Goal: Task Accomplishment & Management: Manage account settings

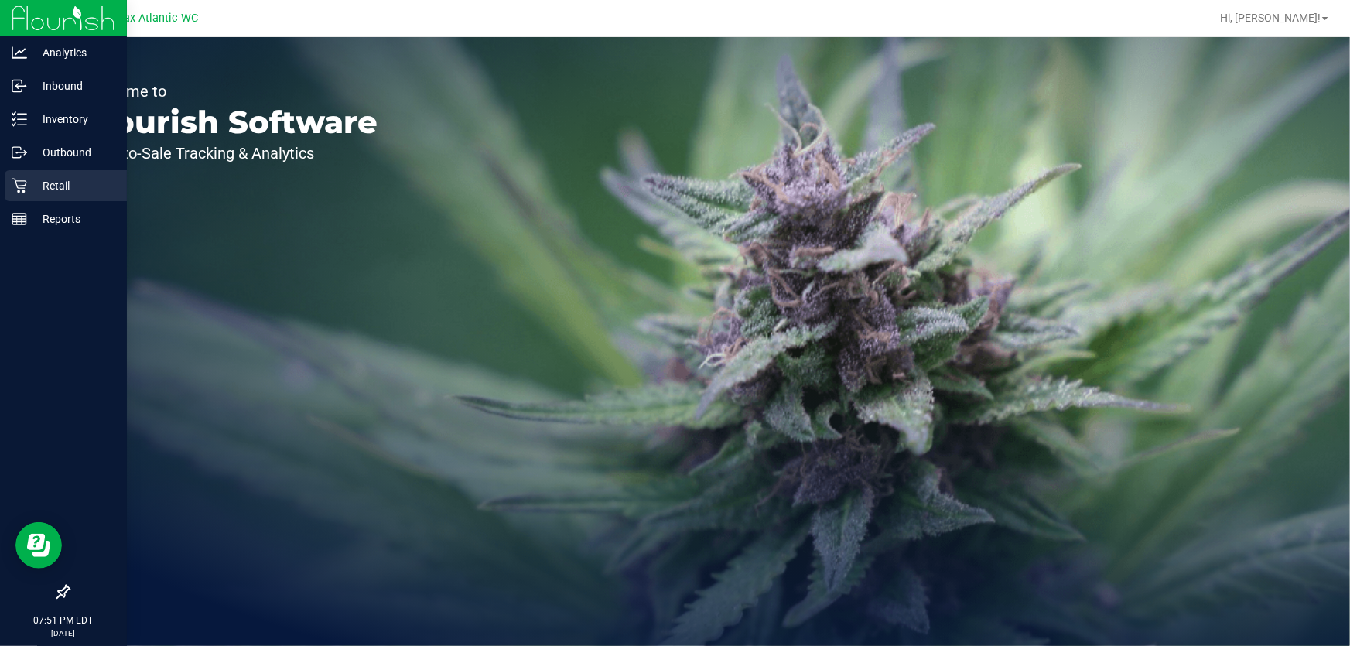
click at [46, 182] on p "Retail" at bounding box center [73, 185] width 93 height 19
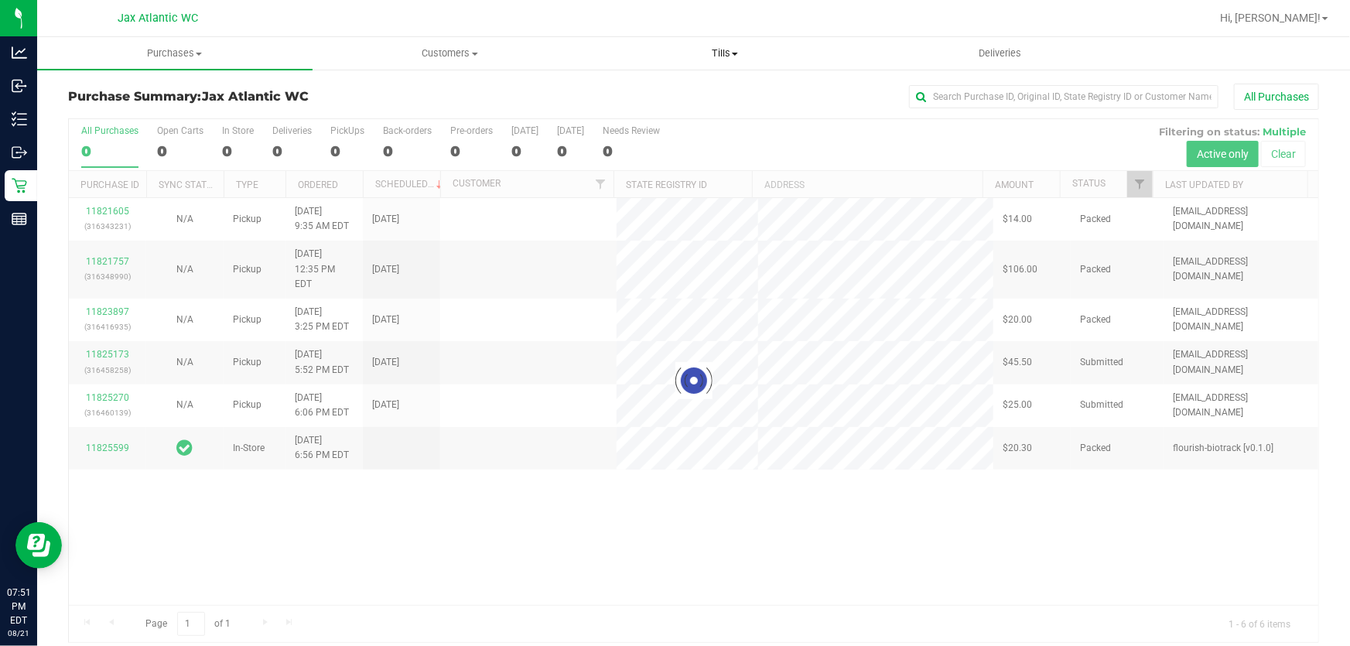
click at [722, 54] on span "Tills" at bounding box center [725, 53] width 274 height 14
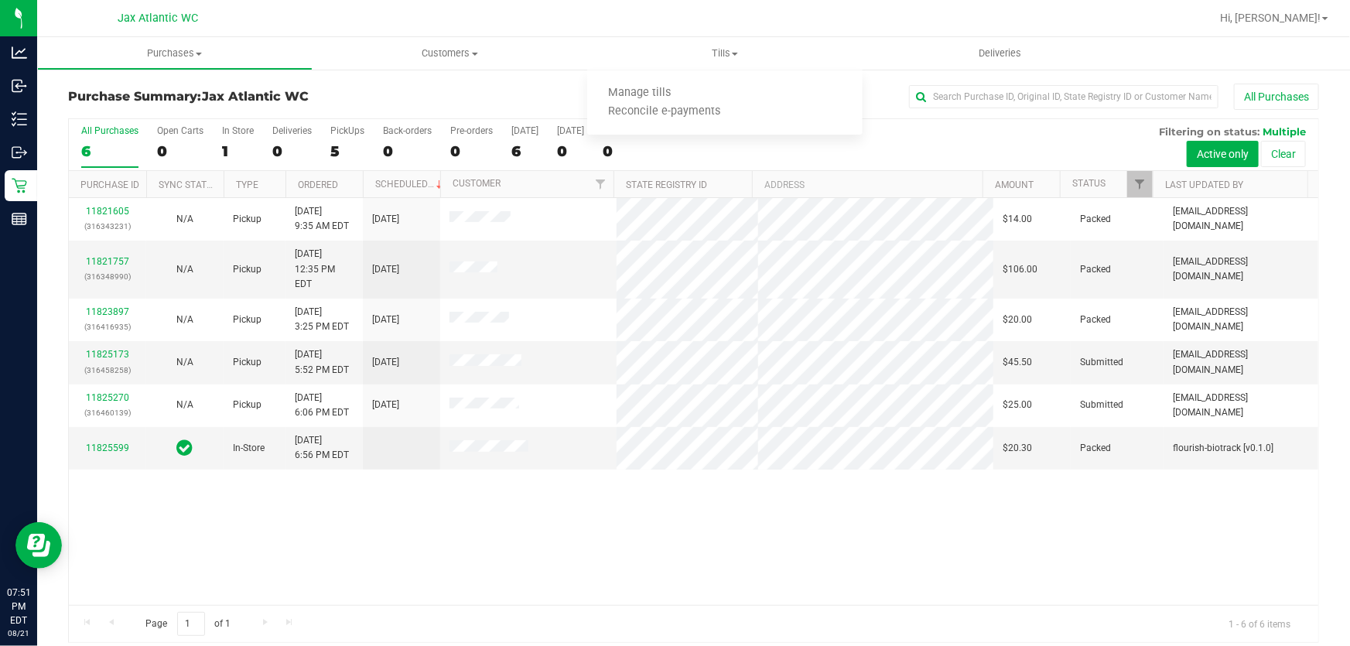
click at [445, 517] on div "11821605 (316343231) N/A Pickup [DATE] 9:35 AM EDT 8/21/2025 $14.00 Packed [EMA…" at bounding box center [693, 401] width 1249 height 407
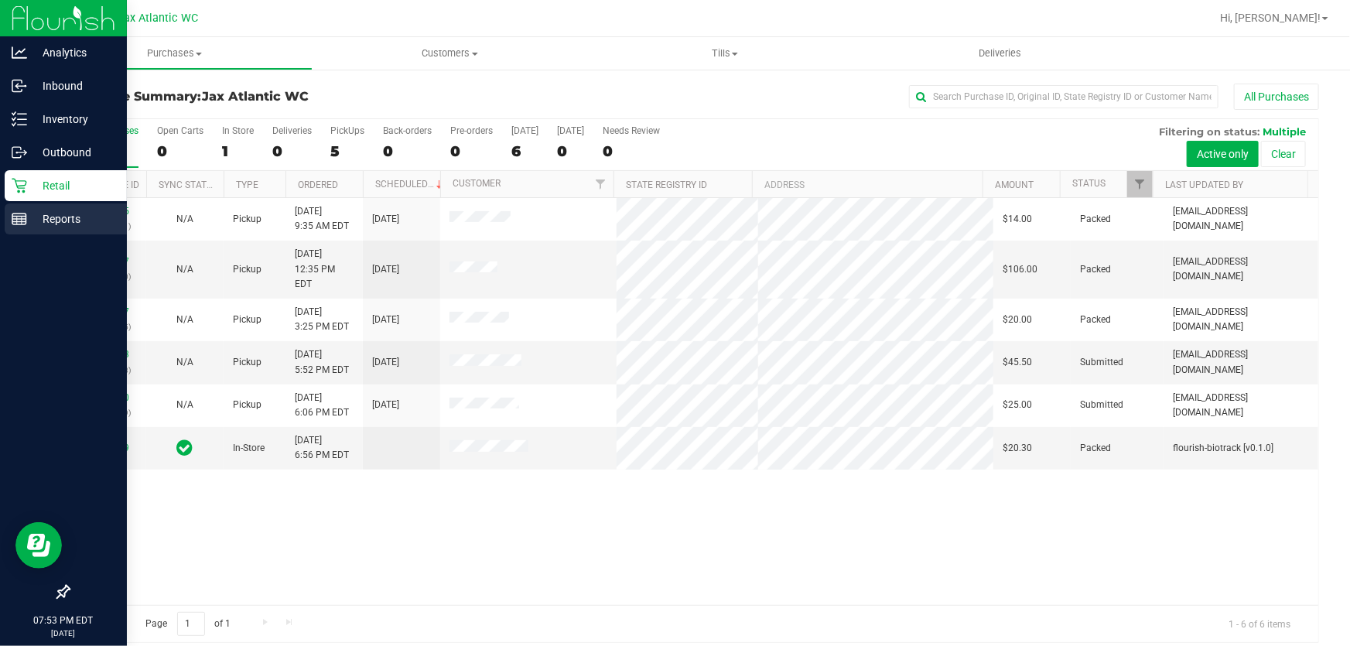
click at [19, 220] on icon at bounding box center [19, 218] width 15 height 15
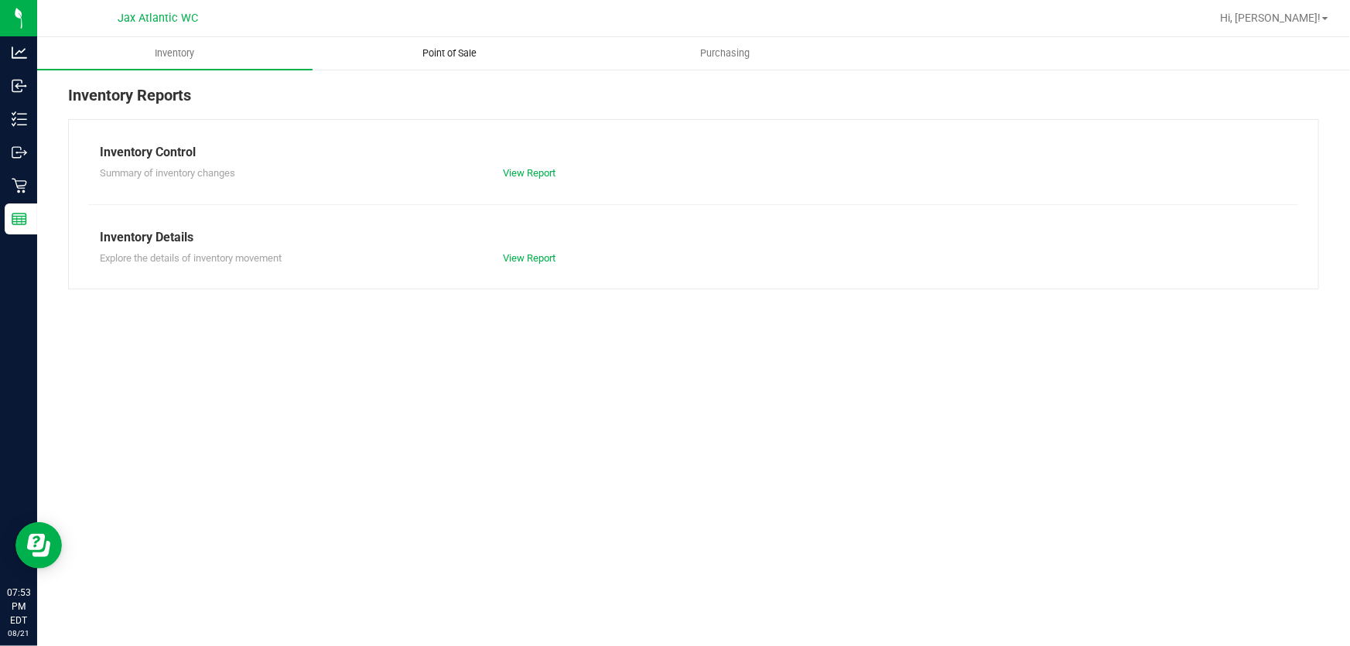
click at [459, 62] on uib-tab-heading "Point of Sale" at bounding box center [450, 53] width 274 height 31
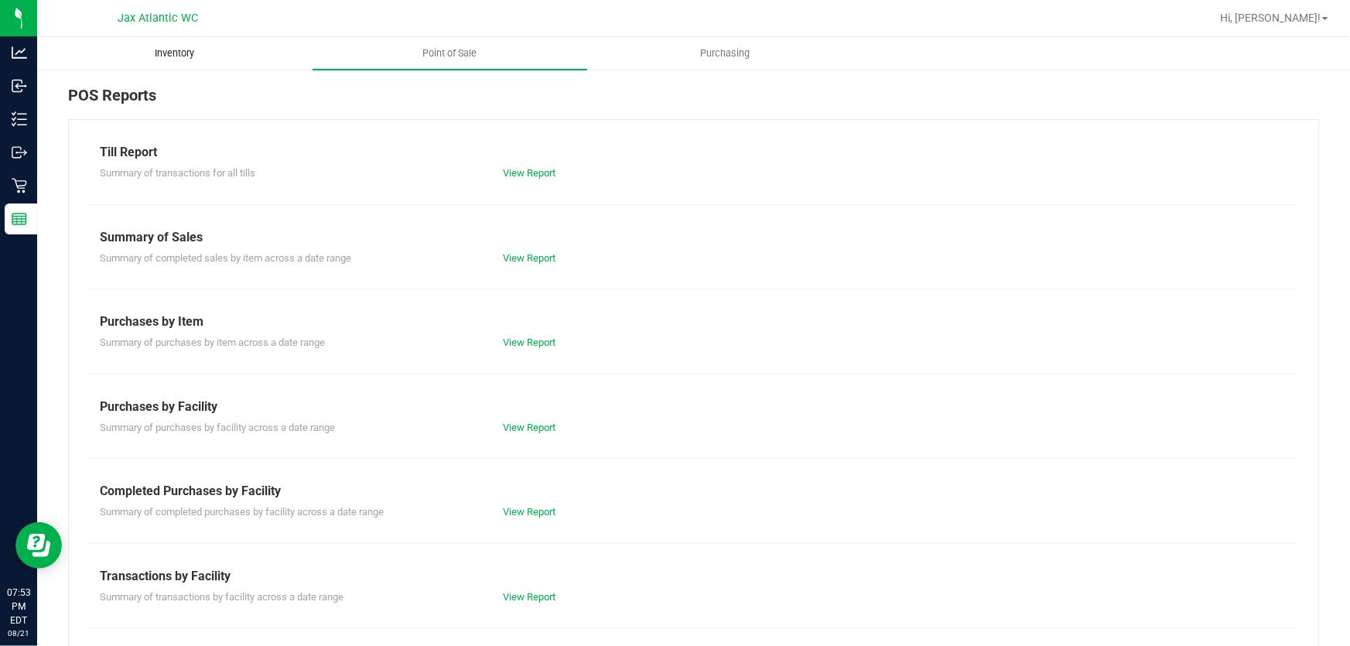
click at [203, 63] on uib-tab-heading "Inventory" at bounding box center [175, 53] width 274 height 31
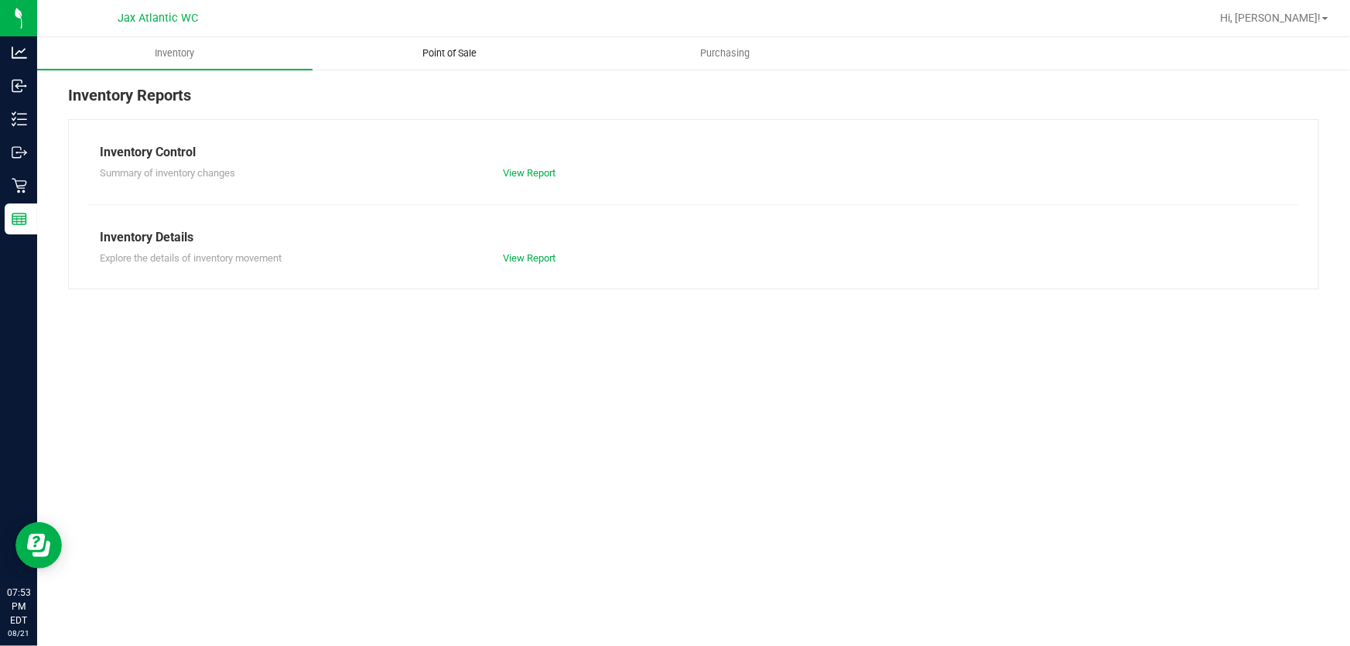
click at [453, 43] on uib-tab-heading "Point of Sale" at bounding box center [450, 53] width 274 height 31
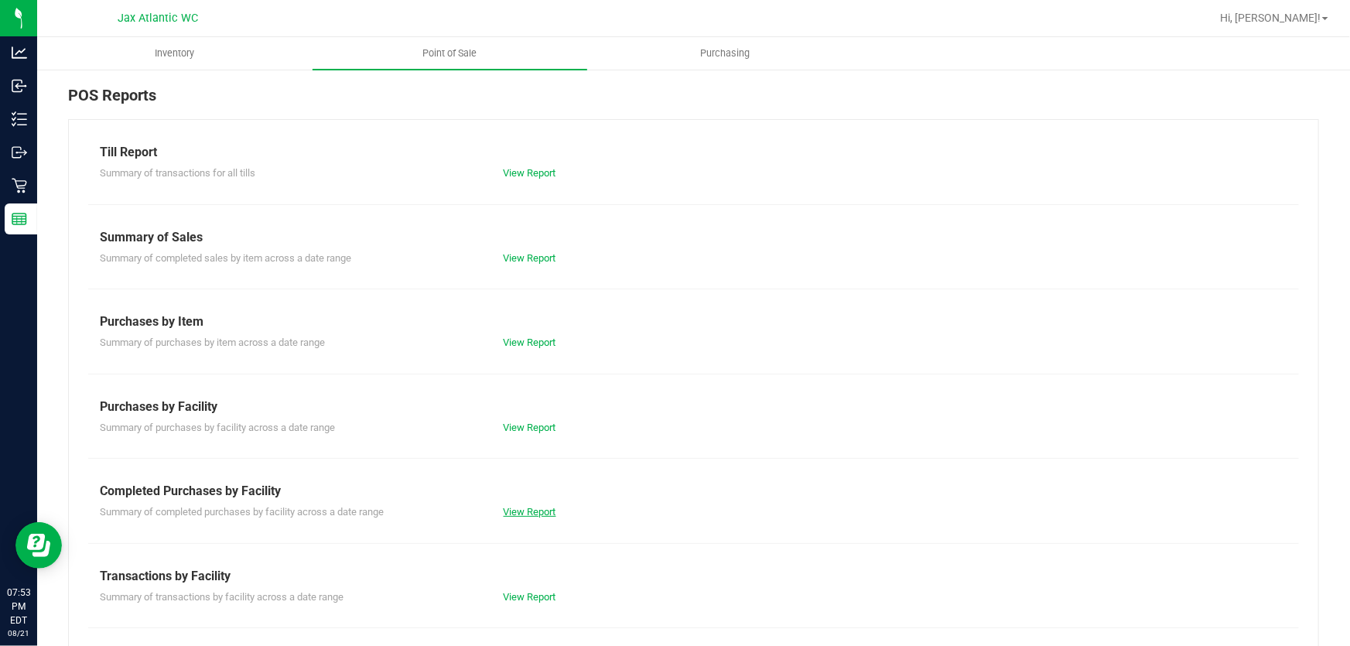
click at [521, 515] on link "View Report" at bounding box center [530, 512] width 53 height 12
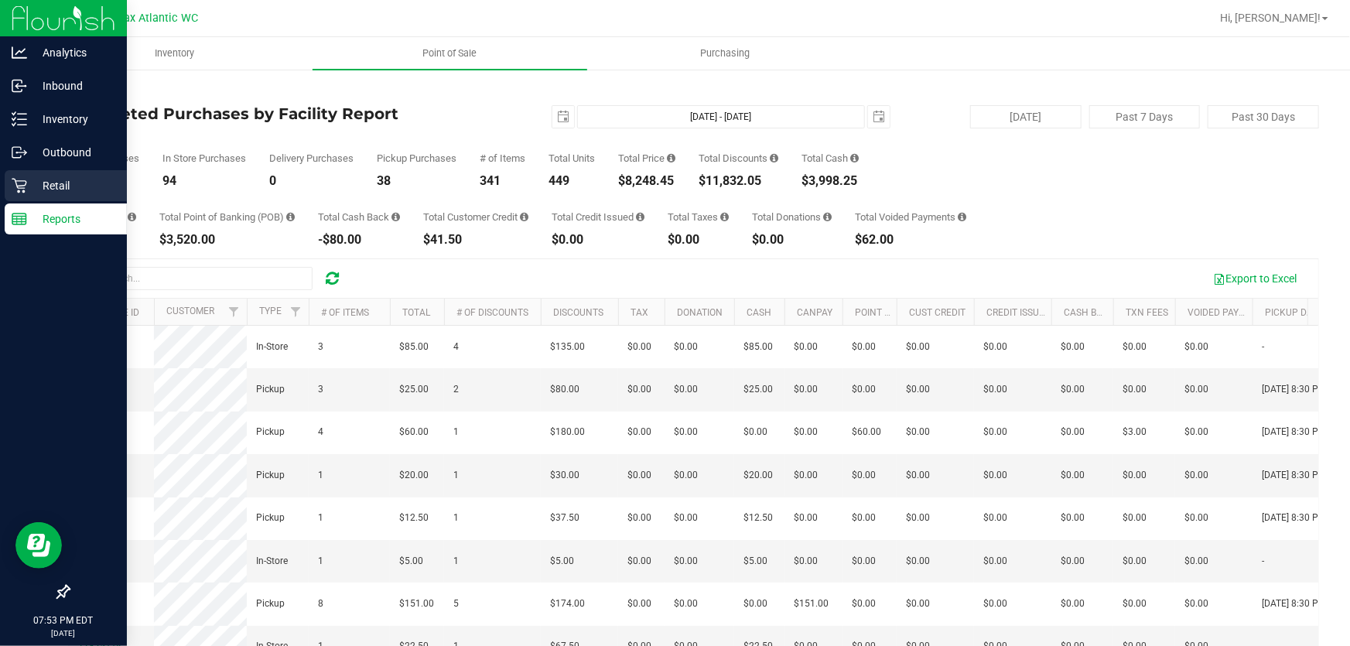
click at [21, 188] on icon at bounding box center [19, 186] width 15 height 15
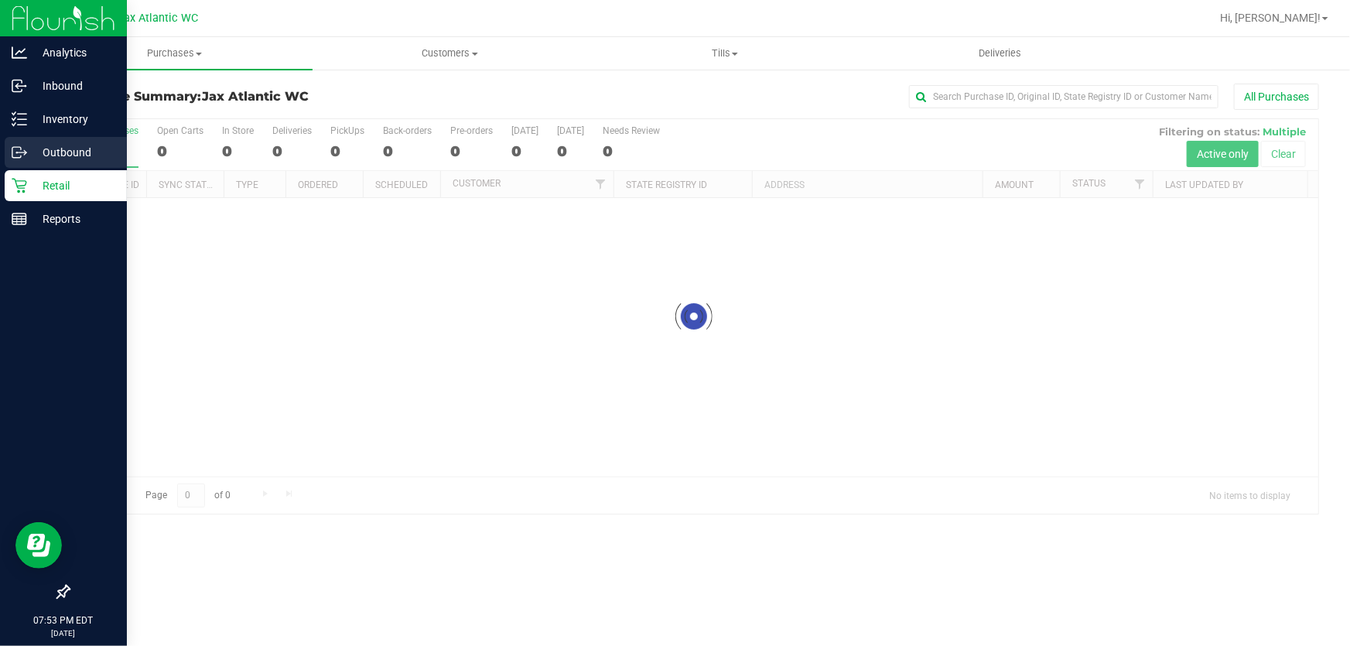
click at [32, 152] on p "Outbound" at bounding box center [73, 152] width 93 height 19
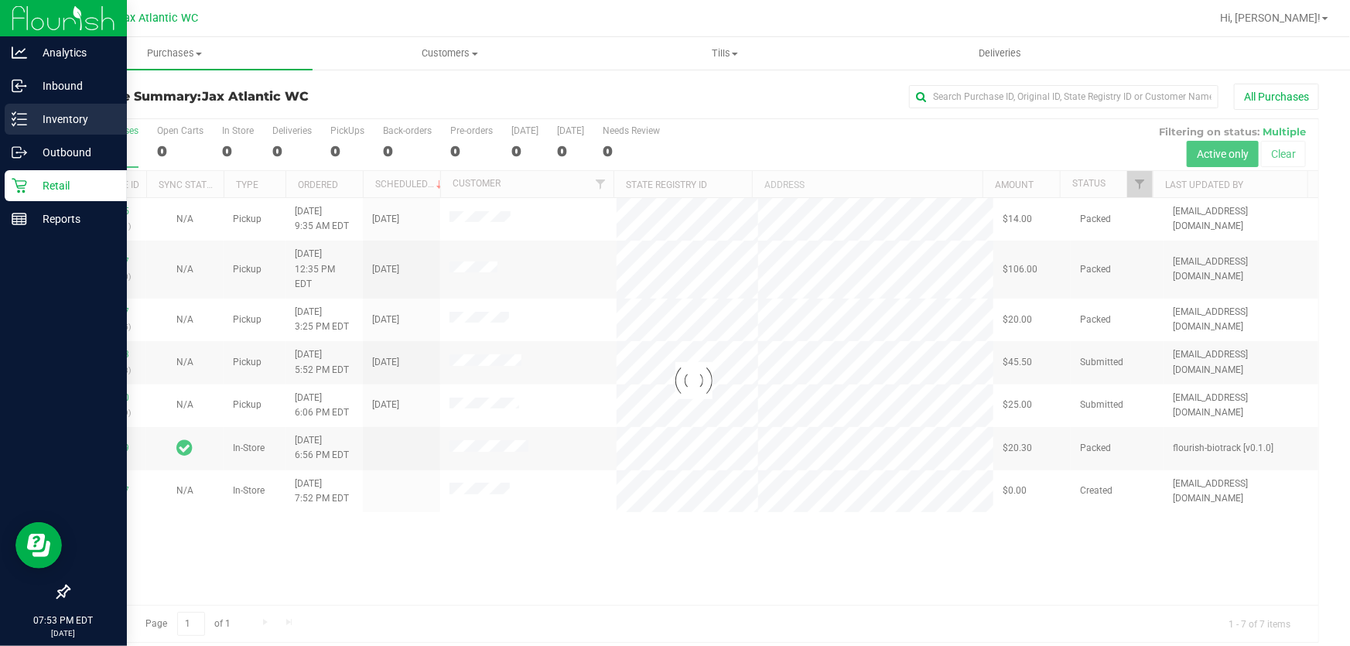
click at [33, 121] on p "Inventory" at bounding box center [73, 119] width 93 height 19
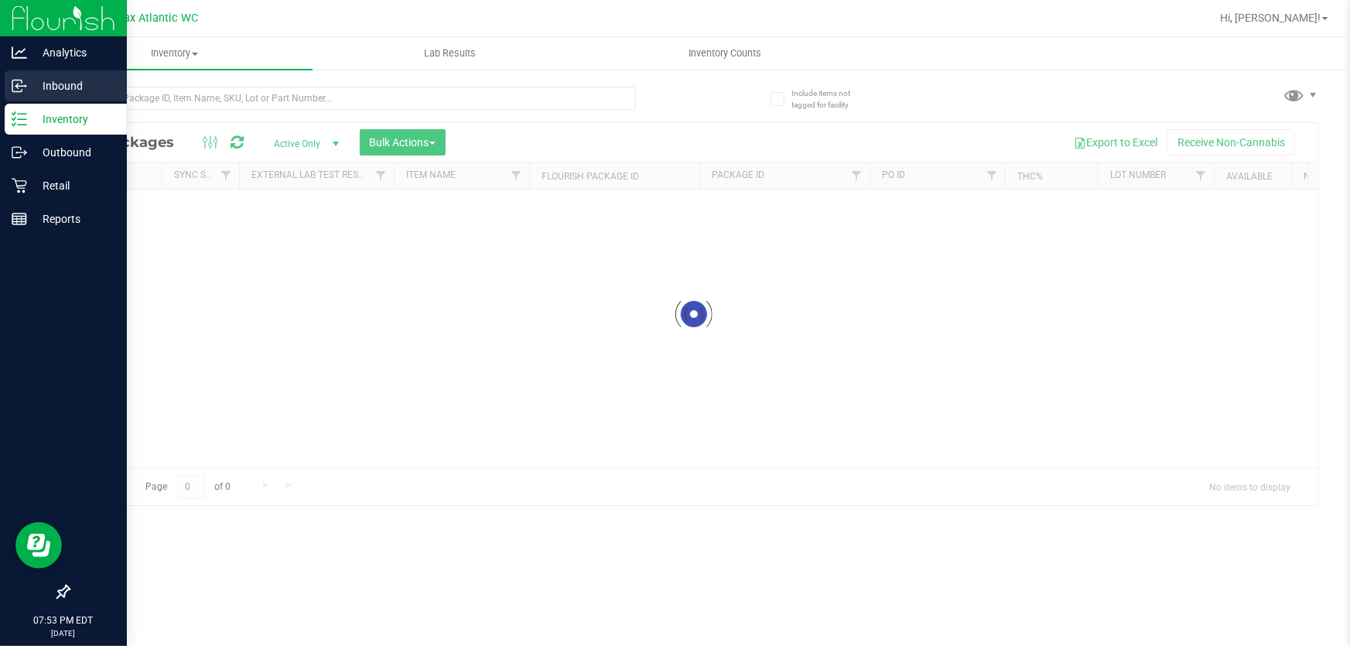
click at [53, 82] on p "Inbound" at bounding box center [73, 86] width 93 height 19
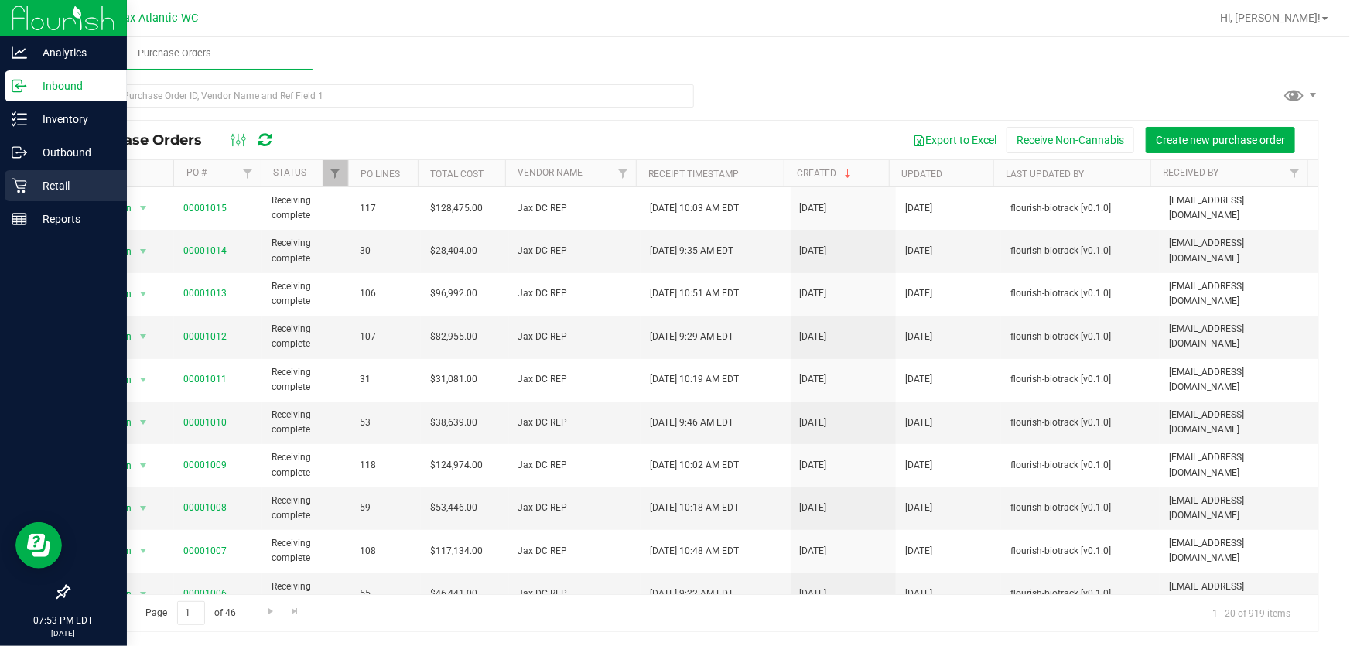
click at [23, 190] on icon at bounding box center [19, 185] width 15 height 15
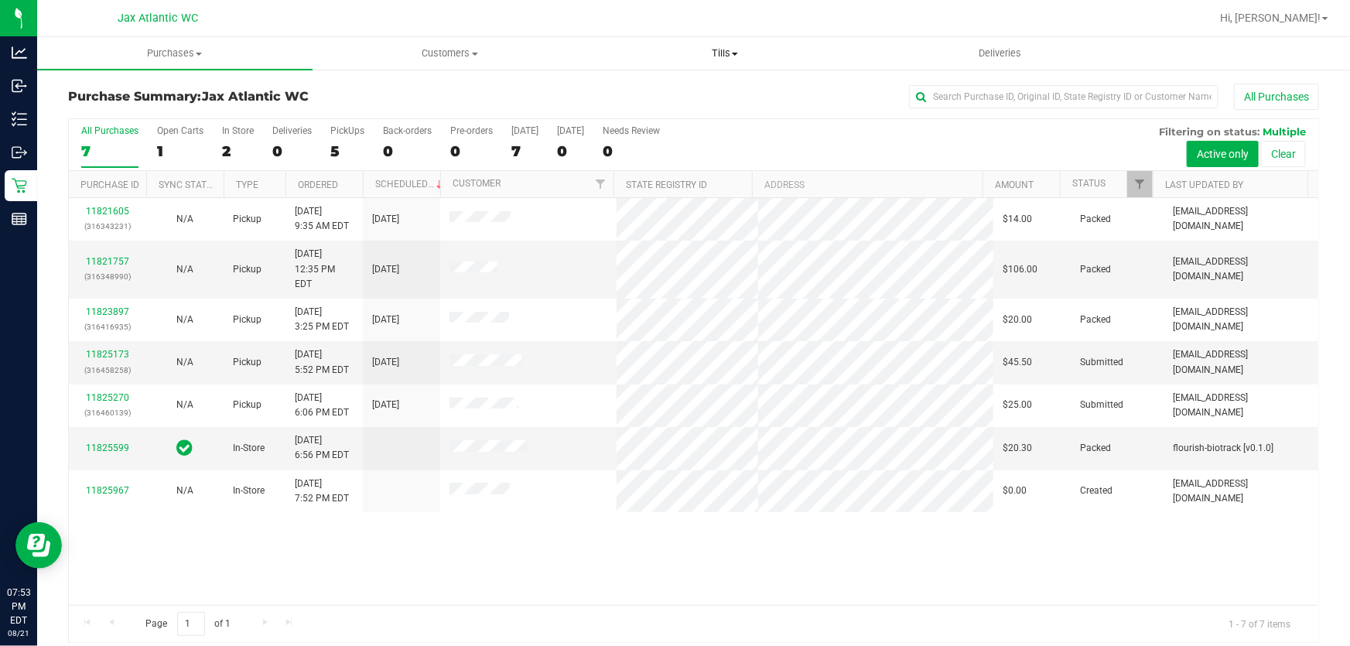
click at [727, 50] on span "Tills" at bounding box center [725, 53] width 274 height 14
click at [637, 92] on span "Manage tills" at bounding box center [639, 93] width 104 height 13
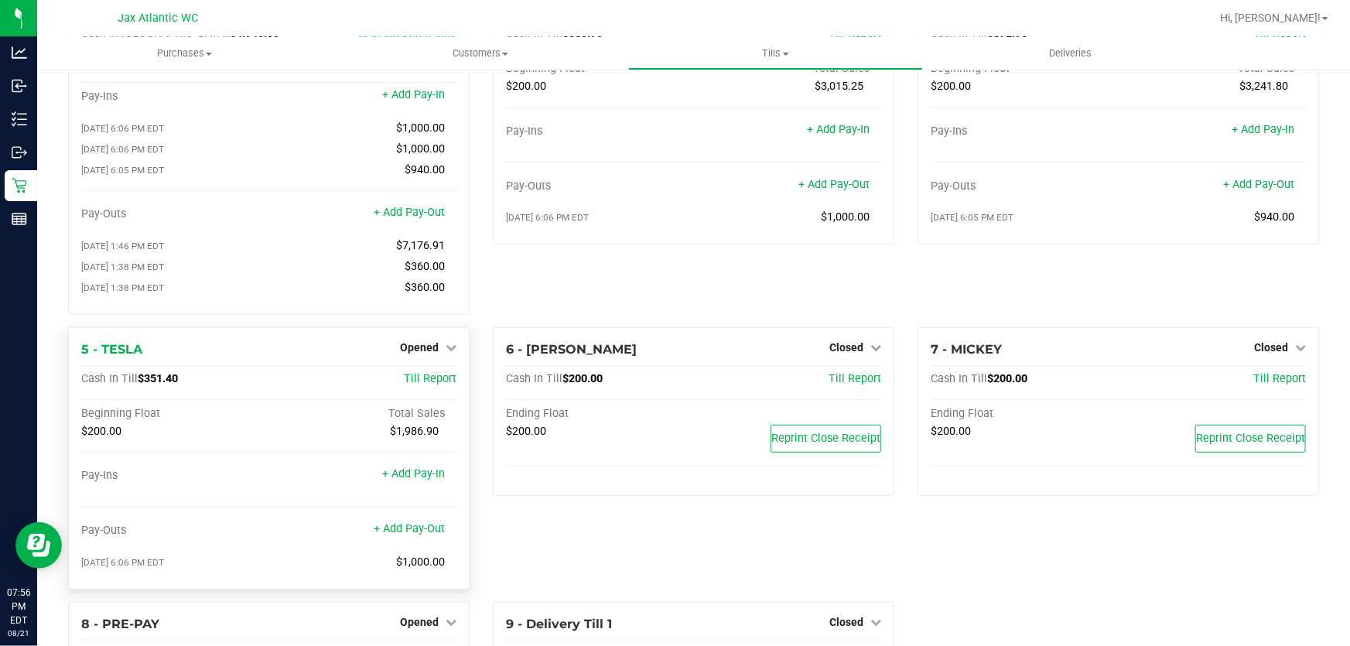
scroll to position [140, 0]
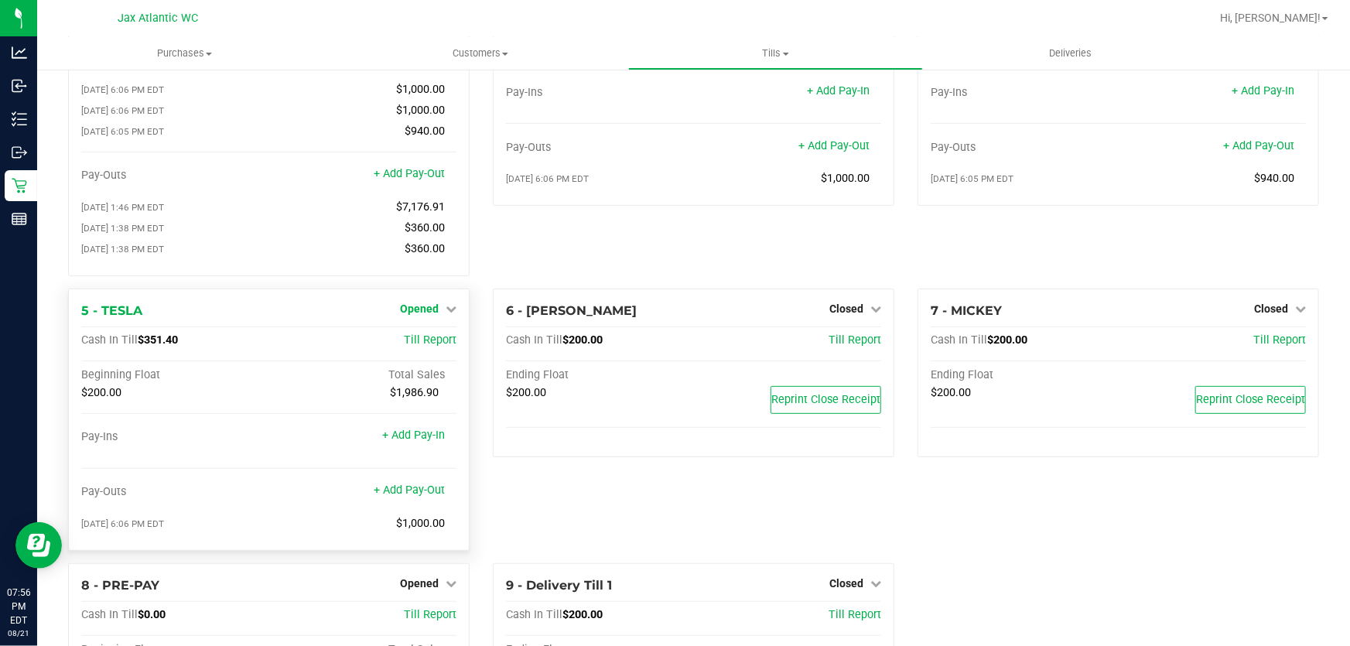
click at [426, 315] on span "Opened" at bounding box center [419, 308] width 39 height 12
click at [424, 341] on link "Close Till" at bounding box center [421, 340] width 42 height 12
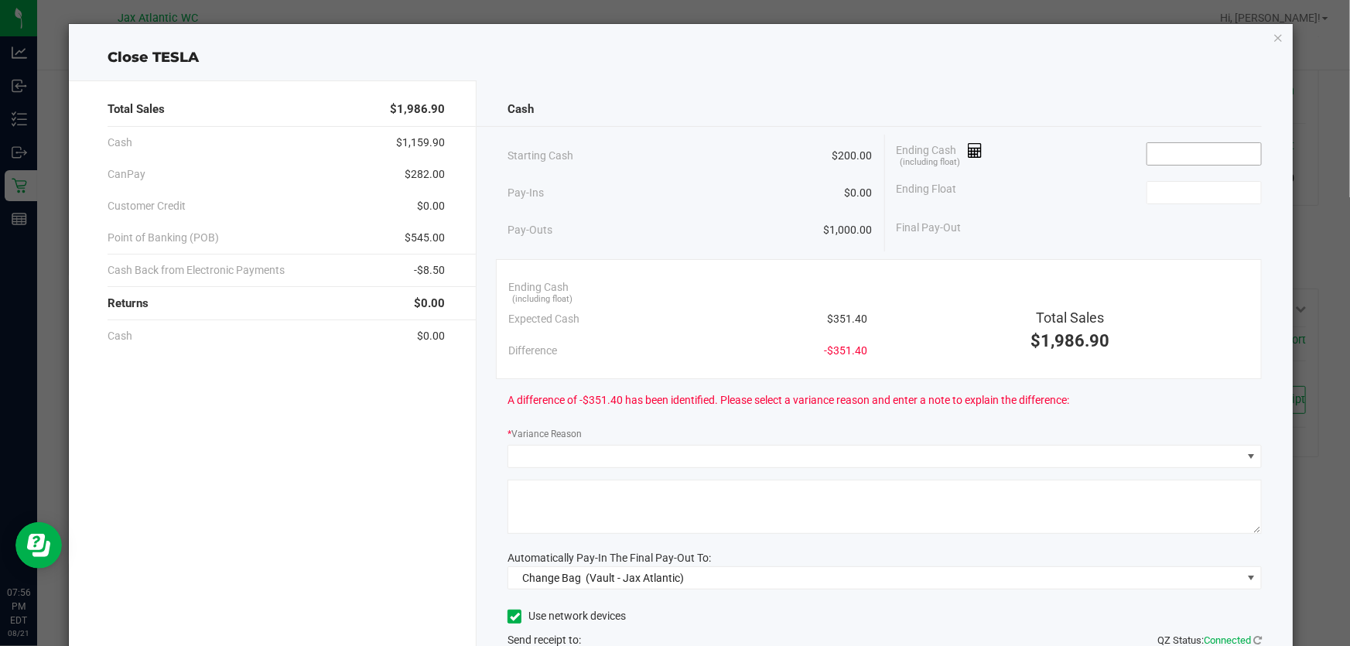
click at [1176, 155] on input at bounding box center [1204, 154] width 114 height 22
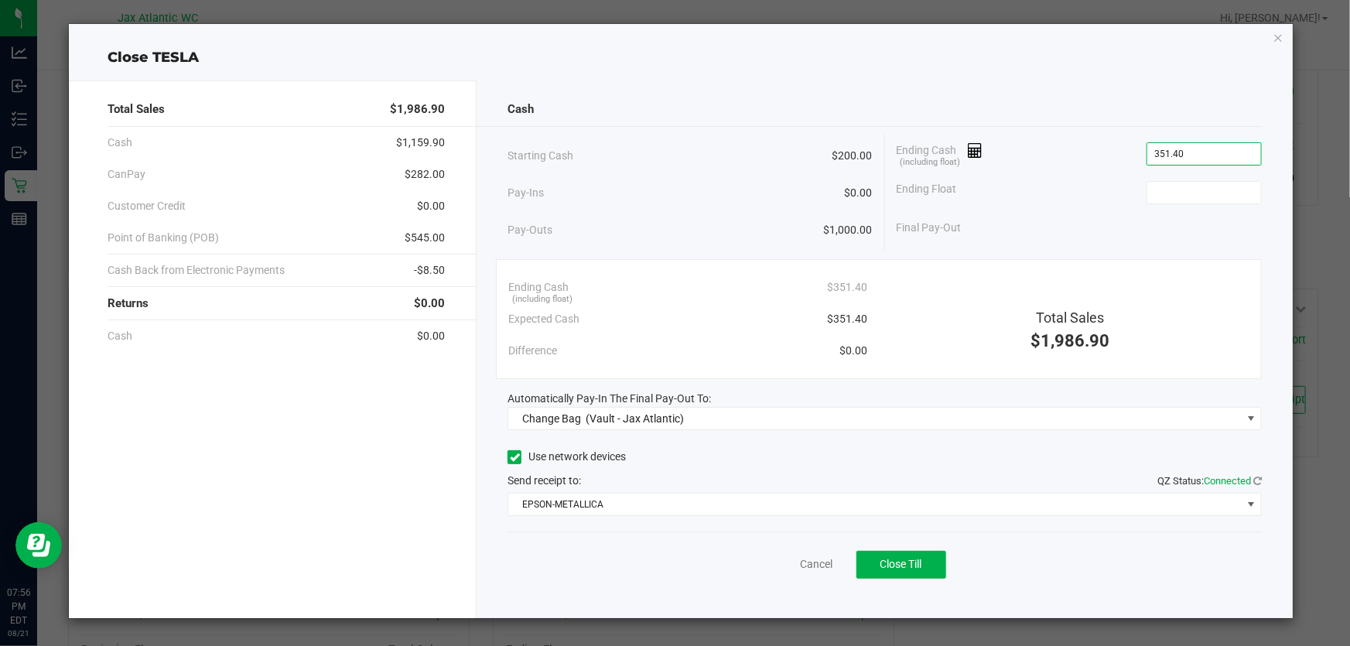
type input "$351.40"
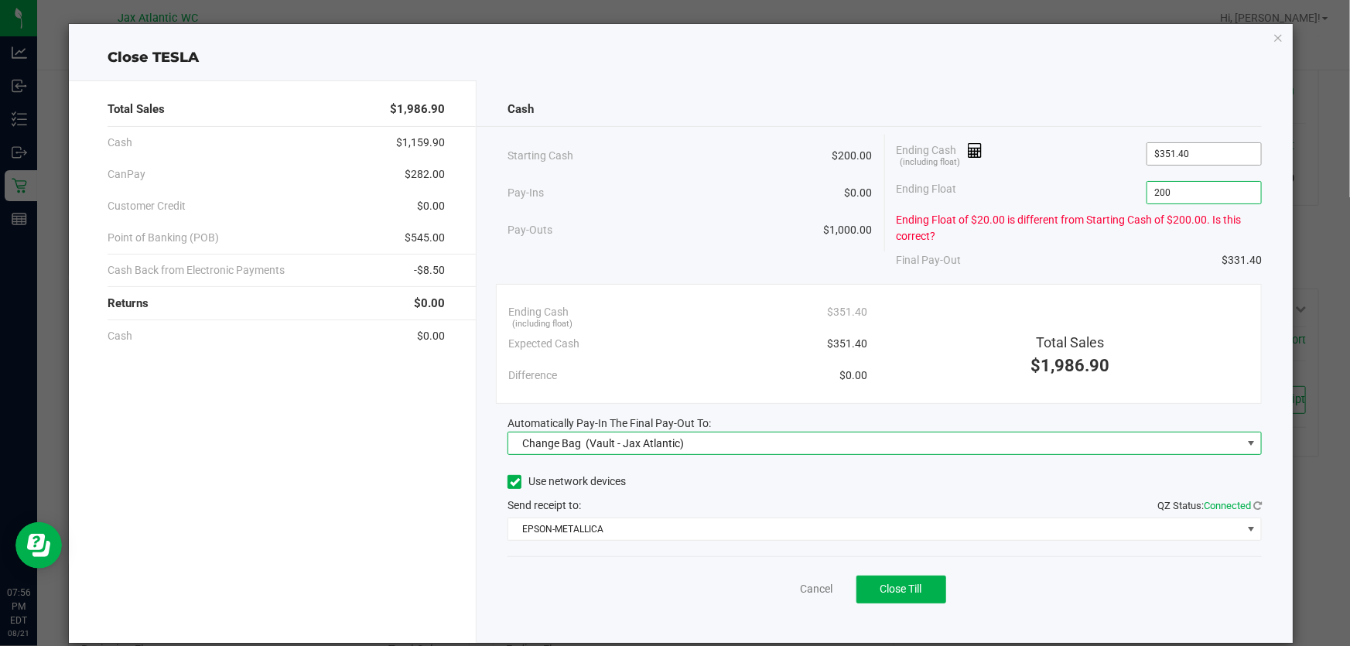
type input "$200.00"
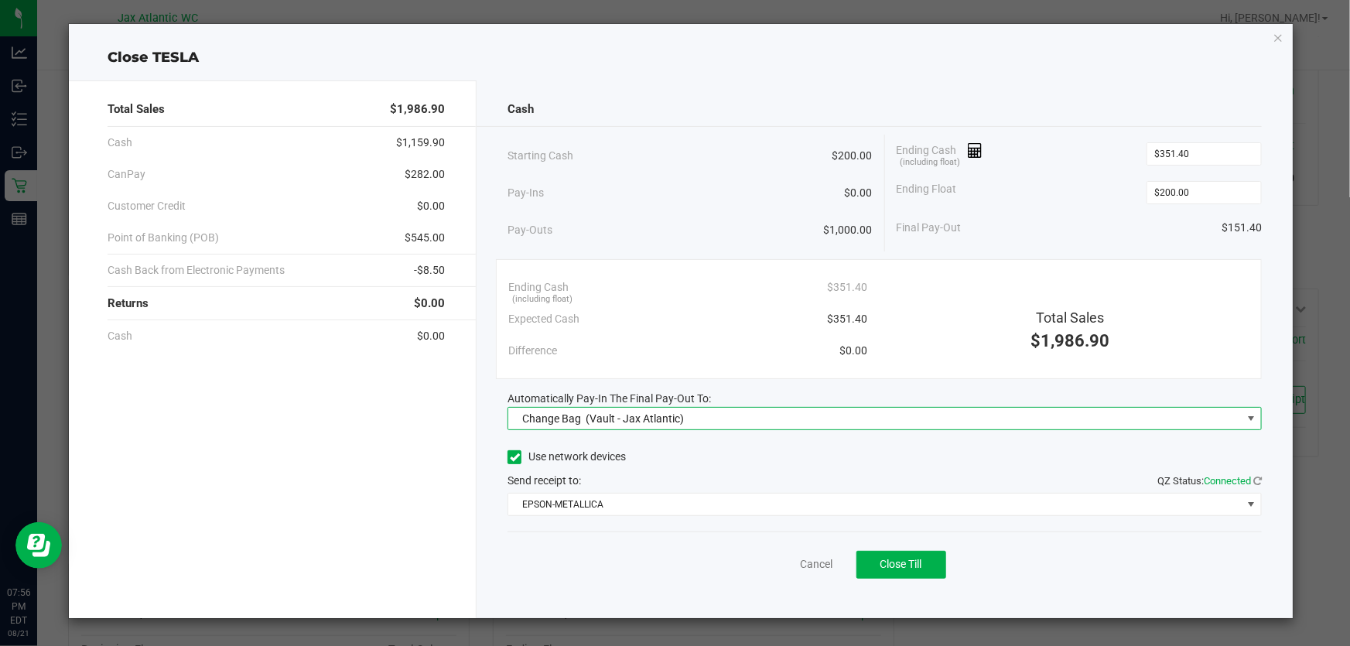
click at [724, 412] on span "Change Bag (Vault - Jax Atlantic)" at bounding box center [874, 419] width 733 height 22
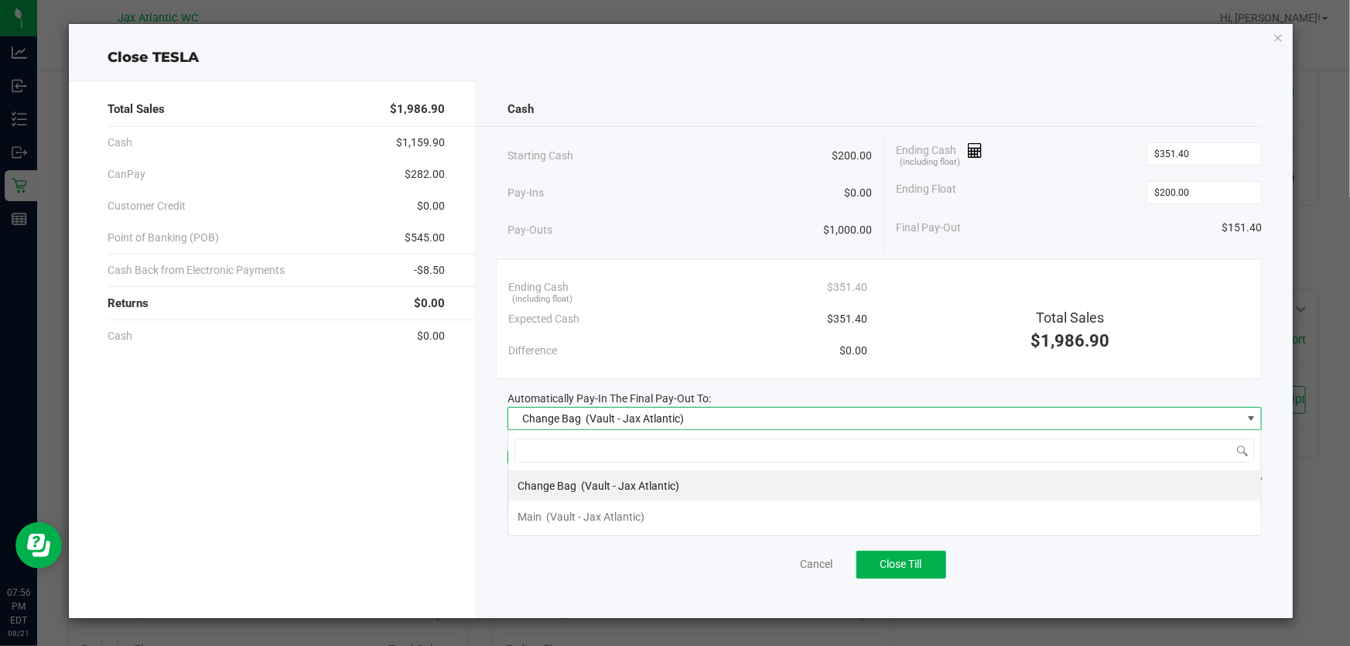
scroll to position [23, 753]
drag, startPoint x: 562, startPoint y: 517, endPoint x: 571, endPoint y: 511, distance: 10.7
click at [562, 517] on span "(Vault - Jax Atlantic)" at bounding box center [595, 517] width 98 height 12
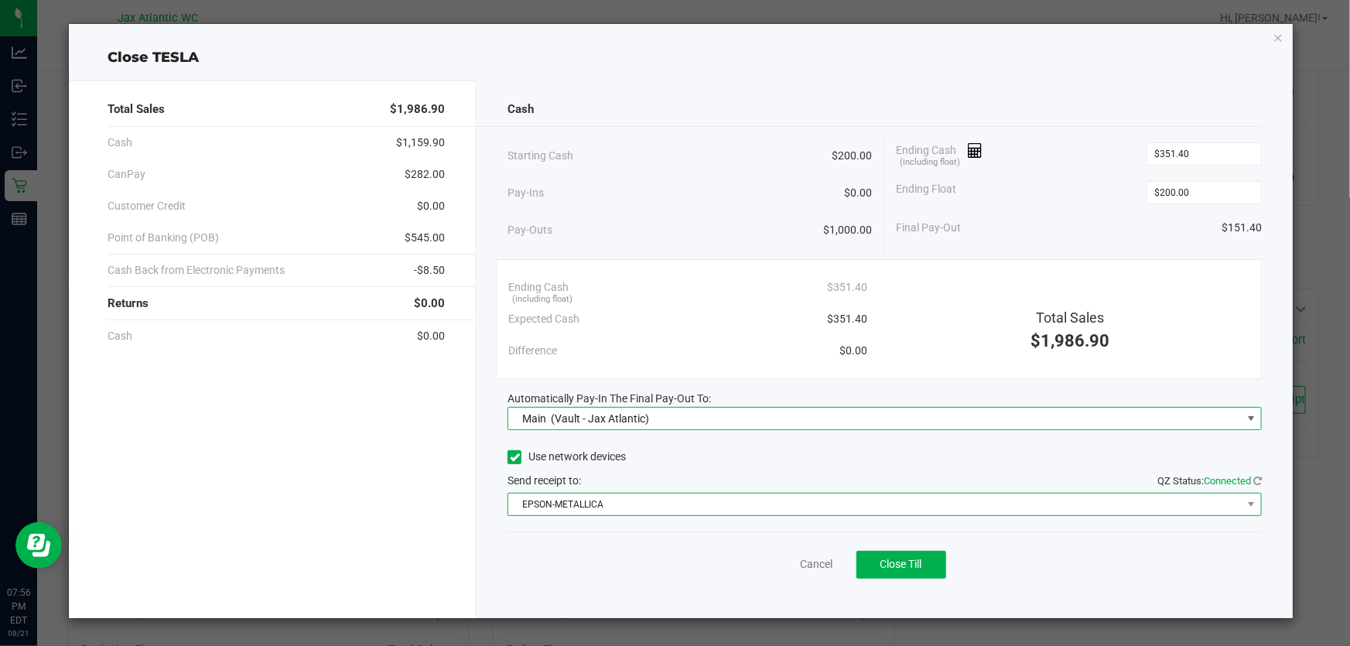
click at [627, 511] on span "EPSON-METALLICA" at bounding box center [874, 504] width 733 height 22
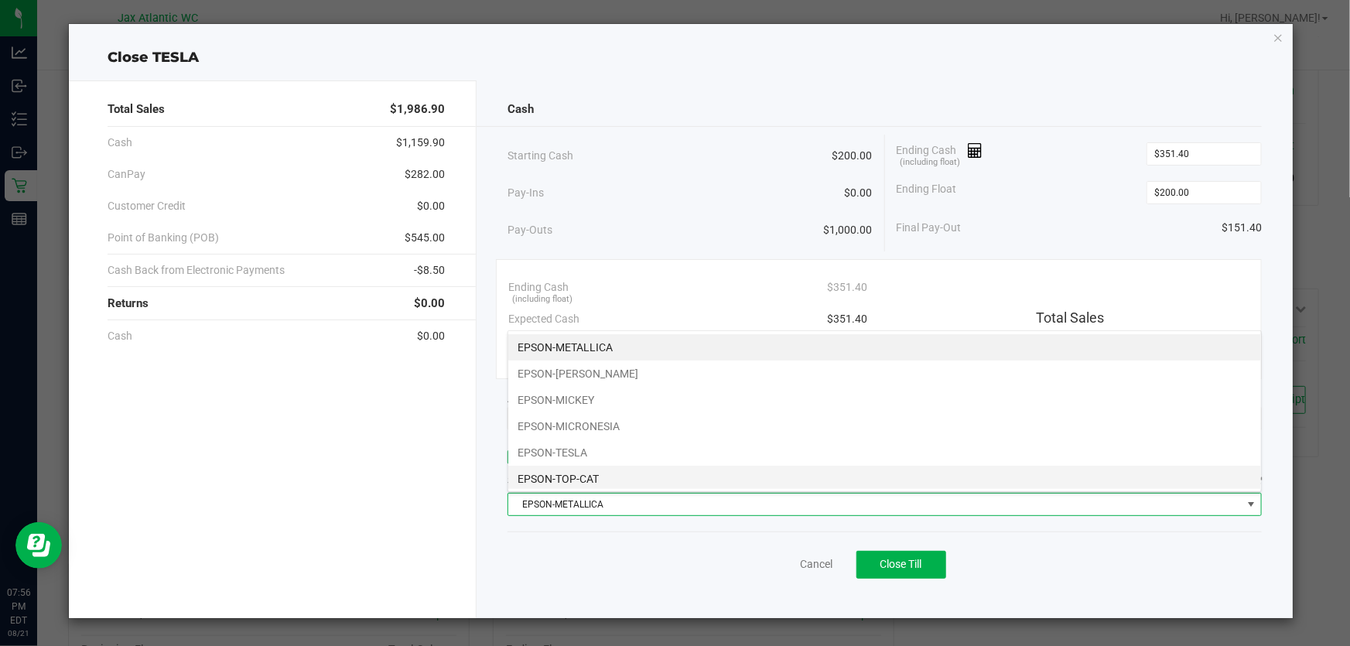
click at [584, 483] on li "EPSON-TOP-CAT" at bounding box center [884, 479] width 753 height 26
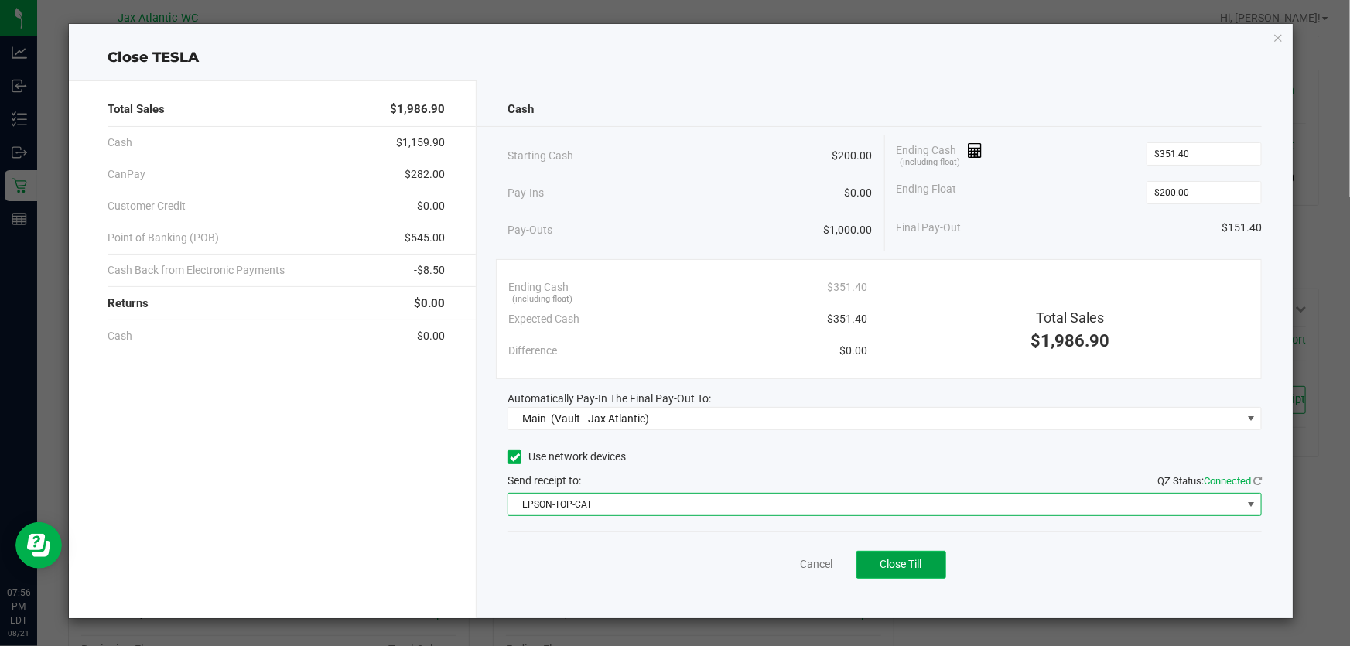
click at [916, 559] on span "Close Till" at bounding box center [901, 564] width 42 height 12
click at [760, 558] on div "Dismiss Reprint Closing Receipt" at bounding box center [884, 561] width 754 height 60
click at [774, 565] on link "Dismiss" at bounding box center [781, 564] width 37 height 16
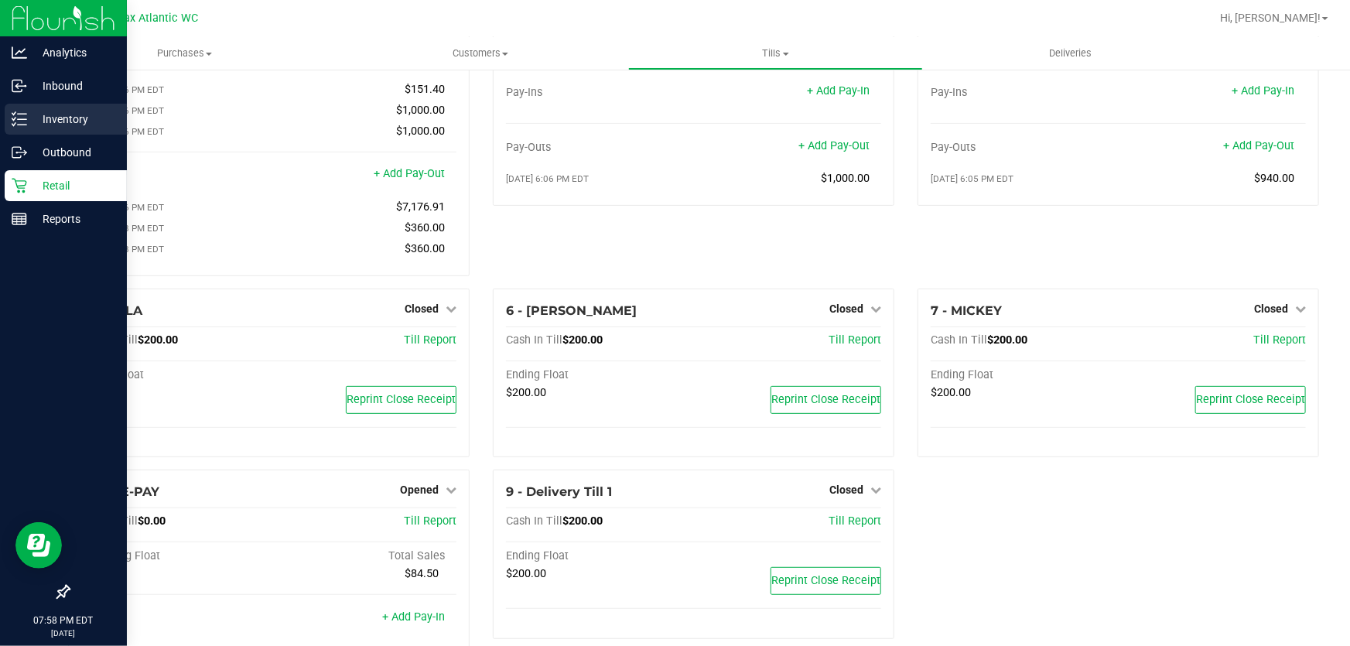
click at [41, 121] on p "Inventory" at bounding box center [73, 119] width 93 height 19
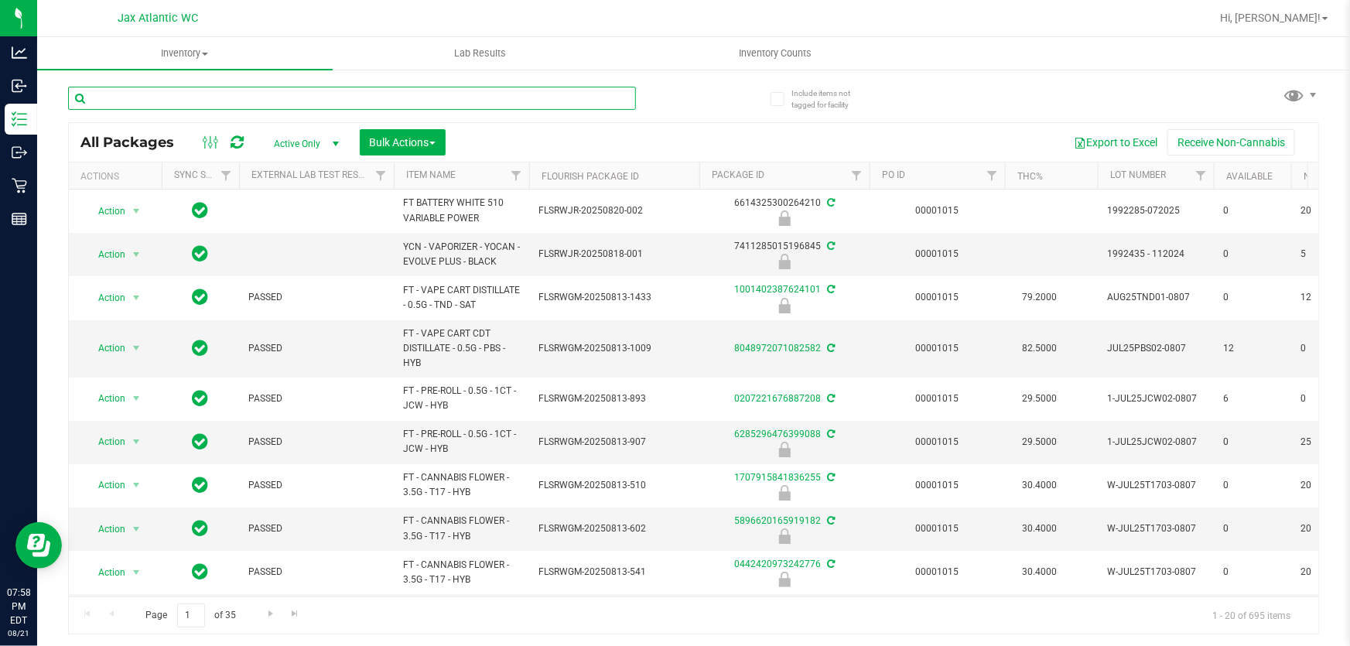
click at [189, 104] on input "text" at bounding box center [352, 98] width 568 height 23
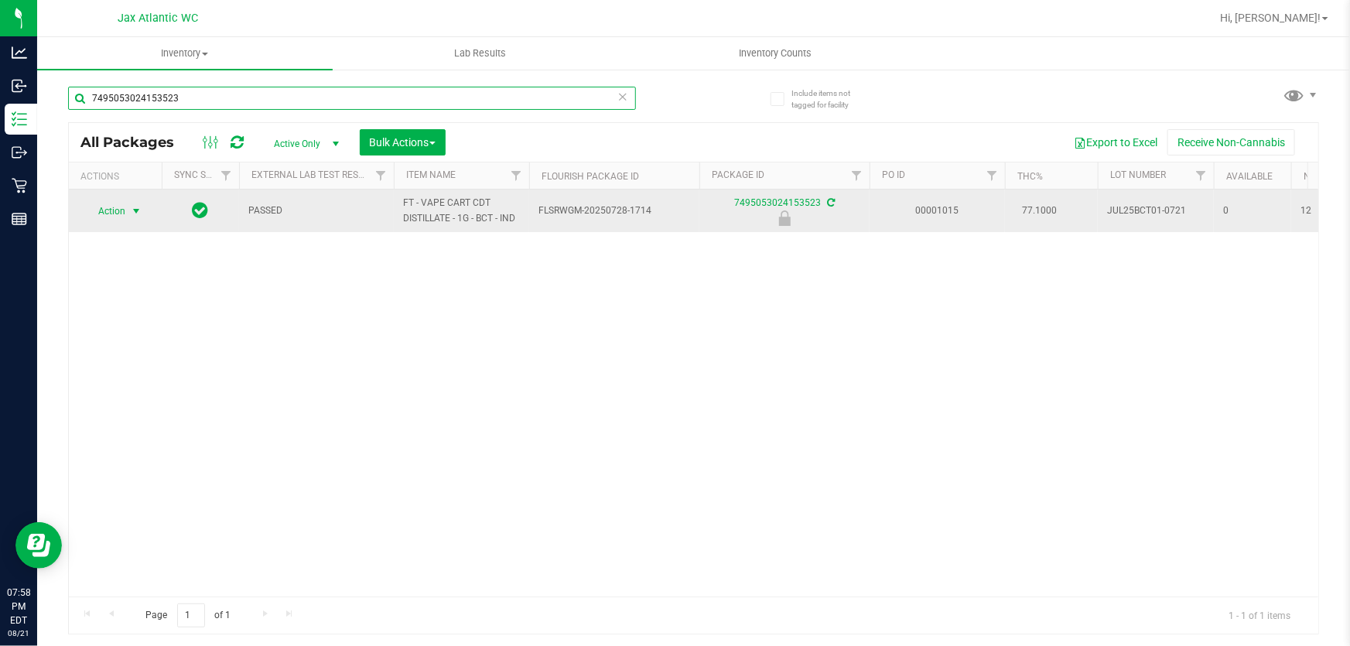
type input "7495053024153523"
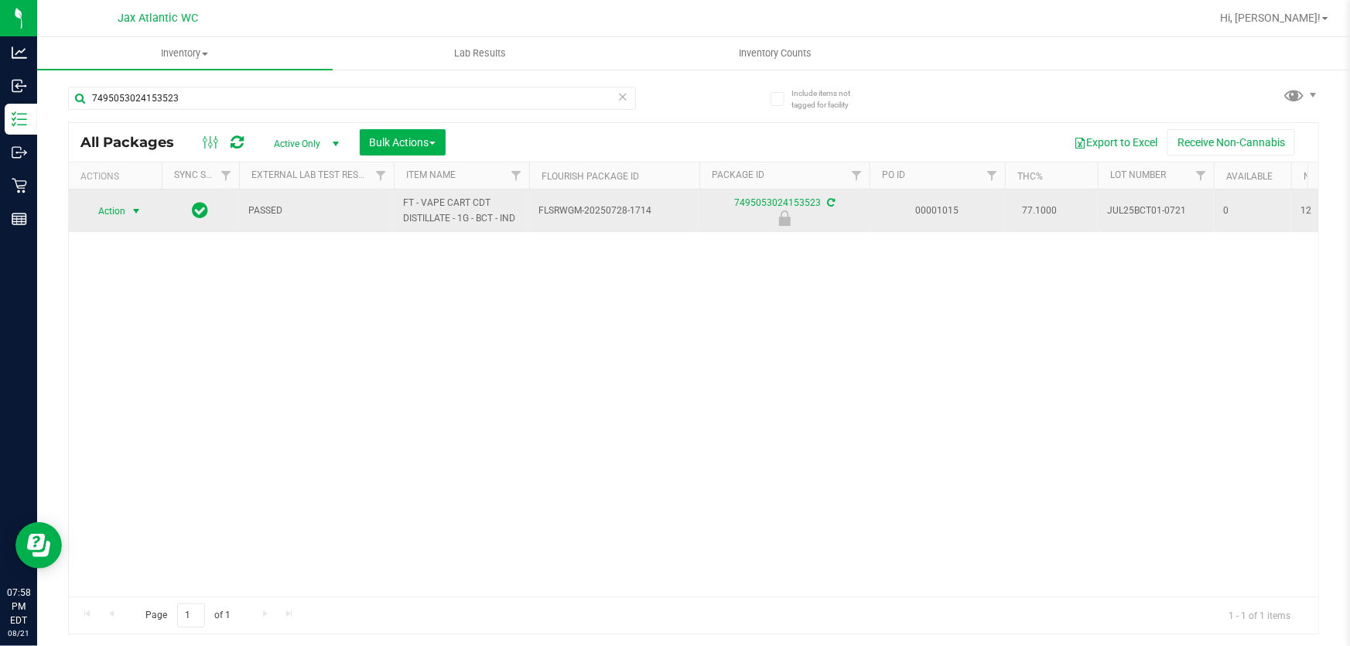
click at [121, 210] on span "Action" at bounding box center [105, 211] width 42 height 22
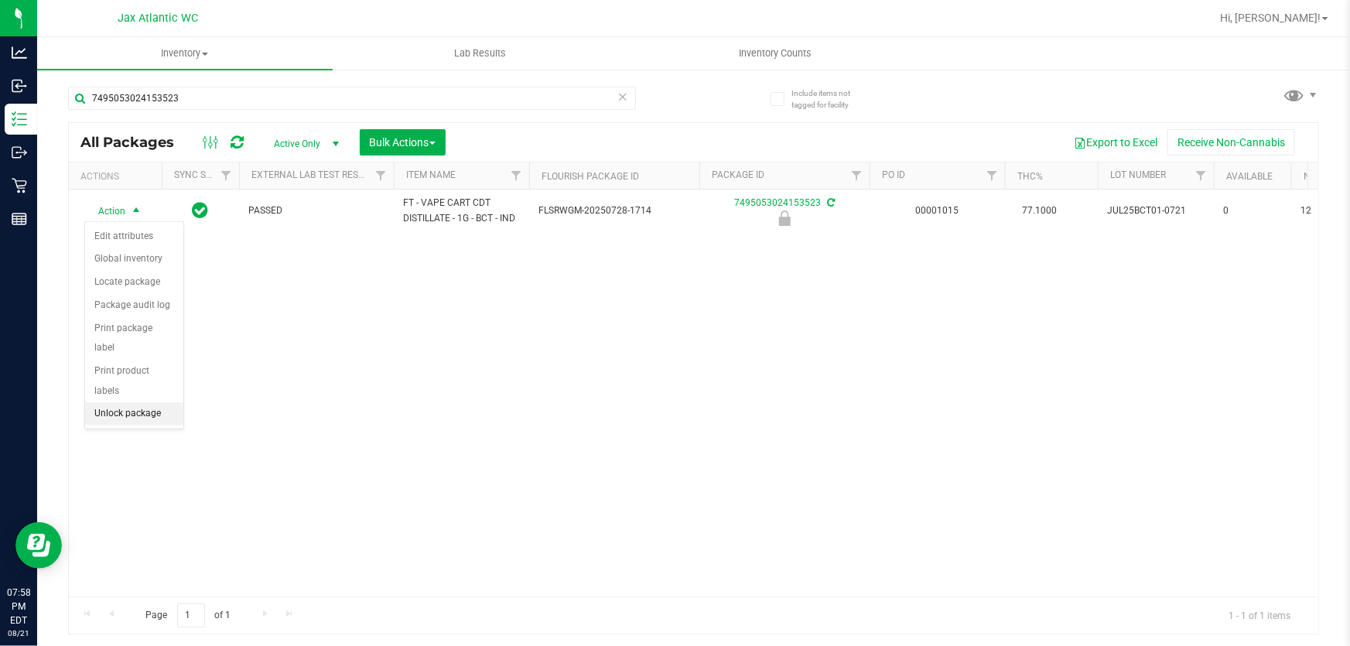
click at [133, 402] on li "Unlock package" at bounding box center [134, 413] width 98 height 23
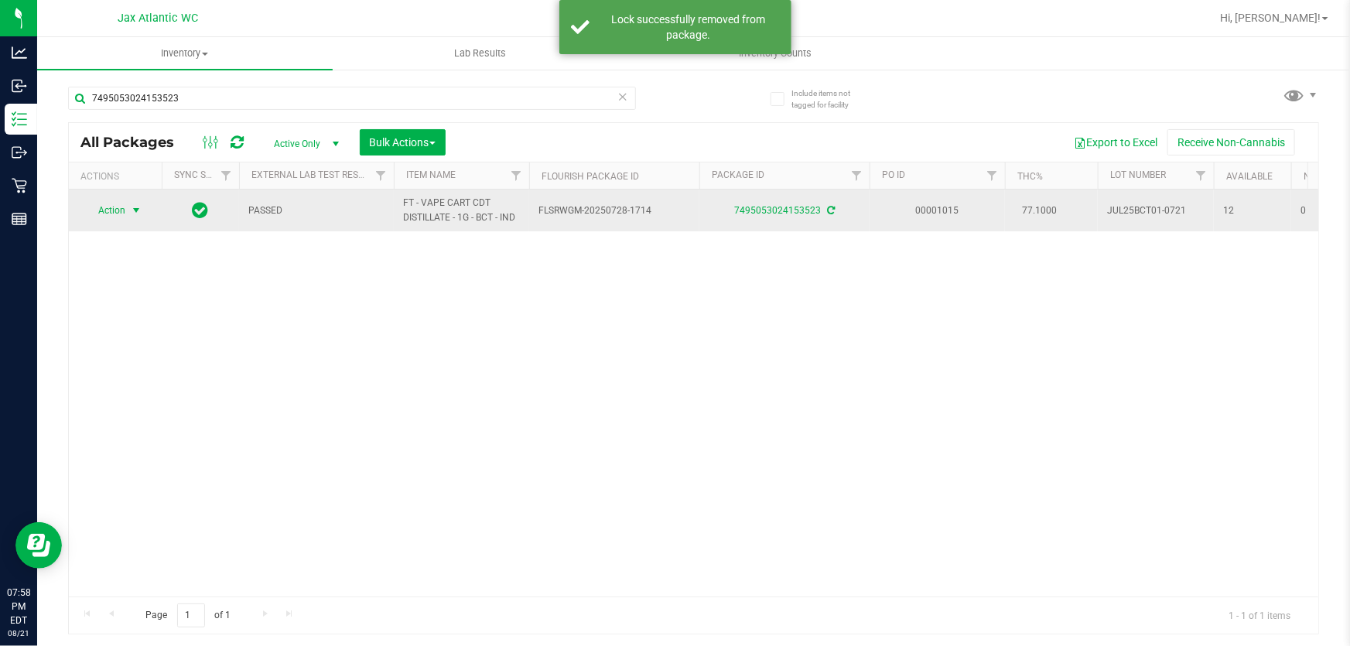
click at [105, 213] on span "Action" at bounding box center [105, 211] width 42 height 22
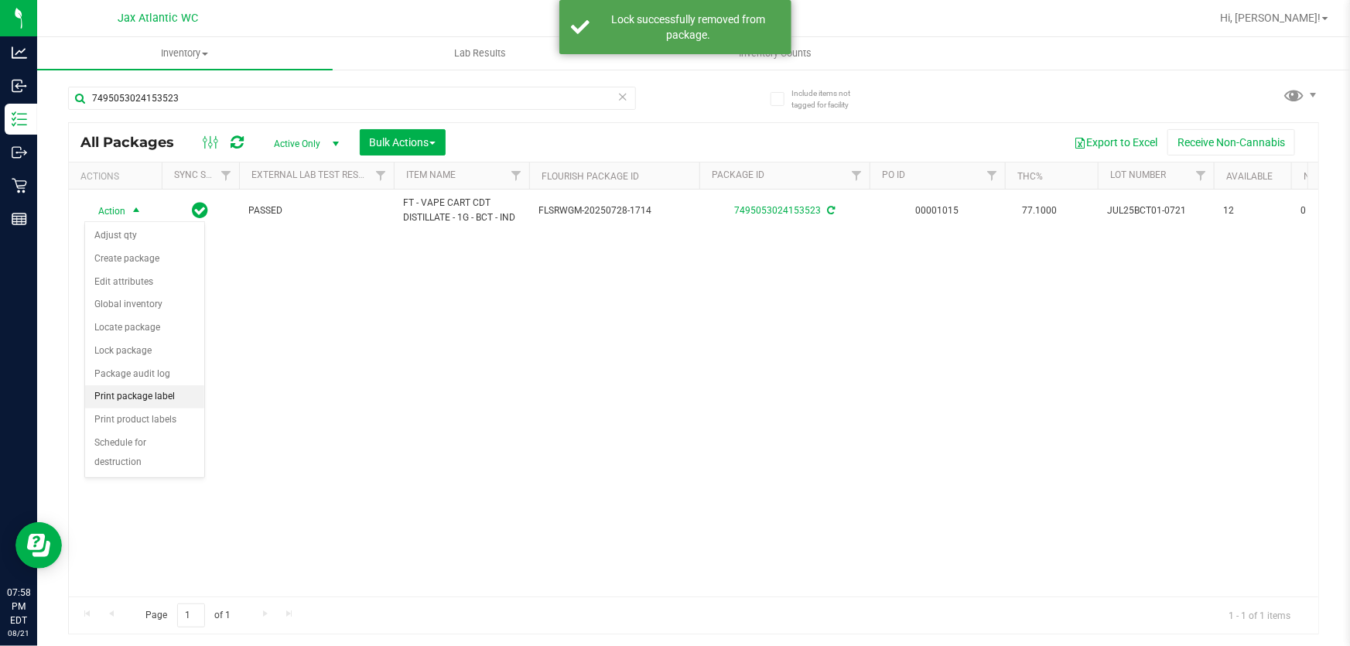
click at [136, 396] on li "Print package label" at bounding box center [144, 396] width 119 height 23
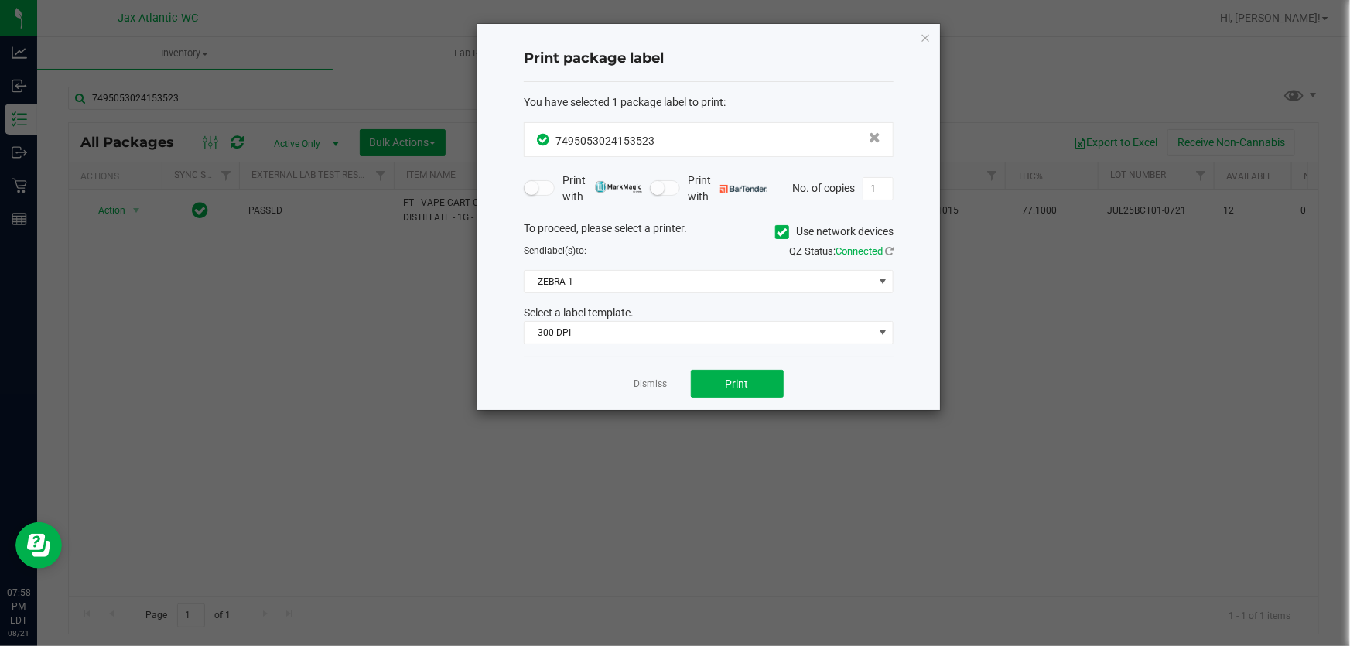
click at [721, 347] on div "You have selected 1 package label to print : 7495053024153523 Print with Print …" at bounding box center [709, 219] width 370 height 275
click at [709, 347] on div "You have selected 1 package label to print : 7495053024153523 Print with Print …" at bounding box center [709, 219] width 370 height 275
click at [704, 333] on span "300 DPI" at bounding box center [698, 333] width 349 height 22
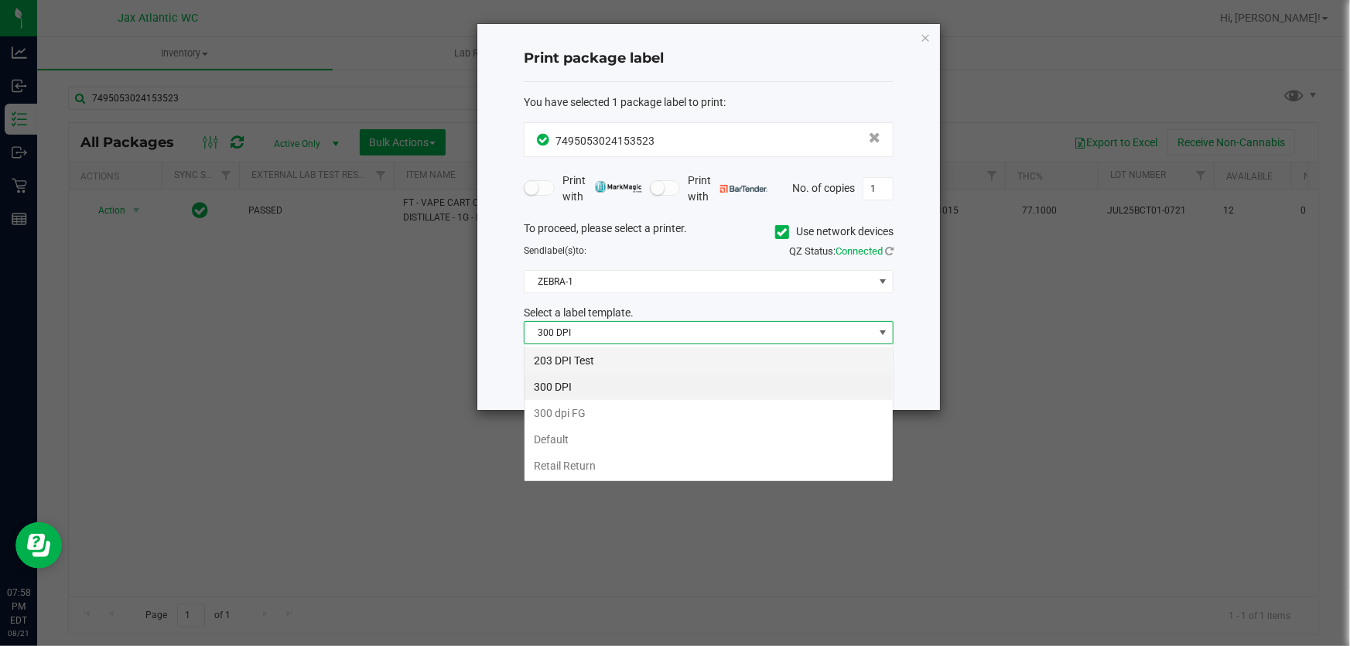
scroll to position [23, 370]
click at [593, 360] on li "203 DPI Test" at bounding box center [708, 360] width 368 height 26
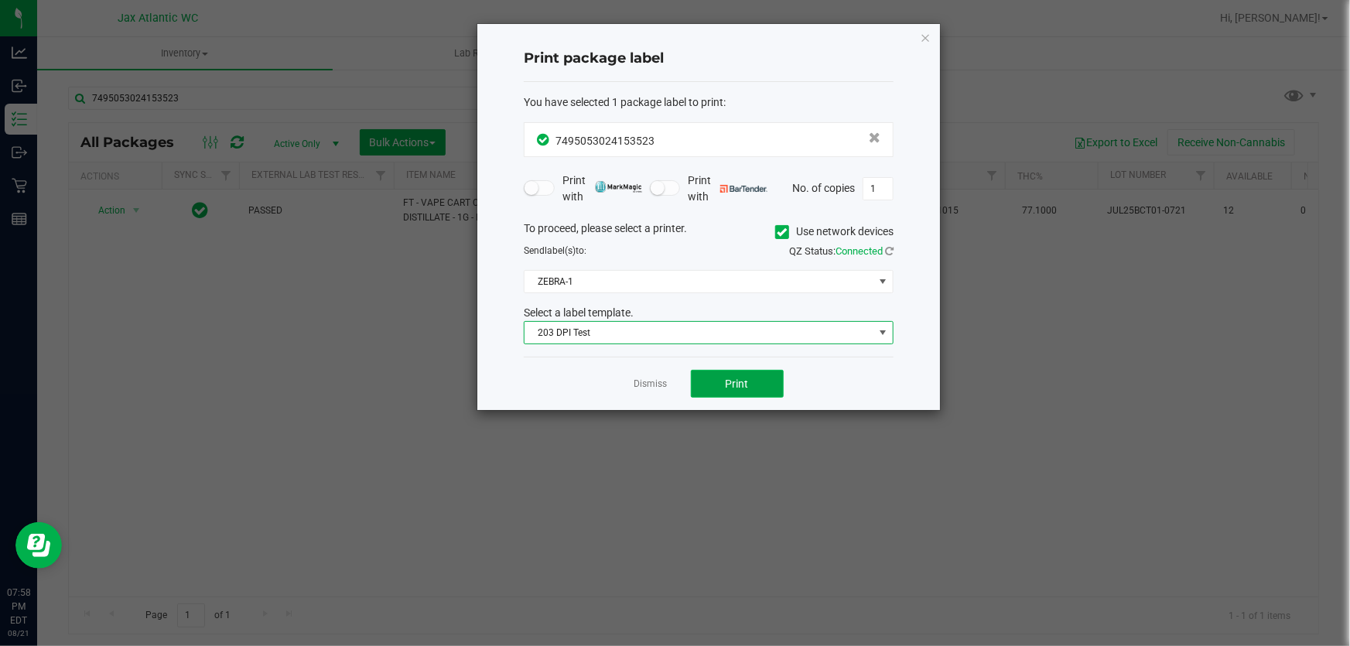
click at [742, 389] on span "Print" at bounding box center [737, 383] width 23 height 12
click at [925, 37] on icon "button" at bounding box center [925, 37] width 11 height 19
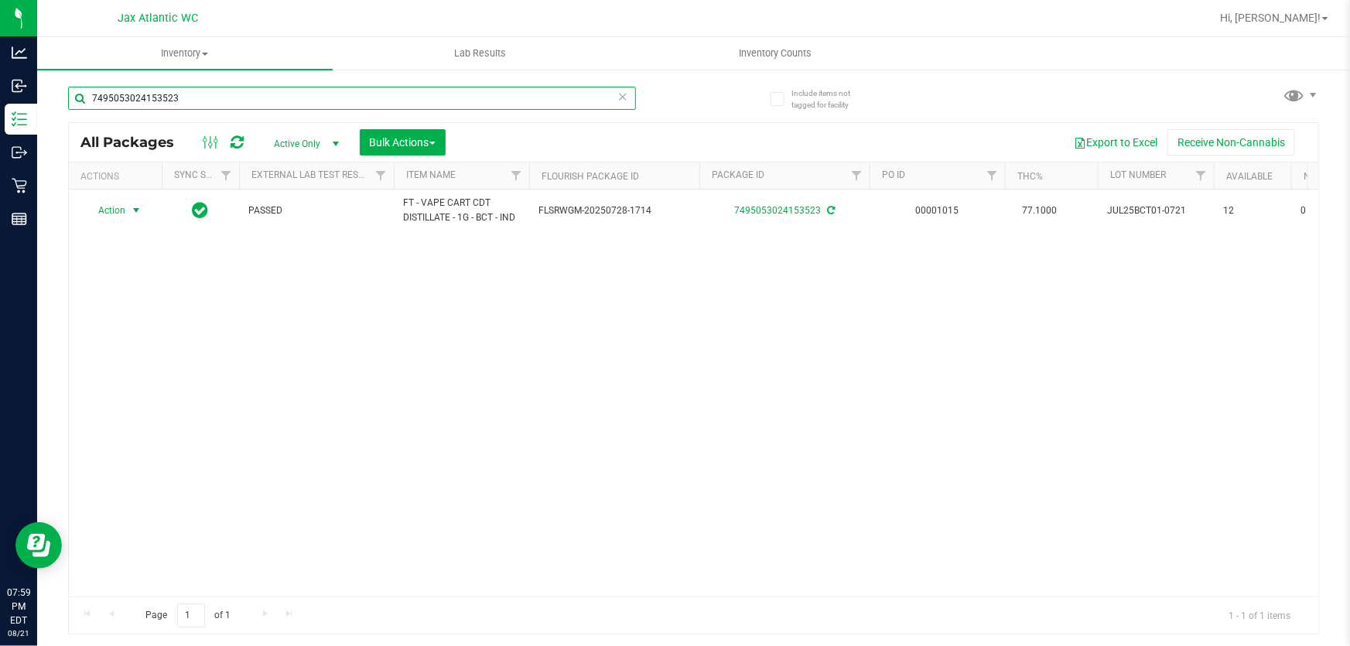
click at [377, 99] on input "7495053024153523" at bounding box center [352, 98] width 568 height 23
click at [376, 98] on input "7495053024153523" at bounding box center [352, 98] width 568 height 23
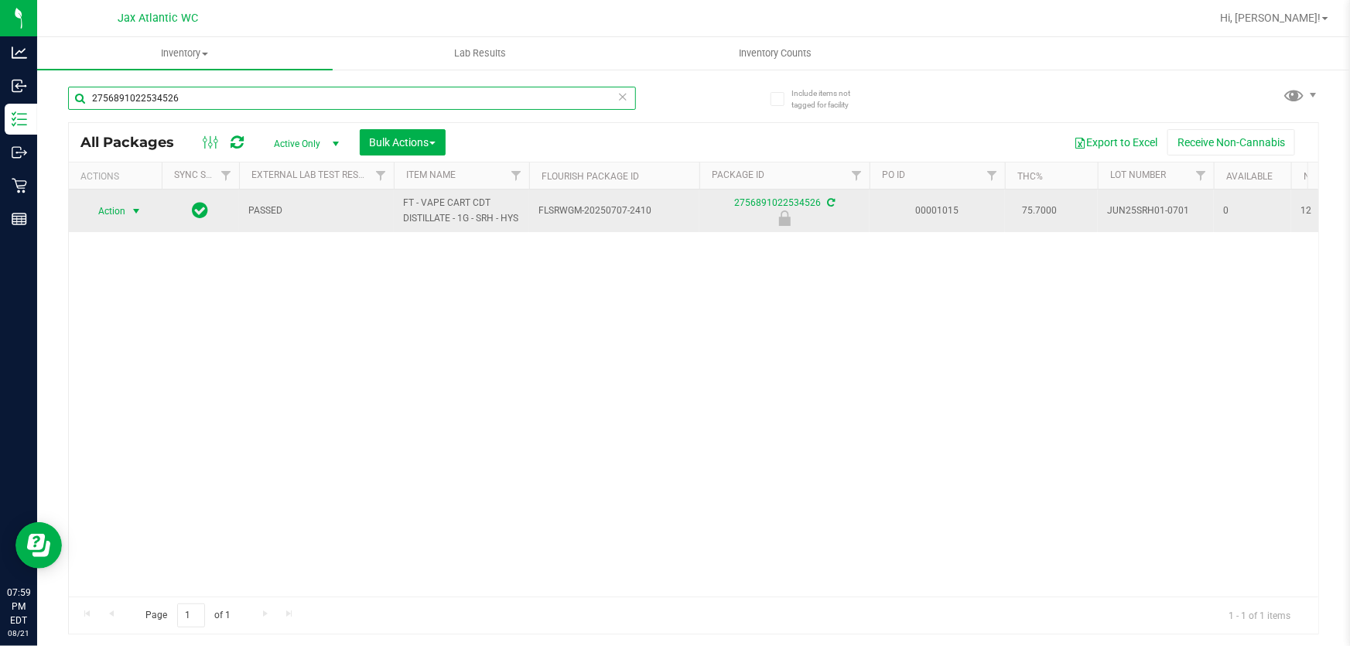
type input "2756891022534526"
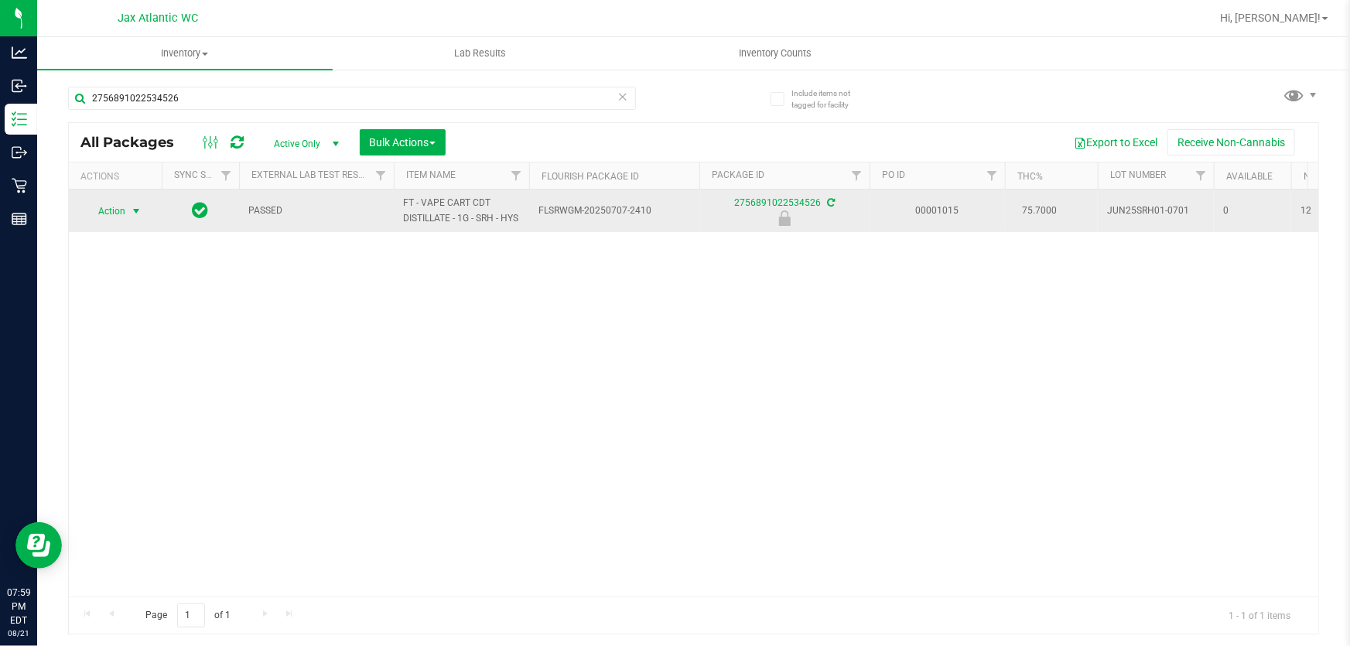
click at [108, 221] on span "Action" at bounding box center [105, 211] width 42 height 22
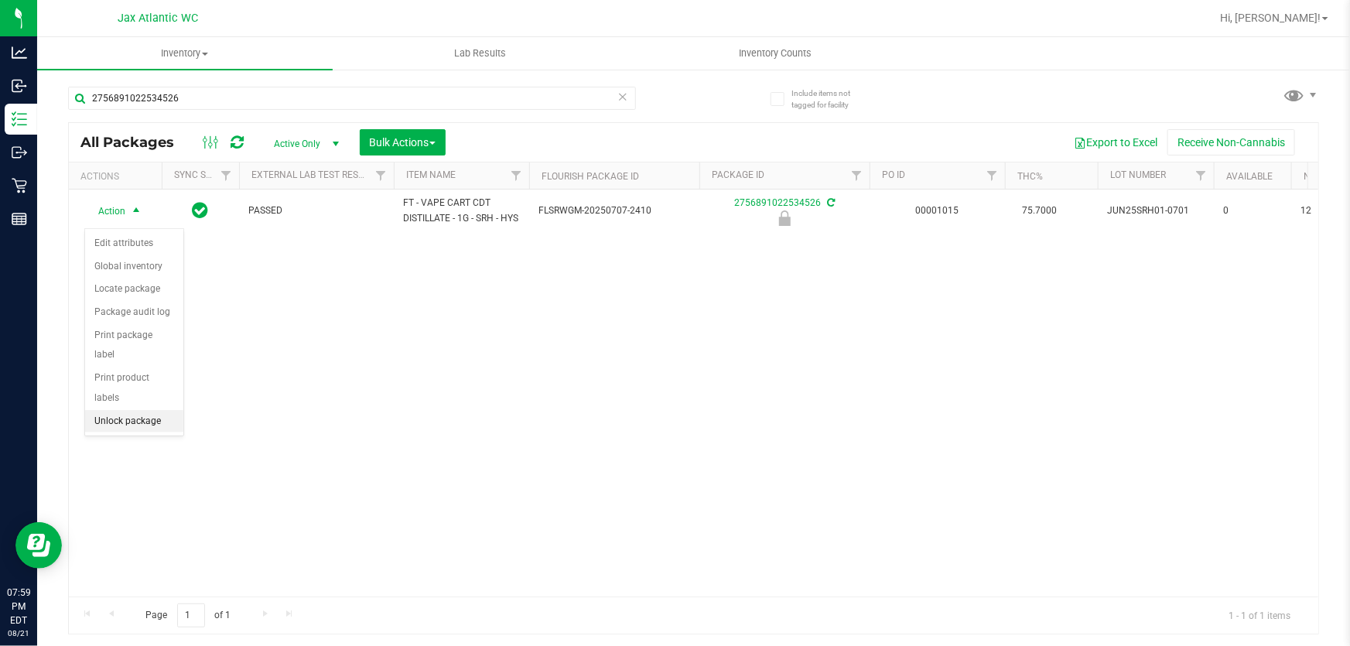
click at [138, 410] on li "Unlock package" at bounding box center [134, 421] width 98 height 23
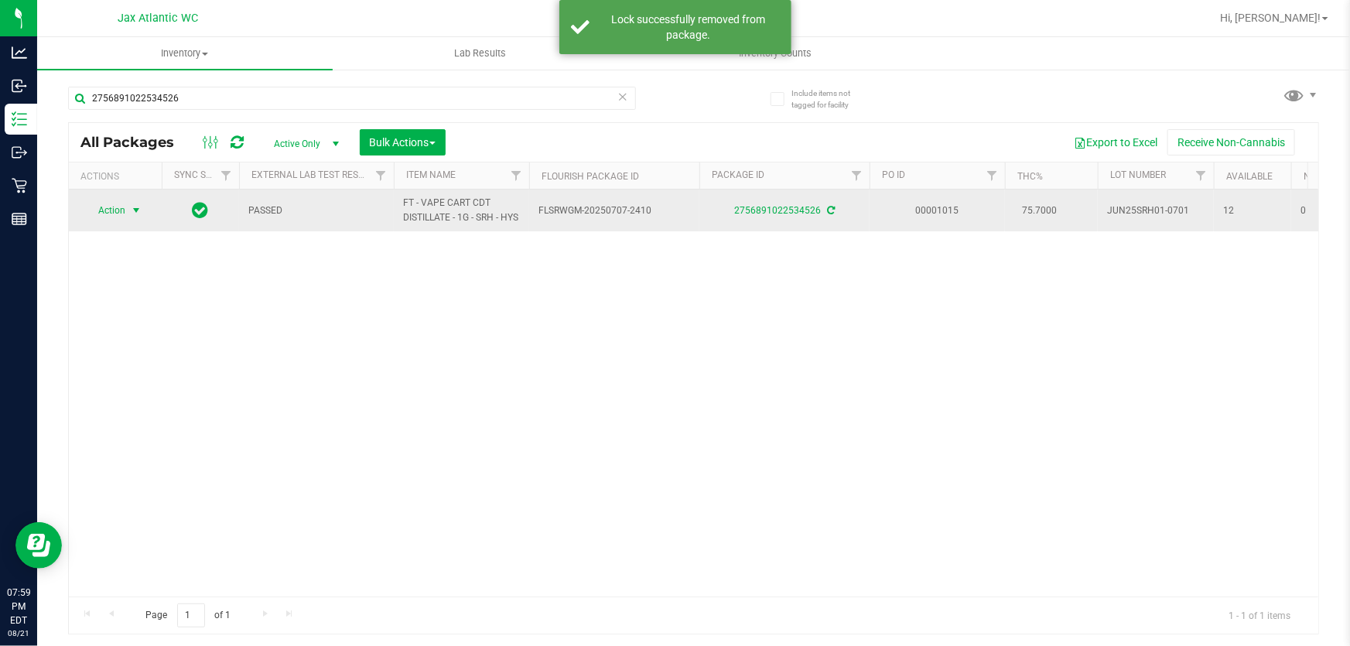
click at [107, 218] on span "Action" at bounding box center [105, 211] width 42 height 22
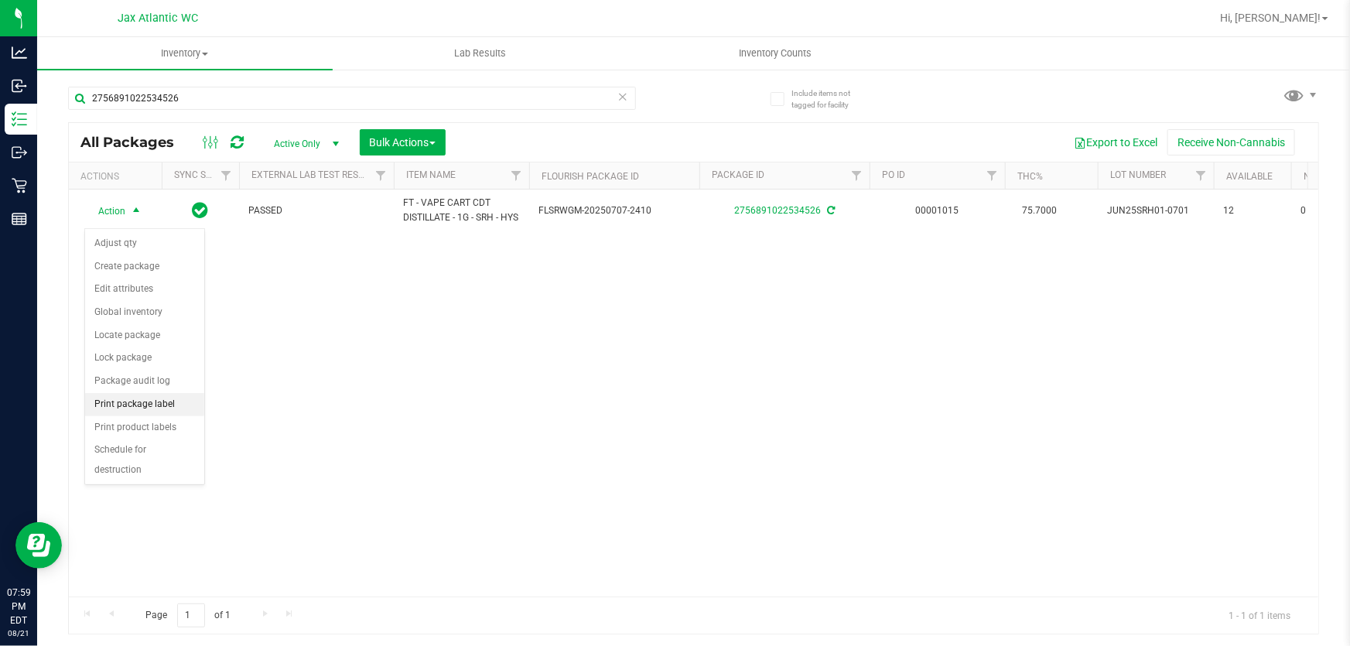
click at [139, 408] on li "Print package label" at bounding box center [144, 404] width 119 height 23
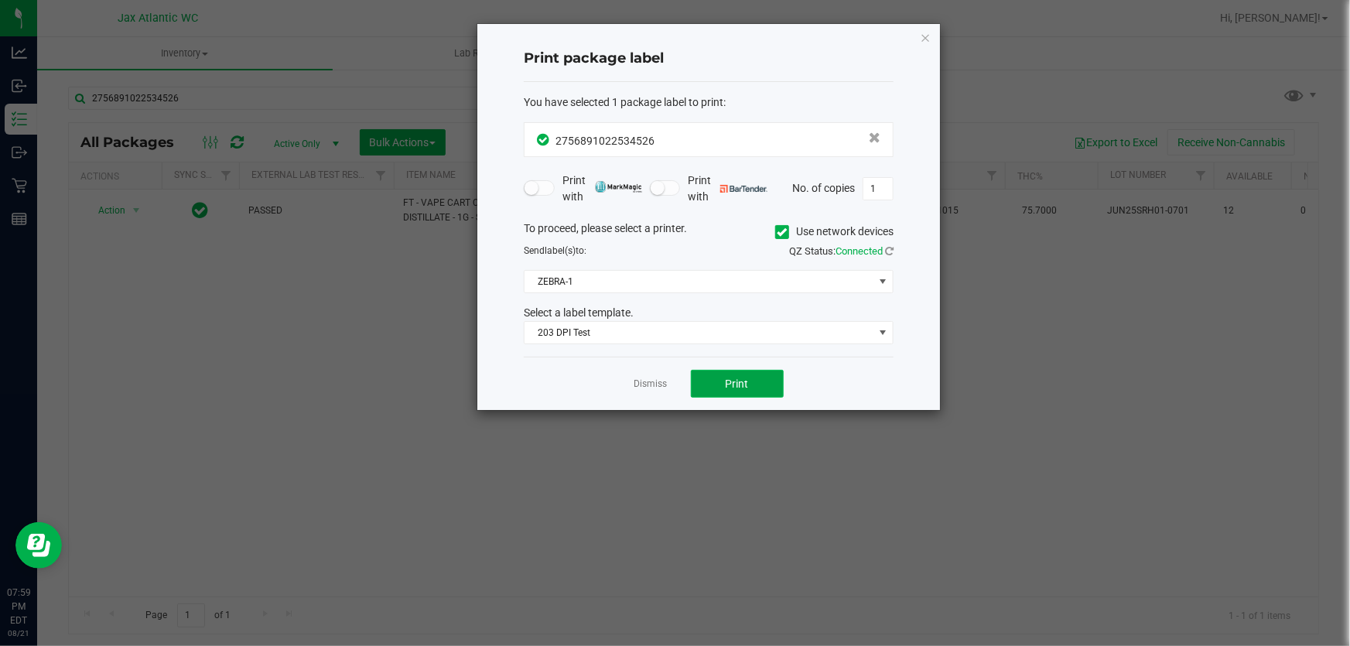
click at [750, 379] on button "Print" at bounding box center [737, 384] width 93 height 28
click at [924, 29] on icon "button" at bounding box center [925, 37] width 11 height 19
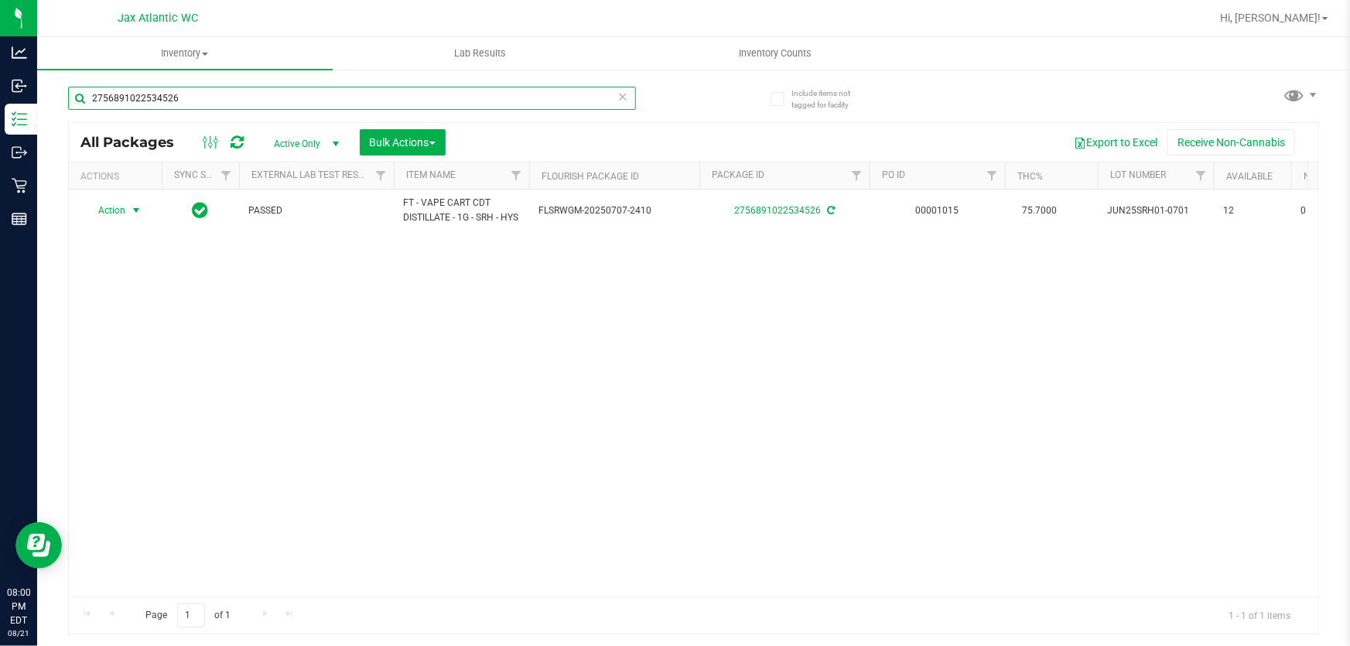
click at [363, 96] on input "2756891022534526" at bounding box center [352, 98] width 568 height 23
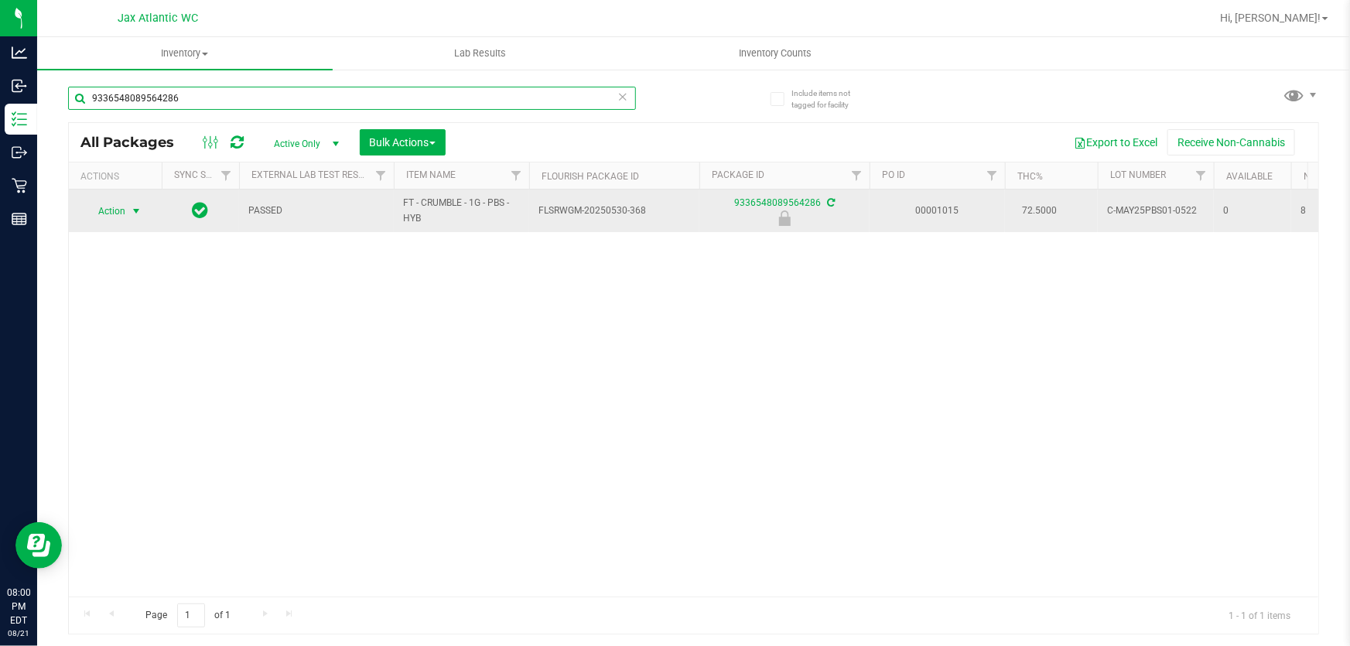
type input "9336548089564286"
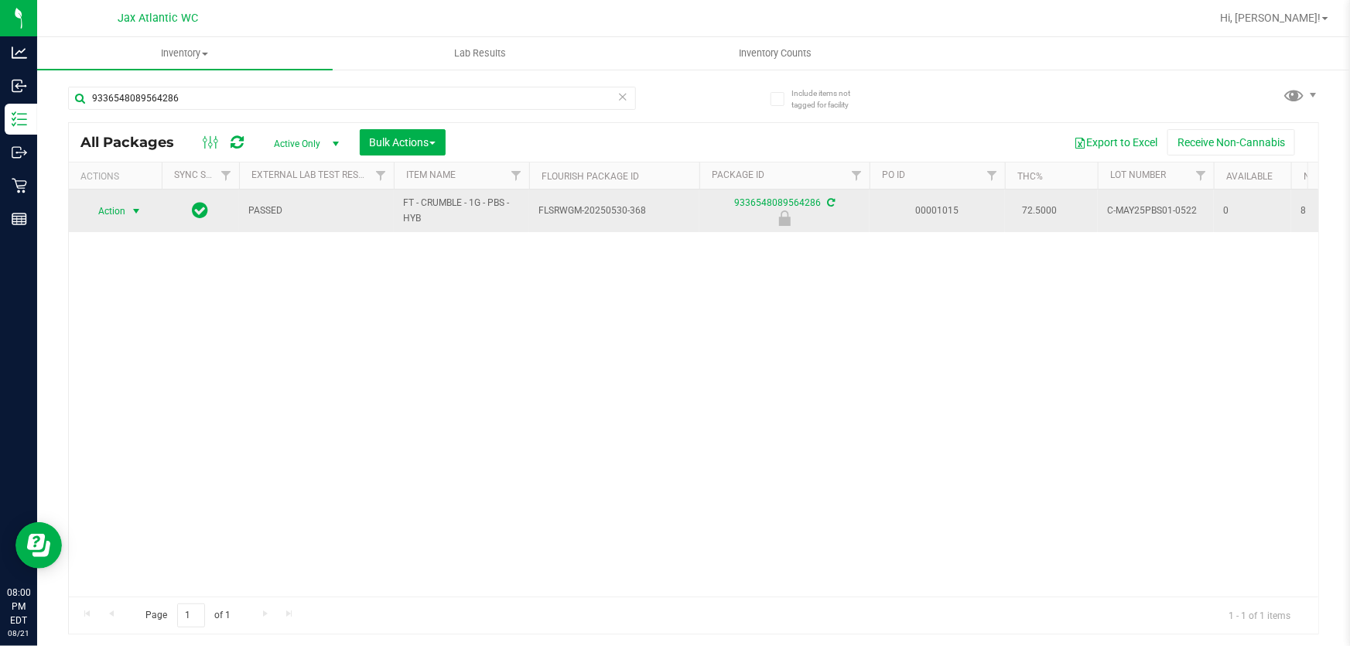
click at [116, 213] on span "Action" at bounding box center [105, 211] width 42 height 22
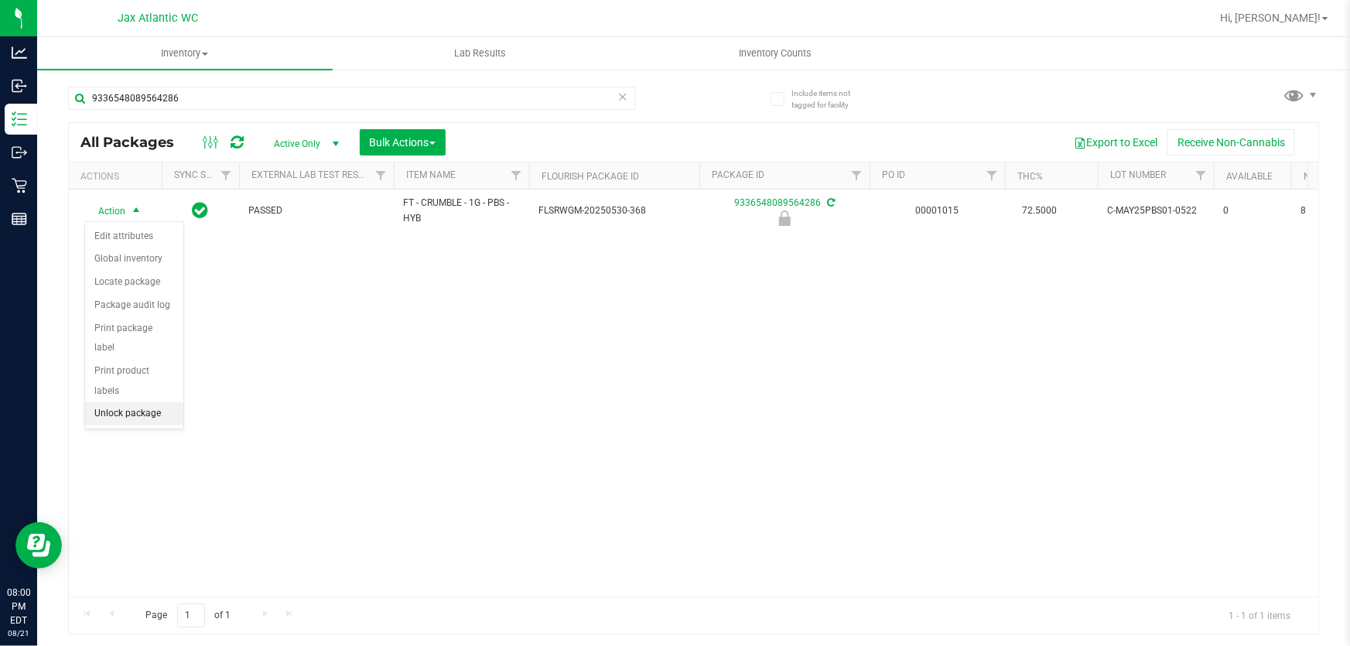
click at [121, 402] on li "Unlock package" at bounding box center [134, 413] width 98 height 23
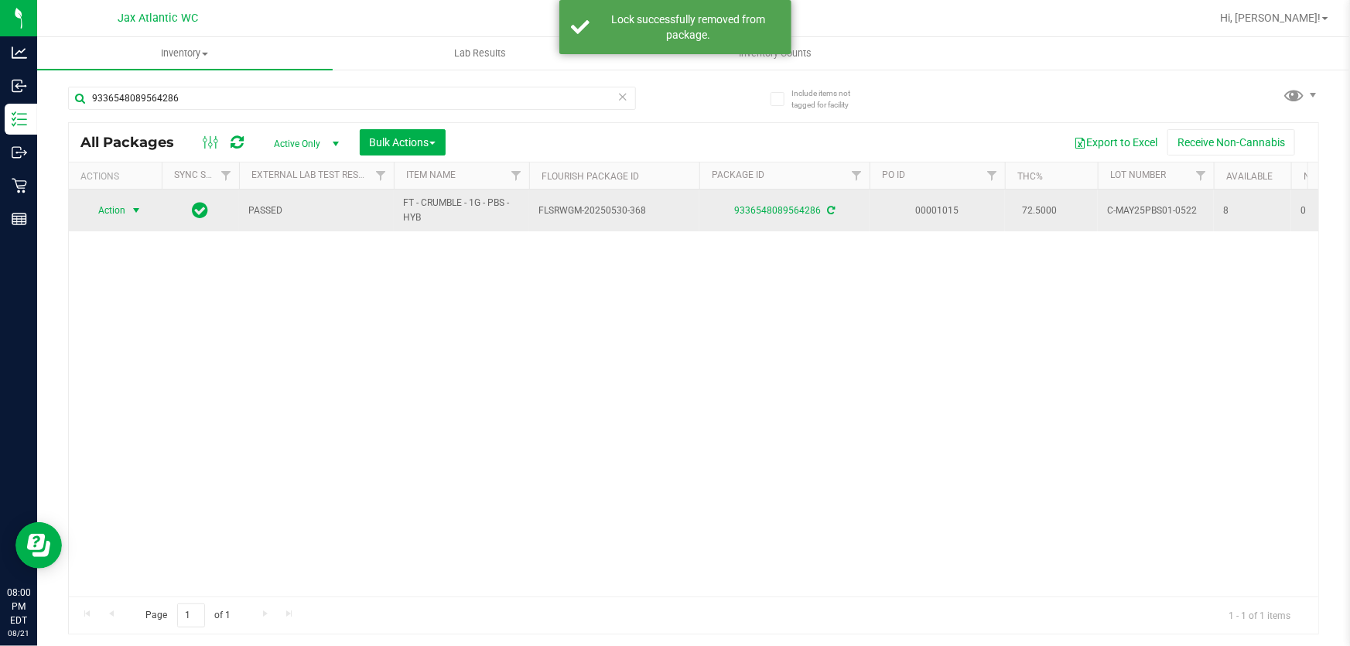
click at [113, 213] on span "Action" at bounding box center [105, 211] width 42 height 22
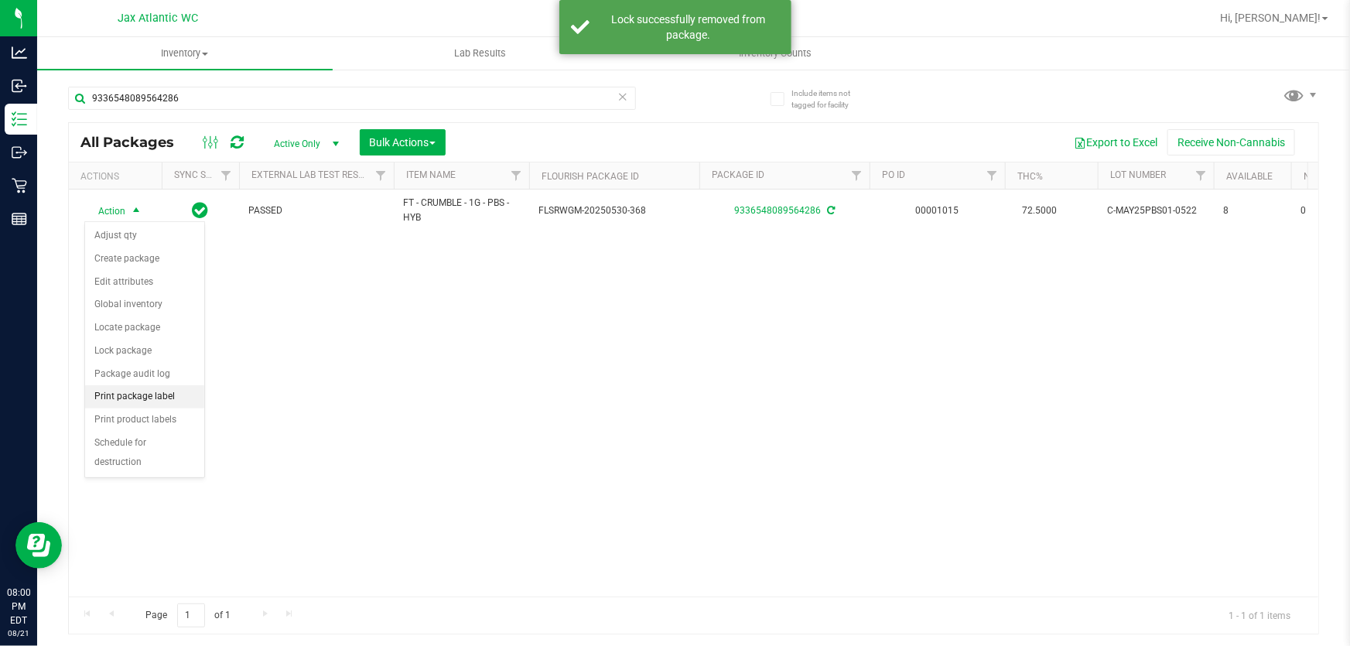
click at [128, 405] on li "Print package label" at bounding box center [144, 396] width 119 height 23
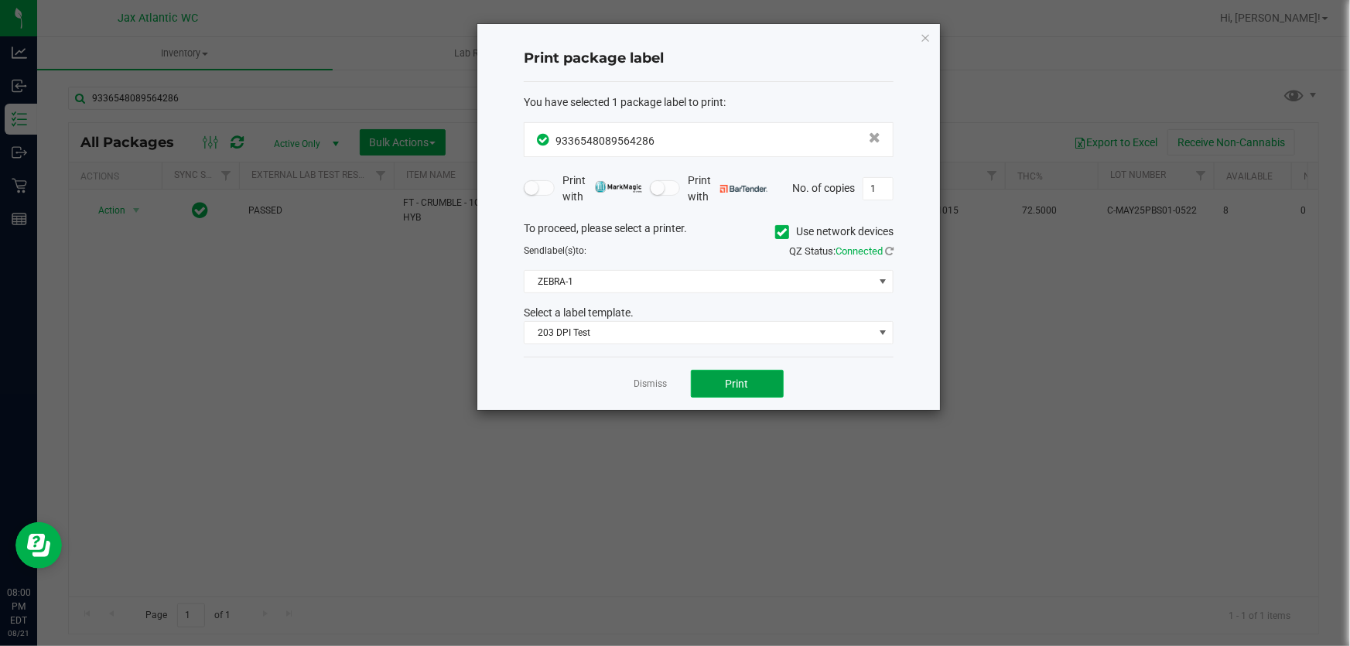
click at [746, 386] on span "Print" at bounding box center [737, 383] width 23 height 12
click at [930, 35] on div "Print package label You have selected 1 package label to print : 93365480895642…" at bounding box center [708, 217] width 463 height 386
click at [926, 34] on icon "button" at bounding box center [925, 37] width 11 height 19
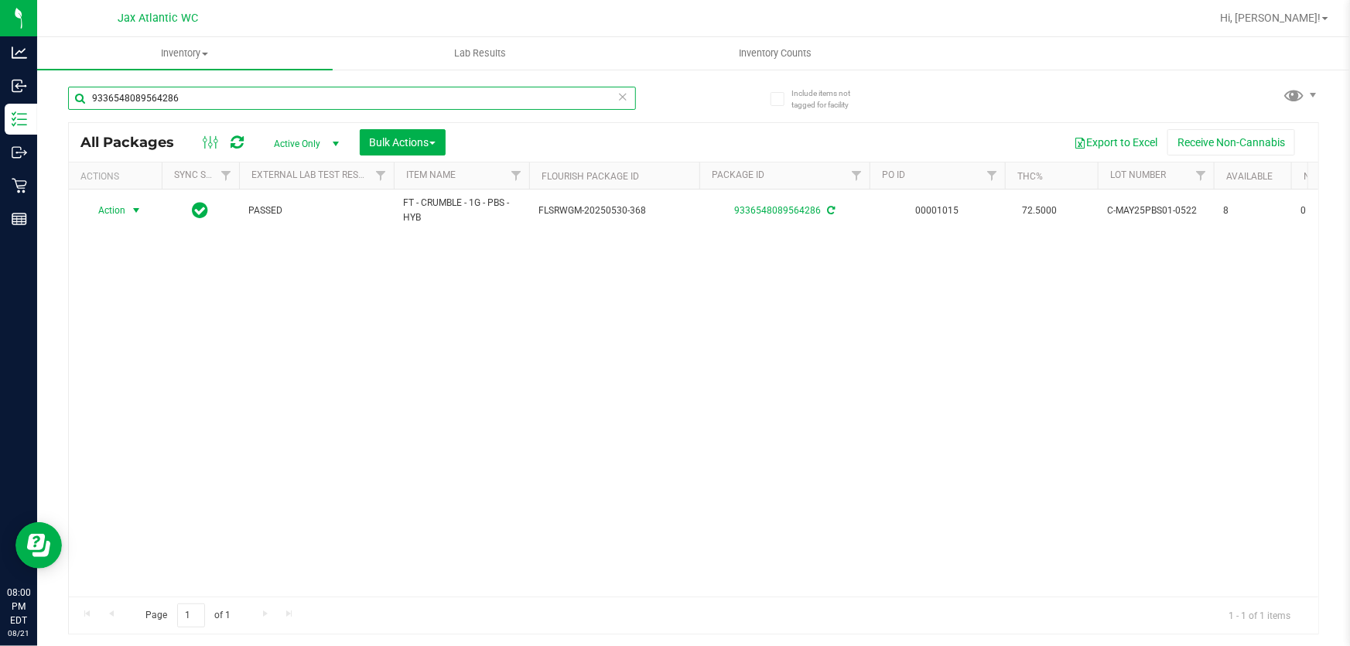
click at [167, 106] on input "9336548089564286" at bounding box center [352, 98] width 568 height 23
click at [155, 101] on input "9336548089564286" at bounding box center [352, 98] width 568 height 23
click at [157, 102] on input "9336548089564286" at bounding box center [352, 98] width 568 height 23
click at [159, 103] on input "9336548089564286" at bounding box center [352, 98] width 568 height 23
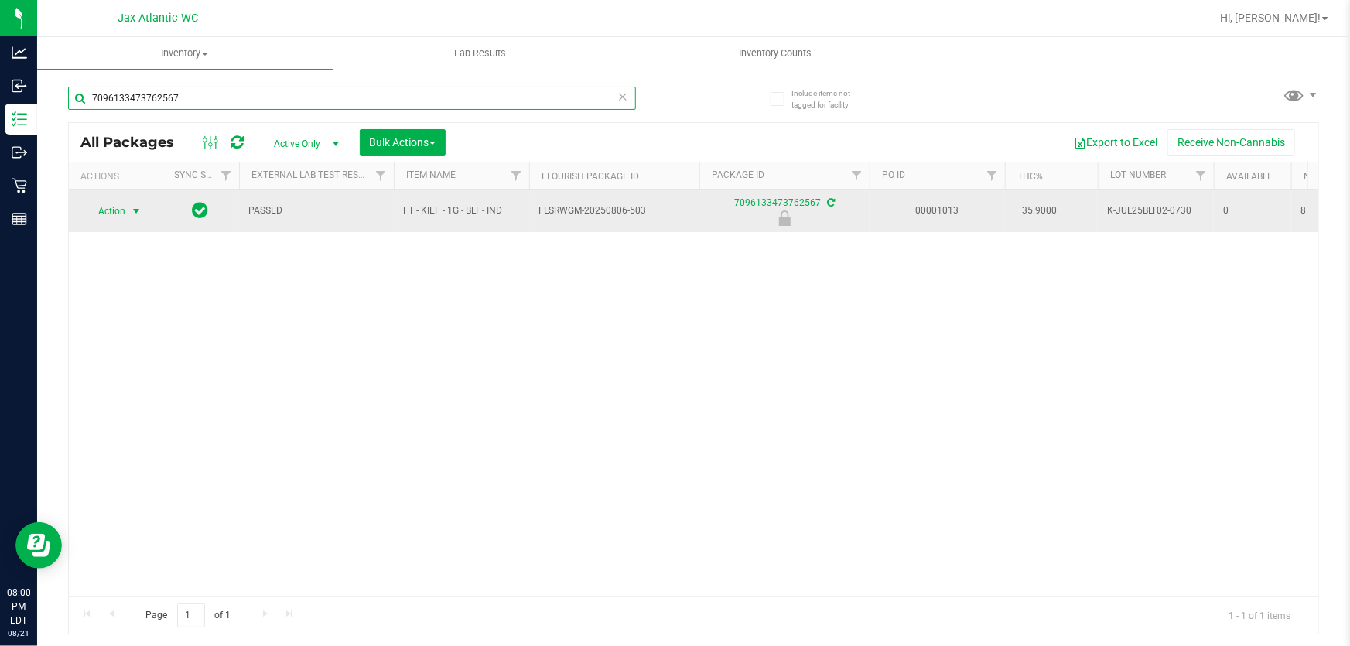
type input "7096133473762567"
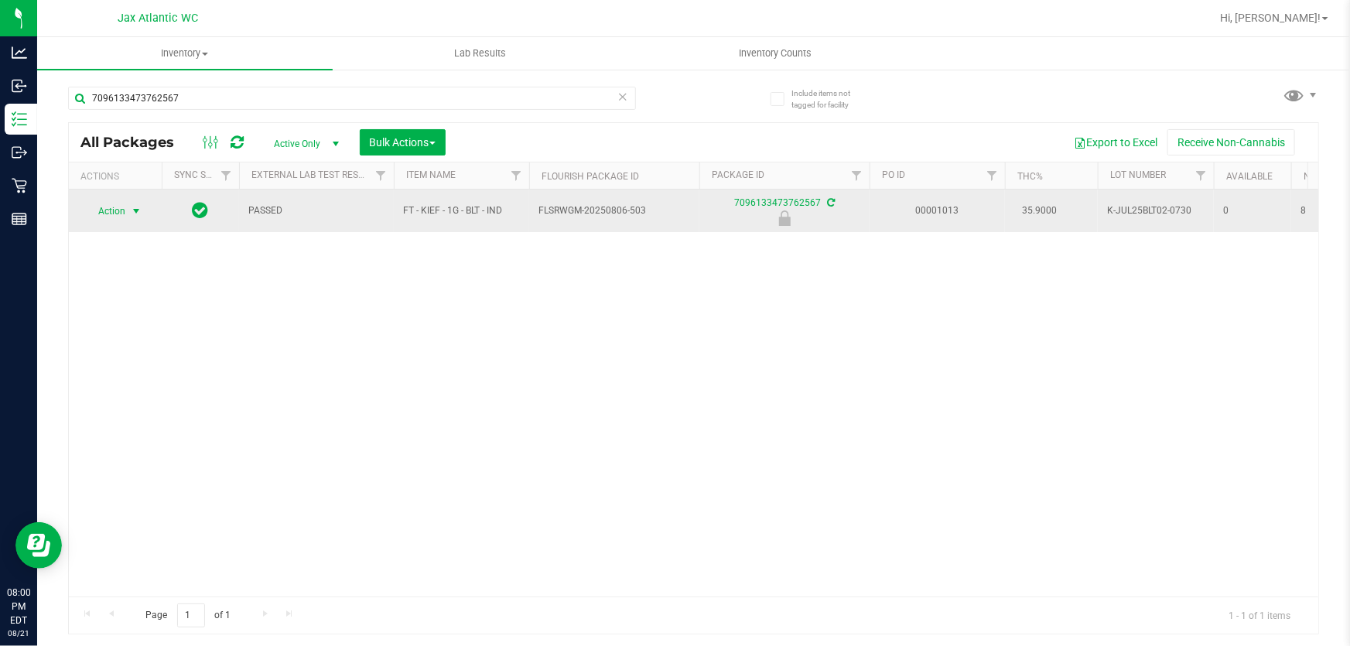
click at [107, 212] on span "Action" at bounding box center [105, 211] width 42 height 22
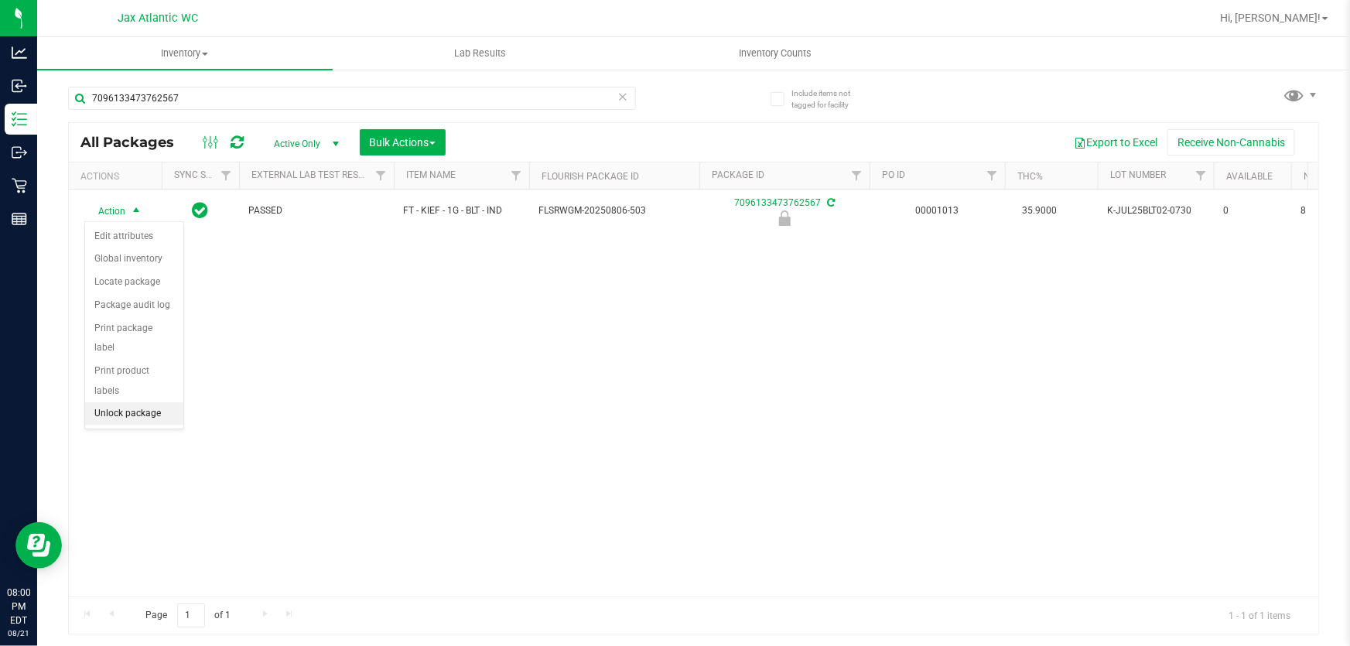
click at [128, 402] on li "Unlock package" at bounding box center [134, 413] width 98 height 23
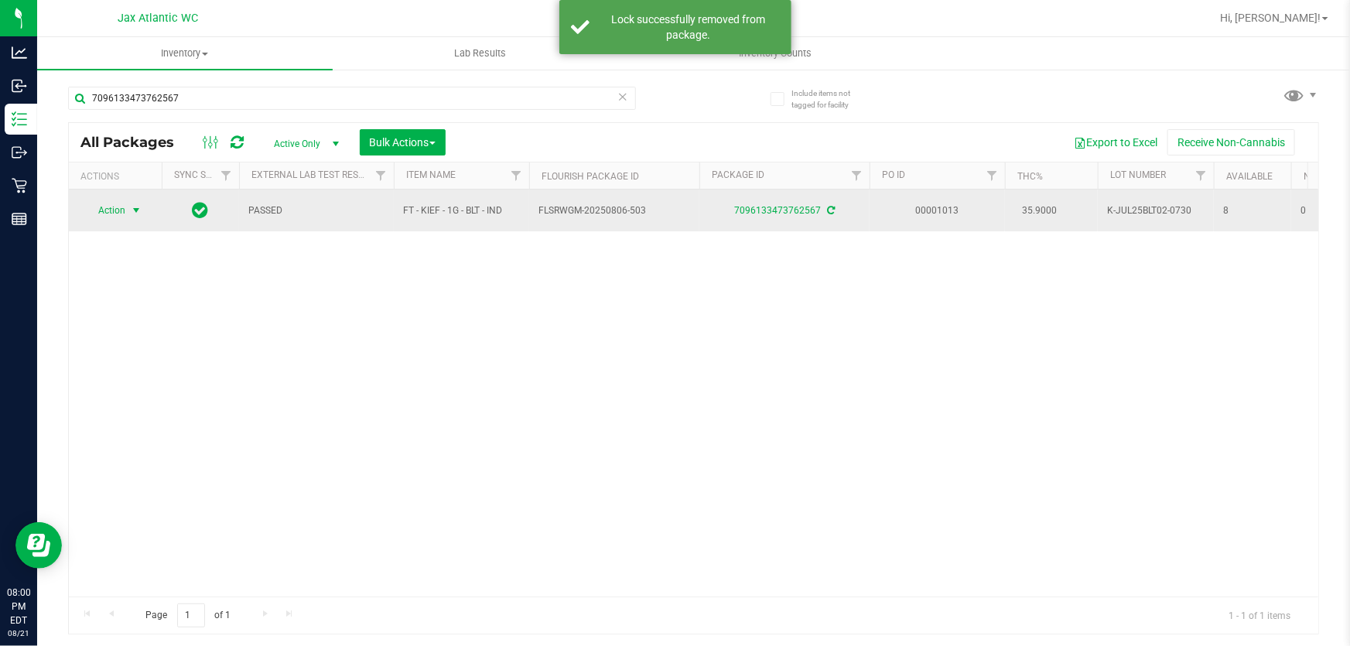
click at [114, 213] on span "Action" at bounding box center [105, 211] width 42 height 22
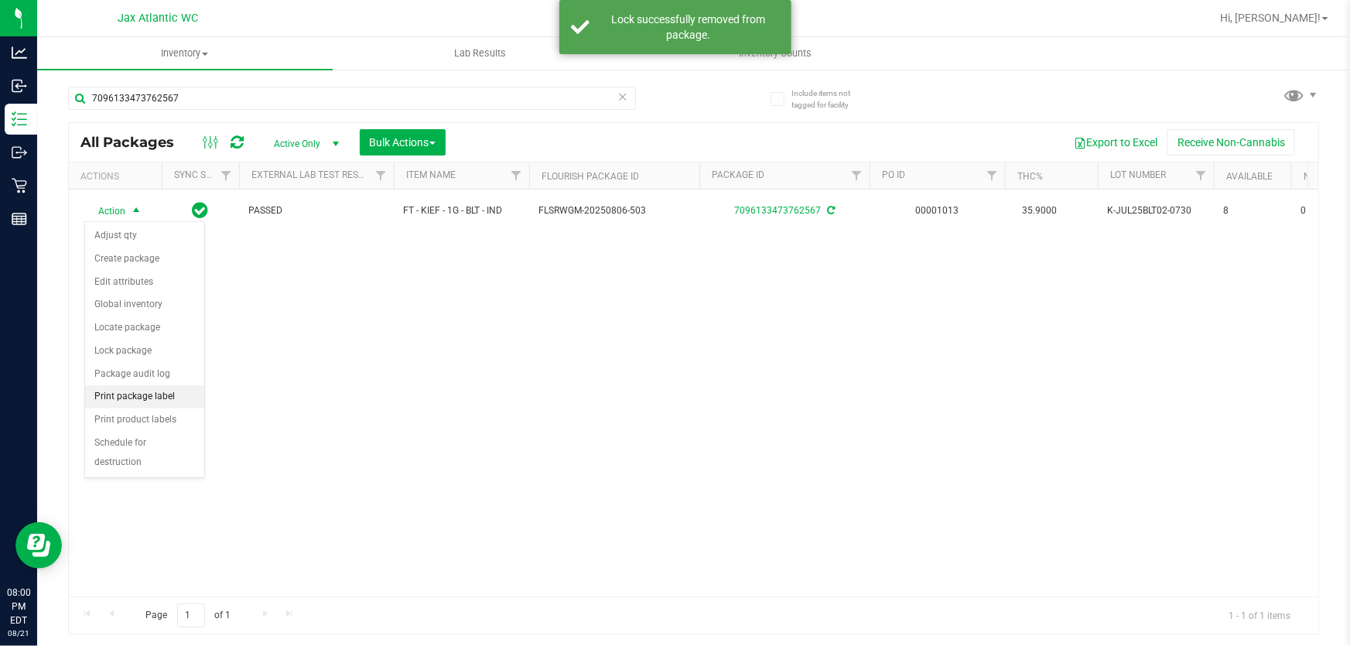
click at [129, 396] on li "Print package label" at bounding box center [144, 396] width 119 height 23
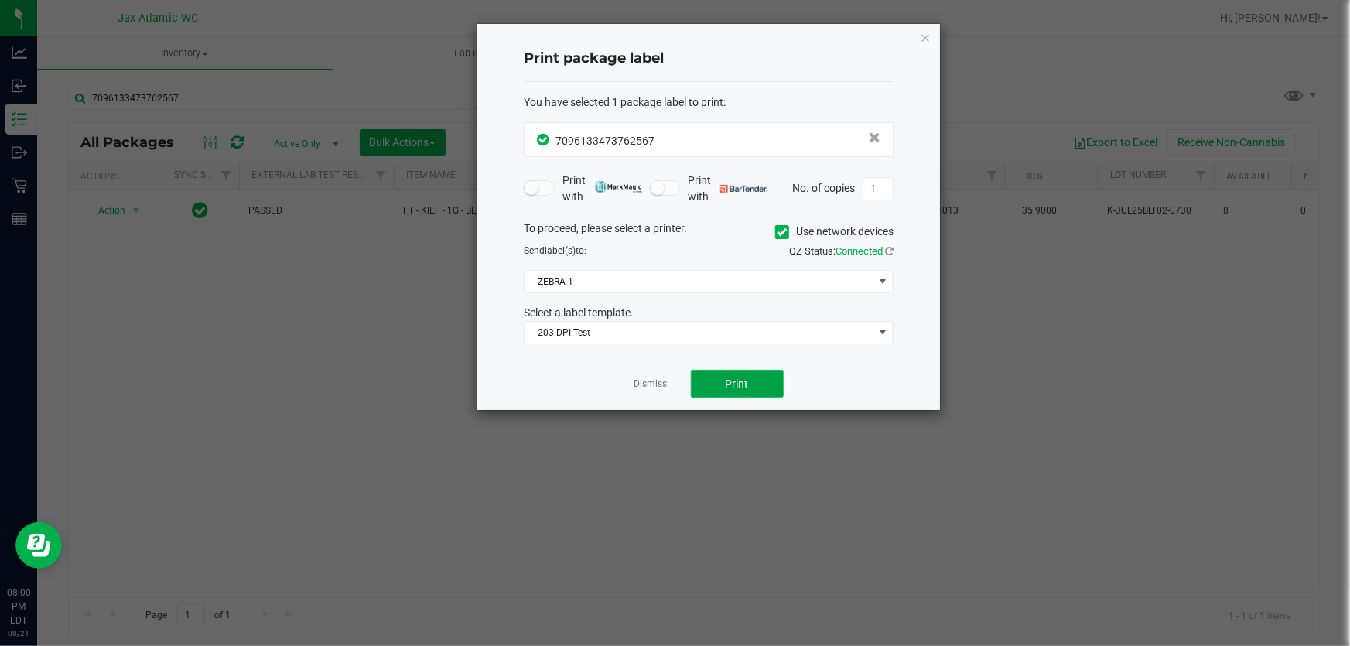
click at [709, 386] on button "Print" at bounding box center [737, 384] width 93 height 28
click at [924, 39] on icon "button" at bounding box center [925, 37] width 11 height 19
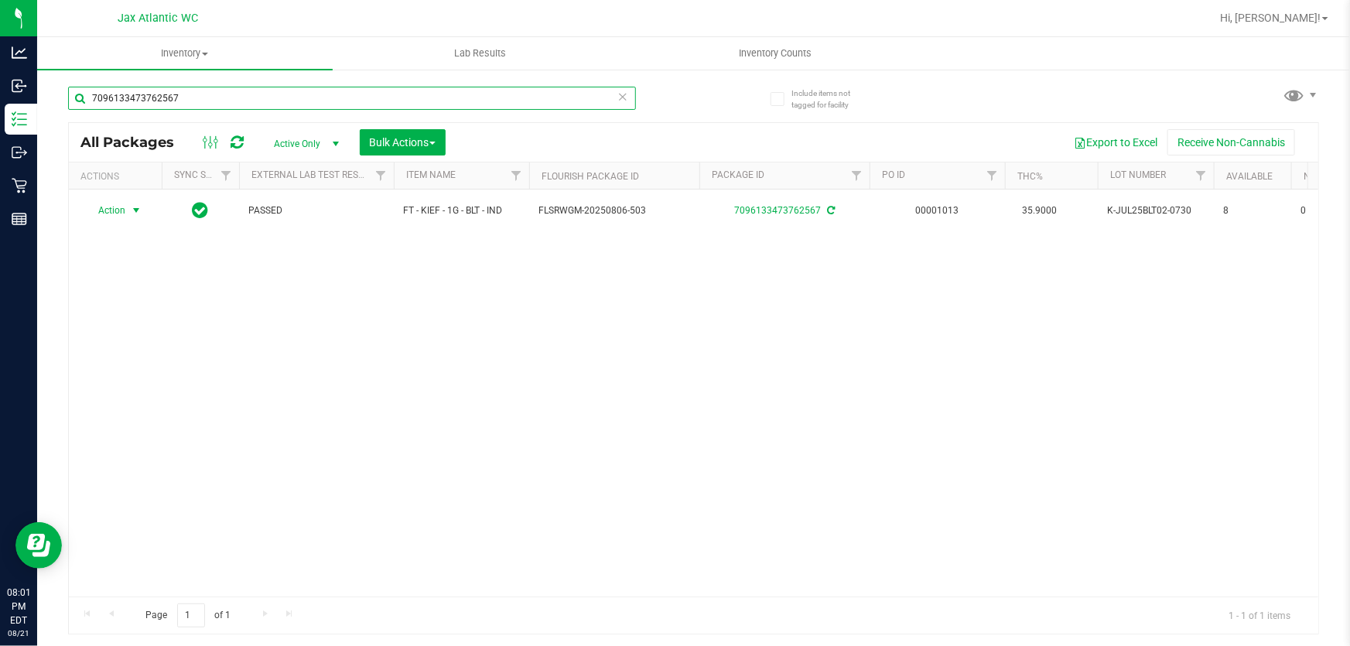
click at [287, 92] on input "7096133473762567" at bounding box center [352, 98] width 568 height 23
click at [286, 92] on input "7096133473762567" at bounding box center [352, 98] width 568 height 23
type input "4996979457702029"
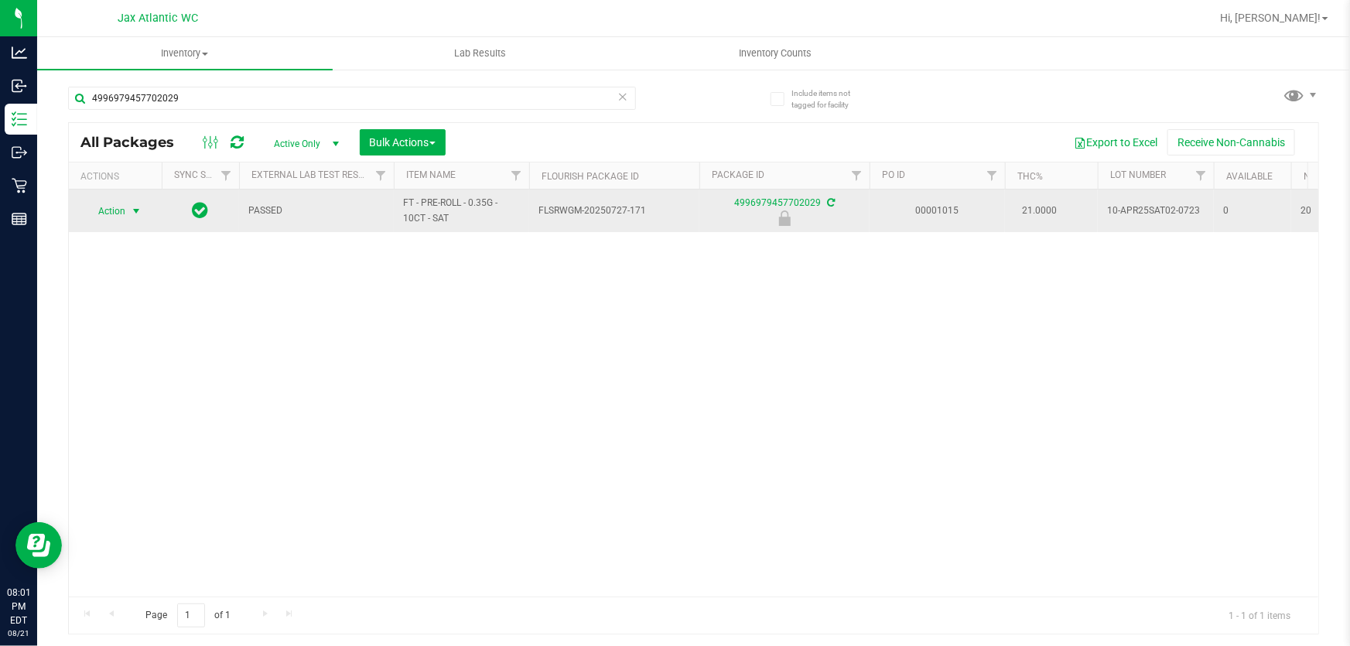
click at [116, 215] on span "Action" at bounding box center [105, 211] width 42 height 22
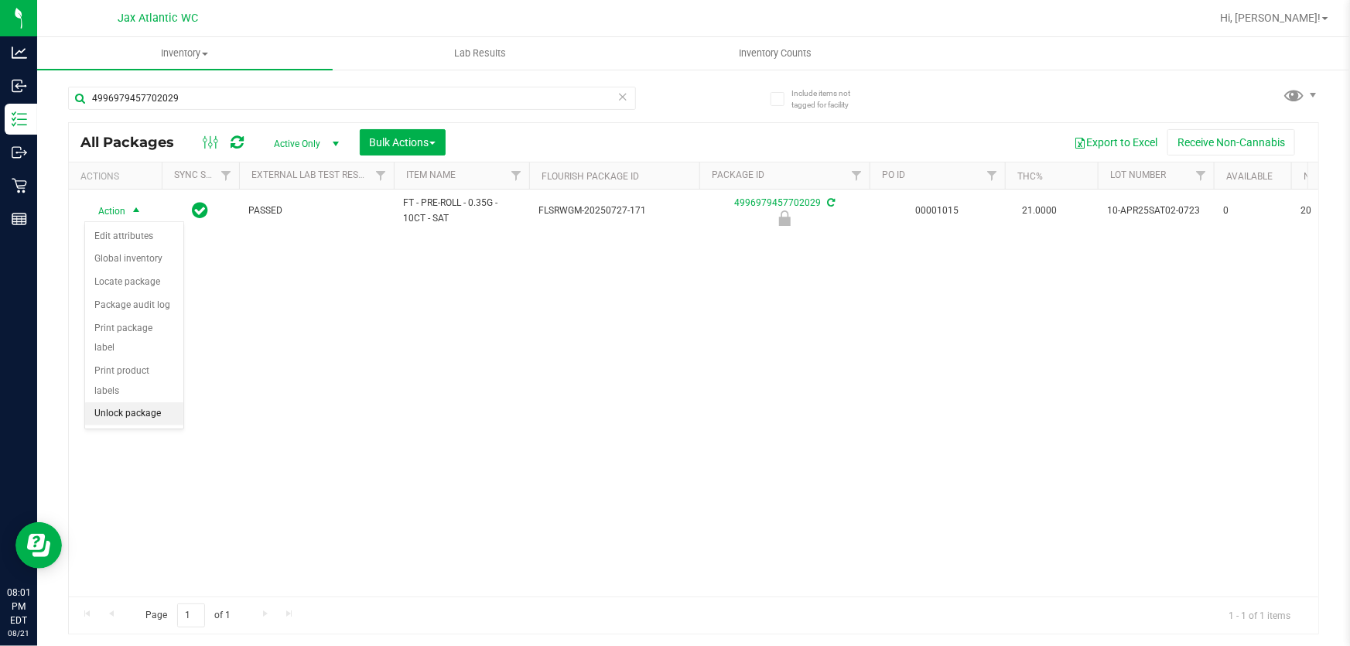
click at [131, 402] on li "Unlock package" at bounding box center [134, 413] width 98 height 23
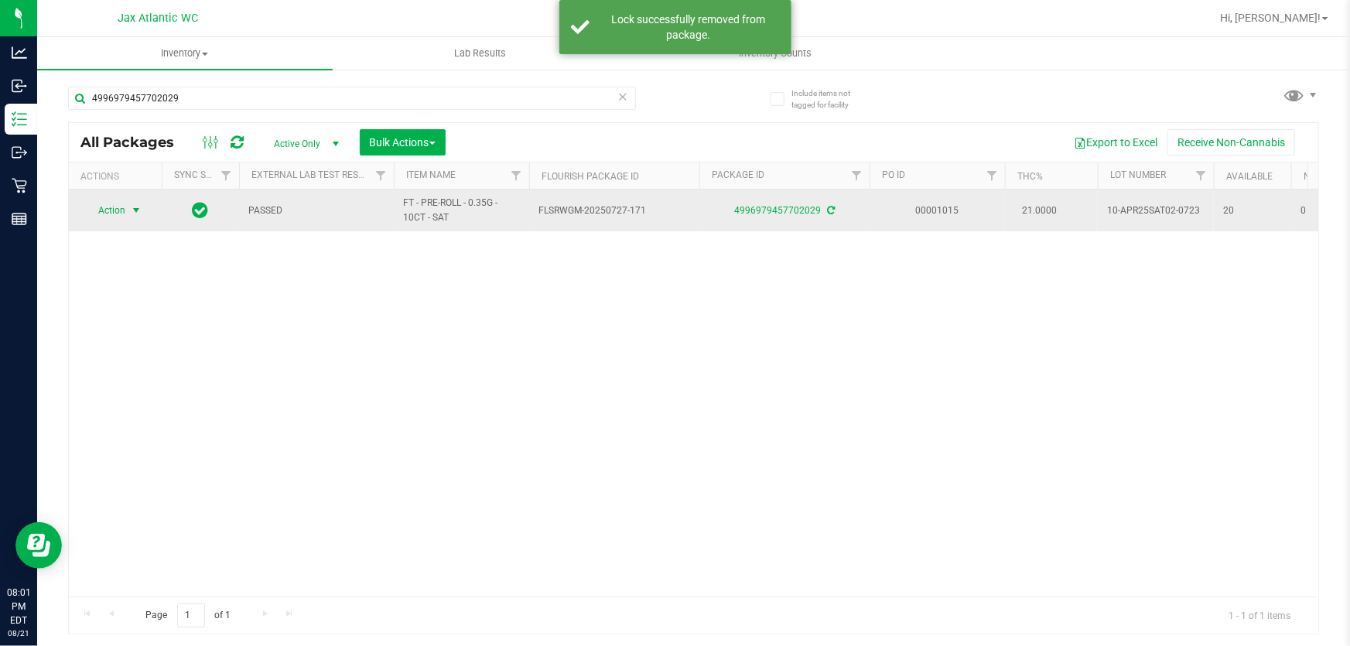
click at [119, 214] on span "Action" at bounding box center [105, 211] width 42 height 22
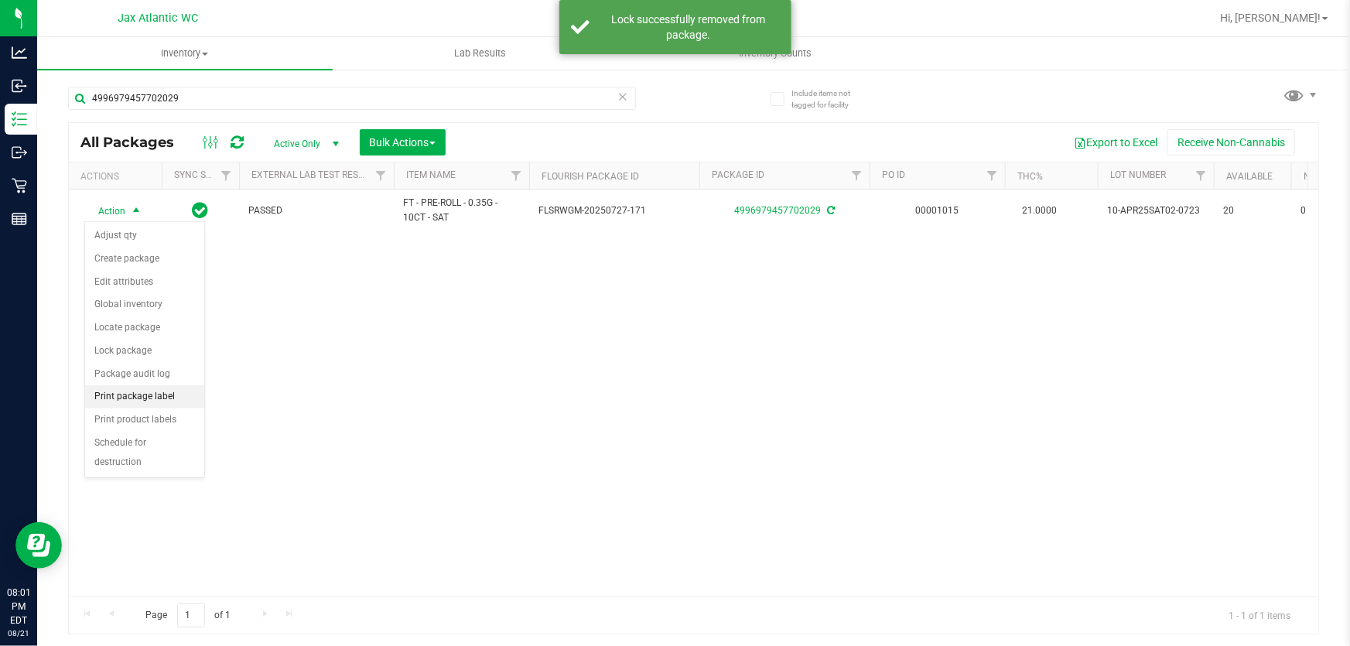
click at [135, 398] on li "Print package label" at bounding box center [144, 396] width 119 height 23
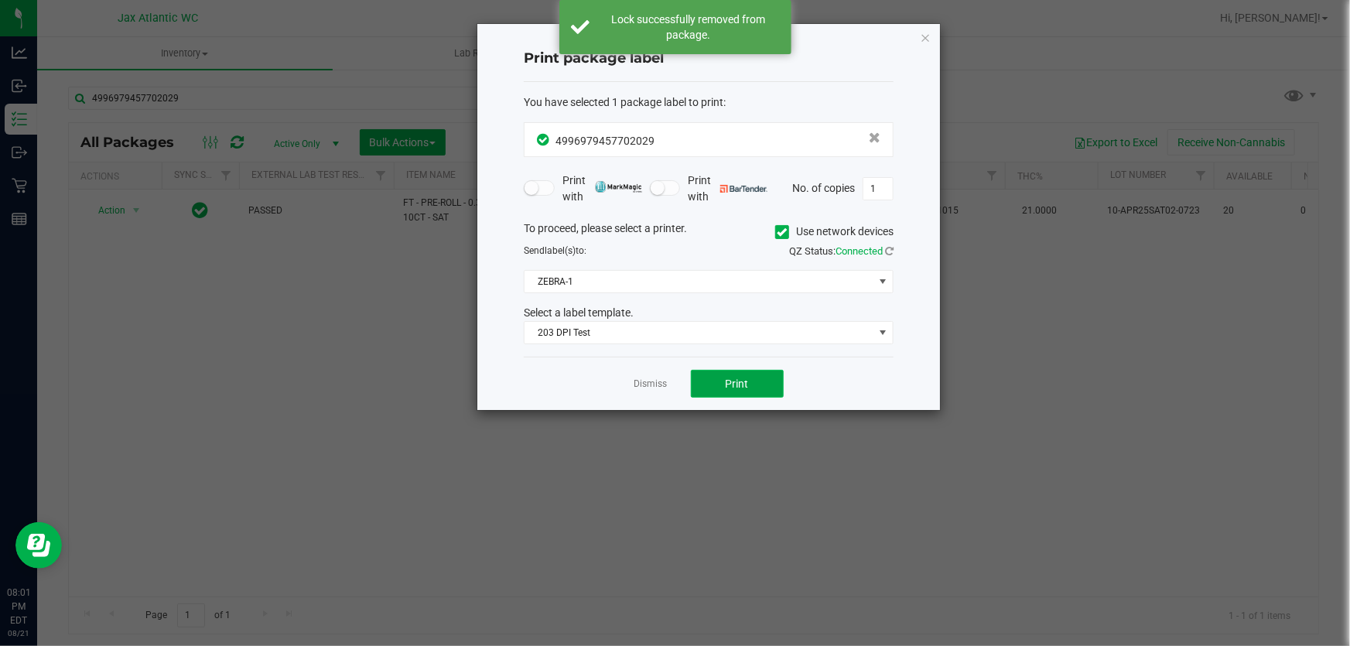
click at [749, 381] on button "Print" at bounding box center [737, 384] width 93 height 28
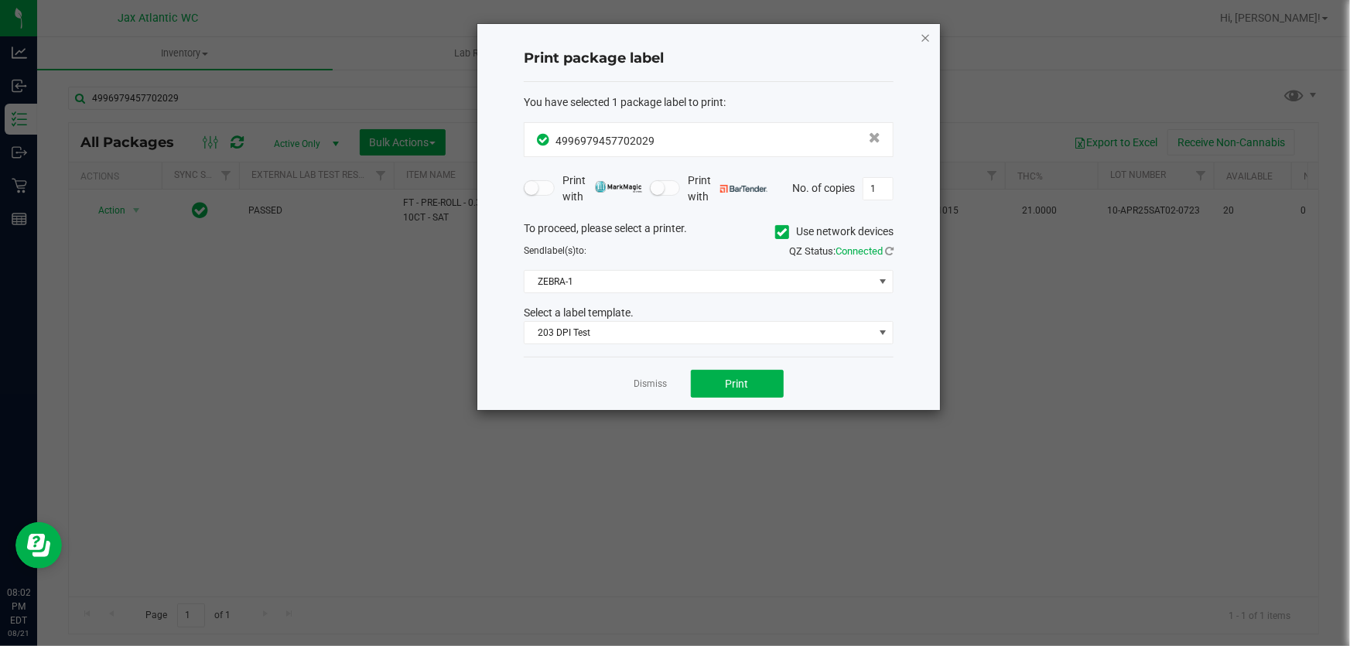
click at [927, 37] on icon "button" at bounding box center [925, 37] width 11 height 19
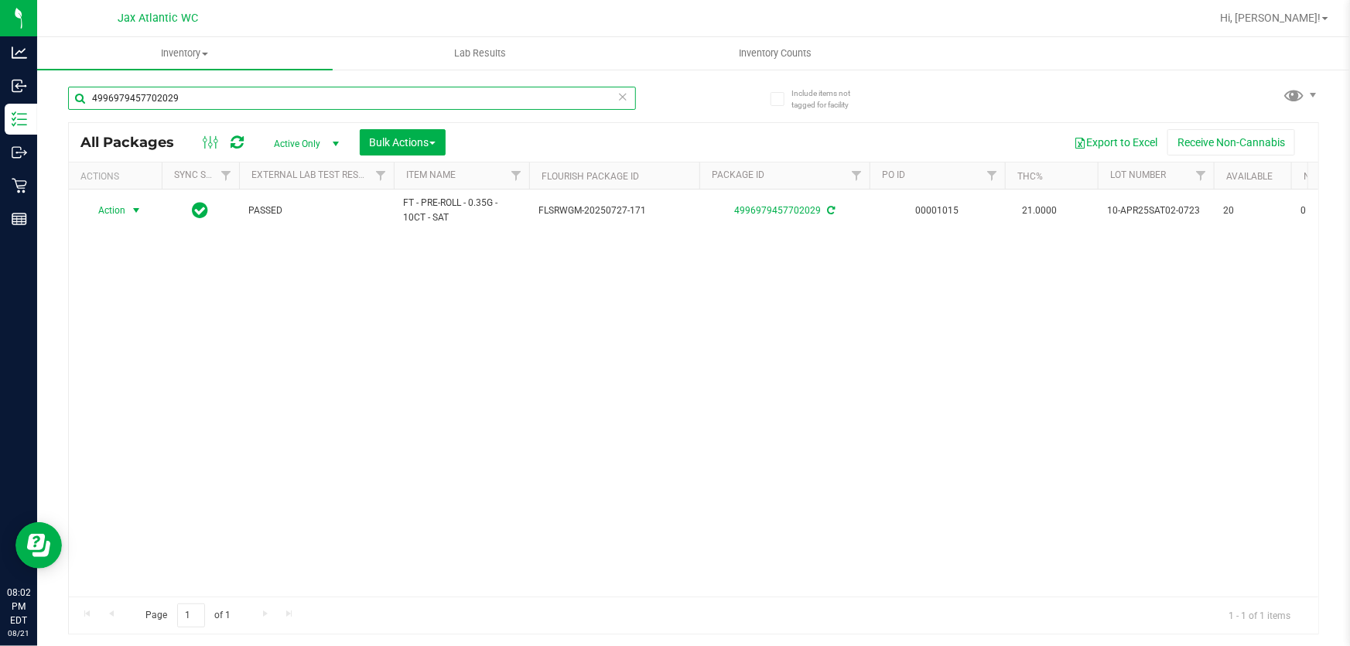
click at [373, 101] on input "4996979457702029" at bounding box center [352, 98] width 568 height 23
type input "9"
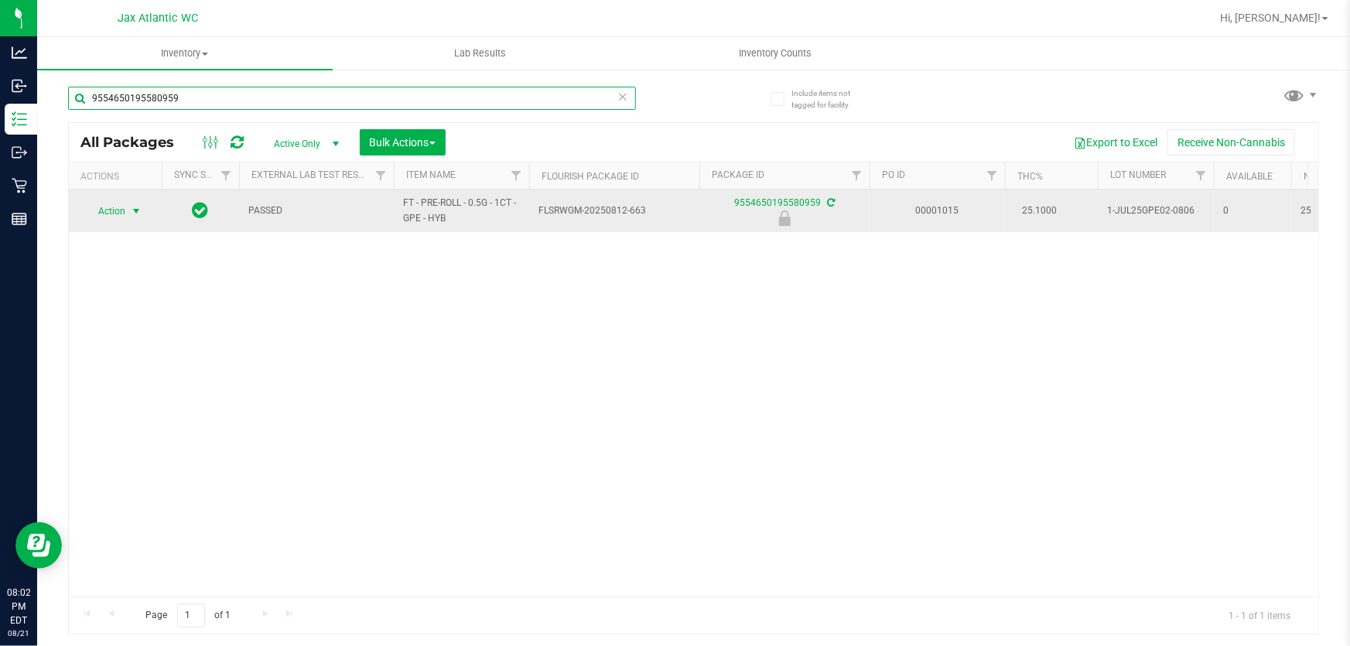
type input "9554650195580959"
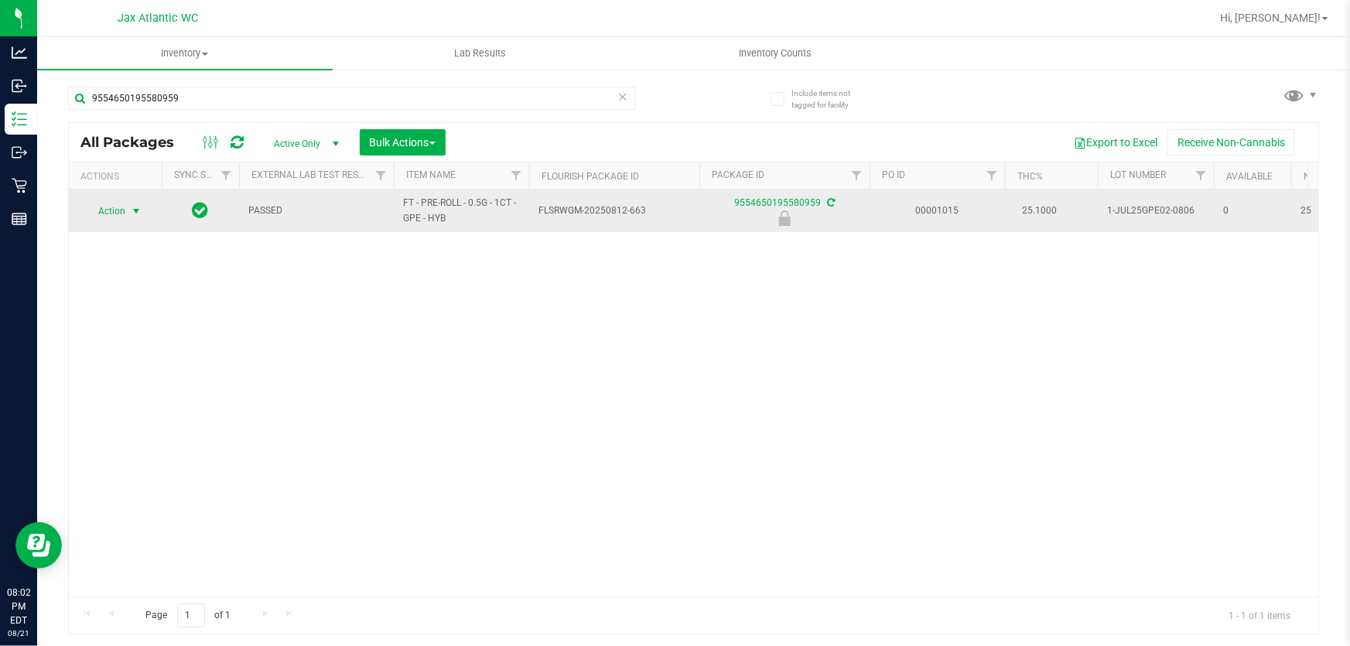
click at [106, 209] on span "Action" at bounding box center [105, 211] width 42 height 22
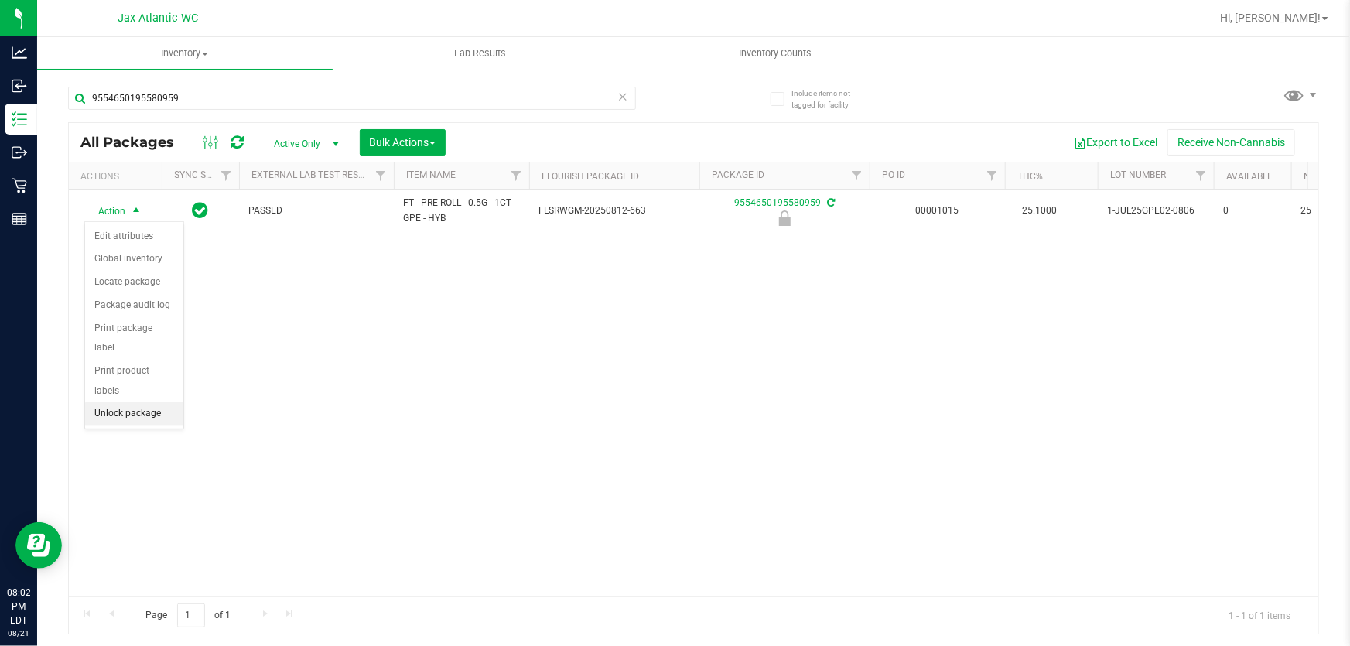
click at [116, 402] on li "Unlock package" at bounding box center [134, 413] width 98 height 23
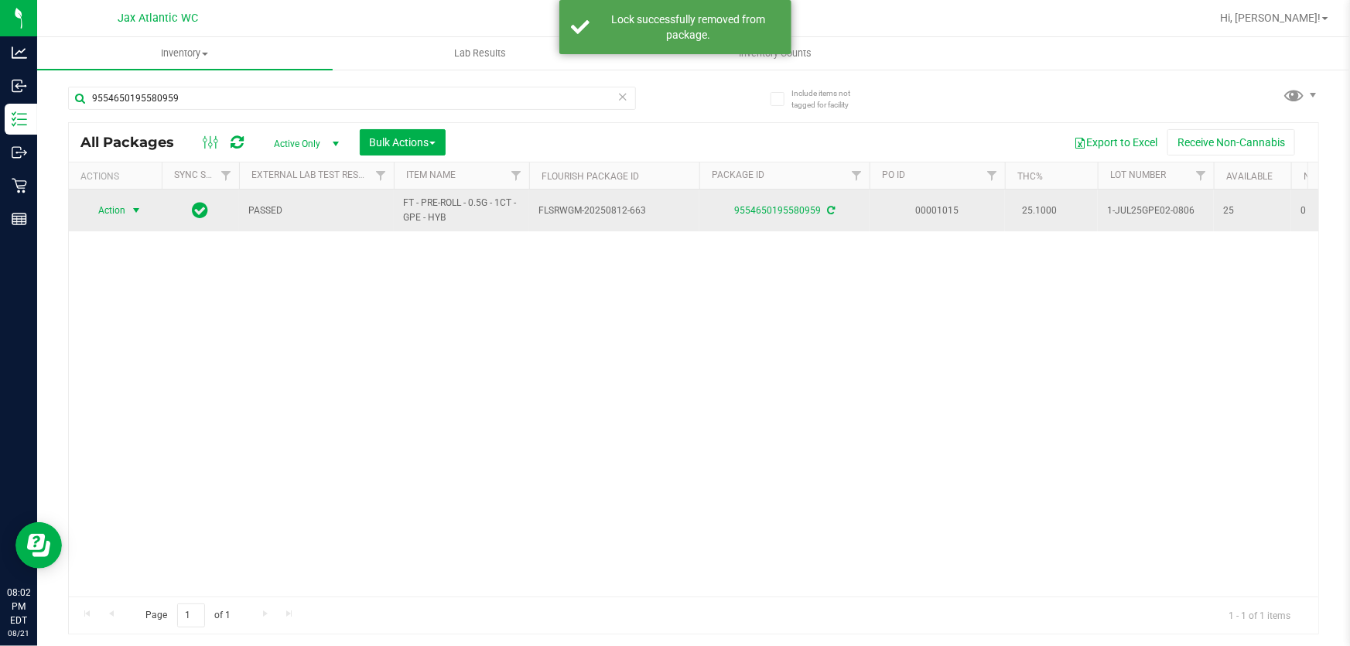
click at [121, 211] on span "Action" at bounding box center [105, 211] width 42 height 22
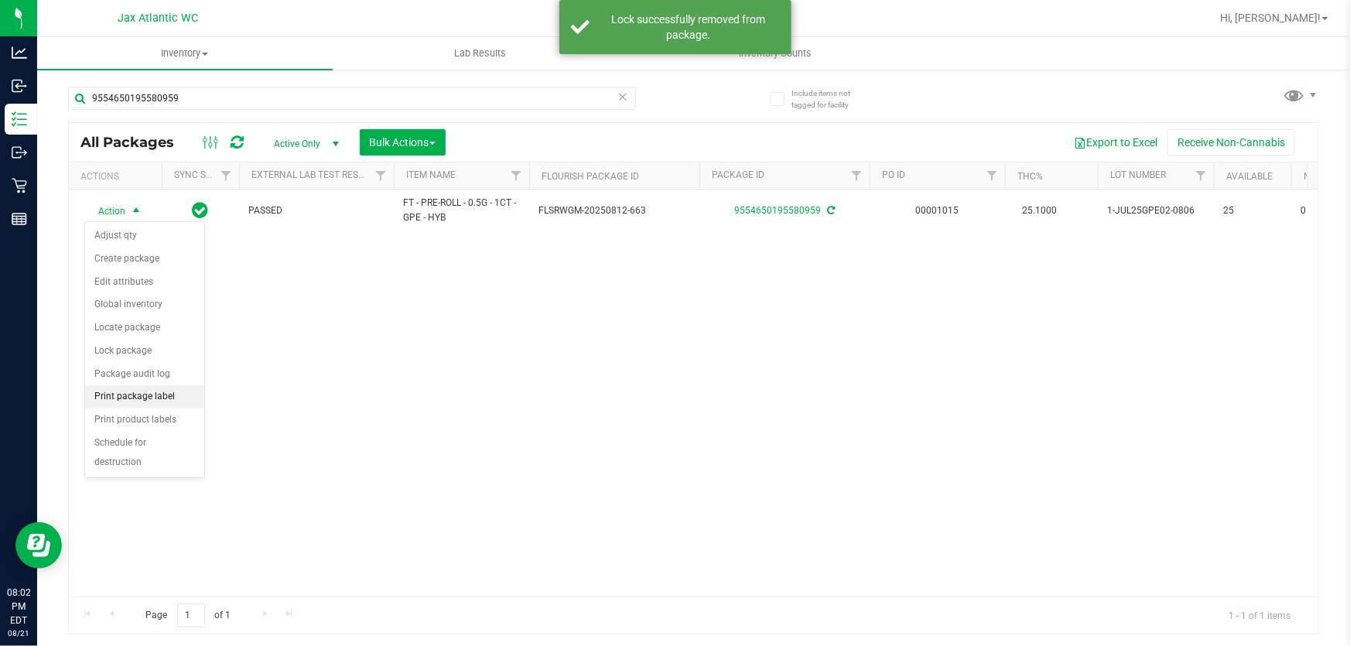
click at [128, 394] on li "Print package label" at bounding box center [144, 396] width 119 height 23
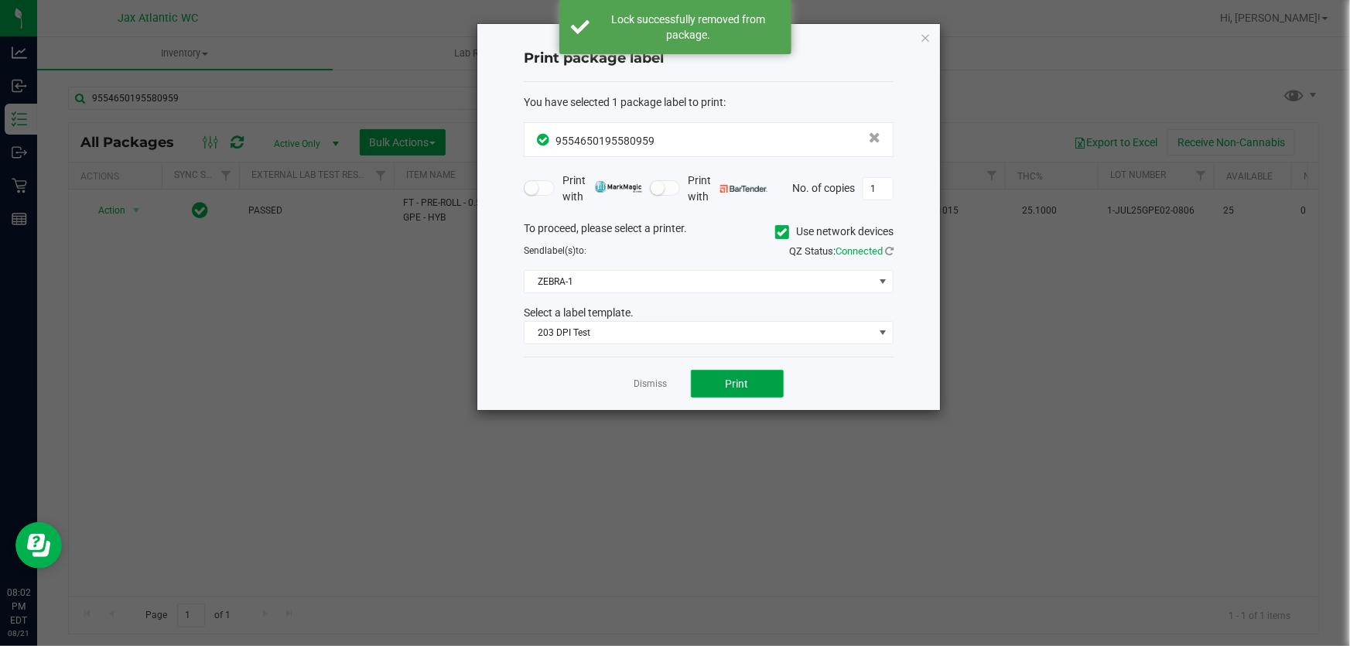
click at [733, 378] on span "Print" at bounding box center [737, 383] width 23 height 12
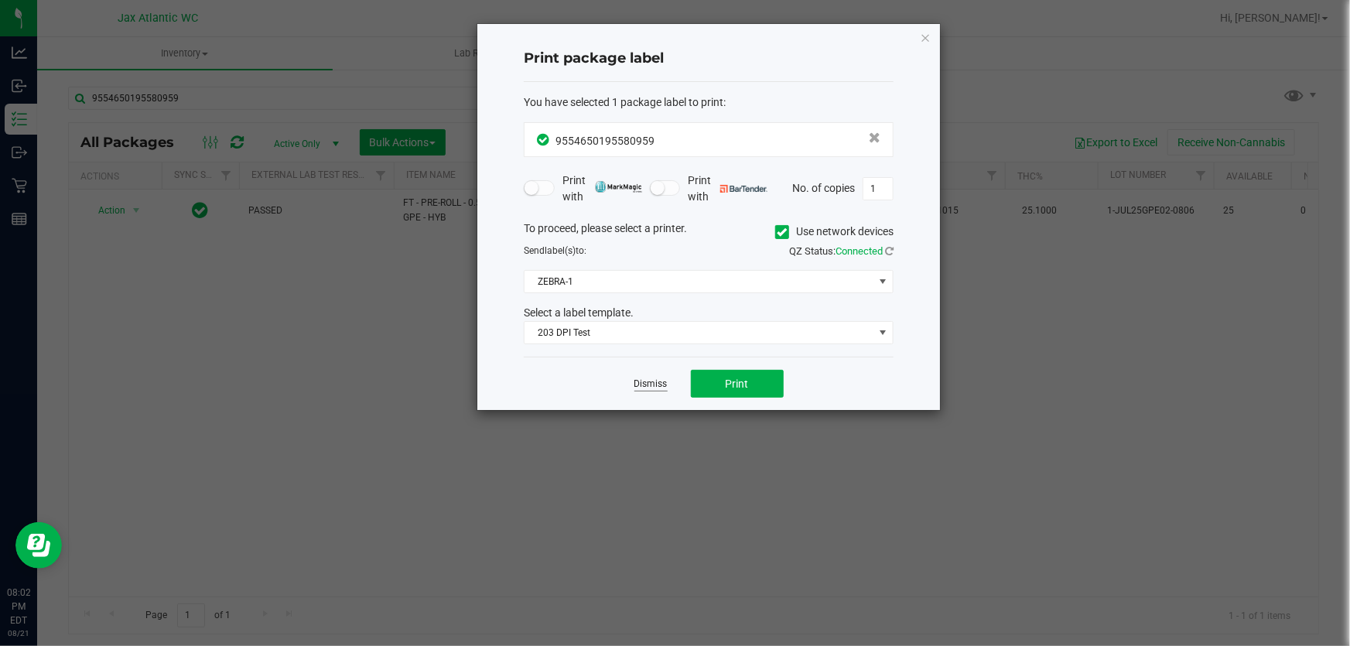
click at [644, 383] on link "Dismiss" at bounding box center [650, 383] width 33 height 13
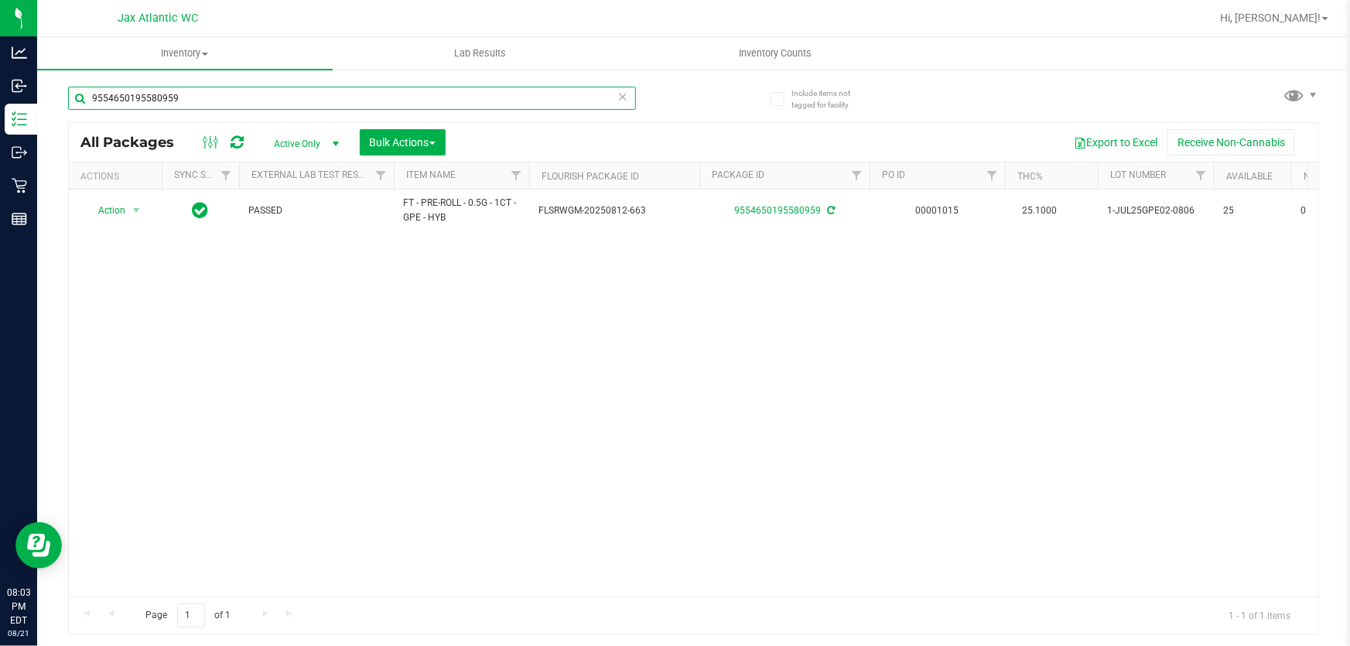
click at [242, 91] on input "9554650195580959" at bounding box center [352, 98] width 568 height 23
click at [241, 91] on input "9554650195580959" at bounding box center [352, 98] width 568 height 23
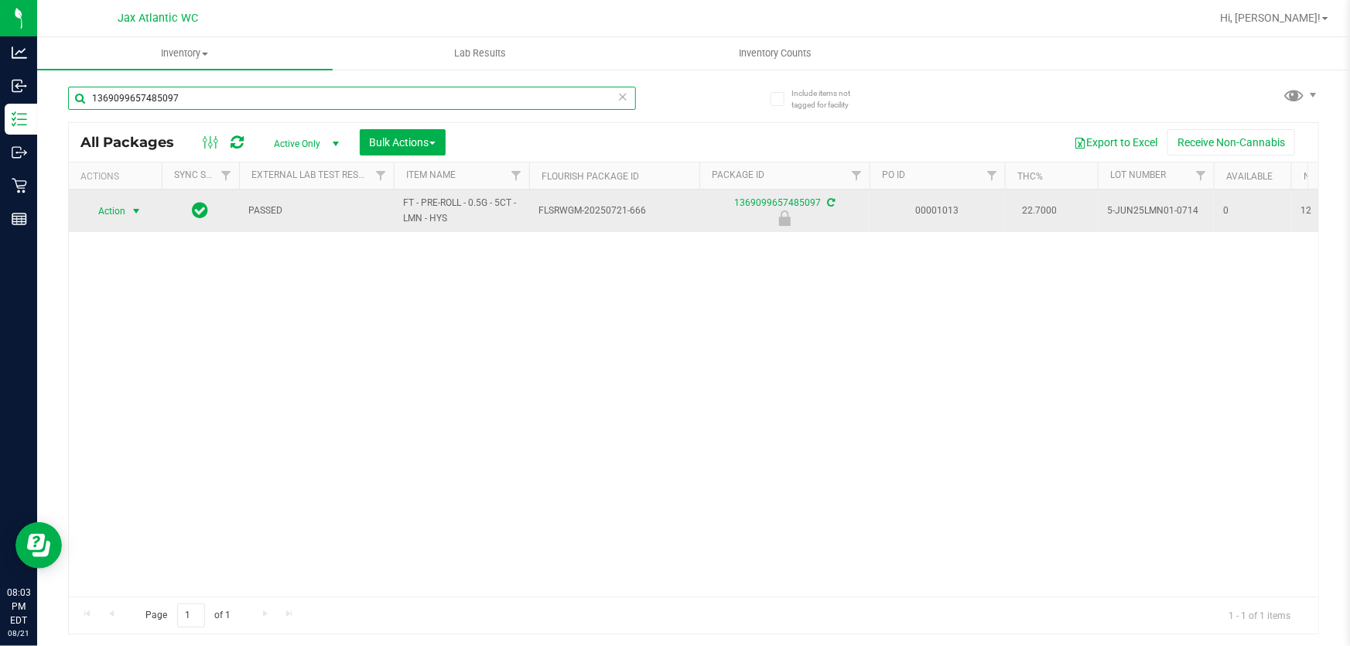
type input "1369099657485097"
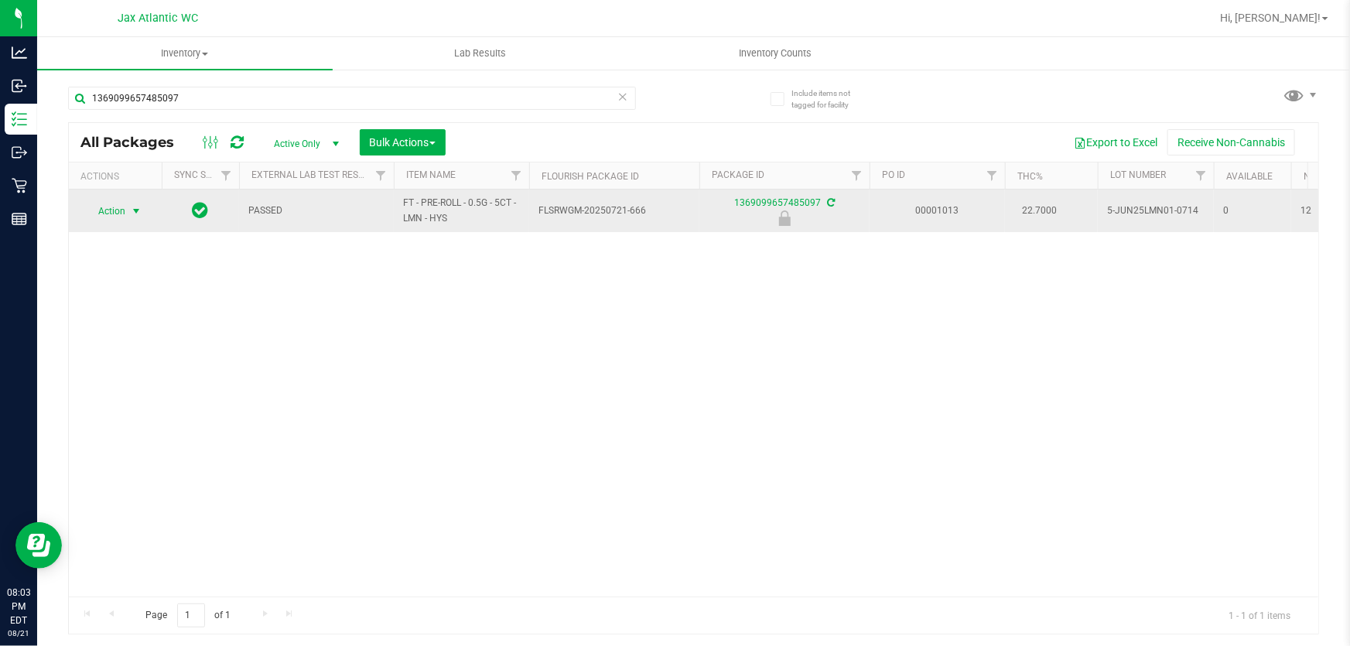
click at [112, 211] on span "Action" at bounding box center [105, 211] width 42 height 22
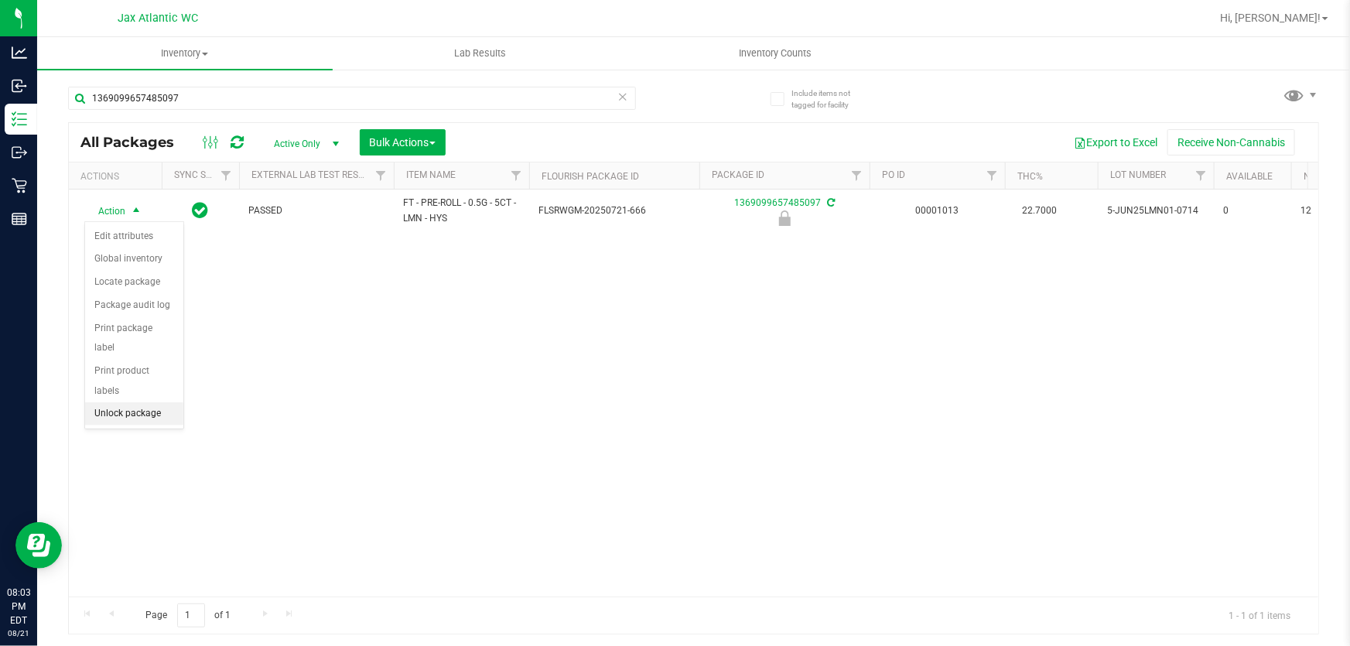
click at [118, 402] on li "Unlock package" at bounding box center [134, 413] width 98 height 23
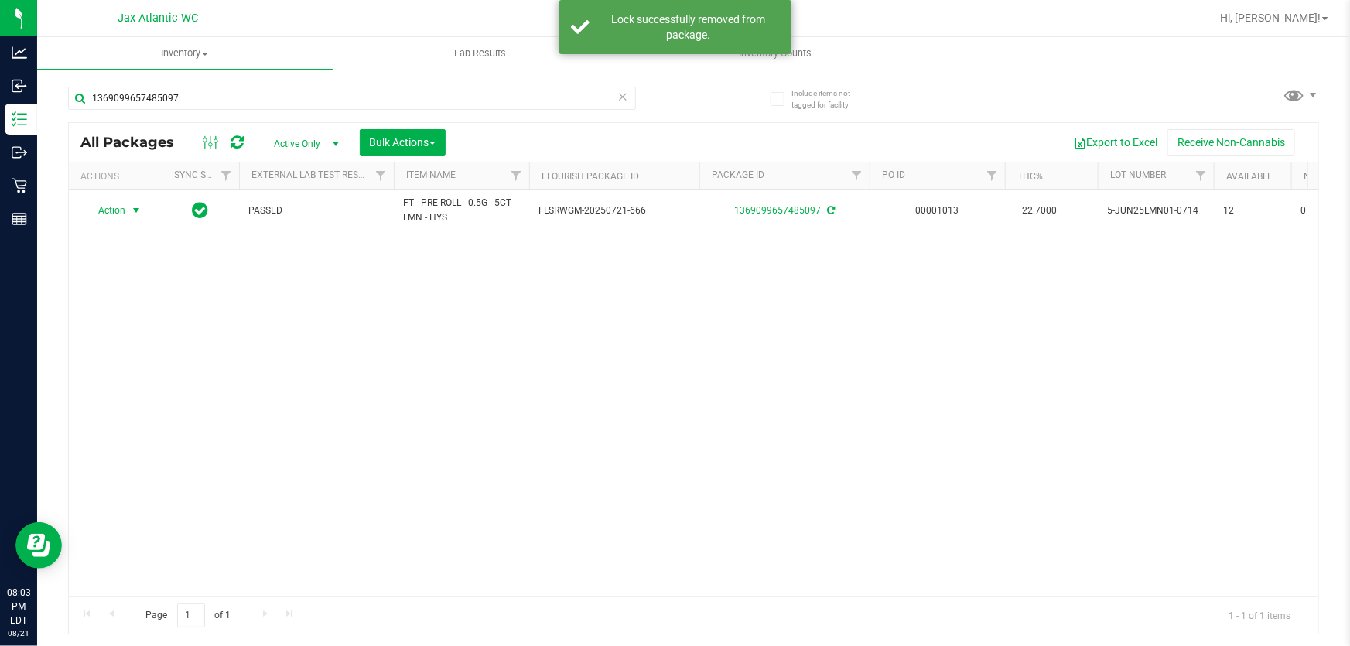
click at [117, 211] on span "Action" at bounding box center [105, 211] width 42 height 22
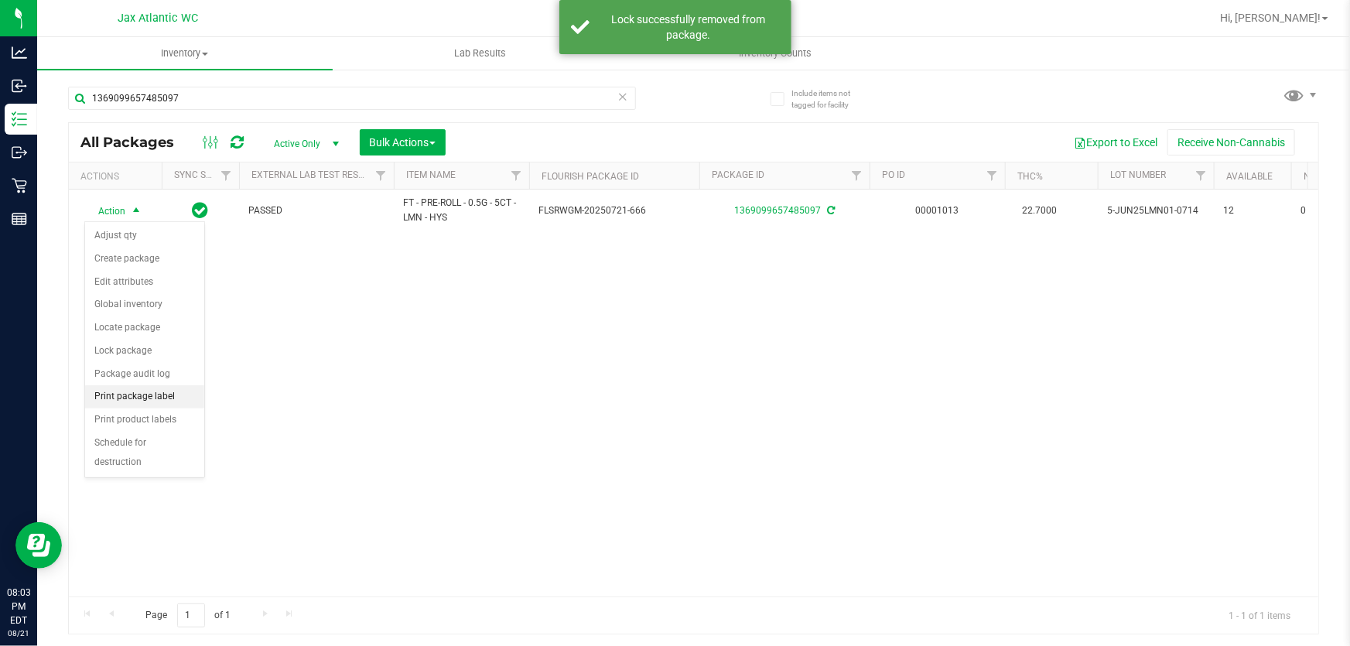
click at [135, 399] on li "Print package label" at bounding box center [144, 396] width 119 height 23
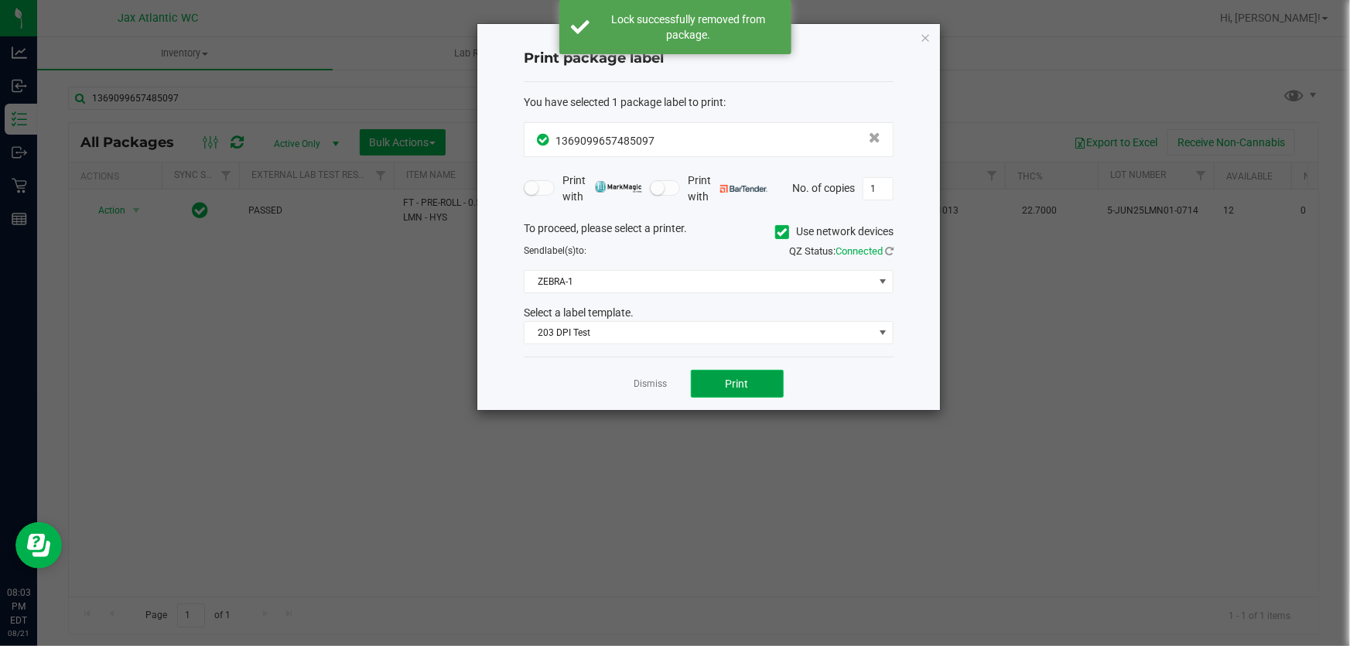
click at [724, 384] on button "Print" at bounding box center [737, 384] width 93 height 28
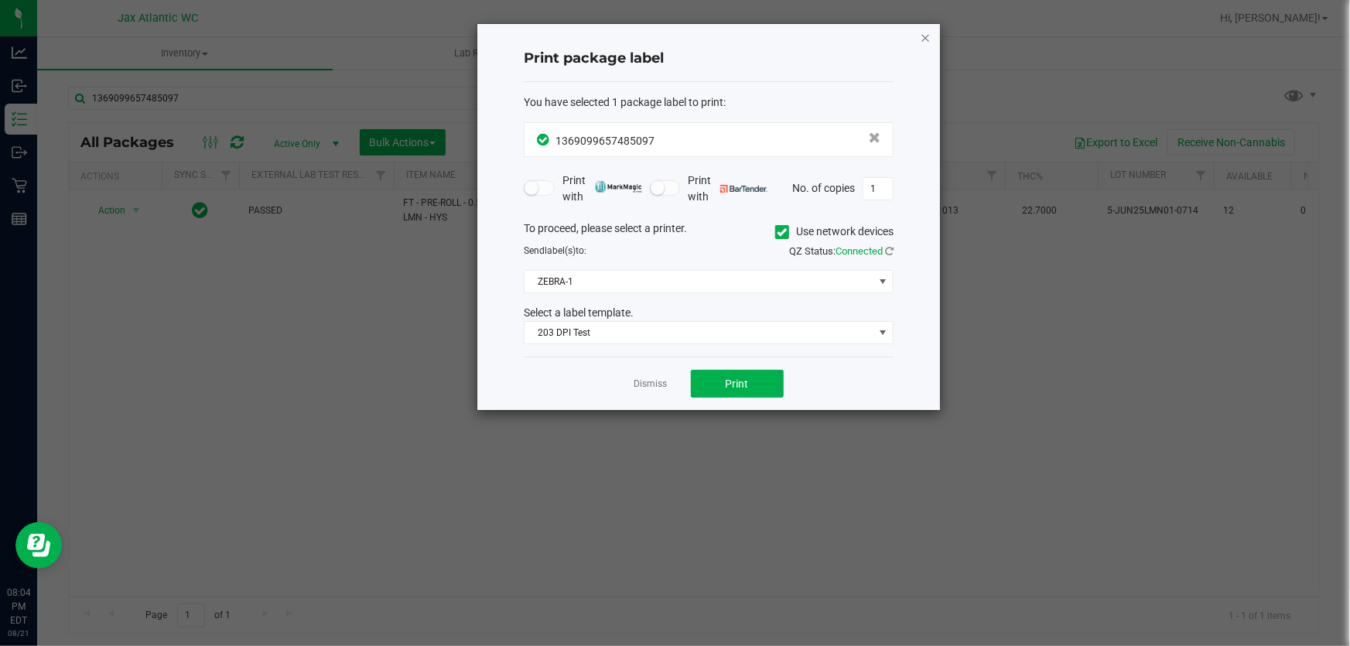
click at [922, 36] on icon "button" at bounding box center [925, 37] width 11 height 19
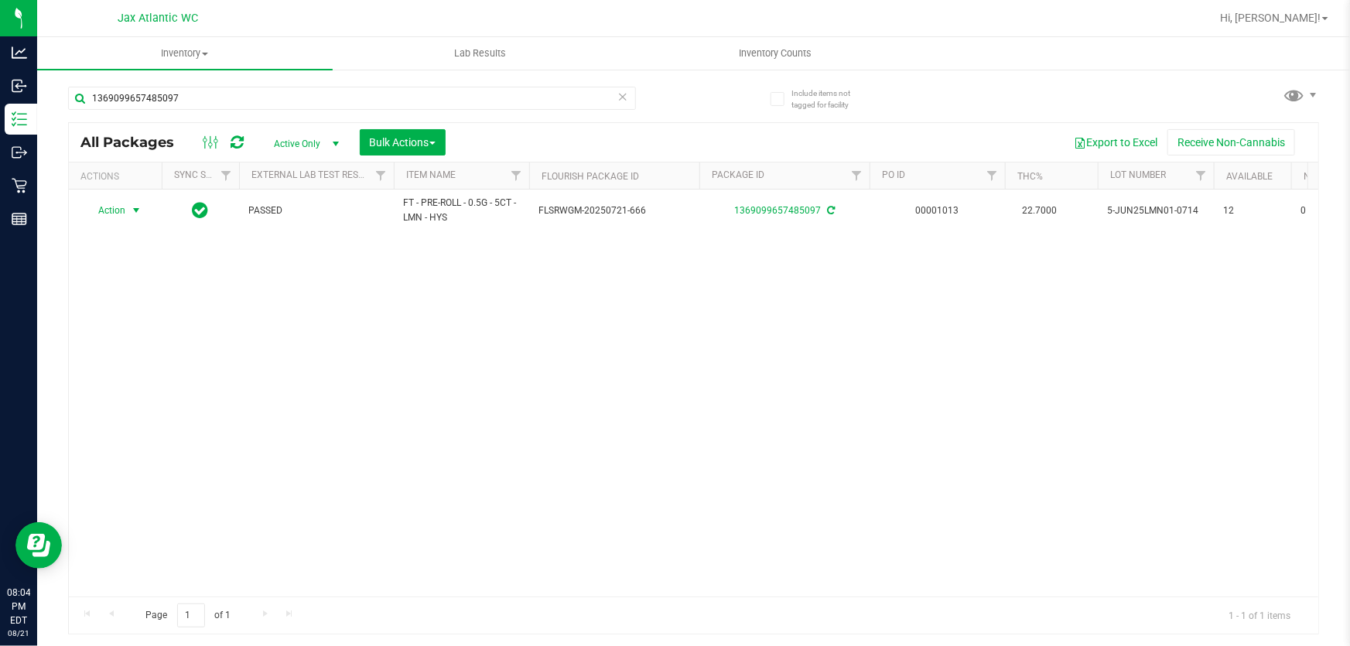
click at [296, 84] on div "1369099657485097" at bounding box center [381, 98] width 626 height 50
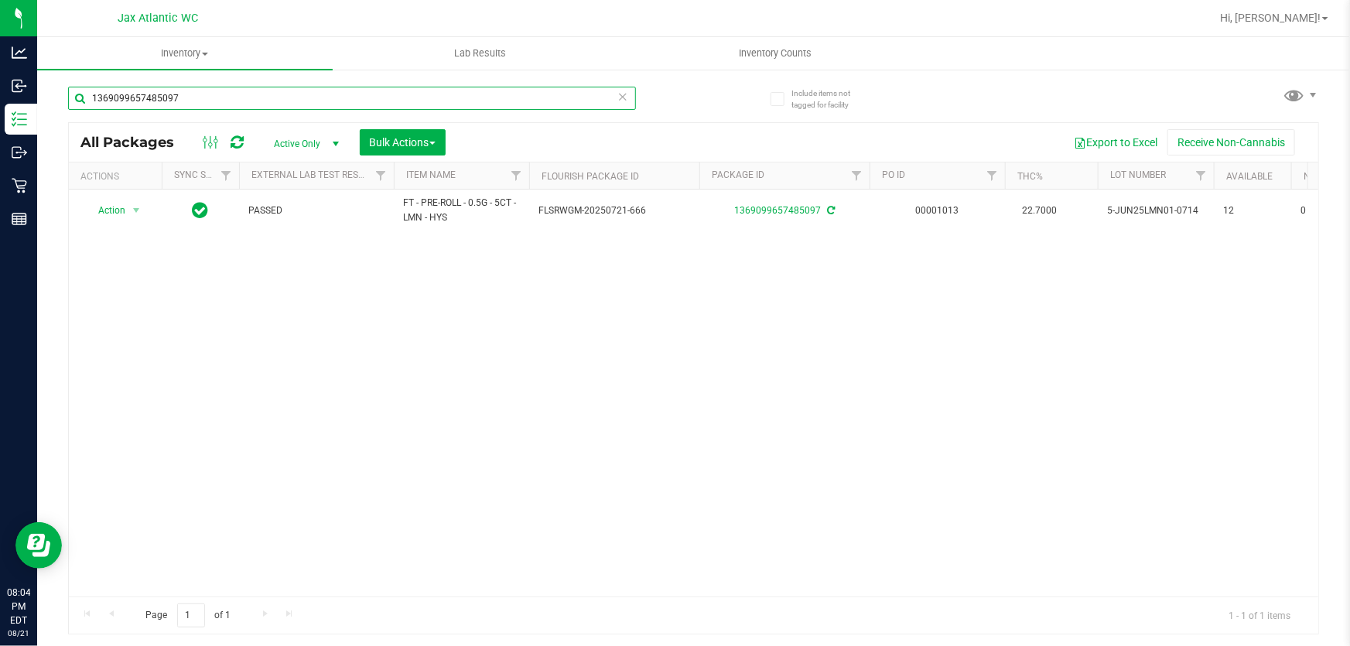
click at [292, 89] on input "1369099657485097" at bounding box center [352, 98] width 568 height 23
click at [292, 90] on input "1369099657485097" at bounding box center [352, 98] width 568 height 23
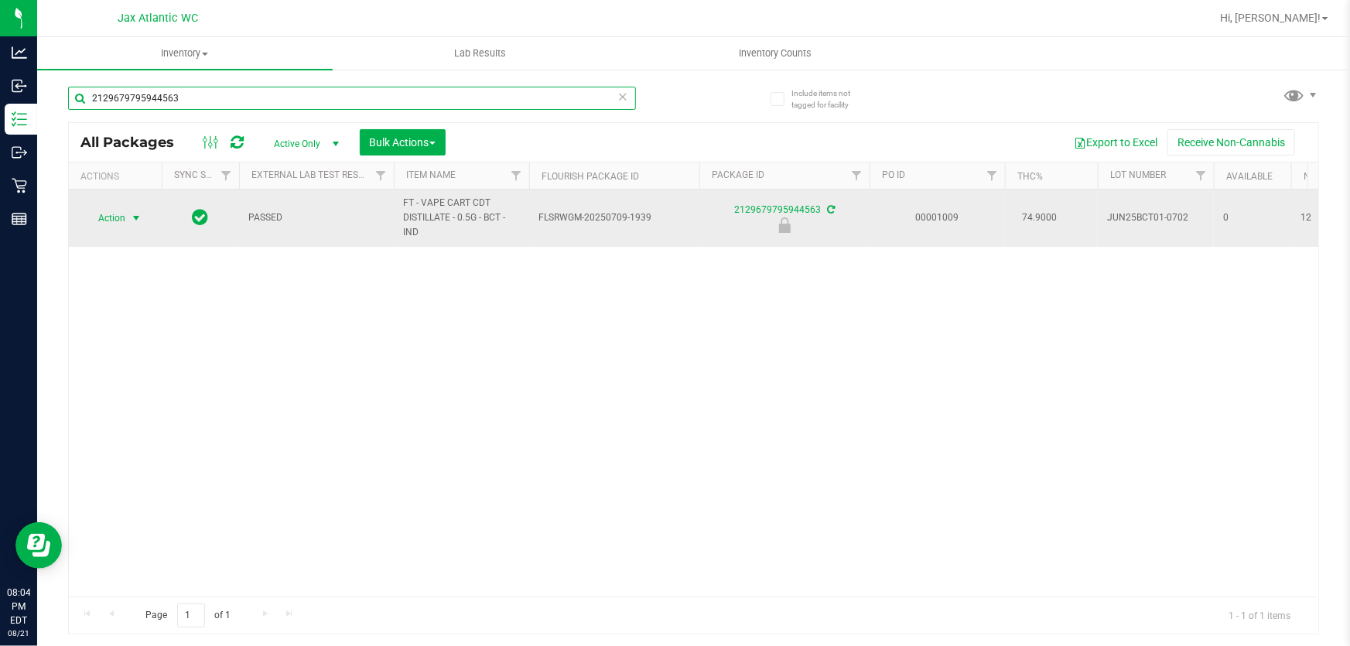
type input "2129679795944563"
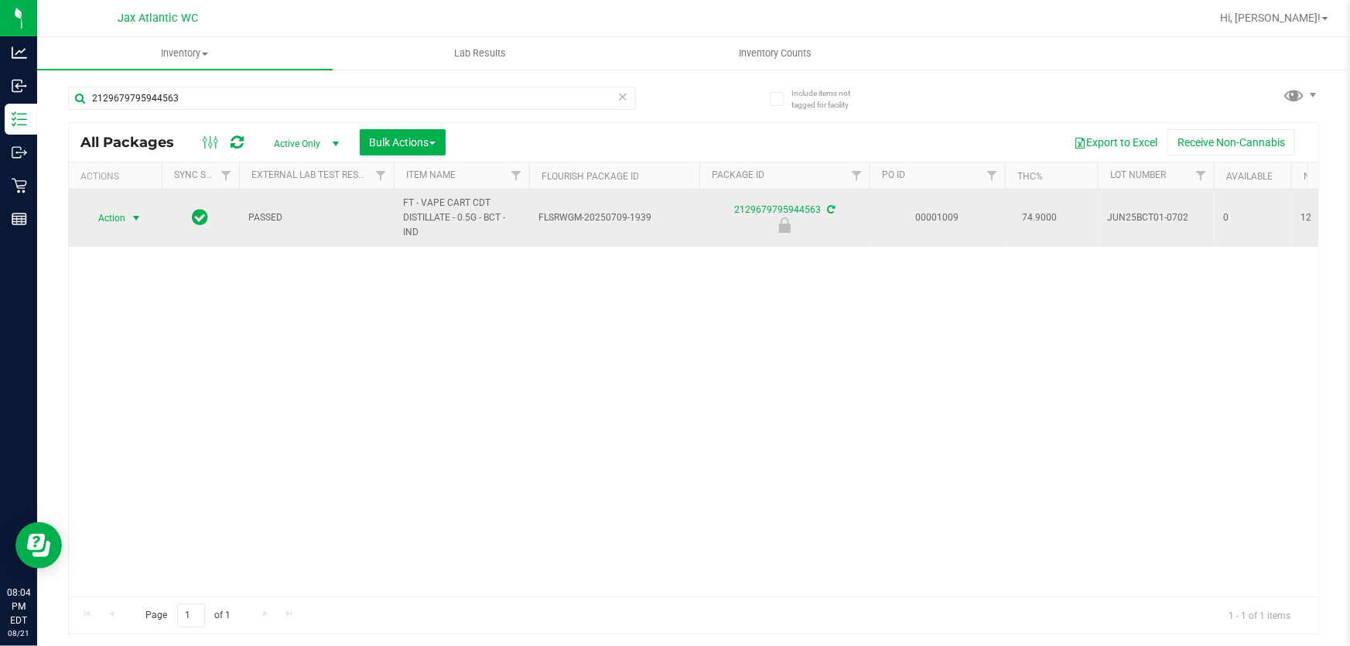
click at [107, 221] on span "Action" at bounding box center [105, 218] width 42 height 22
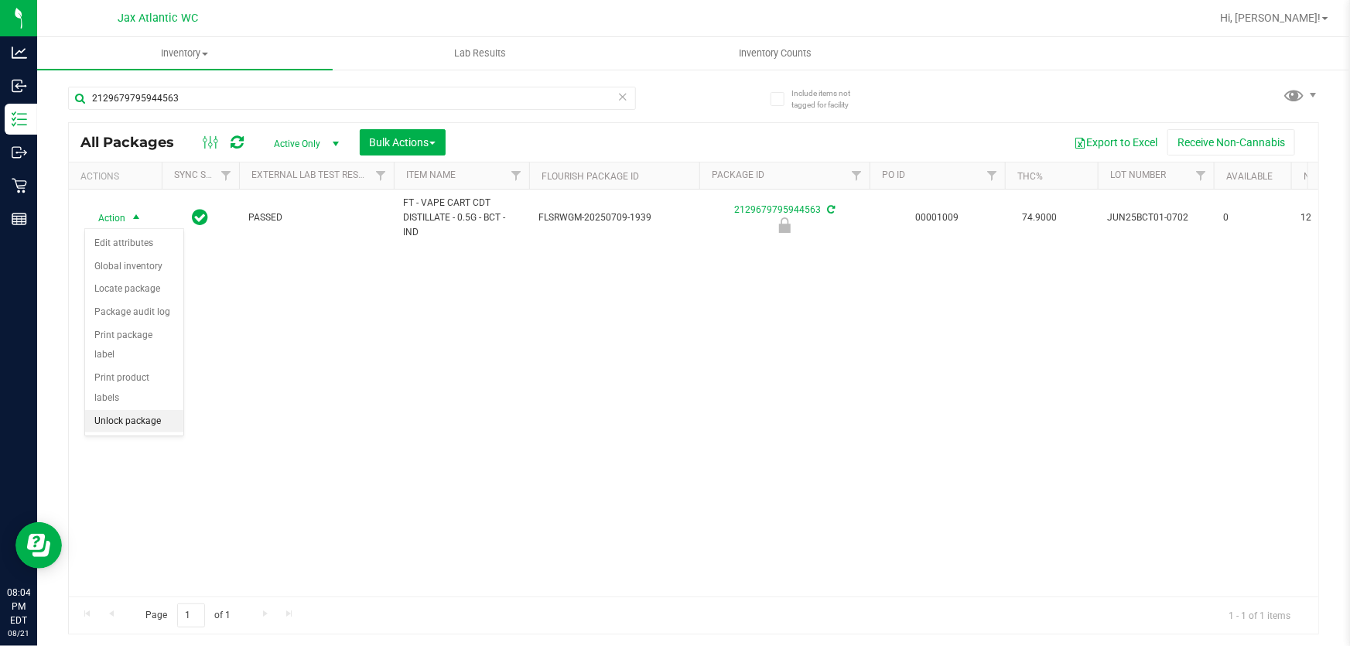
click at [115, 410] on li "Unlock package" at bounding box center [134, 421] width 98 height 23
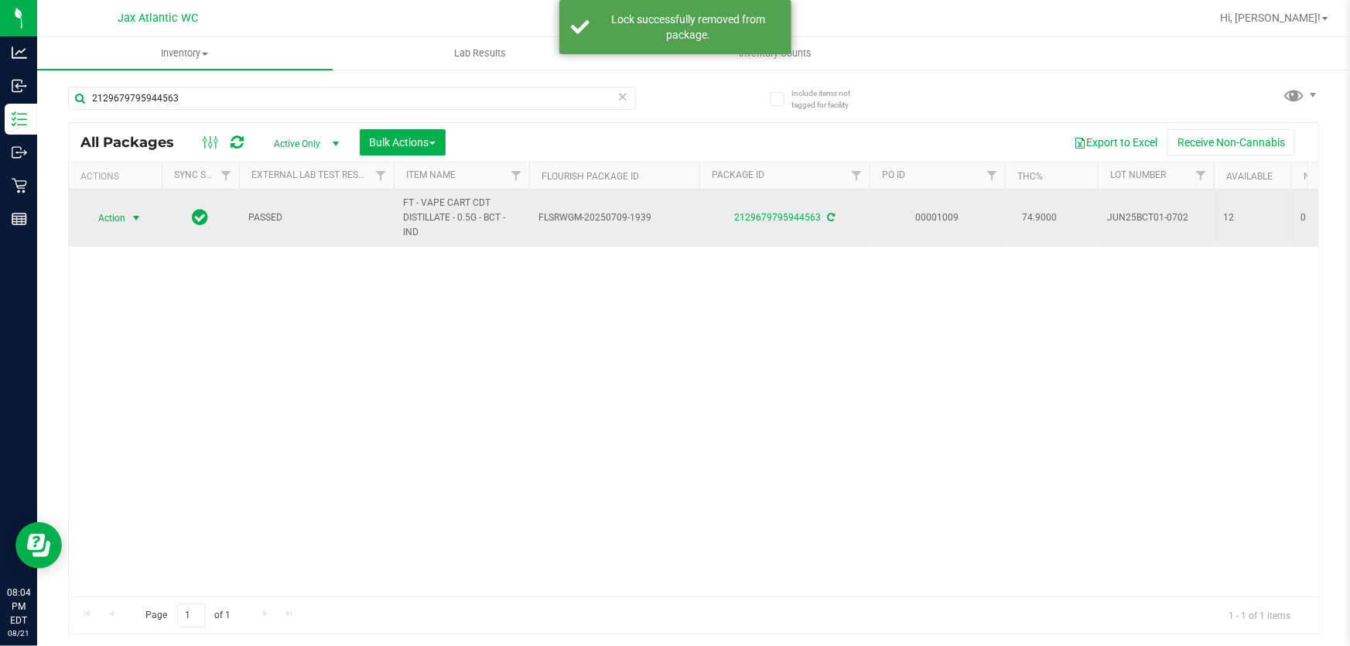
click at [110, 217] on span "Action" at bounding box center [105, 218] width 42 height 22
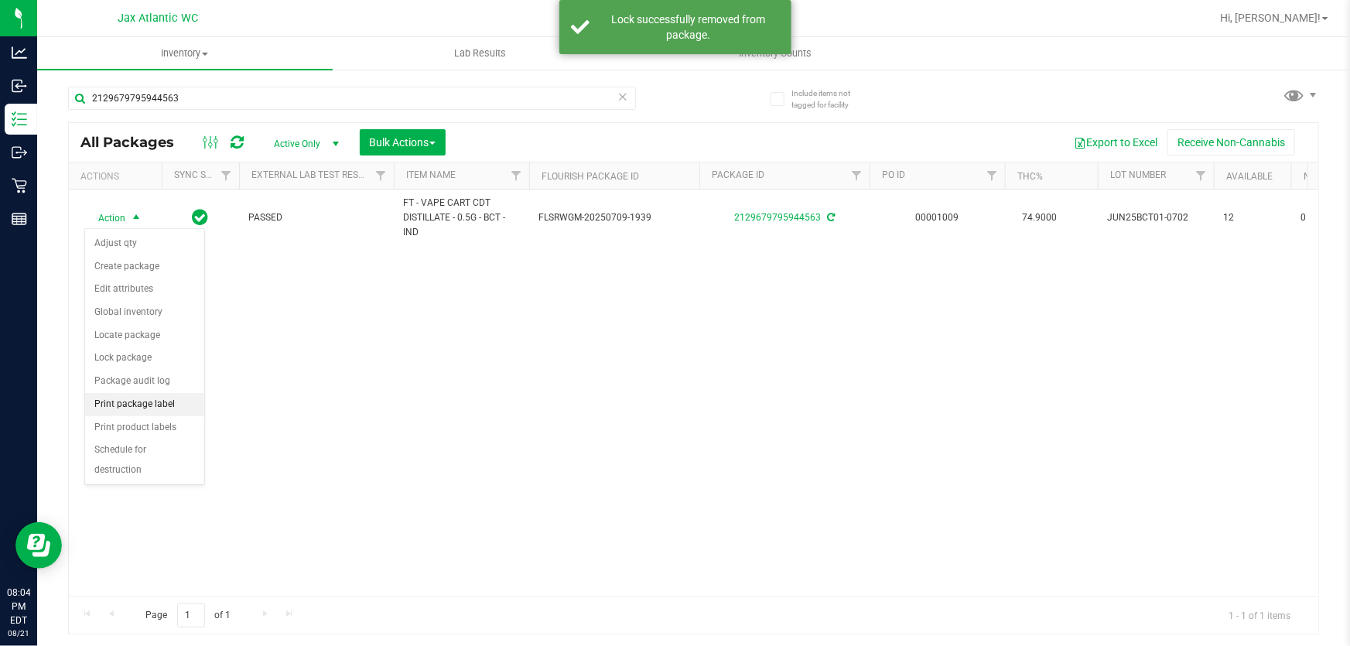
click at [124, 403] on li "Print package label" at bounding box center [144, 404] width 119 height 23
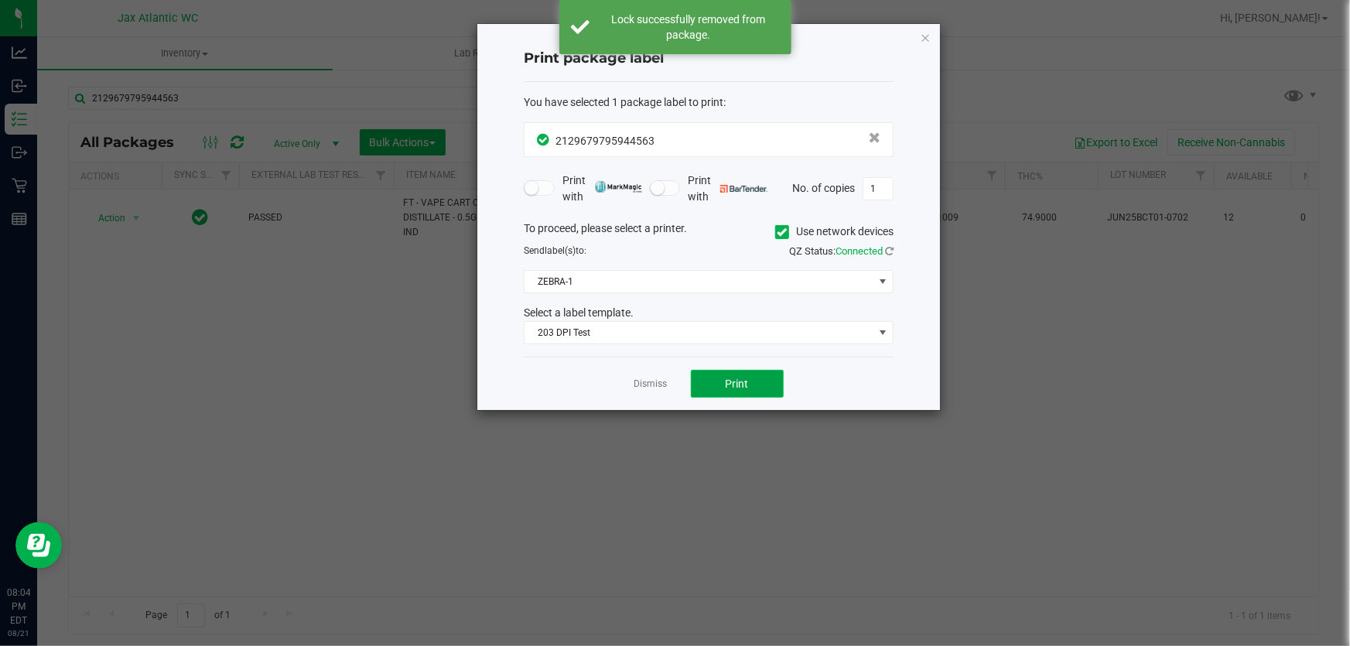
click at [721, 384] on button "Print" at bounding box center [737, 384] width 93 height 28
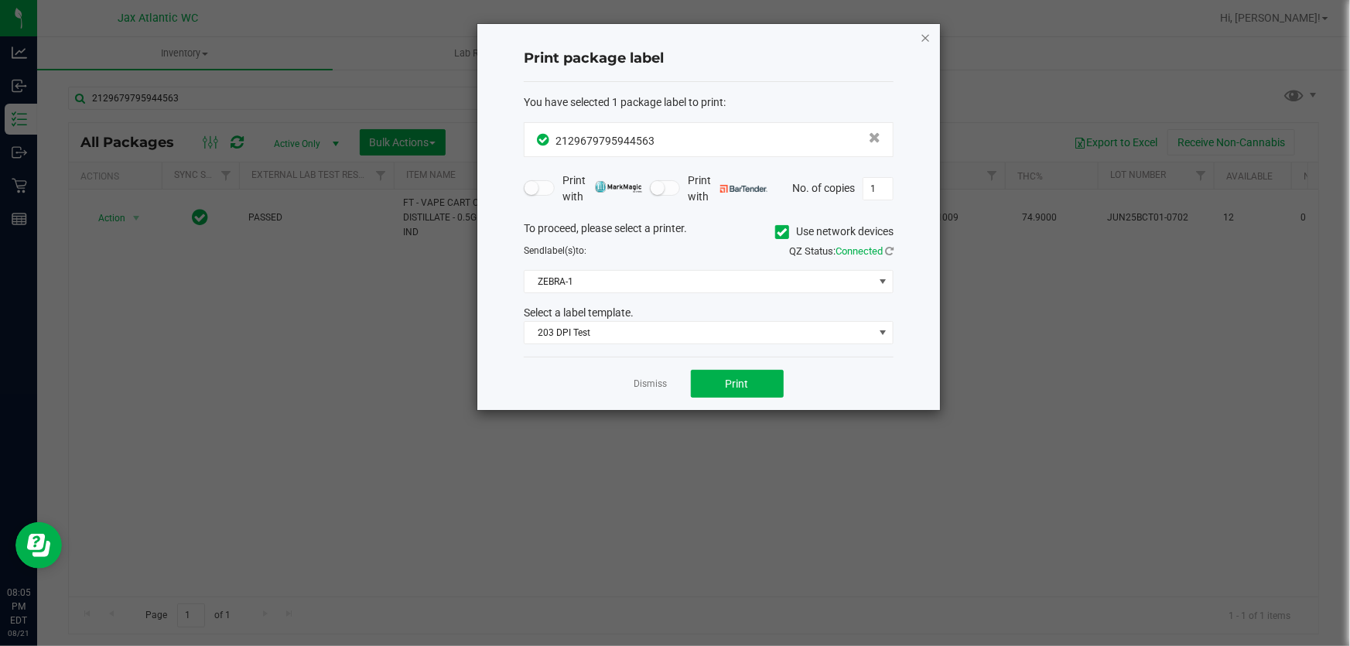
click at [930, 37] on icon "button" at bounding box center [925, 37] width 11 height 19
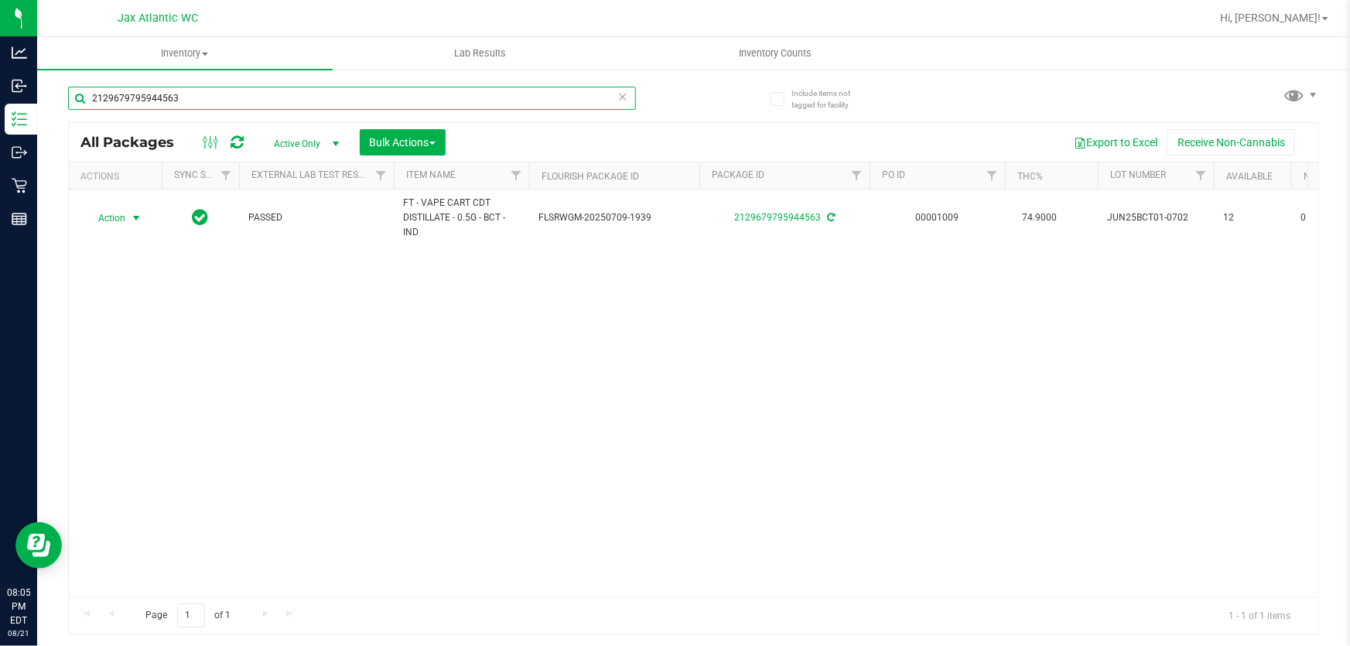
click at [247, 101] on input "2129679795944563" at bounding box center [352, 98] width 568 height 23
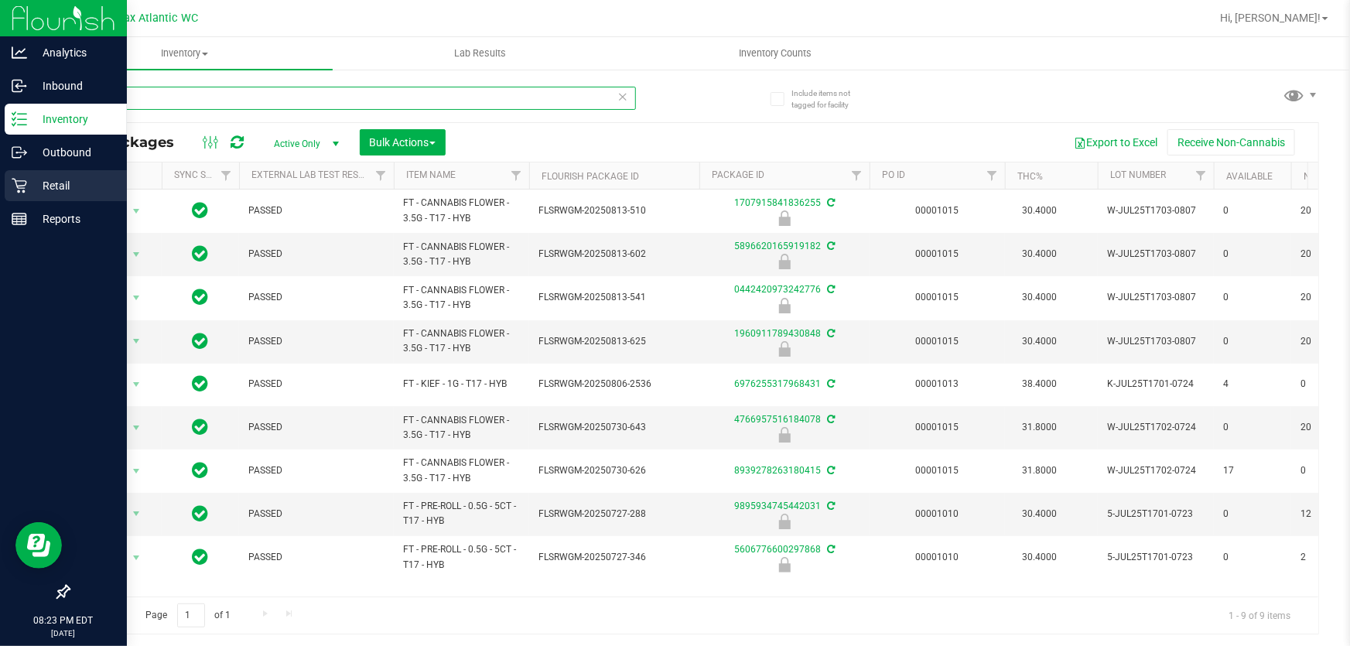
type input "t17"
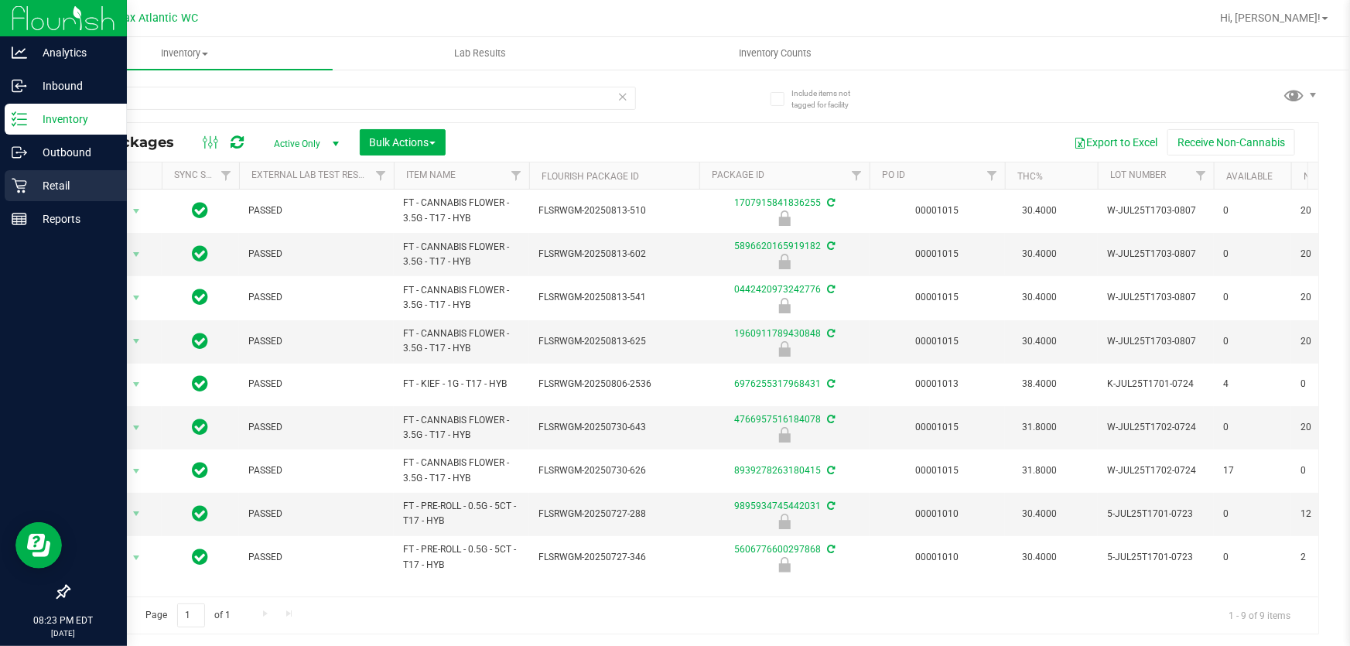
click at [45, 183] on p "Retail" at bounding box center [73, 185] width 93 height 19
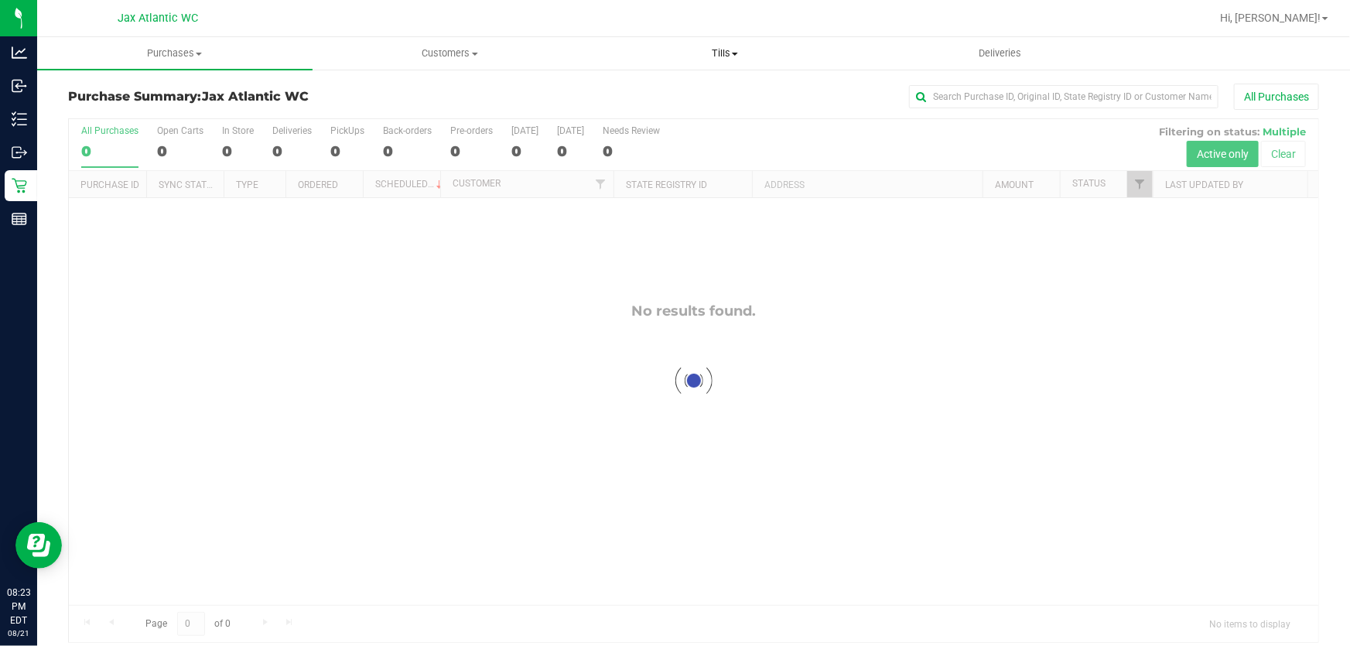
click at [719, 54] on span "Tills" at bounding box center [725, 53] width 274 height 14
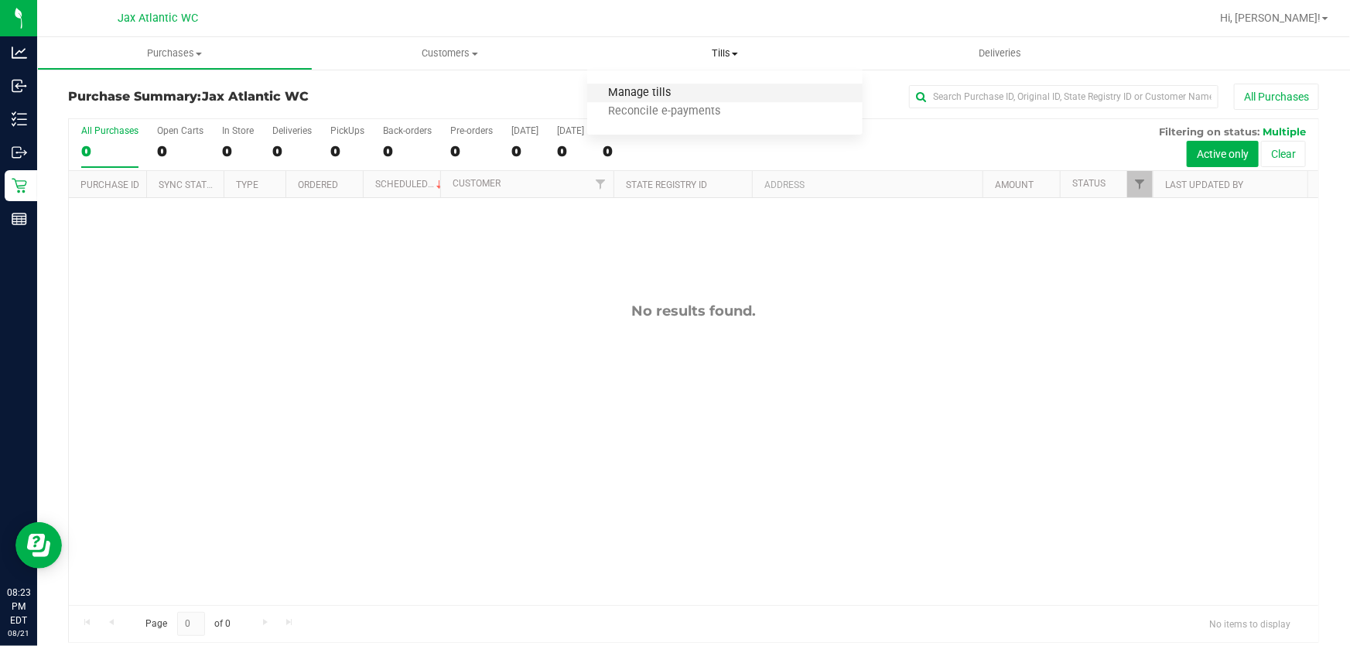
click at [650, 93] on span "Manage tills" at bounding box center [639, 93] width 104 height 13
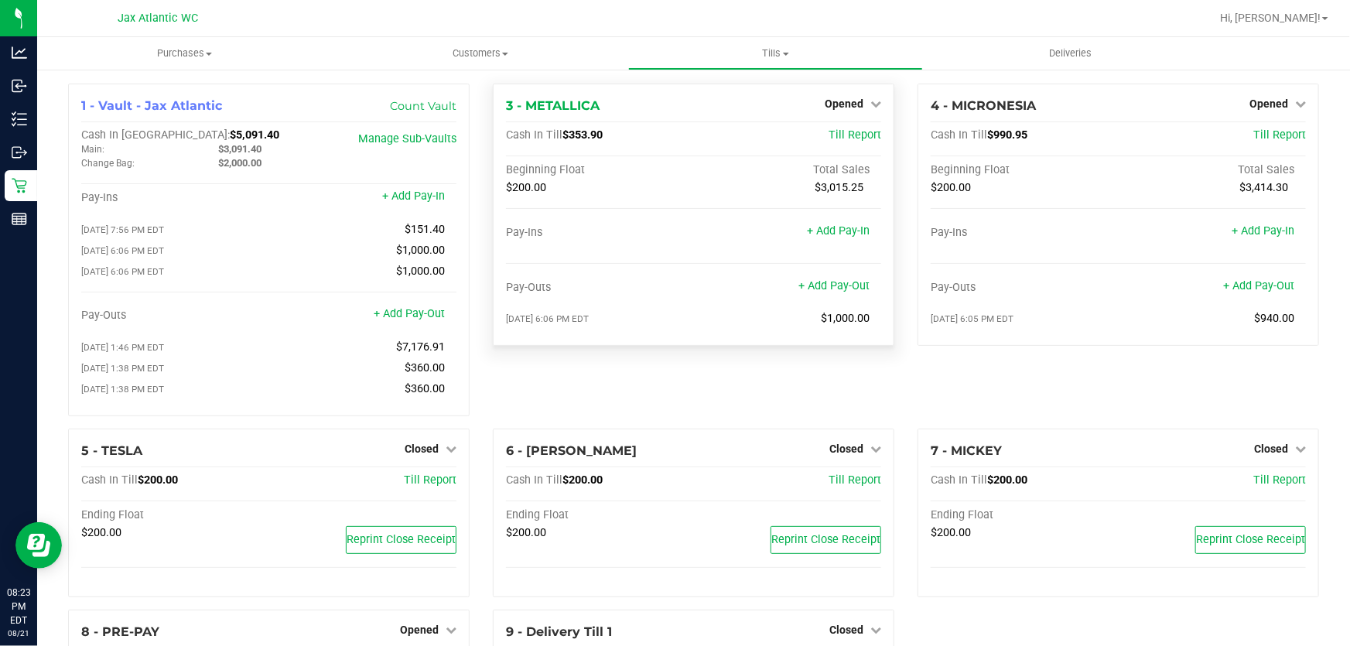
click at [840, 111] on div "Opened" at bounding box center [853, 103] width 56 height 19
click at [840, 104] on span "Opened" at bounding box center [844, 103] width 39 height 12
click at [835, 132] on link "Close Till" at bounding box center [846, 136] width 42 height 12
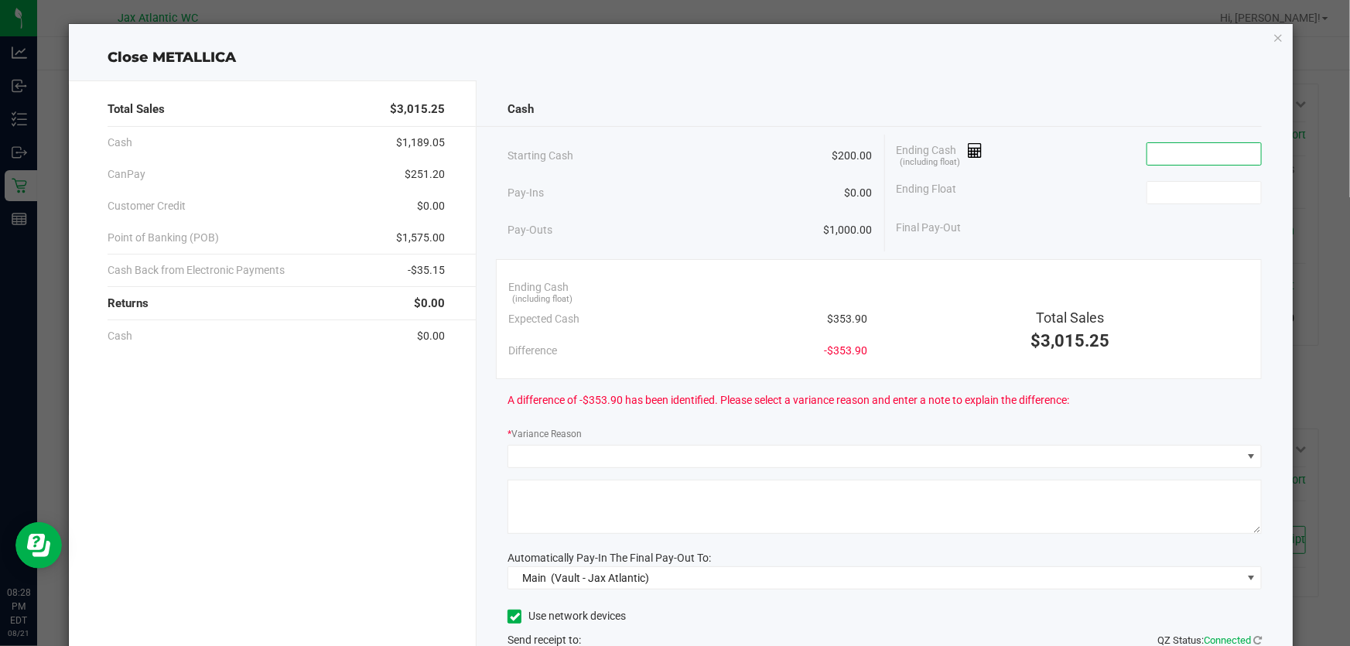
click at [1172, 159] on input at bounding box center [1204, 154] width 114 height 22
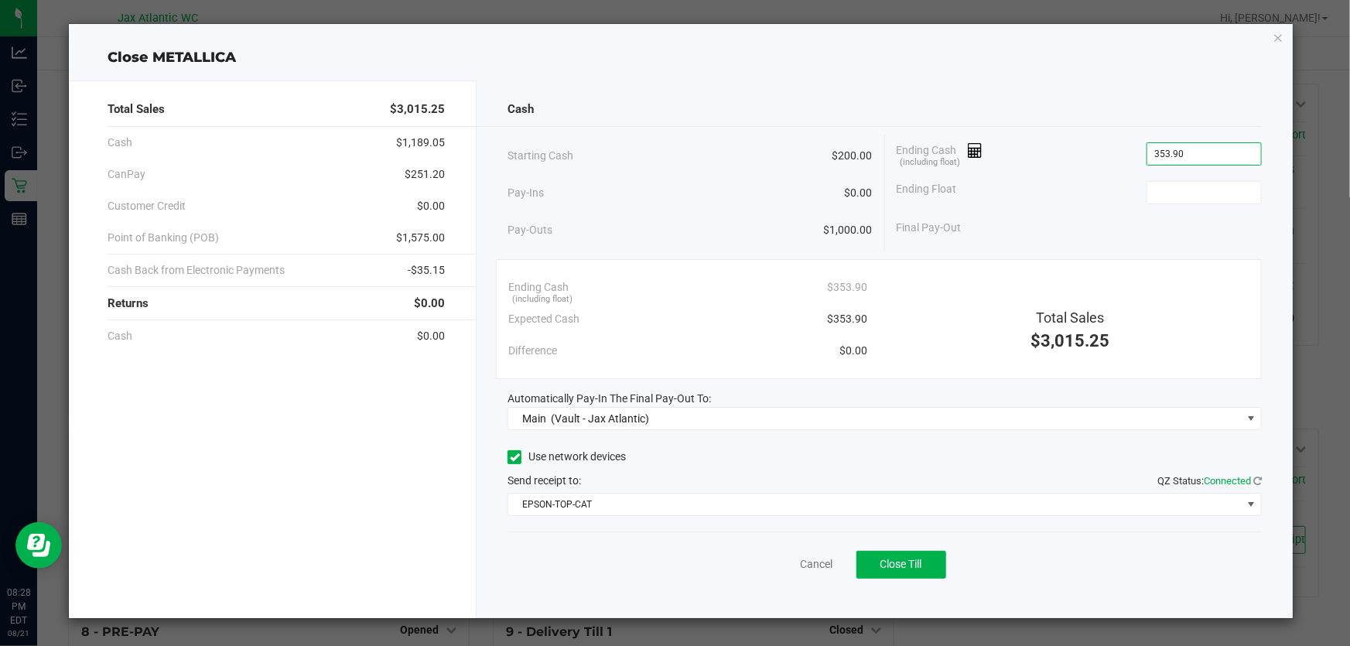
type input "$353.90"
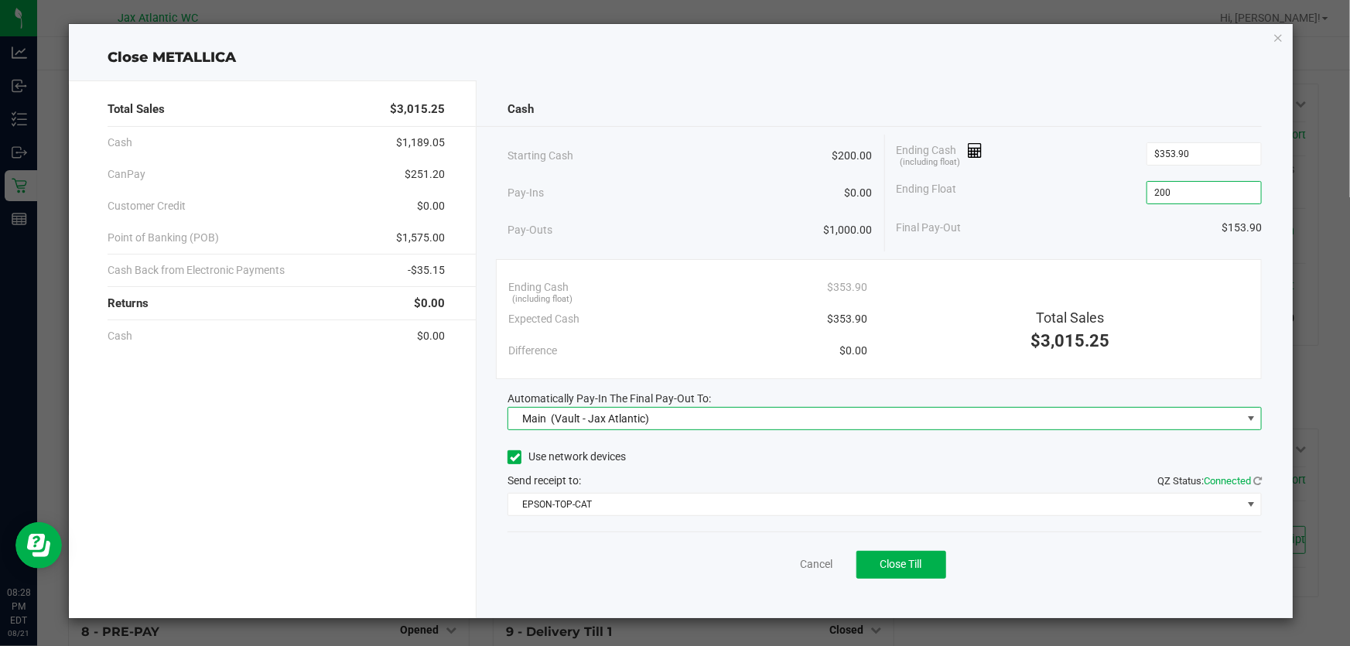
type input "$200.00"
click at [896, 565] on span "Close Till" at bounding box center [901, 564] width 42 height 12
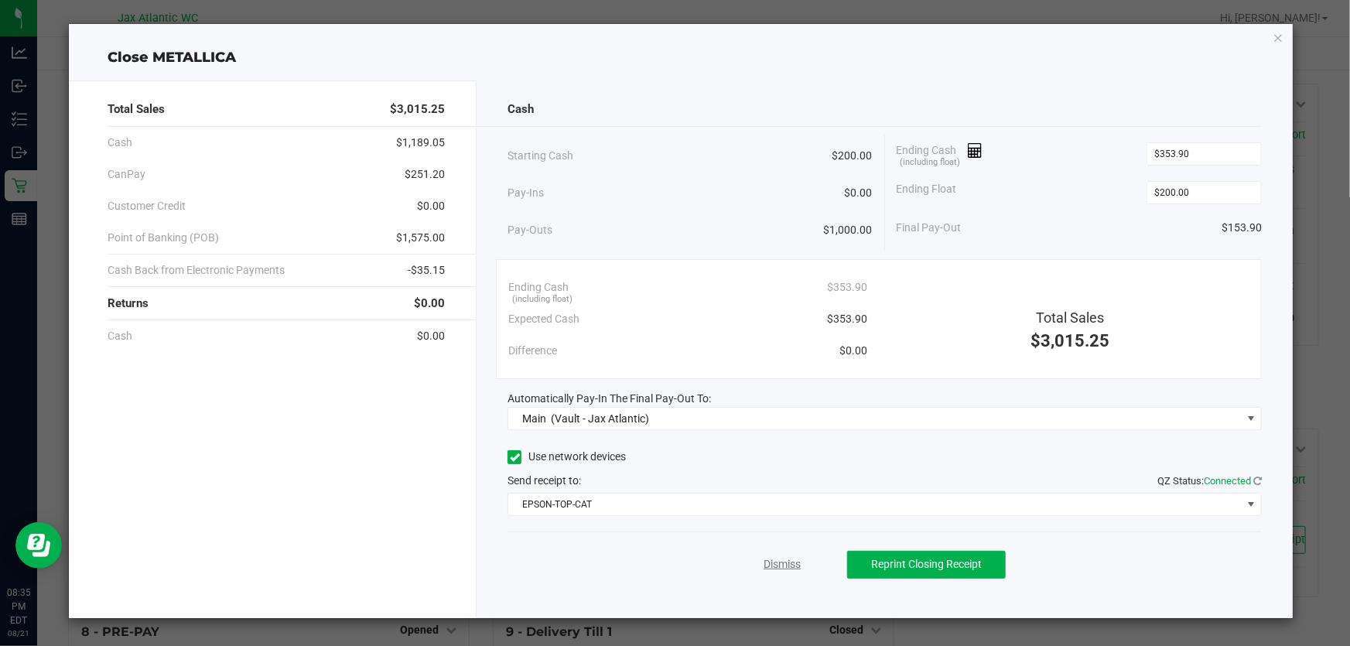
click at [771, 560] on link "Dismiss" at bounding box center [781, 564] width 37 height 16
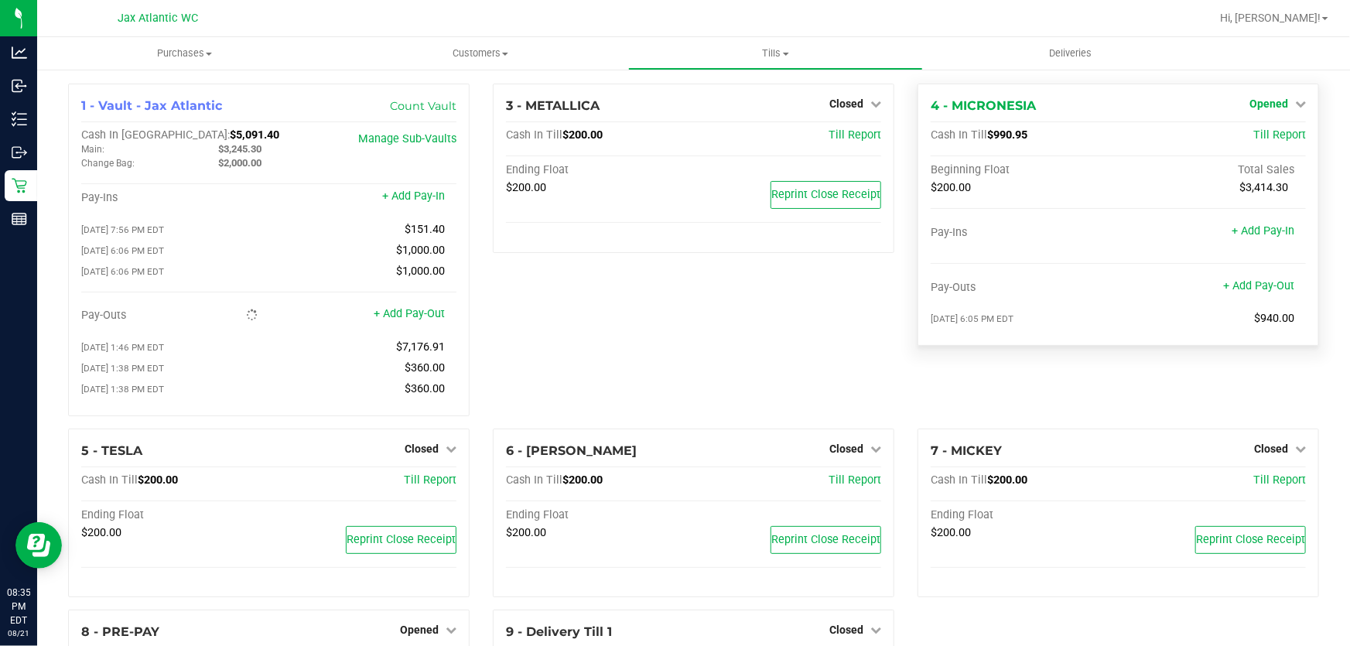
click at [1264, 97] on span "Opened" at bounding box center [1268, 103] width 39 height 12
click at [1282, 136] on link "Close Till" at bounding box center [1270, 136] width 42 height 12
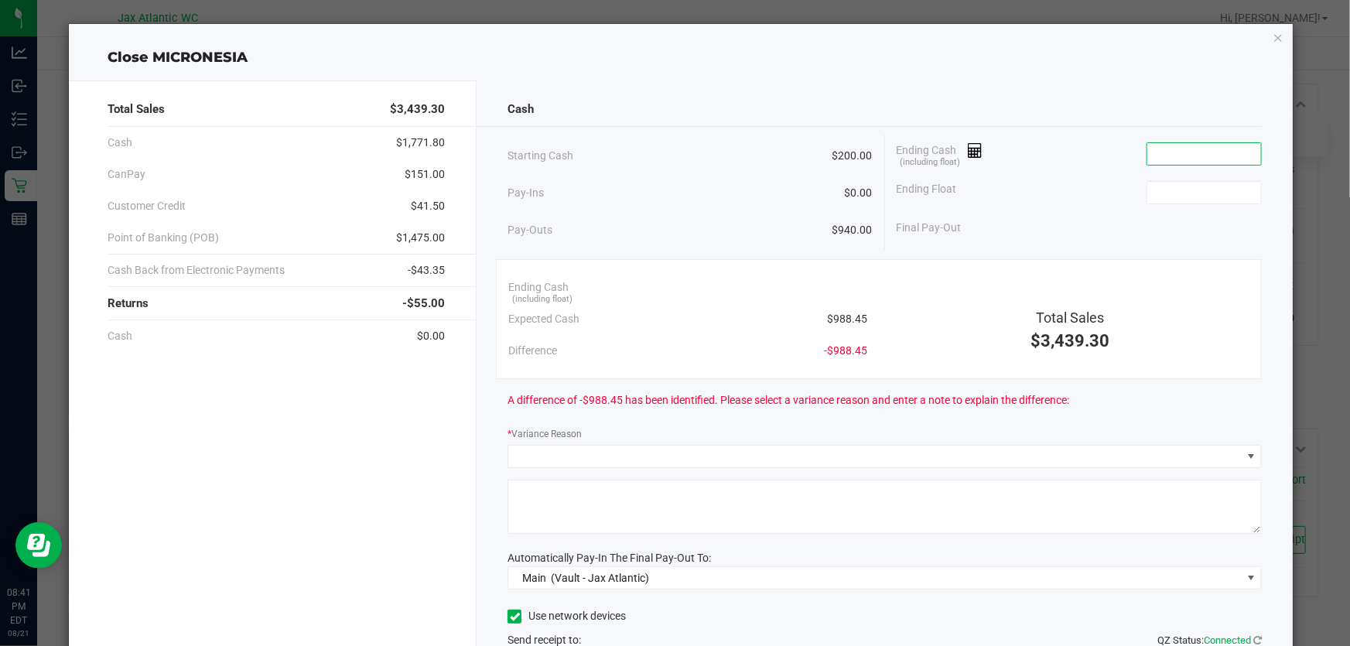
click at [1159, 159] on input at bounding box center [1204, 154] width 114 height 22
type input "$988.45"
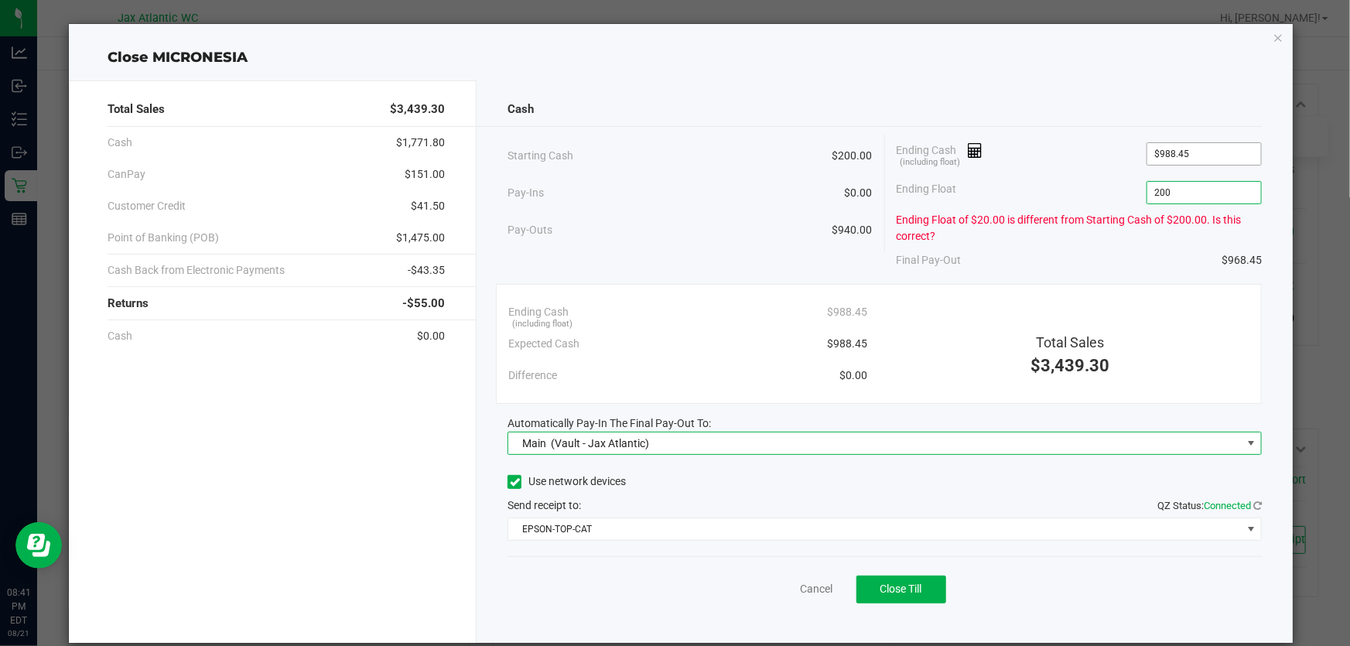
type input "$200.00"
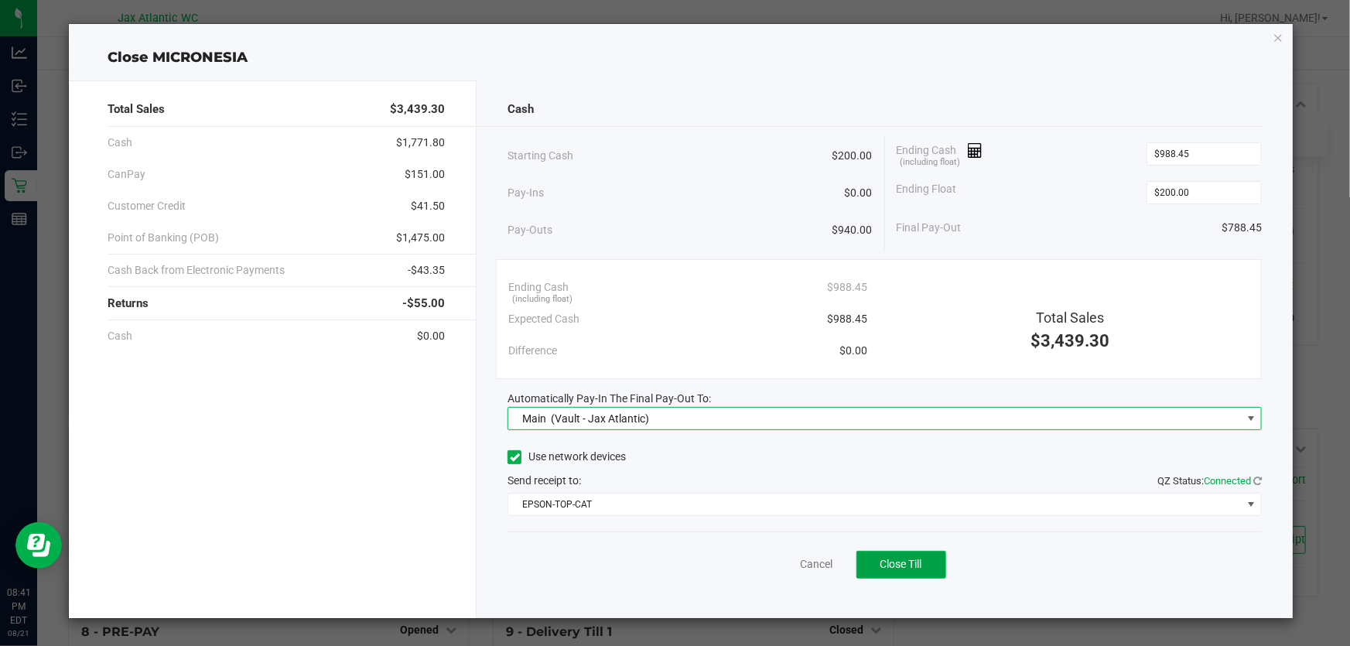
click at [876, 564] on button "Close Till" at bounding box center [901, 565] width 90 height 28
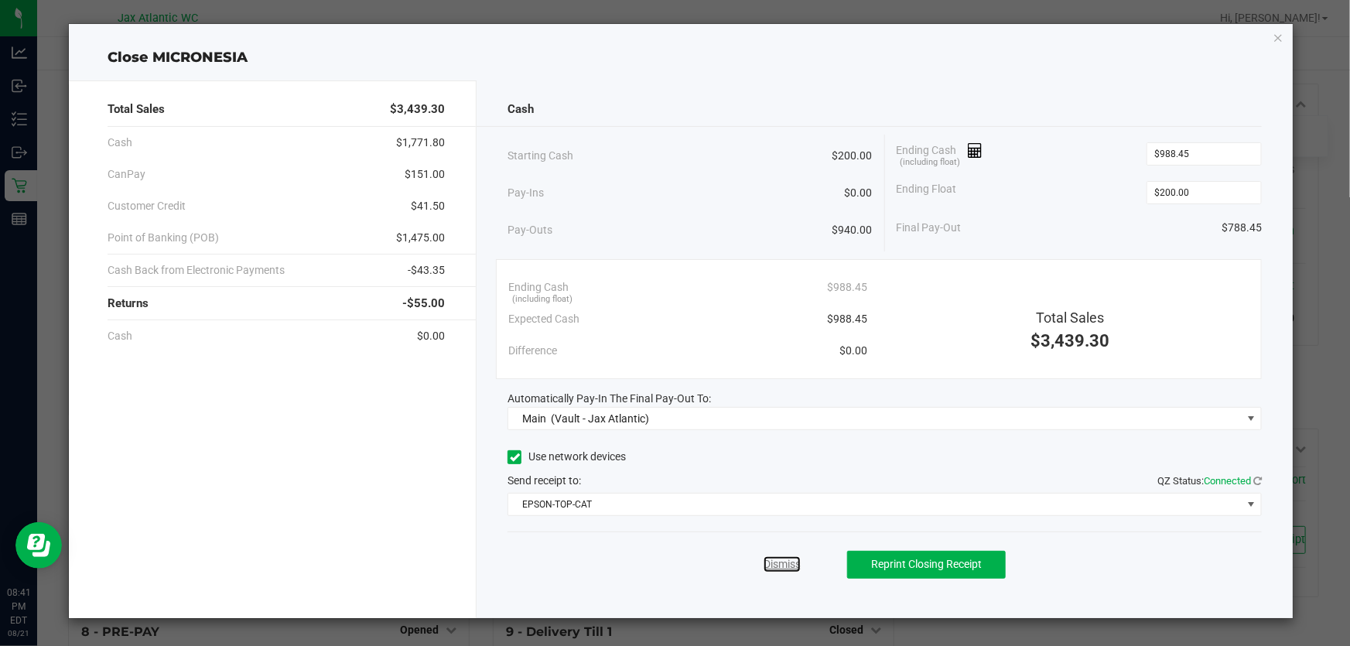
click at [781, 565] on link "Dismiss" at bounding box center [781, 564] width 37 height 16
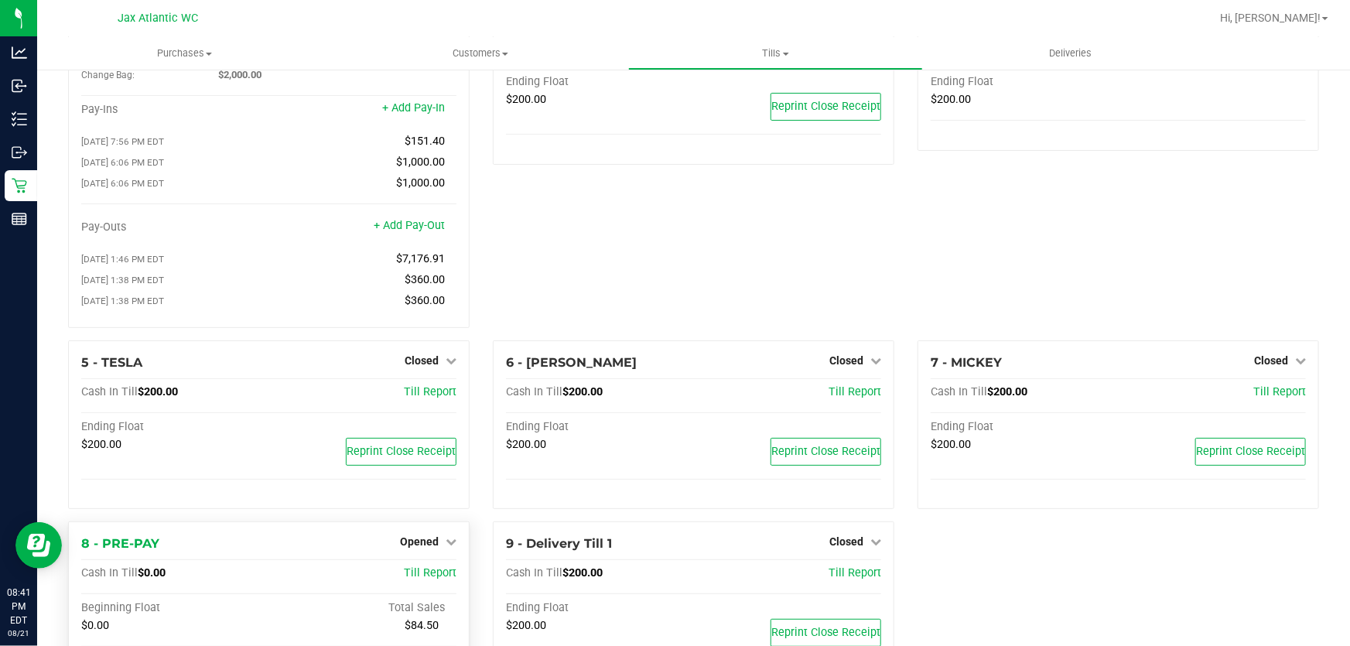
scroll to position [140, 0]
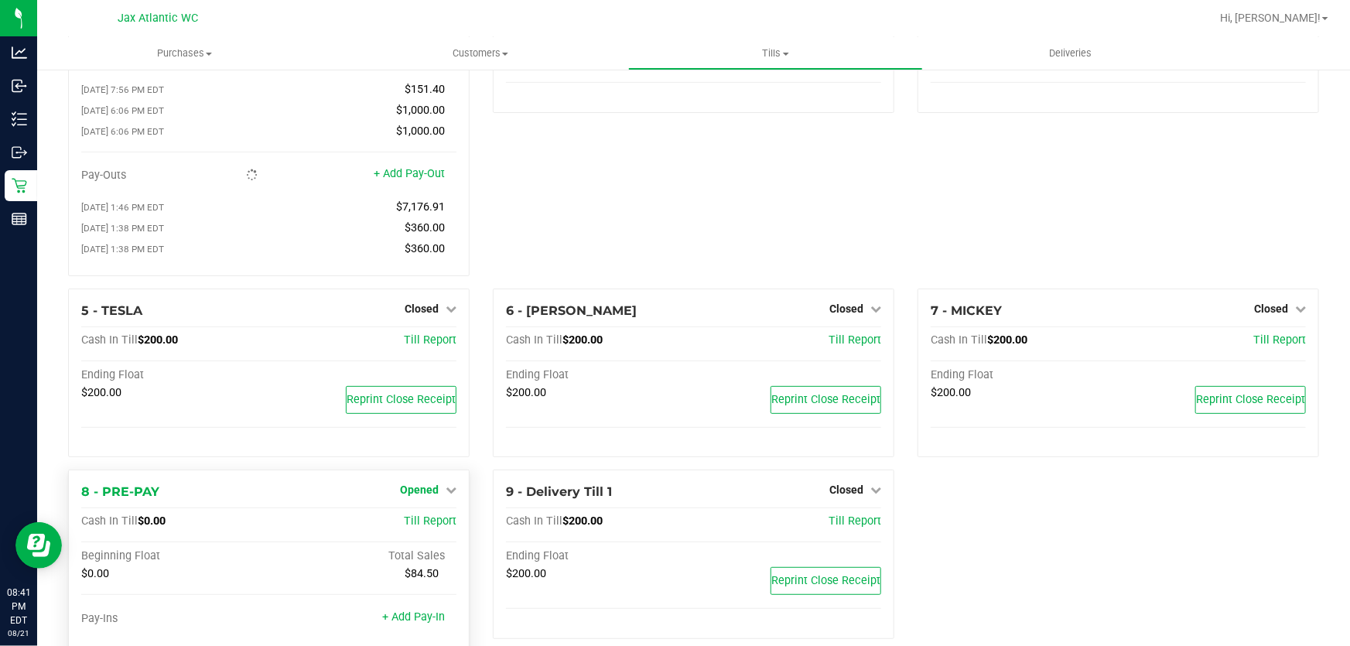
click at [418, 496] on span "Opened" at bounding box center [419, 489] width 39 height 12
click at [424, 521] on link "Close Till" at bounding box center [421, 522] width 42 height 12
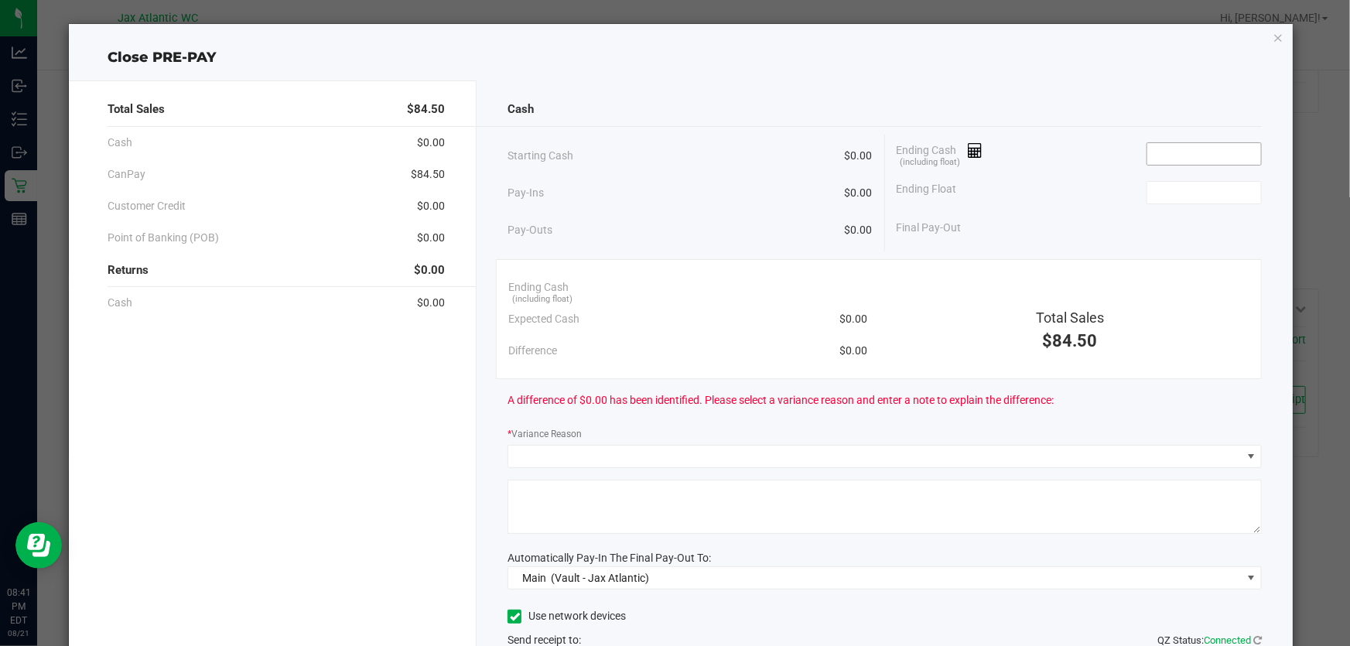
click at [1183, 152] on input at bounding box center [1204, 154] width 114 height 22
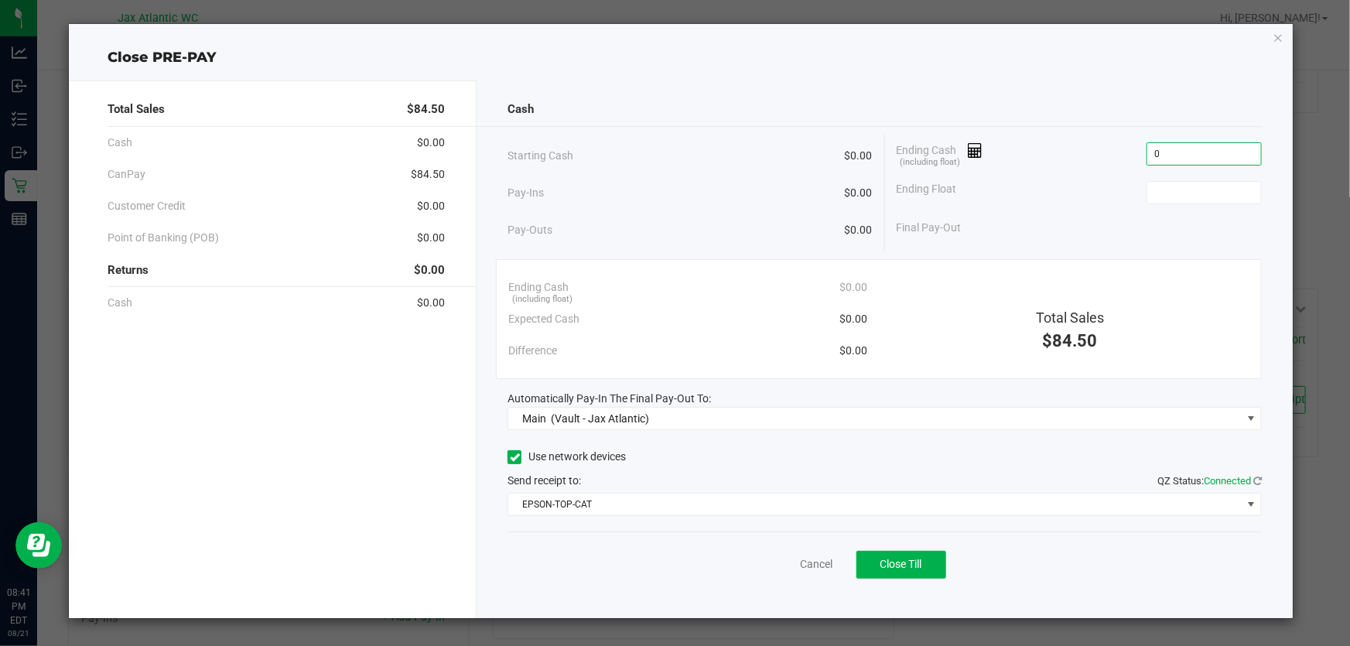
type input "$0.00"
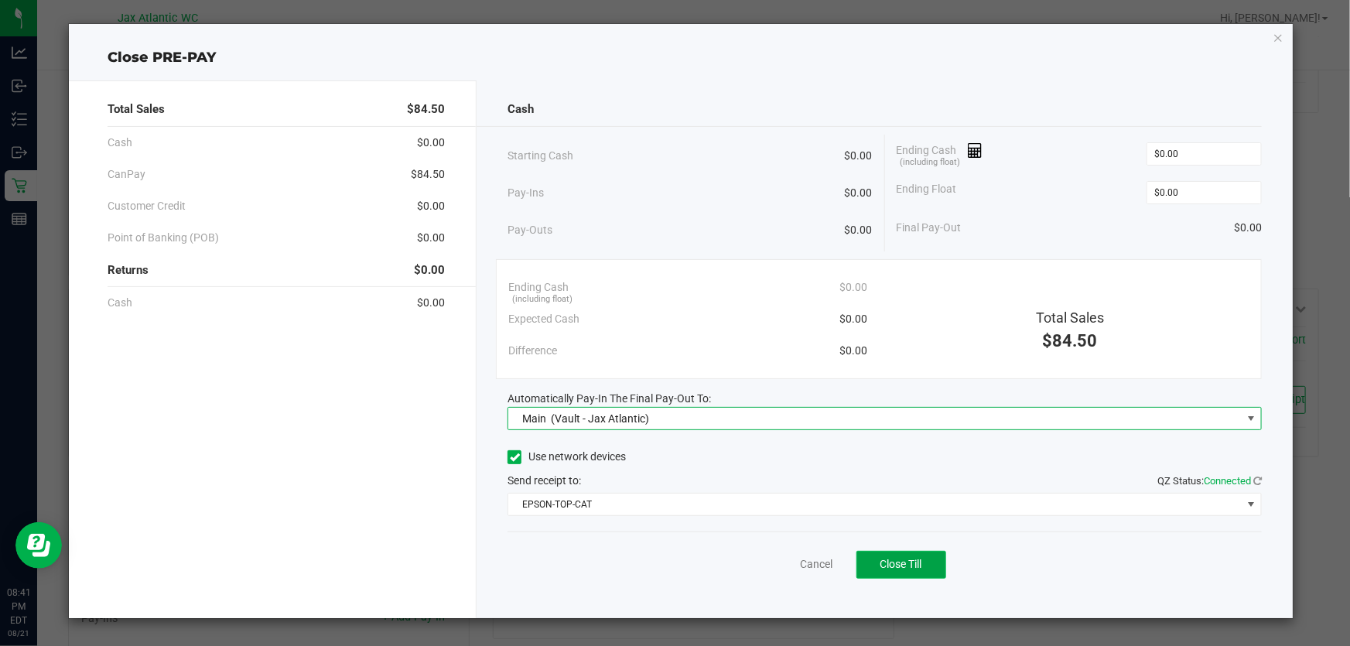
click at [922, 561] on span "Close Till" at bounding box center [901, 564] width 42 height 12
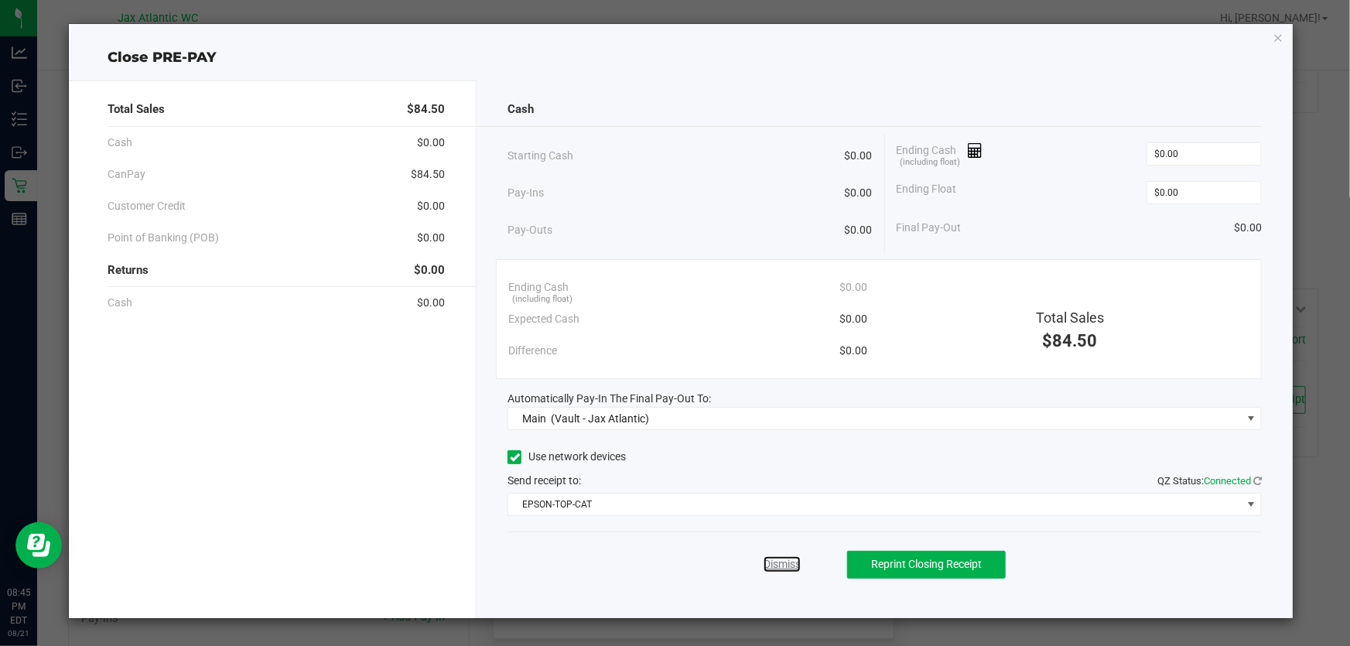
click at [773, 563] on link "Dismiss" at bounding box center [781, 564] width 37 height 16
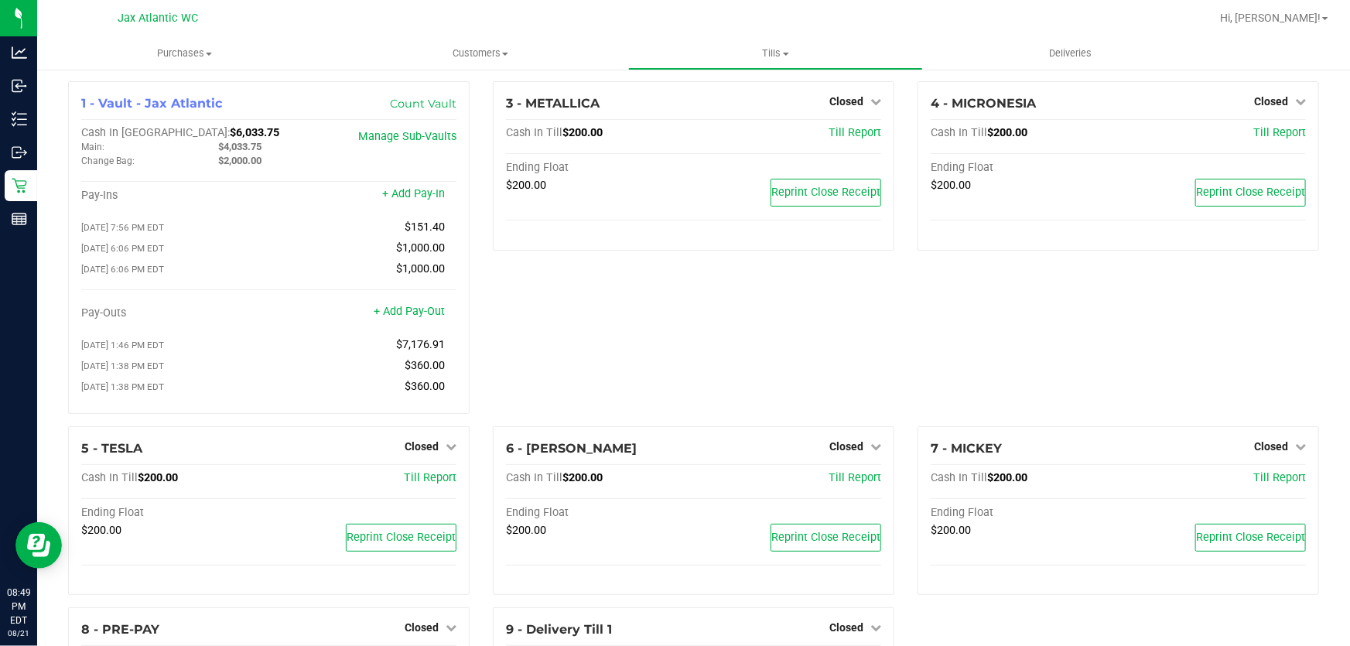
scroll to position [0, 0]
click at [772, 57] on span "Tills" at bounding box center [776, 53] width 294 height 14
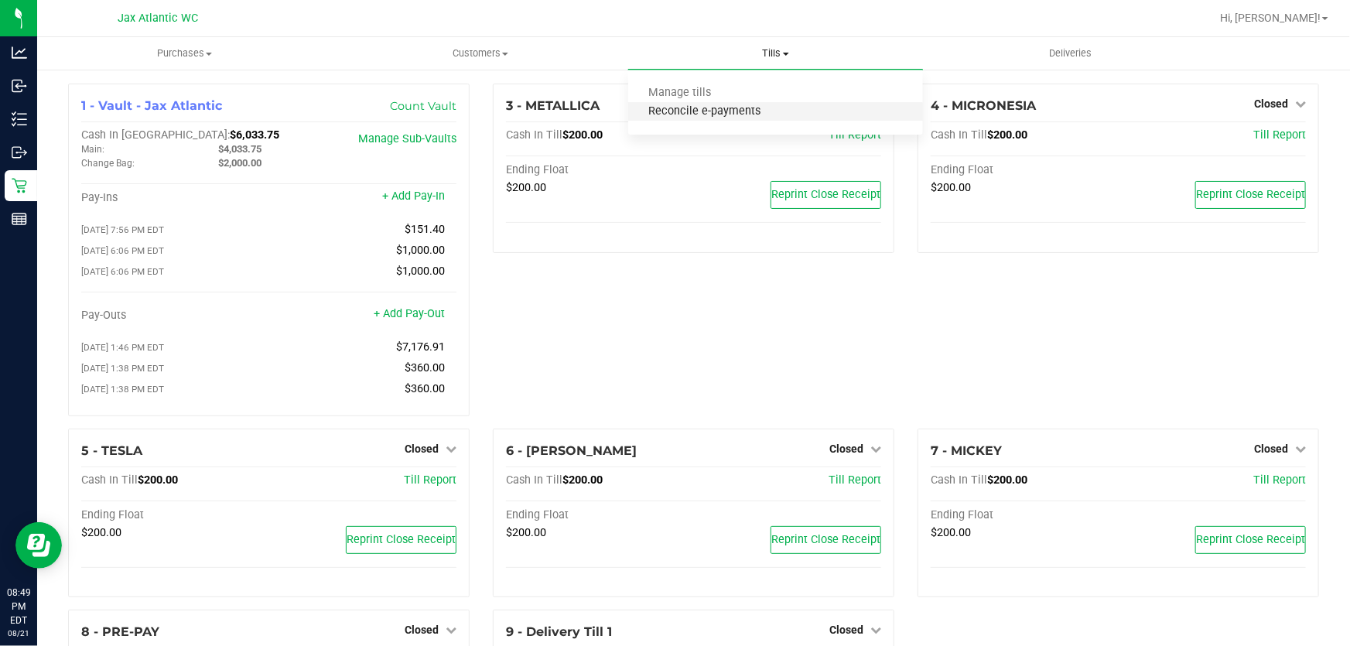
click at [728, 109] on span "Reconcile e-payments" at bounding box center [705, 111] width 154 height 13
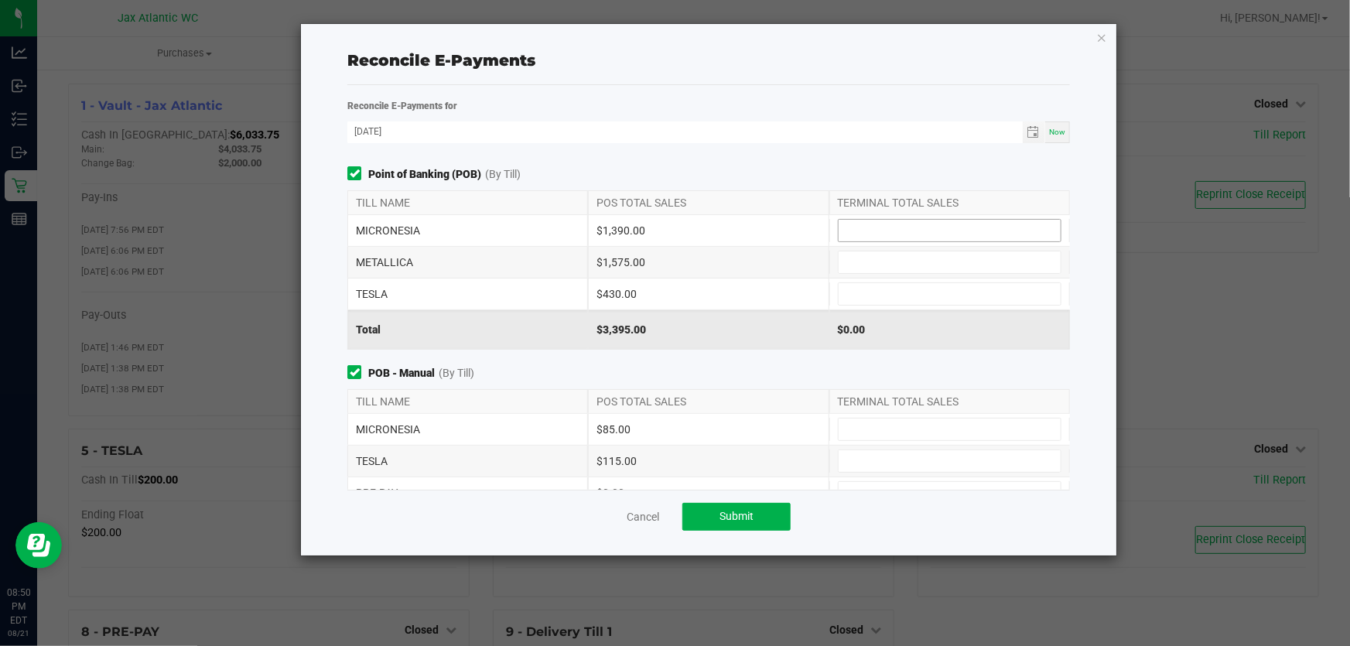
click at [859, 224] on input at bounding box center [949, 231] width 222 height 22
type input "$1,390.00"
type input "$1,575.00"
type input "$430.00"
type input "$85.00"
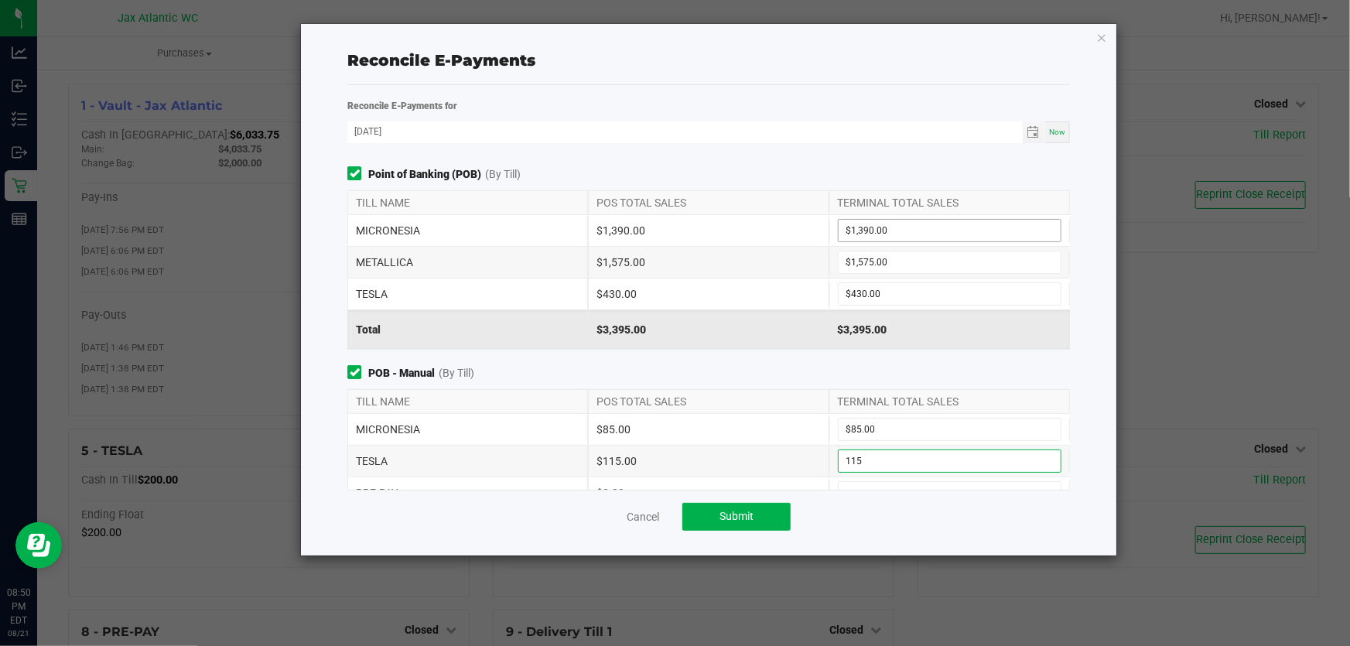
type input "$115.00"
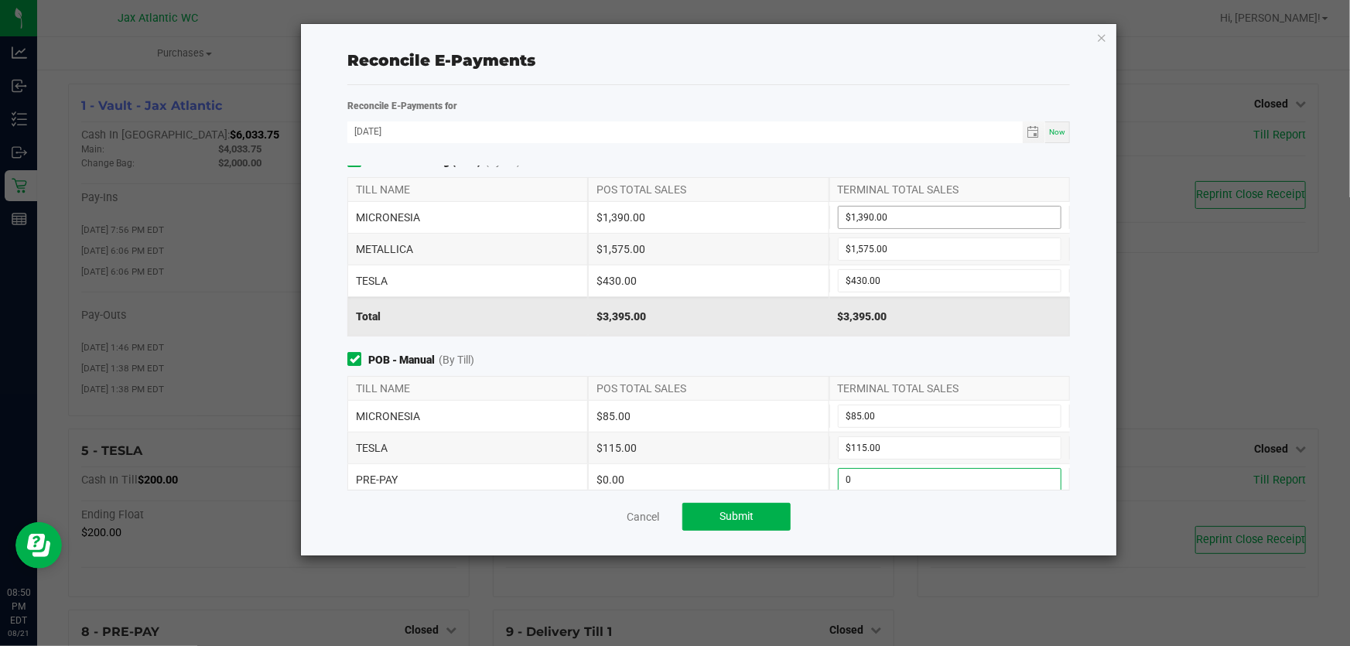
type input "$0.00"
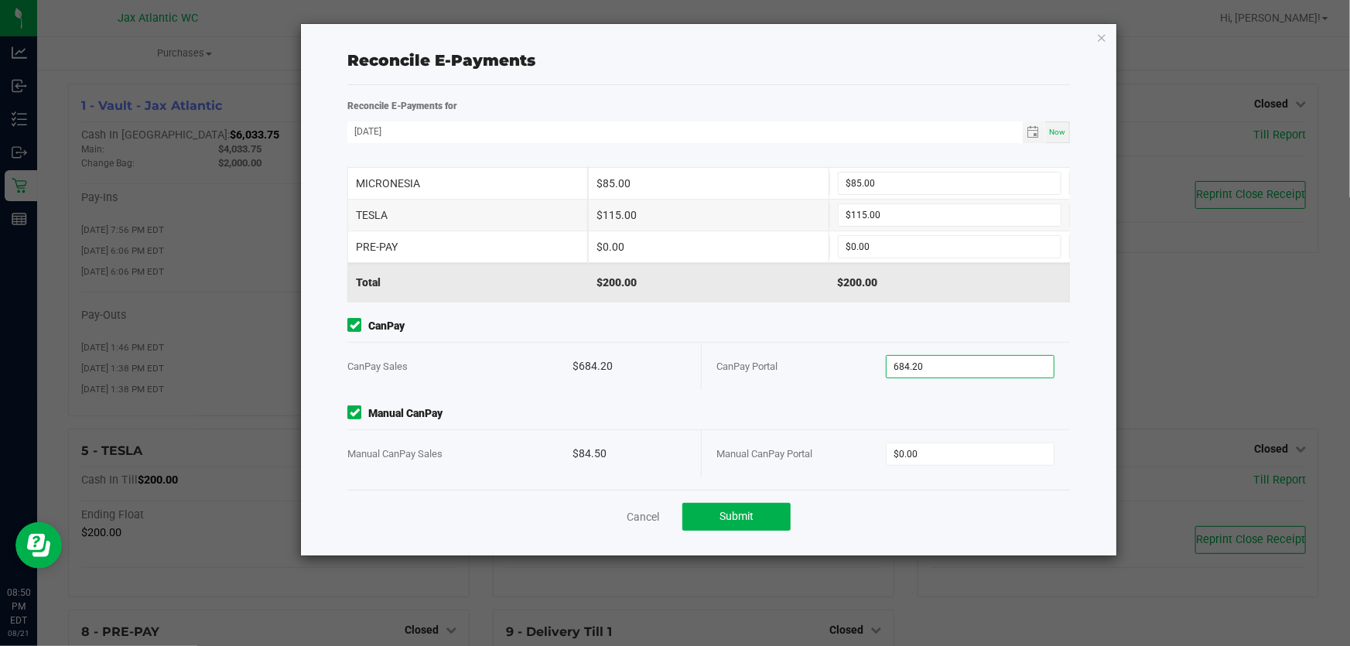
type input "$684.20"
type input "$84.50"
click at [715, 519] on button "Submit" at bounding box center [736, 517] width 108 height 28
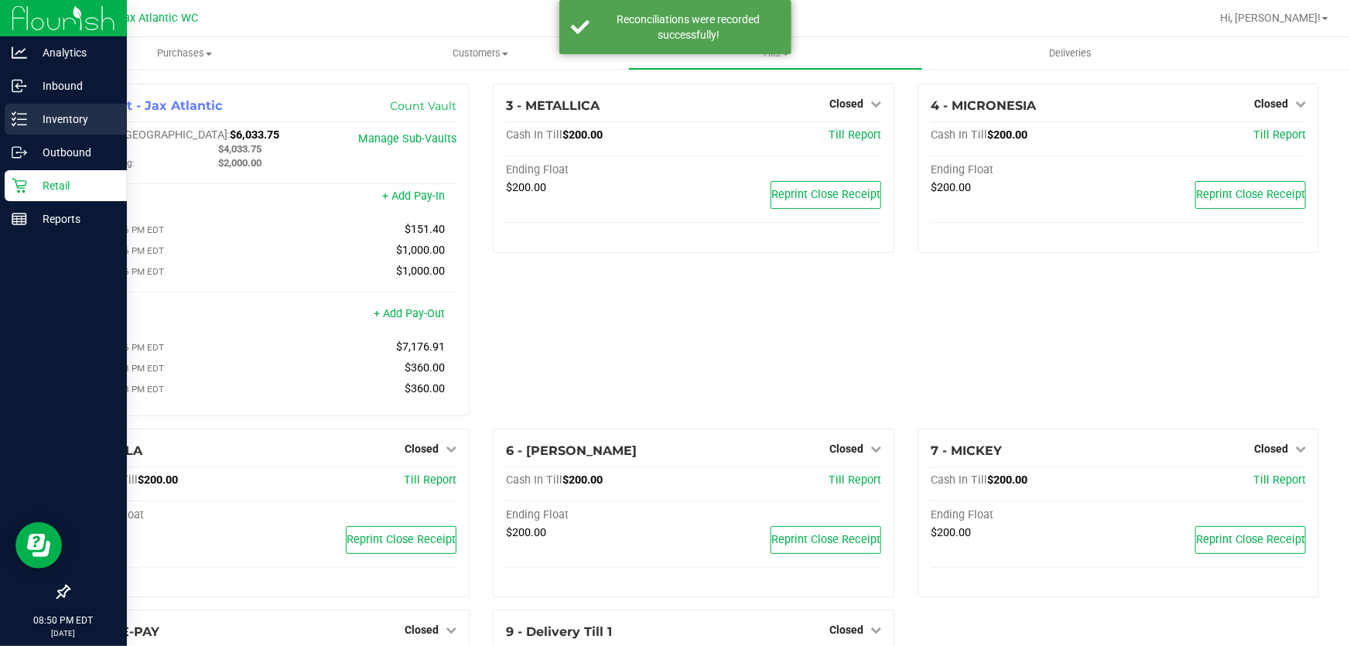
click at [25, 120] on icon at bounding box center [19, 118] width 15 height 15
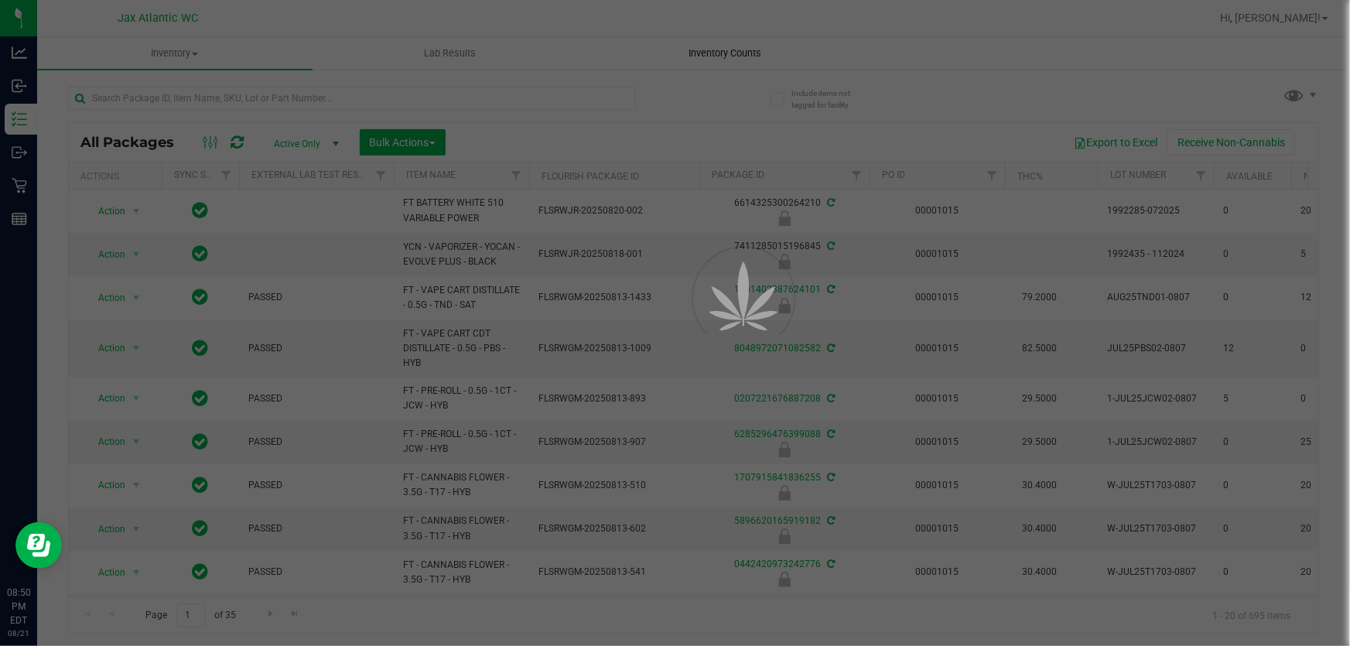
click at [709, 54] on span "Inventory Counts" at bounding box center [725, 53] width 114 height 14
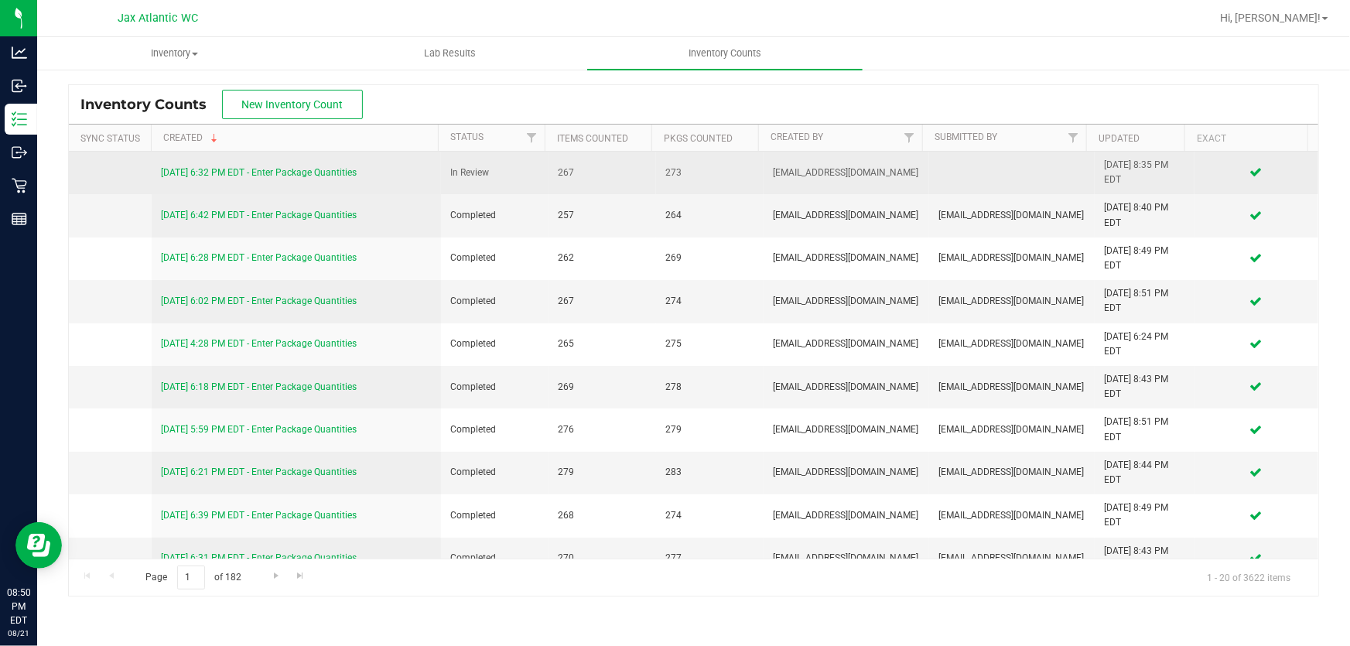
click at [232, 174] on link "[DATE] 6:32 PM EDT - Enter Package Quantities" at bounding box center [259, 172] width 196 height 11
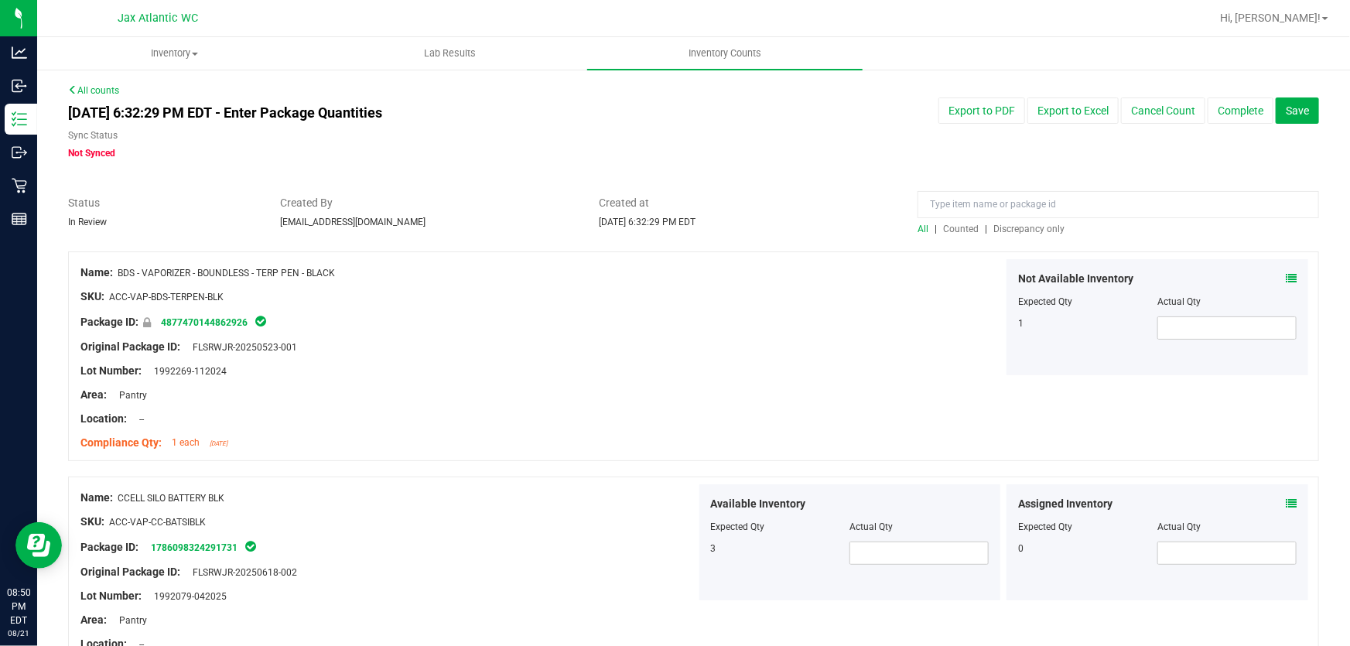
click at [1029, 231] on span "Discrepancy only" at bounding box center [1028, 229] width 71 height 11
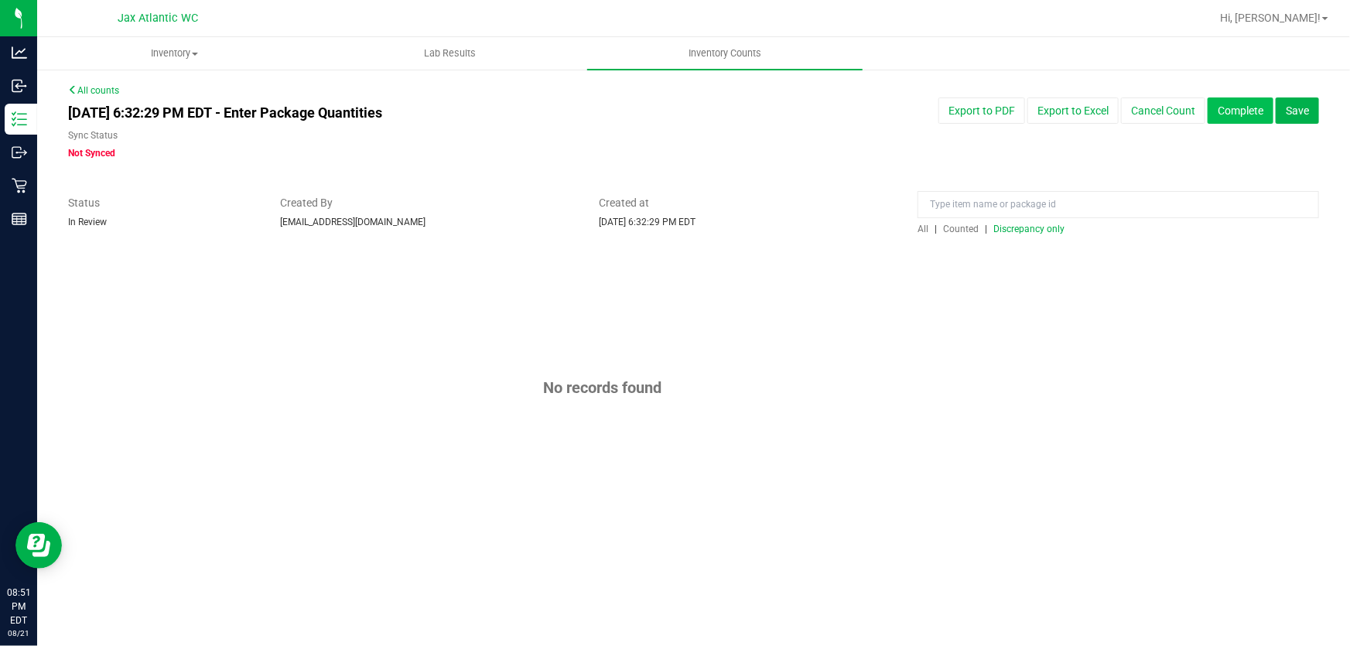
click at [1219, 111] on button "Complete" at bounding box center [1240, 110] width 66 height 26
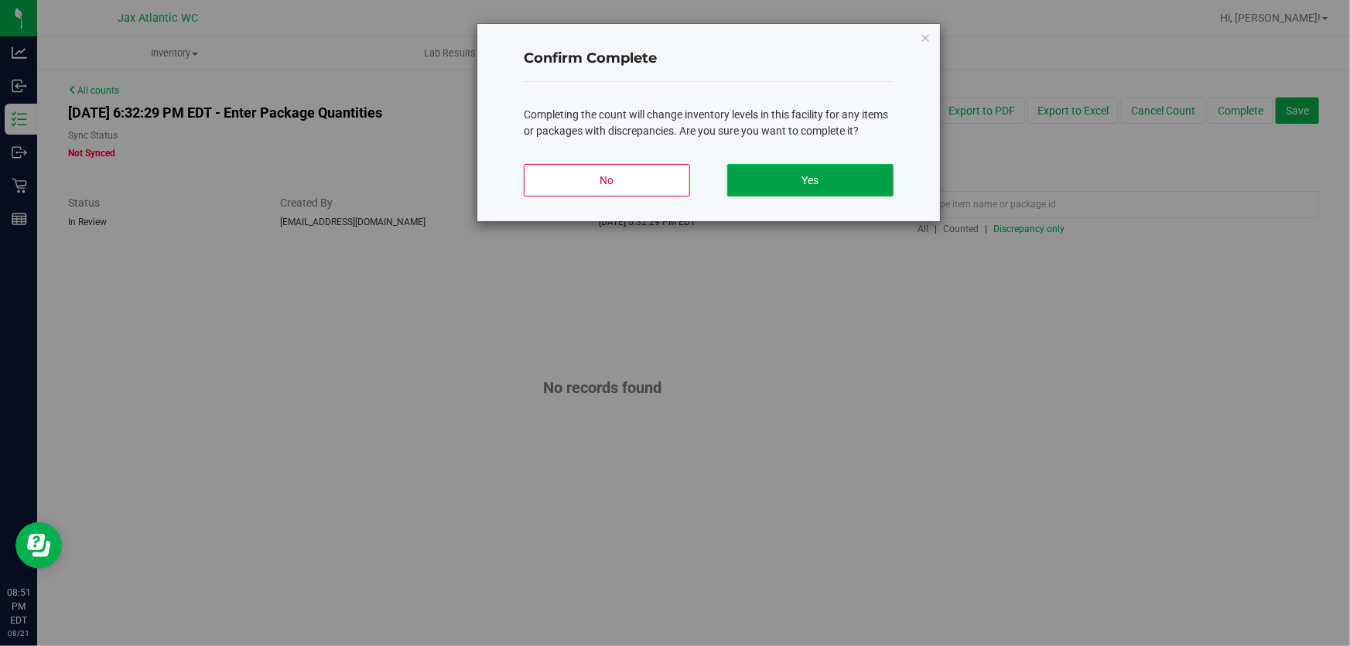
click at [801, 177] on button "Yes" at bounding box center [810, 180] width 166 height 32
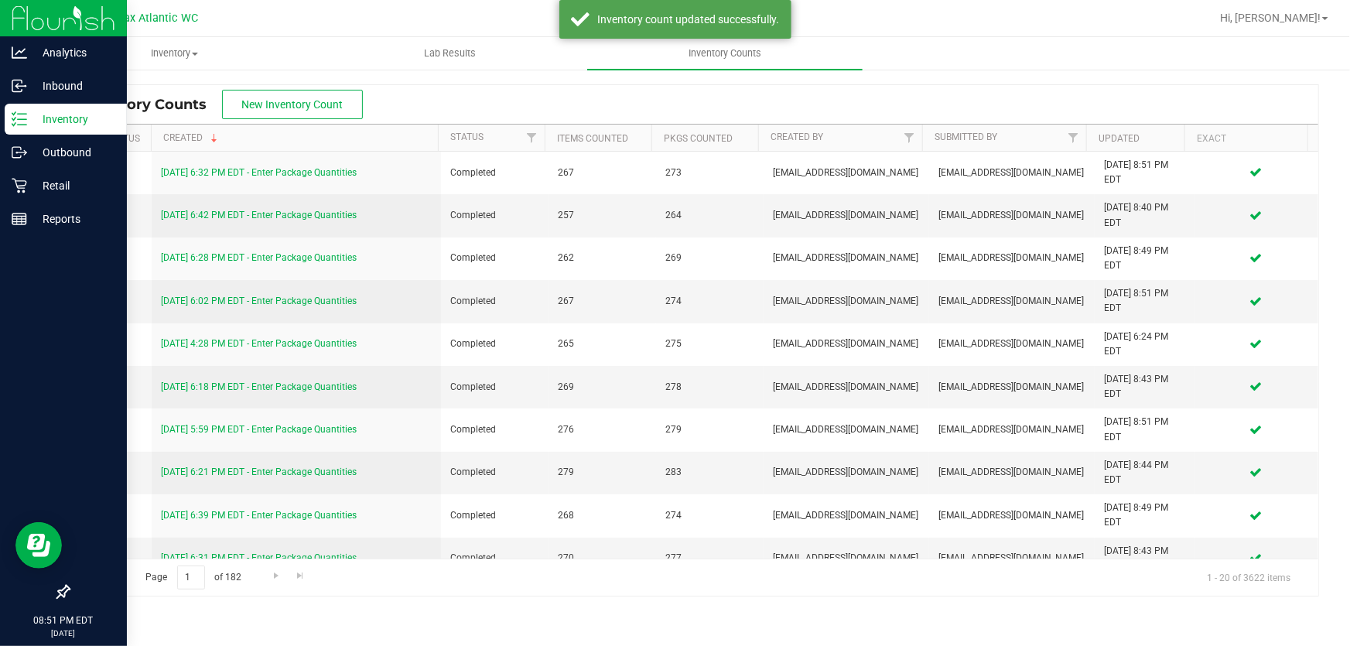
click at [32, 116] on p "Inventory" at bounding box center [73, 119] width 93 height 19
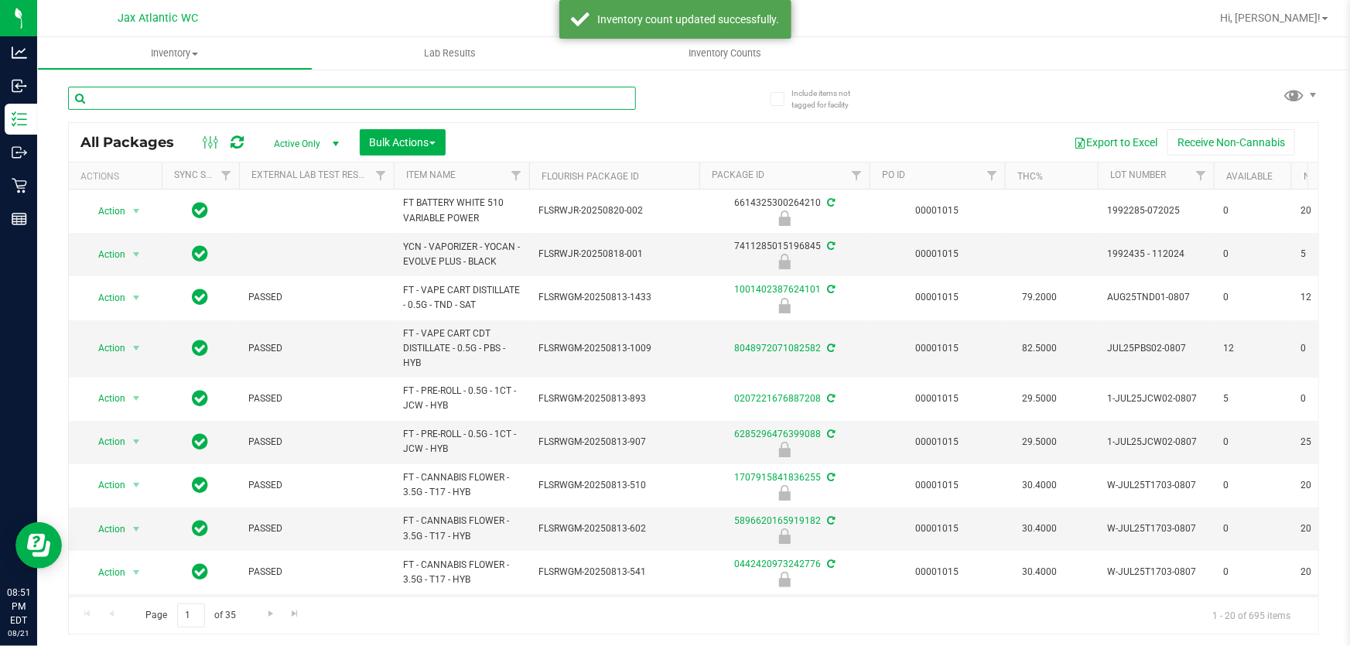
click at [331, 101] on input "text" at bounding box center [352, 98] width 568 height 23
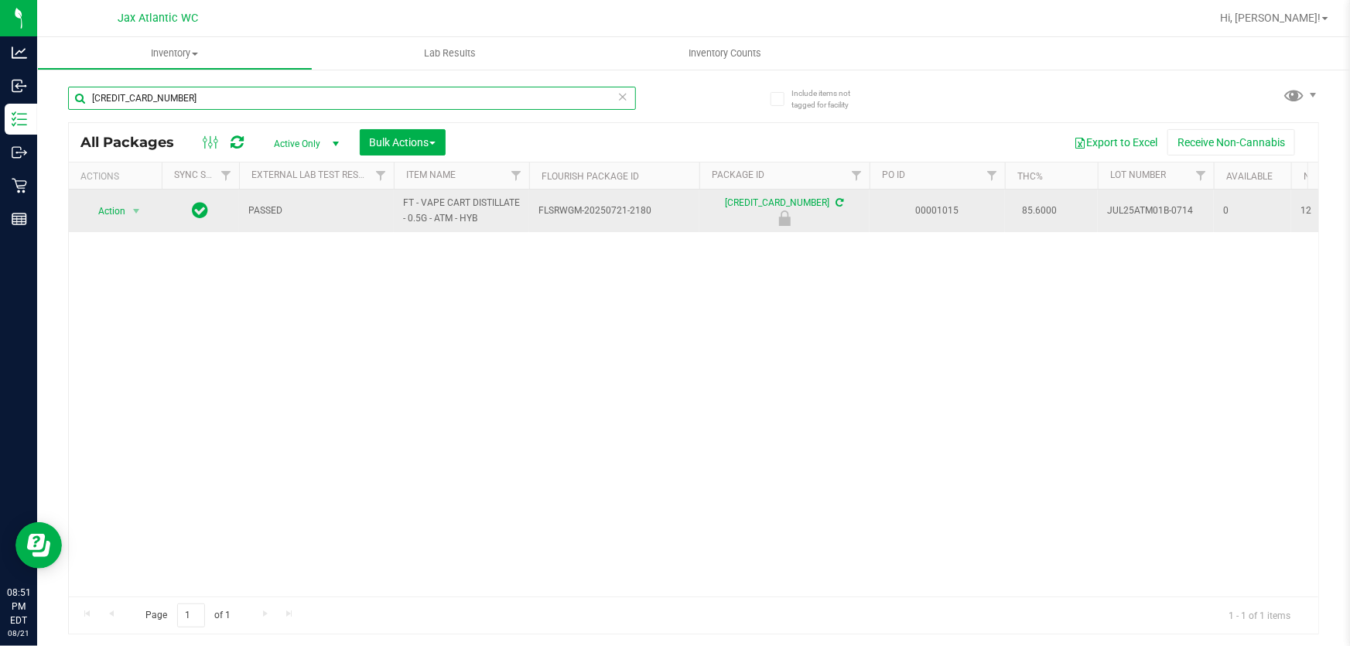
type input "[CREDIT_CARD_NUMBER]"
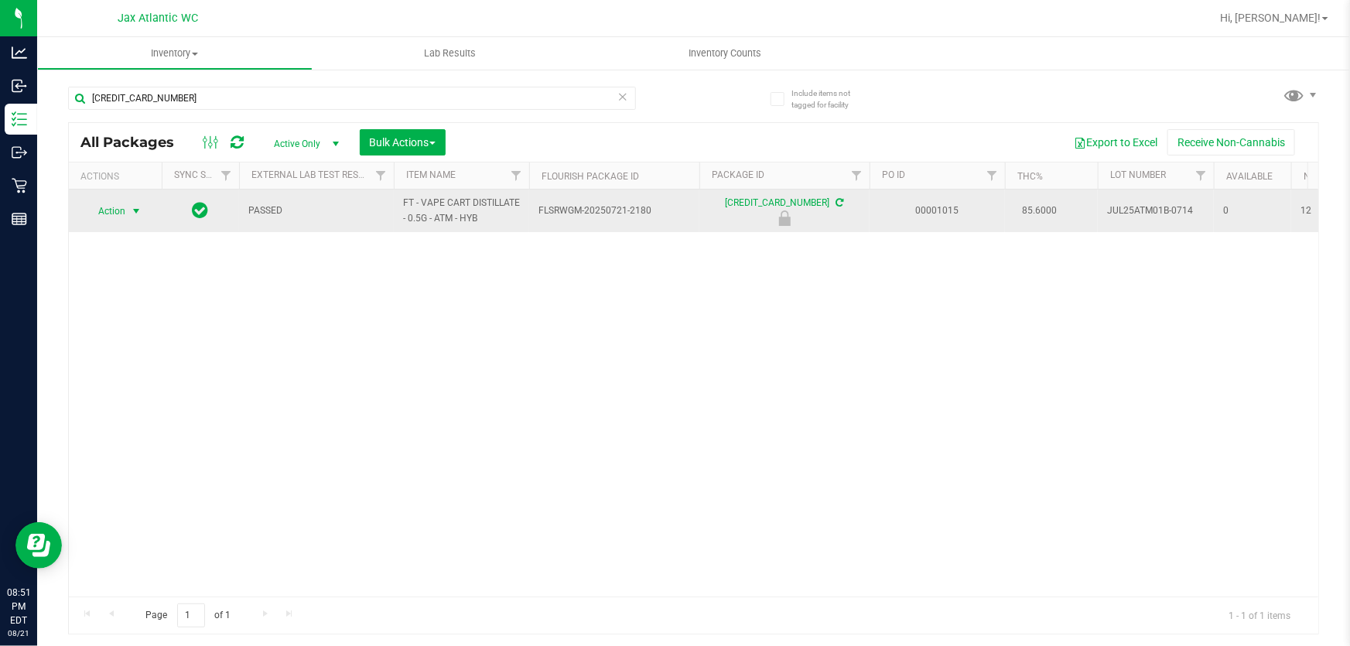
click at [121, 215] on span "Action" at bounding box center [105, 211] width 42 height 22
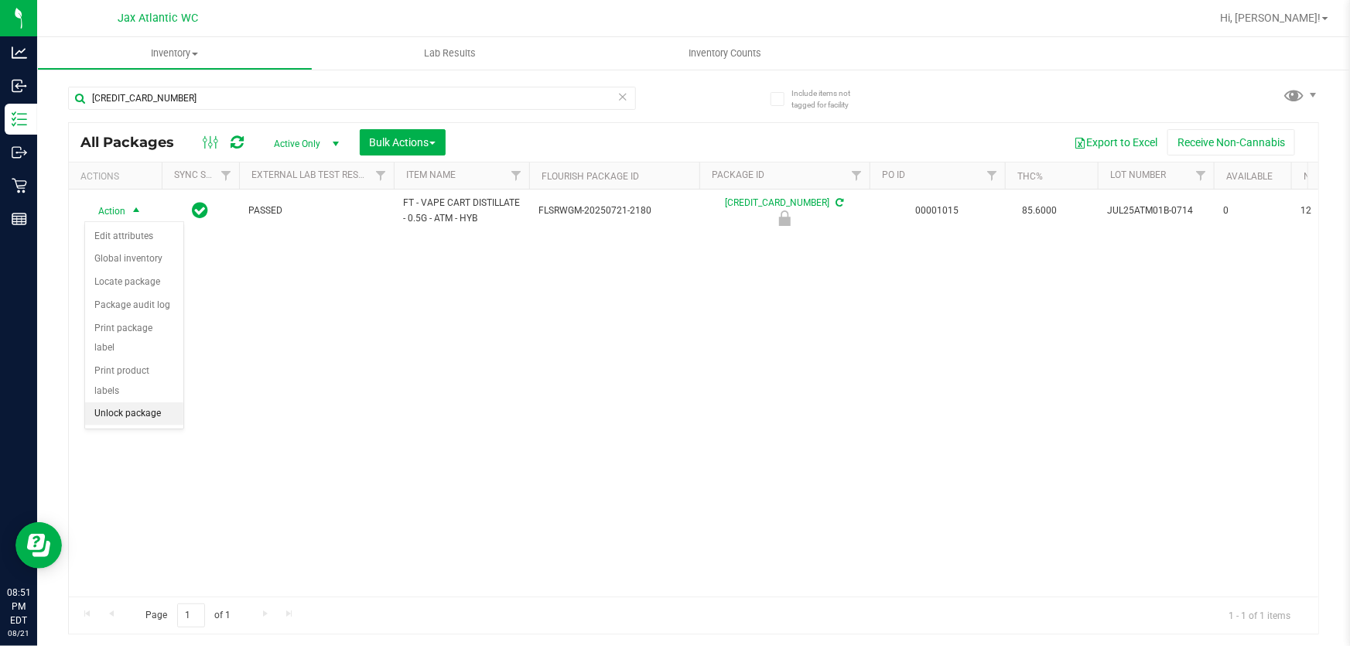
click at [121, 402] on li "Unlock package" at bounding box center [134, 413] width 98 height 23
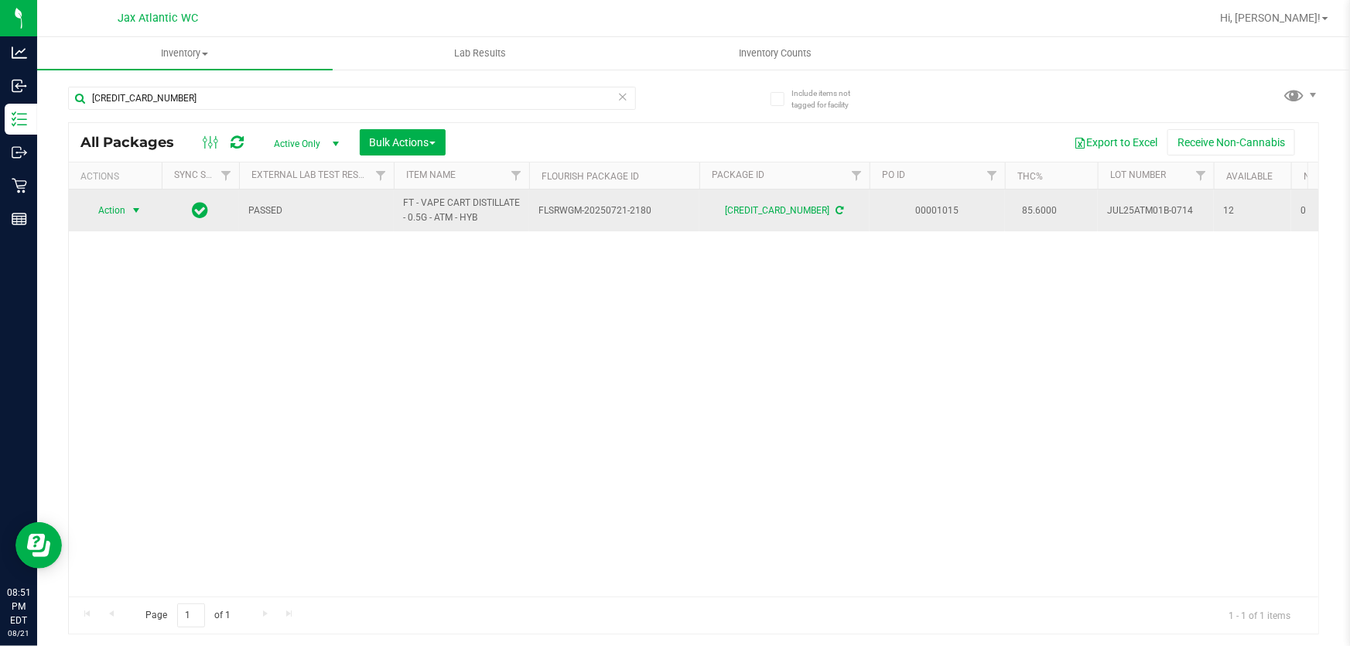
click at [121, 207] on span "Action" at bounding box center [105, 211] width 42 height 22
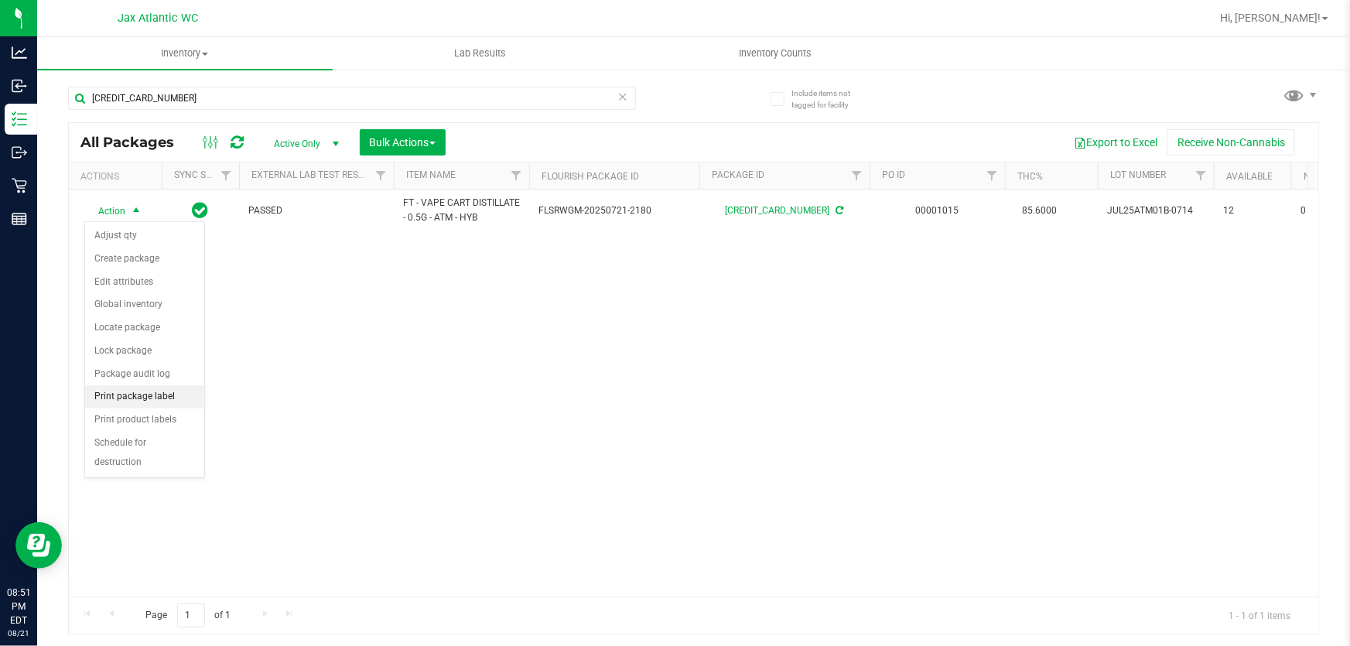
click at [138, 398] on li "Print package label" at bounding box center [144, 396] width 119 height 23
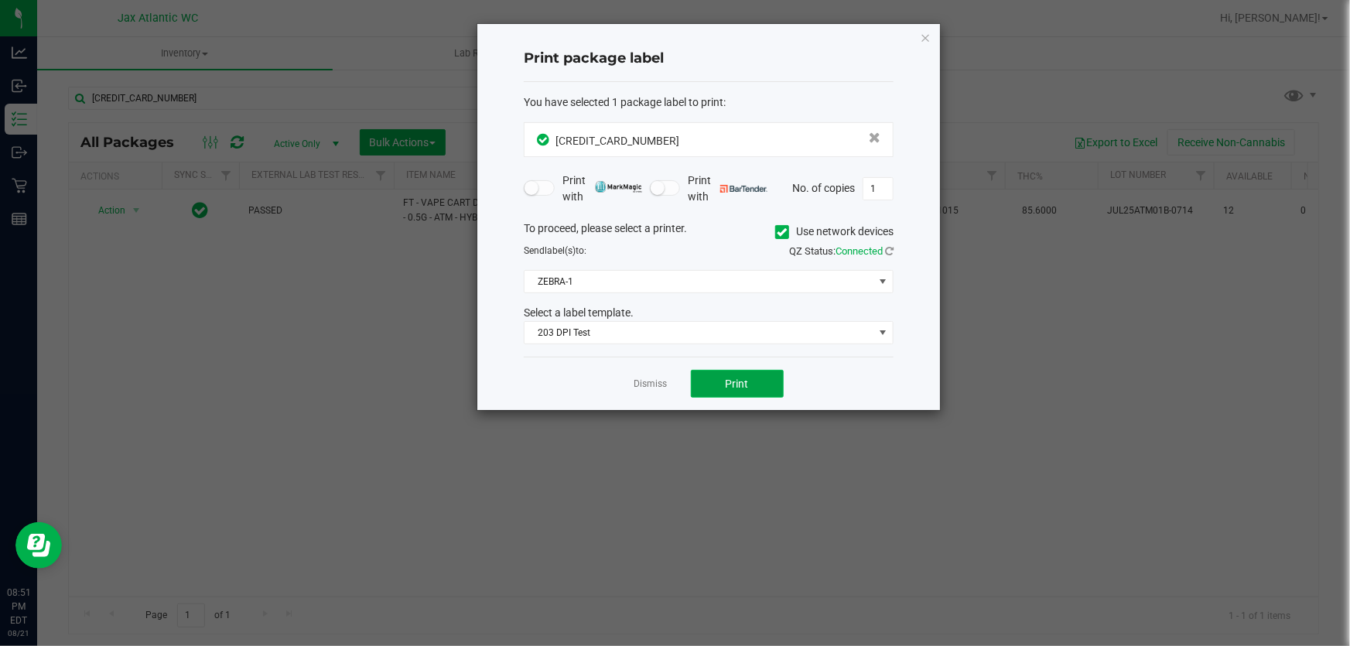
click at [727, 381] on span "Print" at bounding box center [737, 383] width 23 height 12
click at [923, 36] on icon "button" at bounding box center [925, 37] width 11 height 19
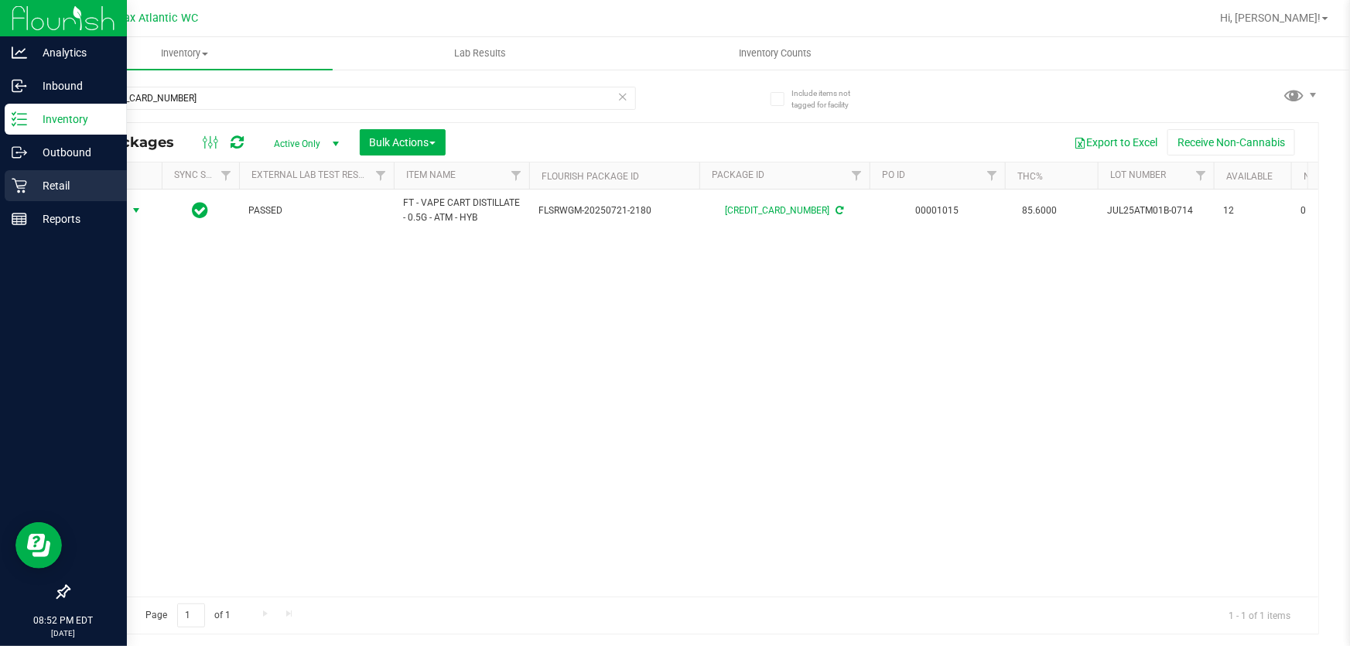
click at [49, 179] on p "Retail" at bounding box center [73, 185] width 93 height 19
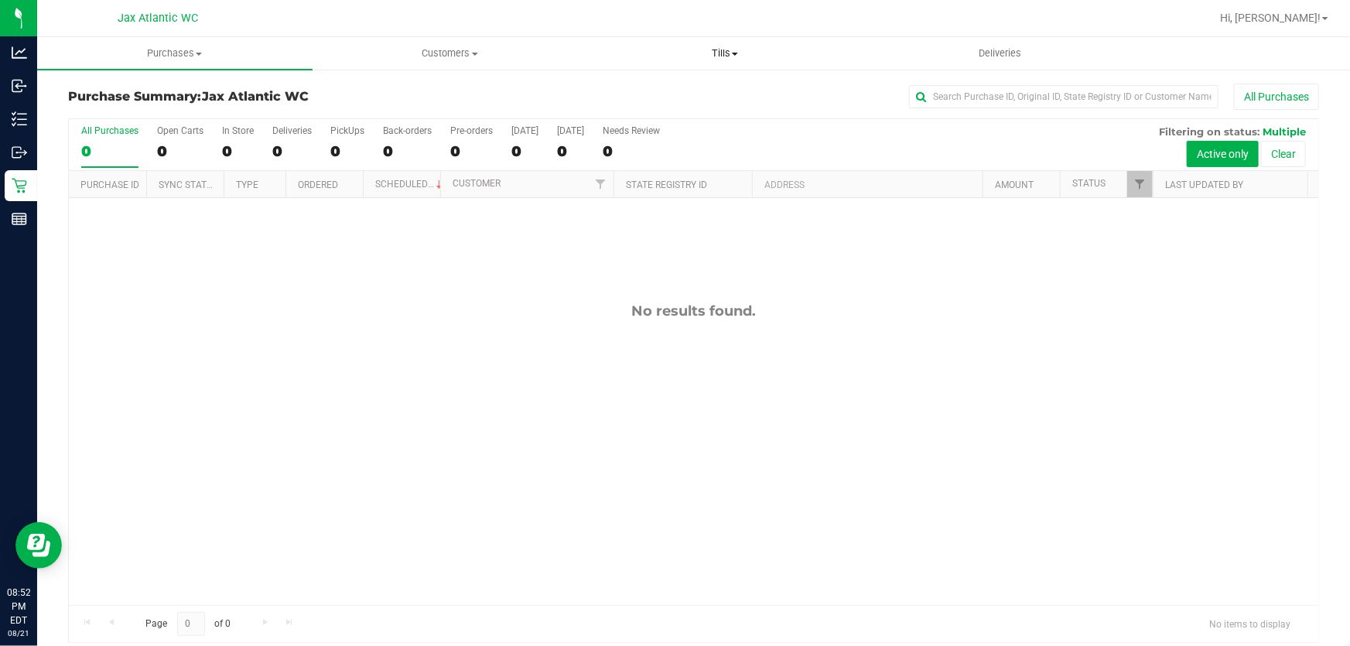
click at [712, 56] on span "Tills" at bounding box center [725, 53] width 274 height 14
click at [651, 95] on span "Manage tills" at bounding box center [639, 93] width 104 height 13
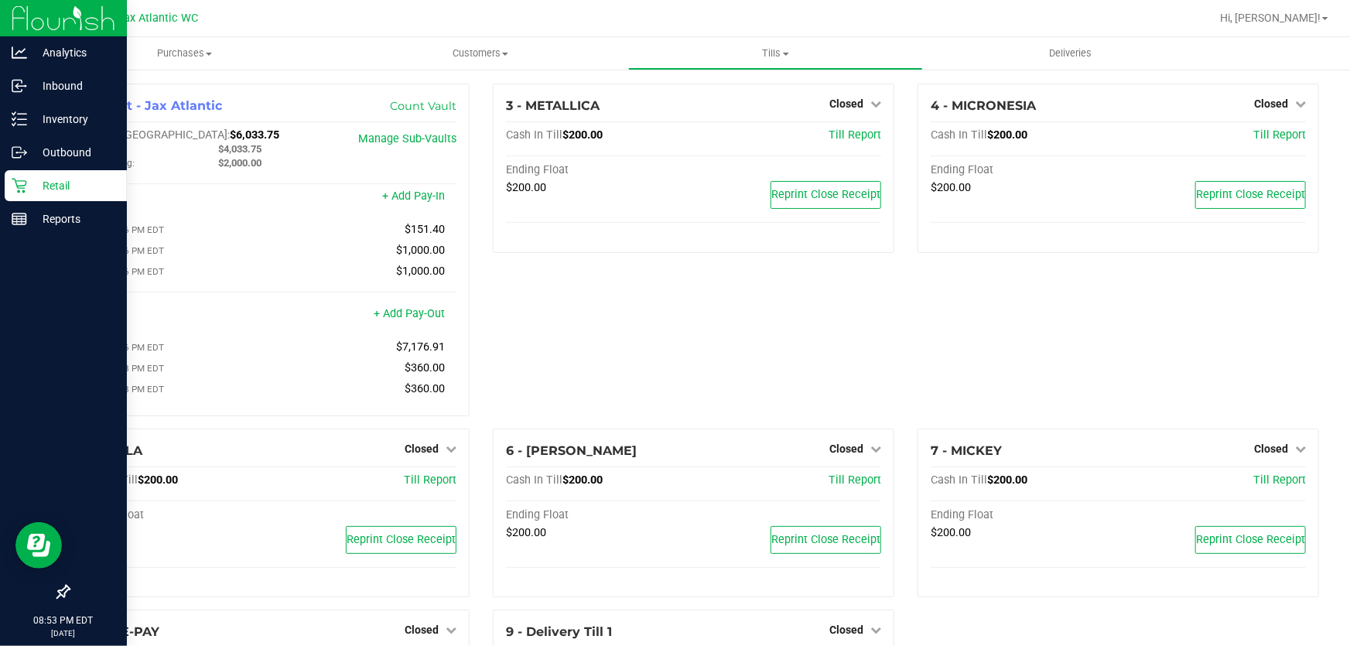
click at [22, 189] on icon at bounding box center [19, 185] width 15 height 15
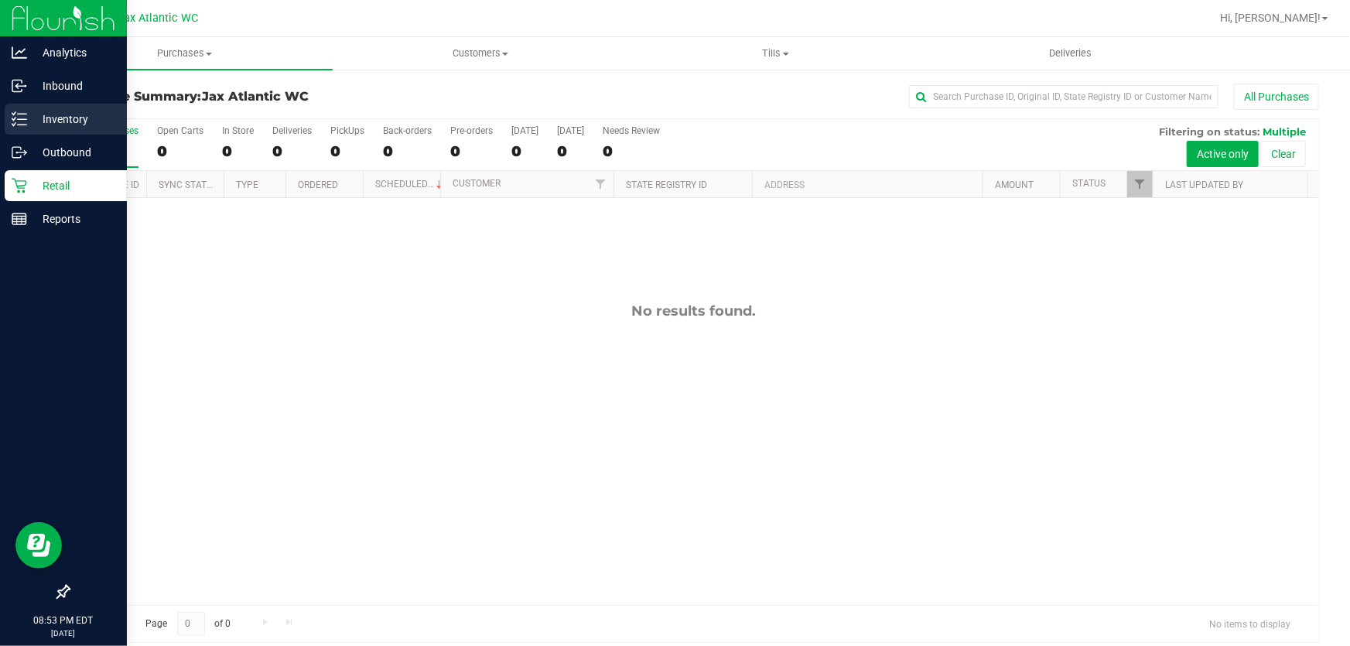
click at [31, 123] on p "Inventory" at bounding box center [73, 119] width 93 height 19
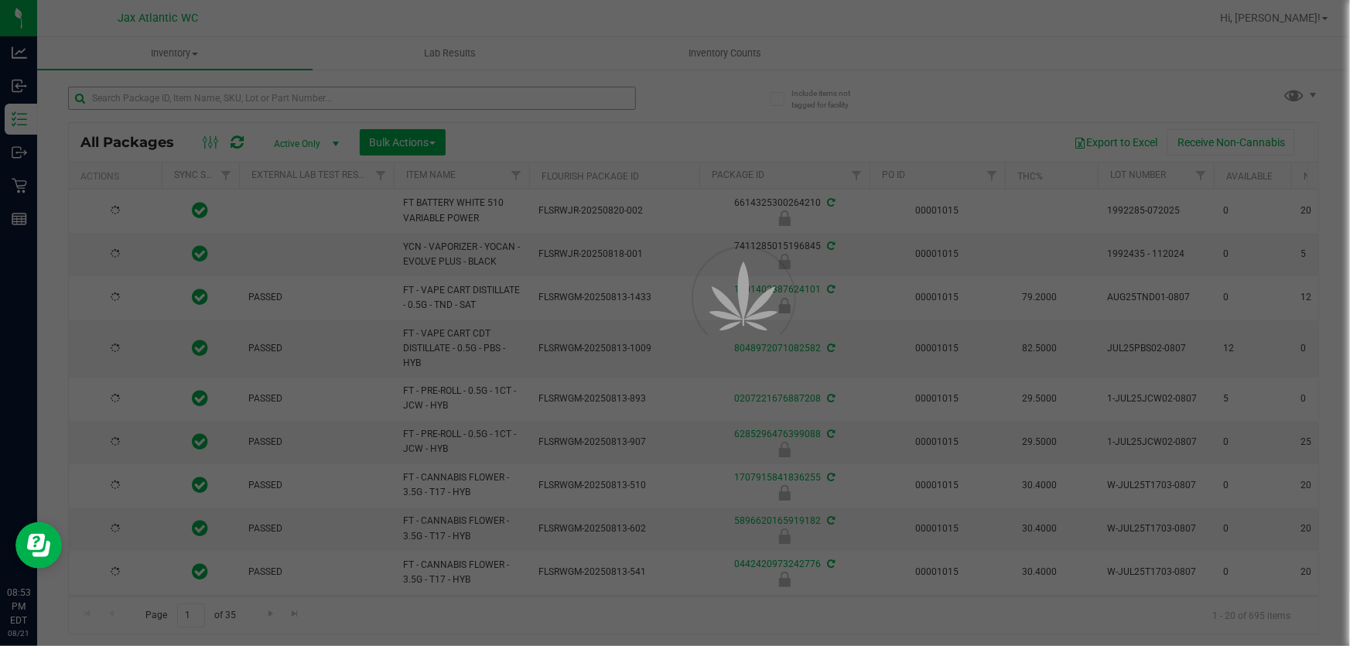
click at [195, 100] on div at bounding box center [675, 323] width 1350 height 646
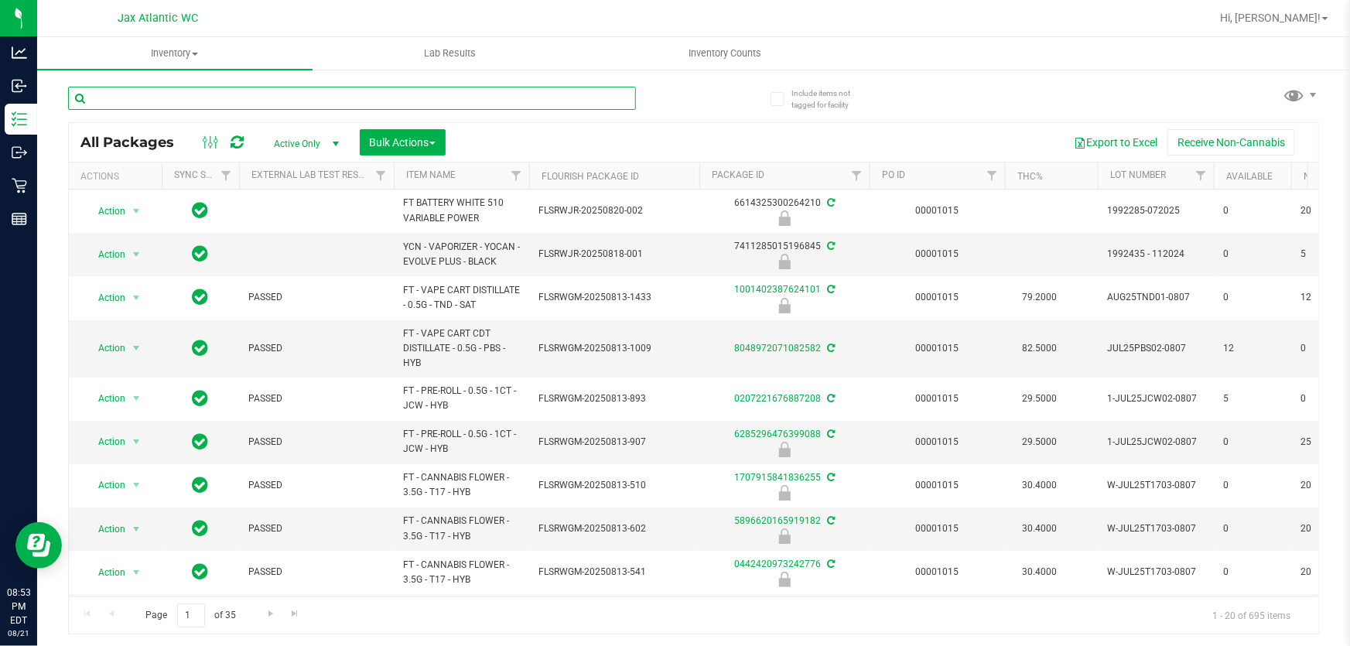
click at [192, 97] on input "text" at bounding box center [352, 98] width 568 height 23
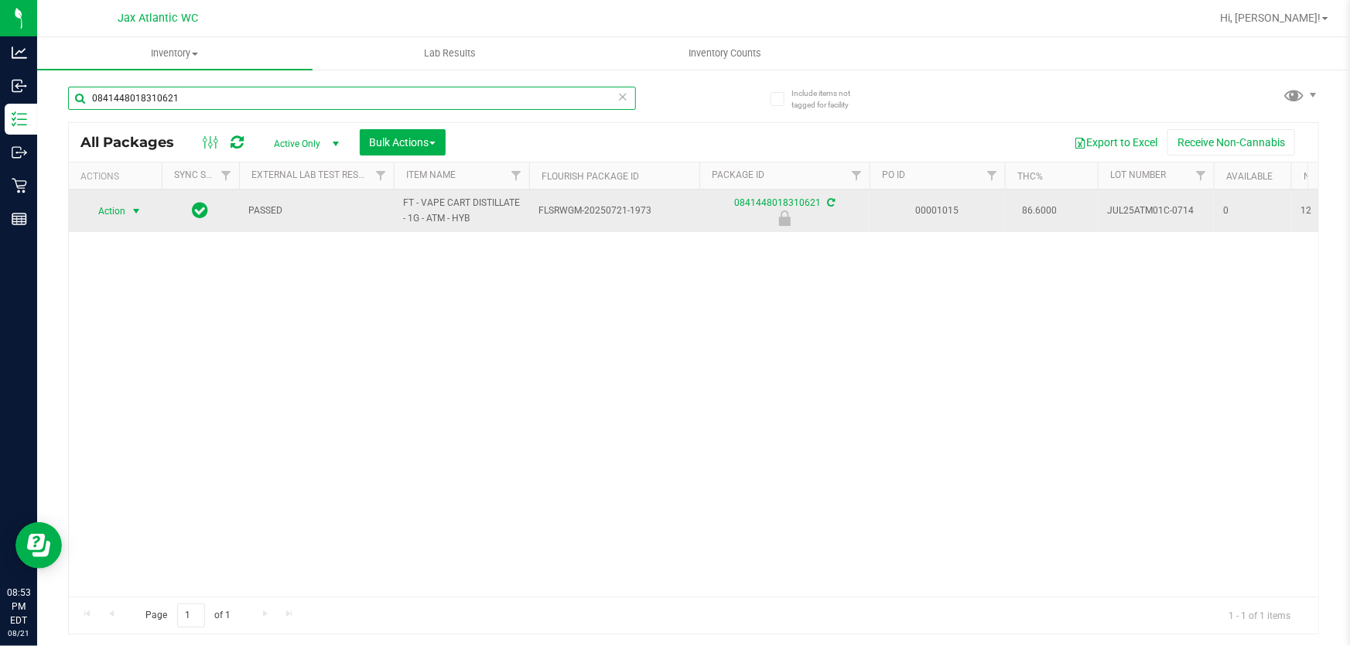
type input "0841448018310621"
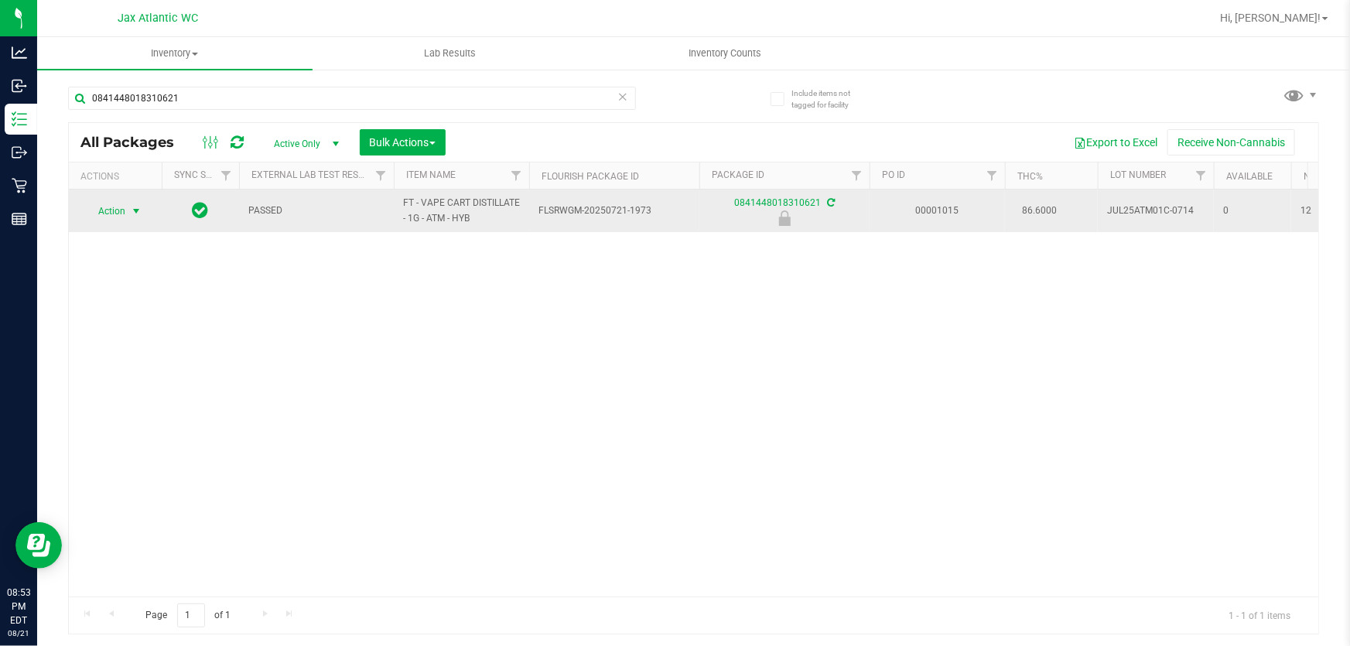
click at [127, 208] on span "select" at bounding box center [136, 211] width 19 height 22
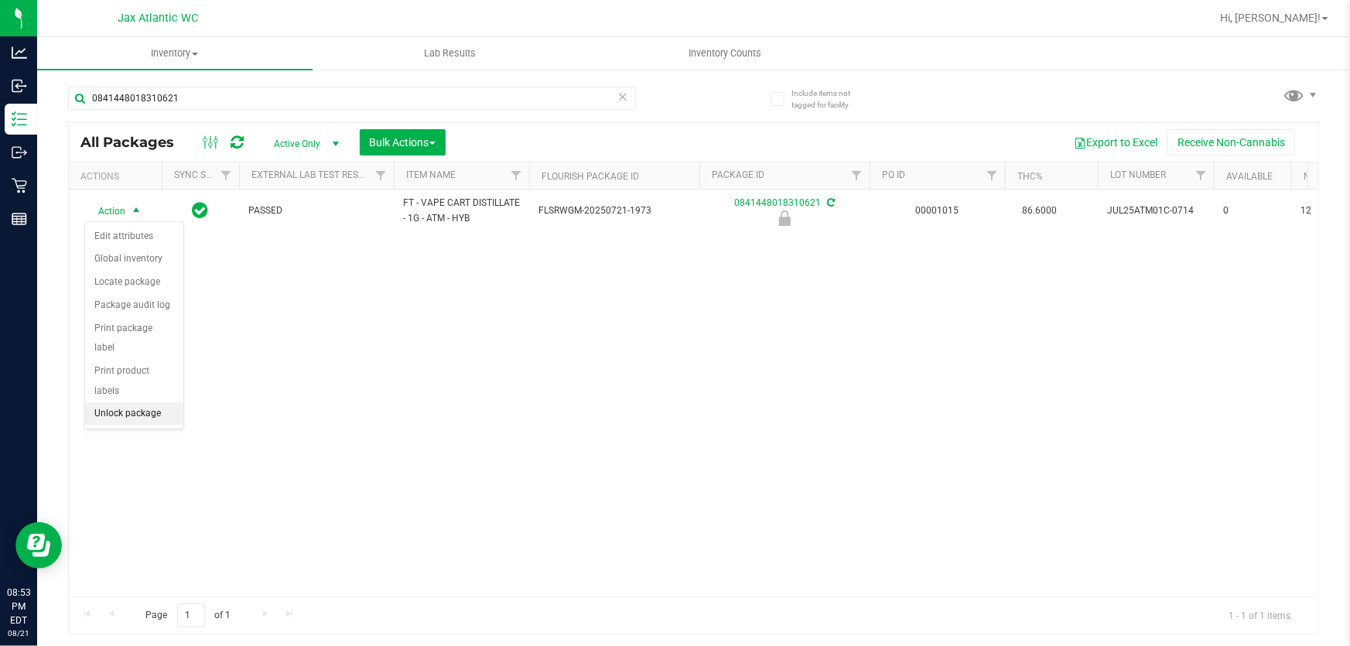
click at [114, 402] on li "Unlock package" at bounding box center [134, 413] width 98 height 23
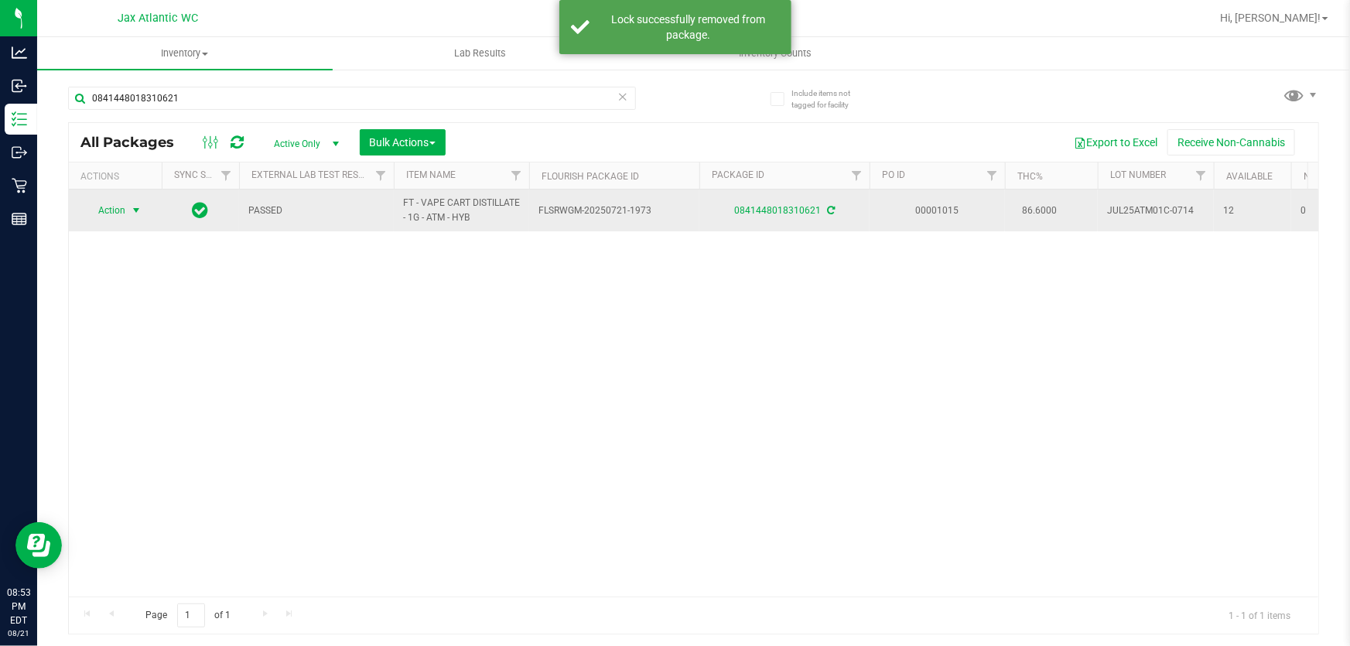
click at [113, 213] on span "Action" at bounding box center [105, 211] width 42 height 22
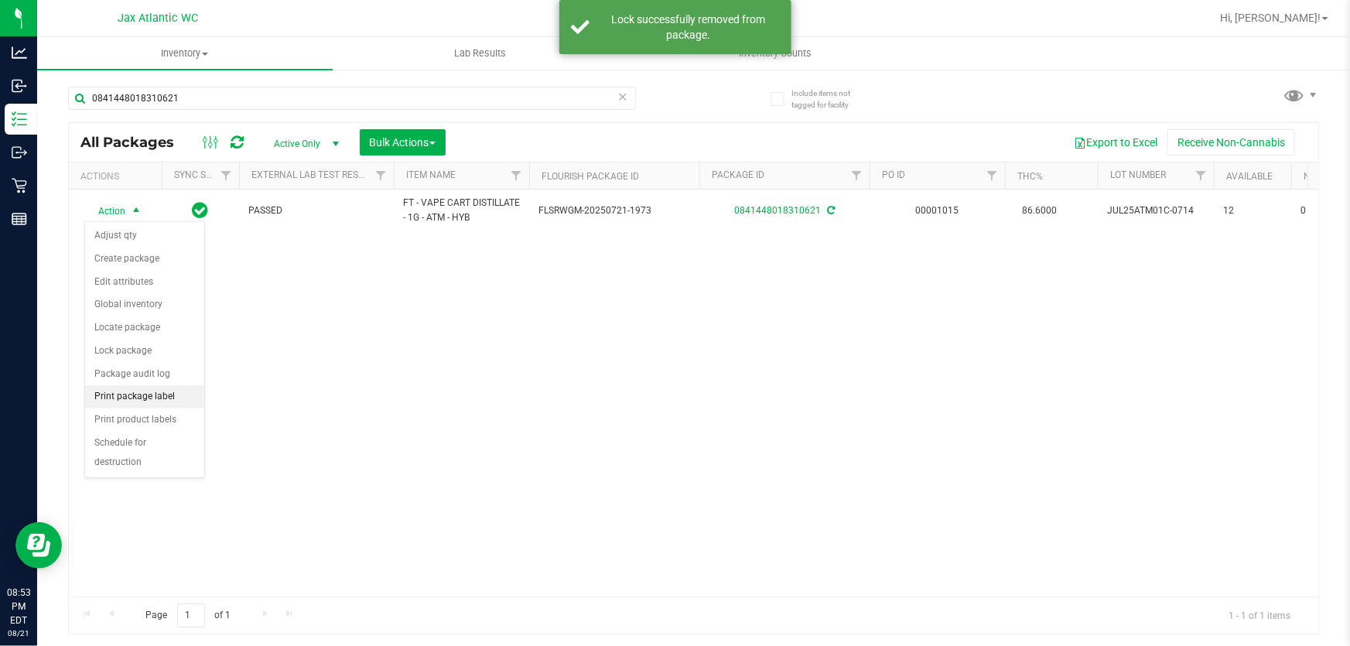
click at [130, 394] on li "Print package label" at bounding box center [144, 396] width 119 height 23
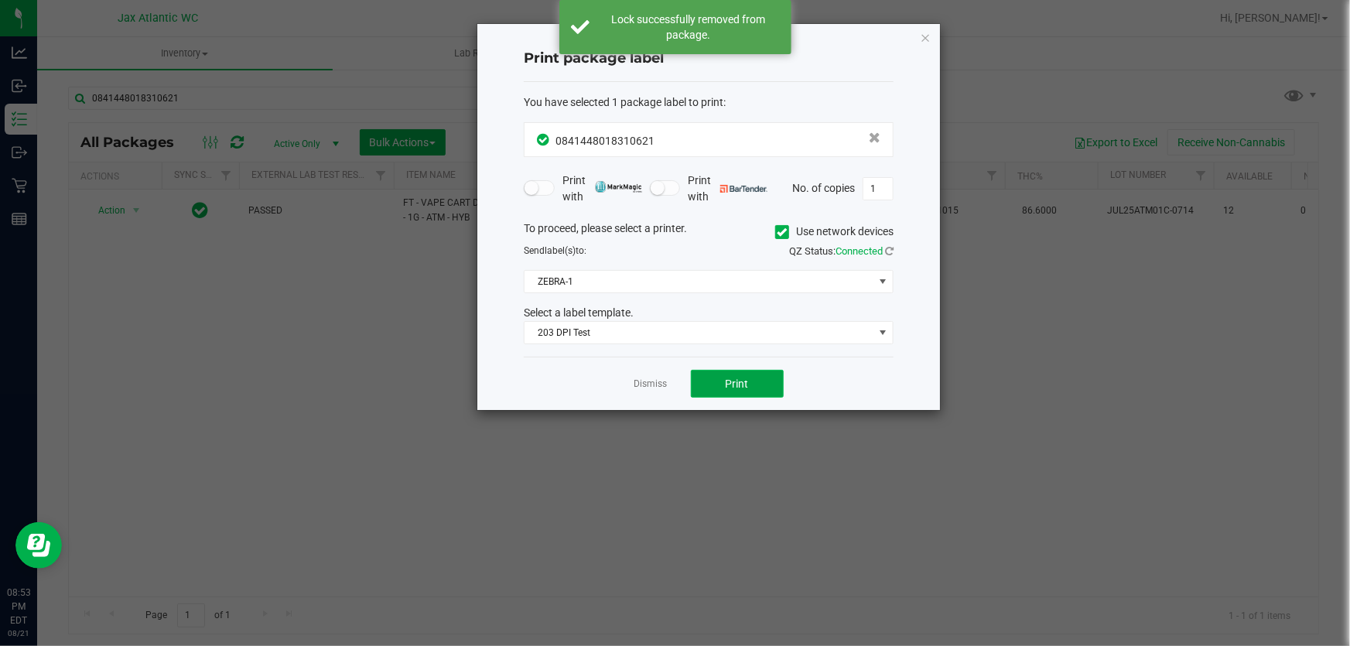
click at [737, 386] on span "Print" at bounding box center [737, 383] width 23 height 12
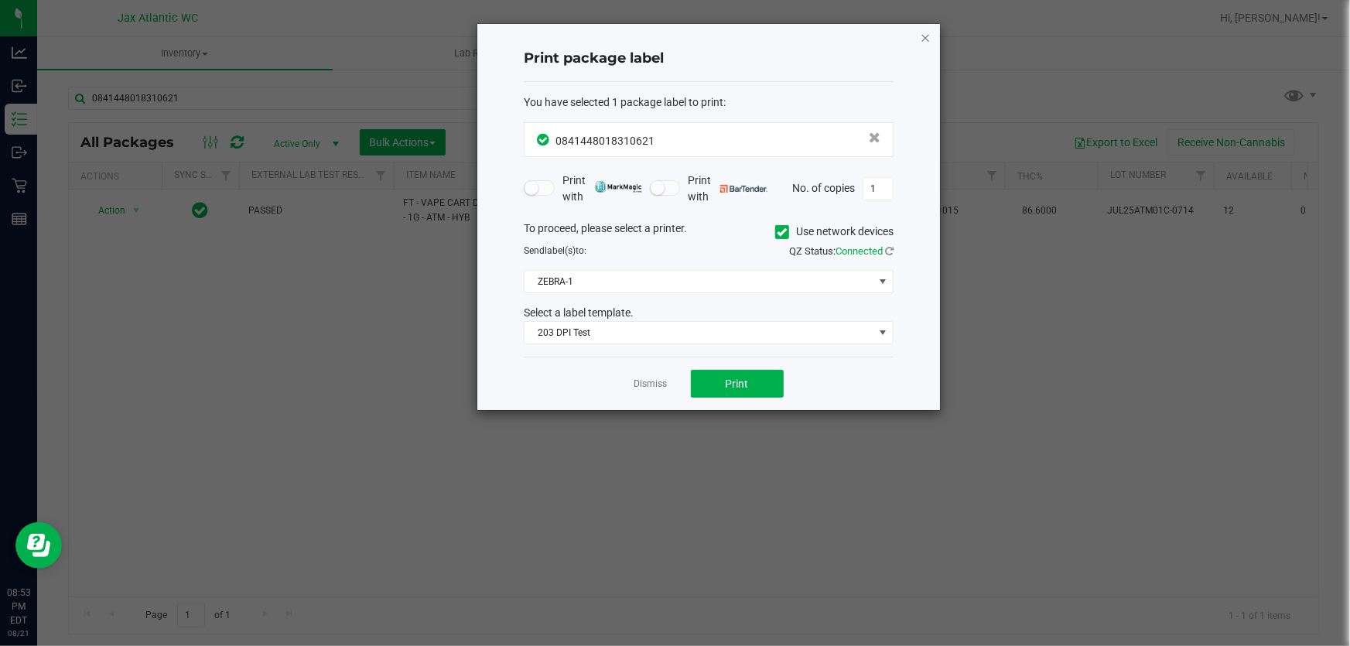
click at [924, 33] on icon "button" at bounding box center [925, 37] width 11 height 19
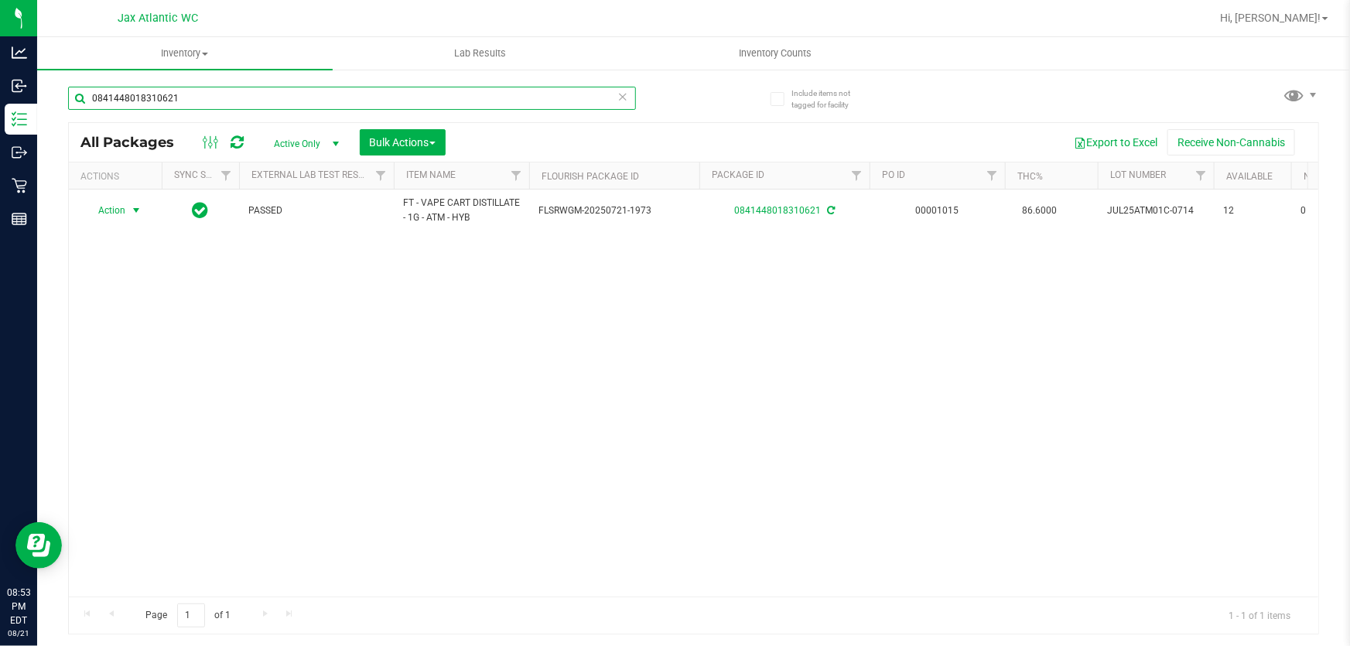
click at [176, 94] on input "0841448018310621" at bounding box center [352, 98] width 568 height 23
type input "8328734015482754"
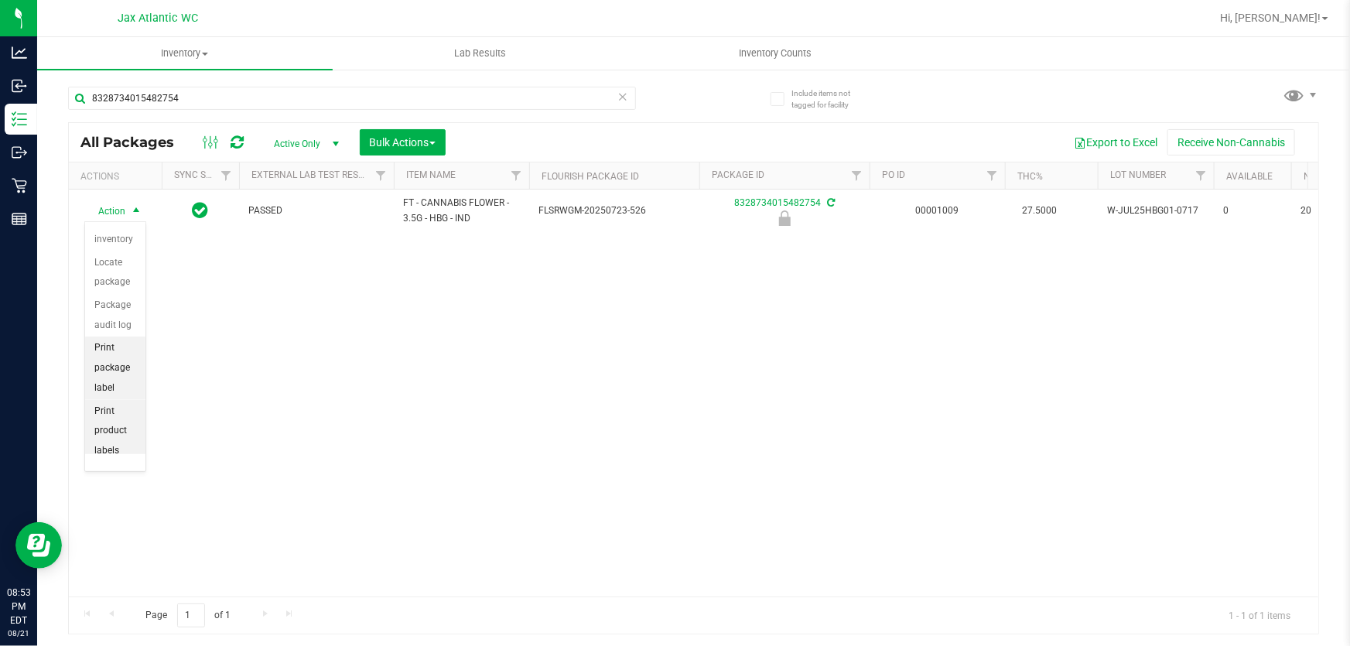
scroll to position [109, 0]
click at [106, 440] on li "Unlock package" at bounding box center [115, 434] width 60 height 43
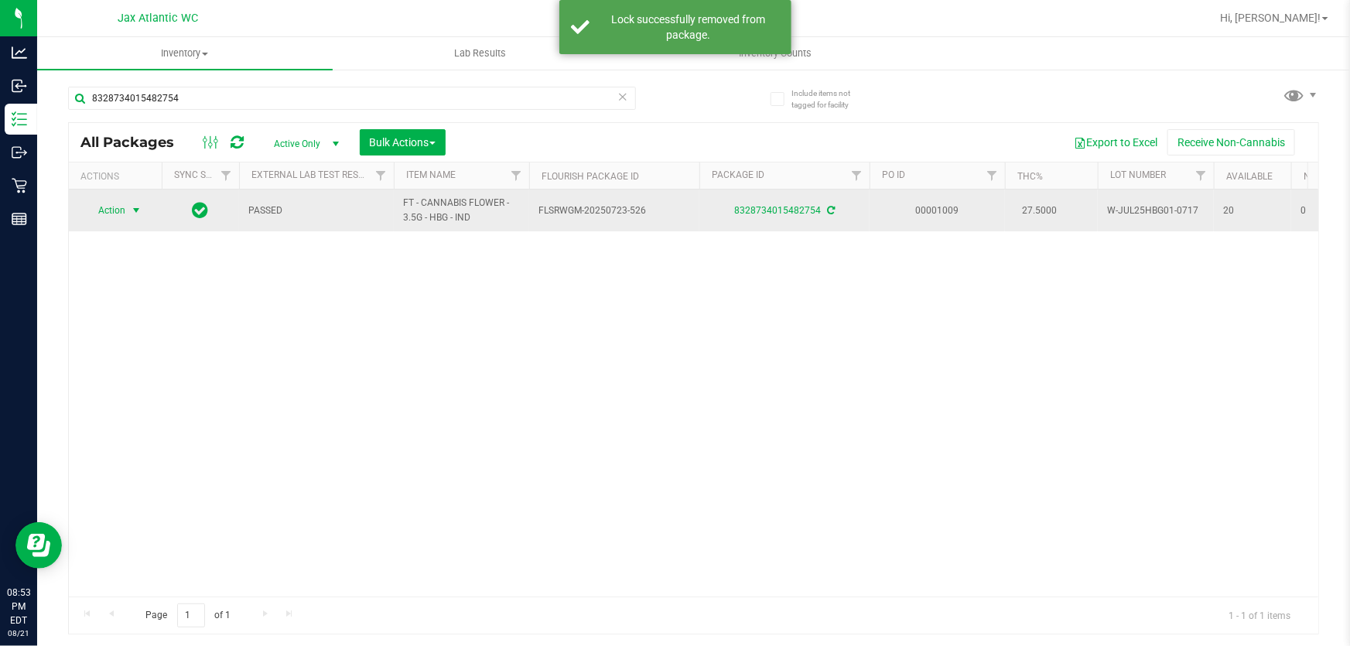
click at [107, 209] on span "Action" at bounding box center [105, 211] width 42 height 22
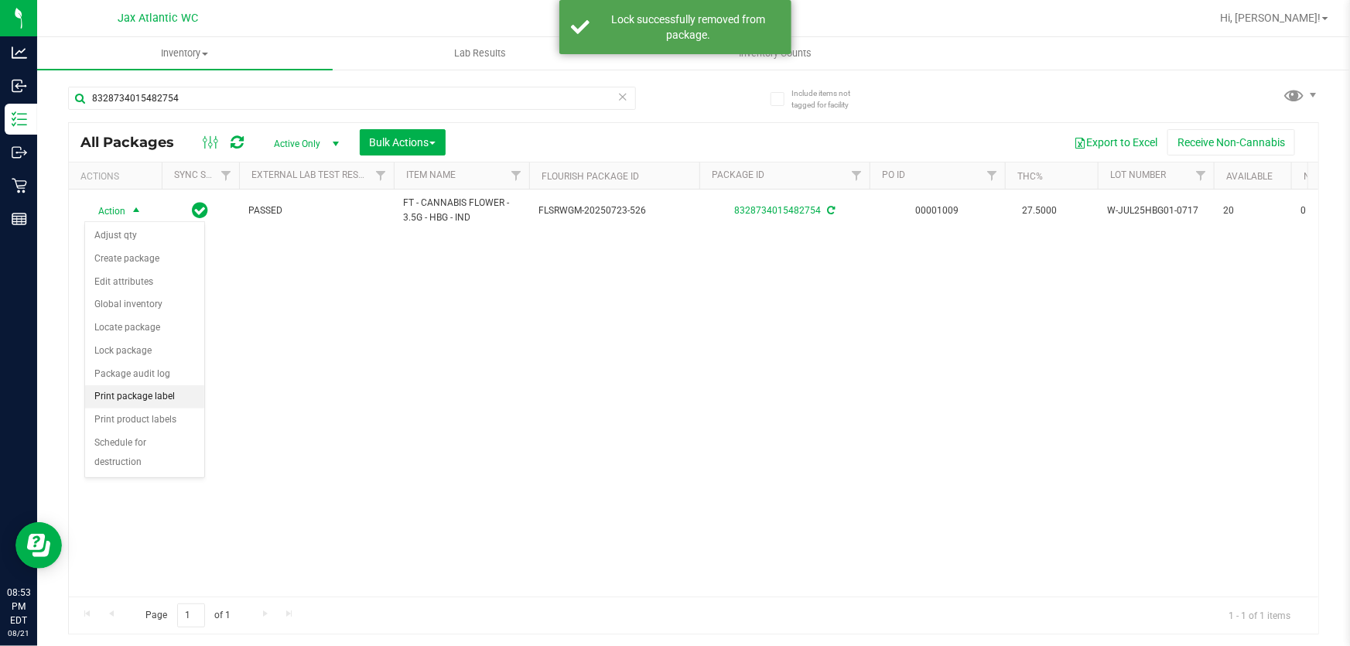
click at [113, 398] on li "Print package label" at bounding box center [144, 396] width 119 height 23
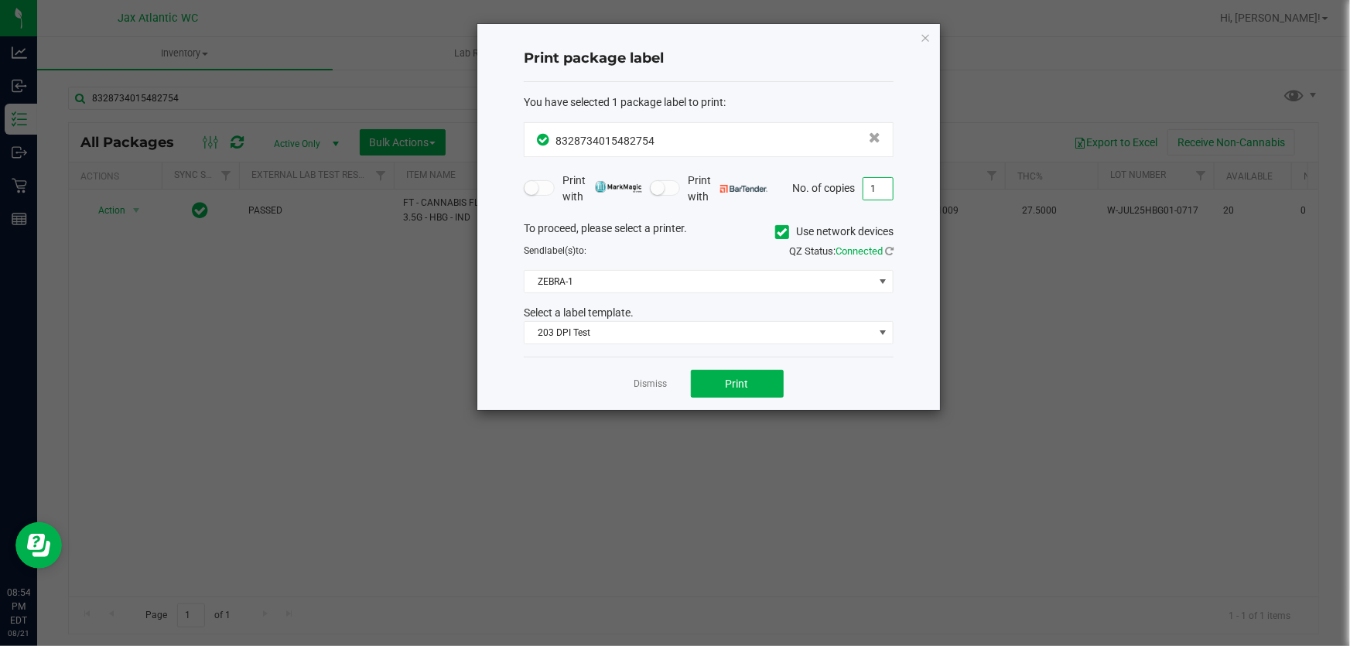
click at [874, 189] on input "1" at bounding box center [877, 189] width 29 height 22
type input "2"
click at [739, 379] on span "Print" at bounding box center [737, 383] width 23 height 12
click at [924, 37] on icon "button" at bounding box center [925, 37] width 11 height 19
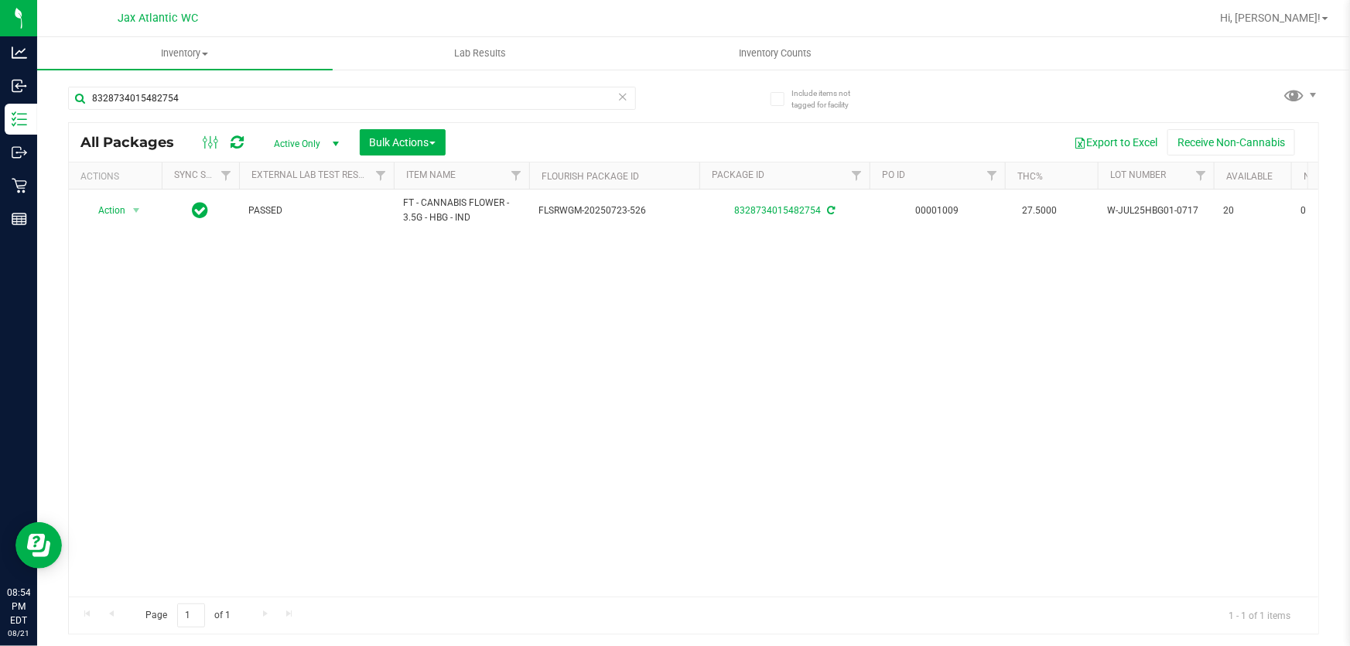
click at [355, 110] on div "8328734015482754" at bounding box center [352, 105] width 568 height 36
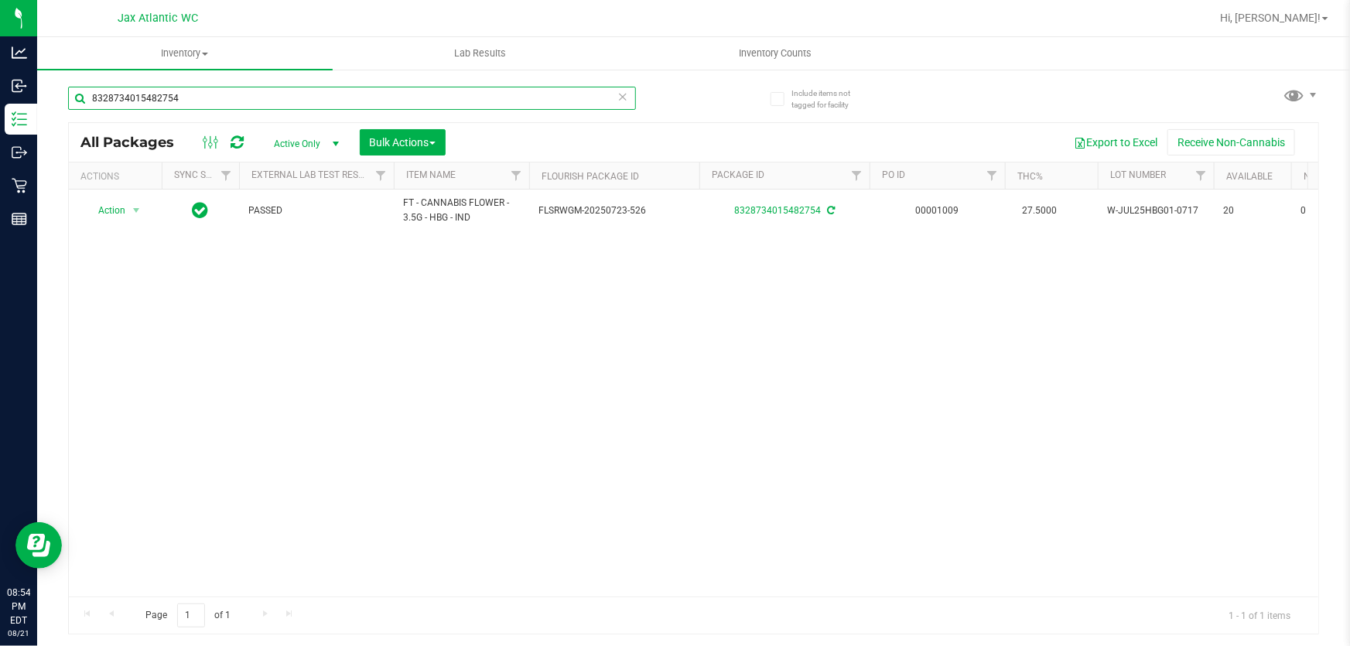
click at [355, 100] on input "8328734015482754" at bounding box center [352, 98] width 568 height 23
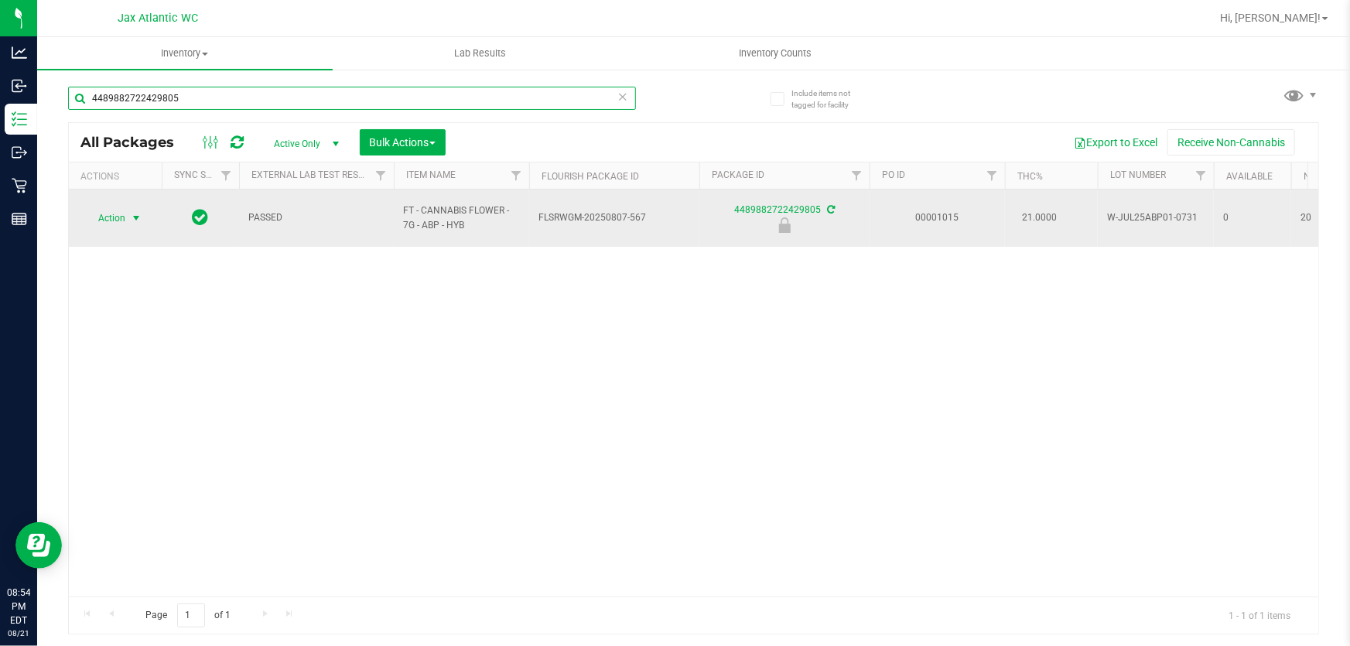
type input "4489882722429805"
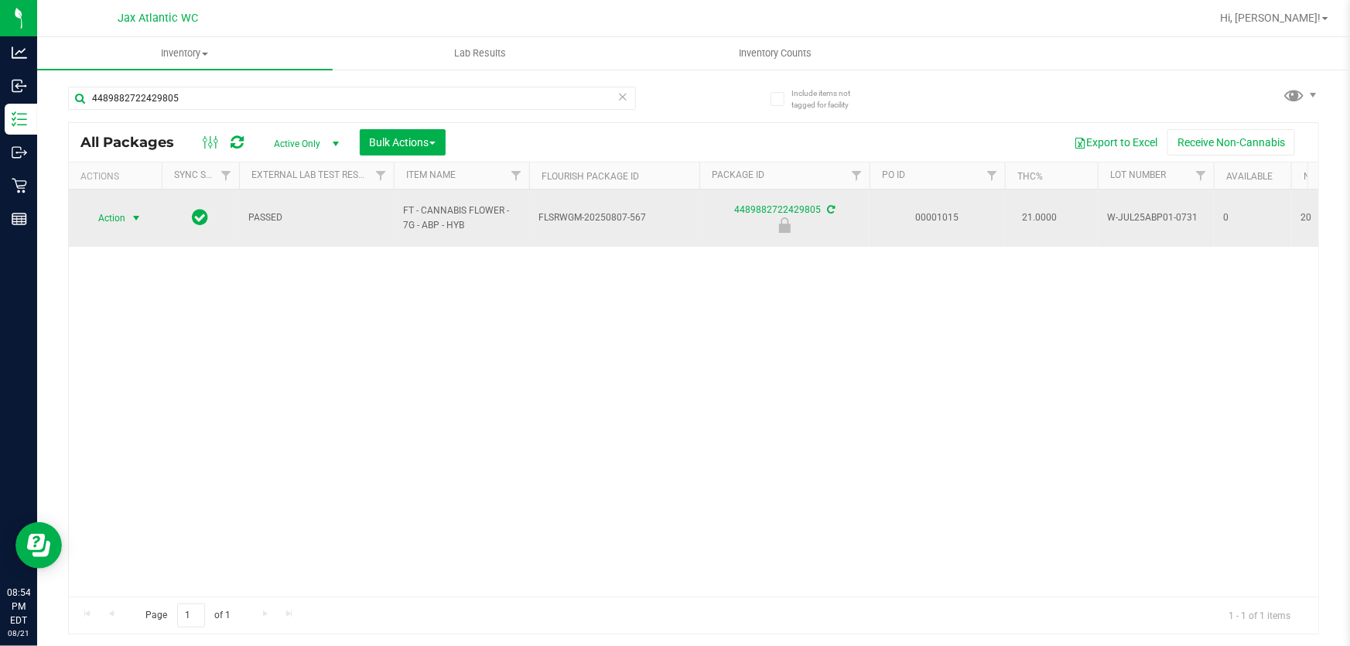
click at [108, 220] on span "Action" at bounding box center [105, 218] width 42 height 22
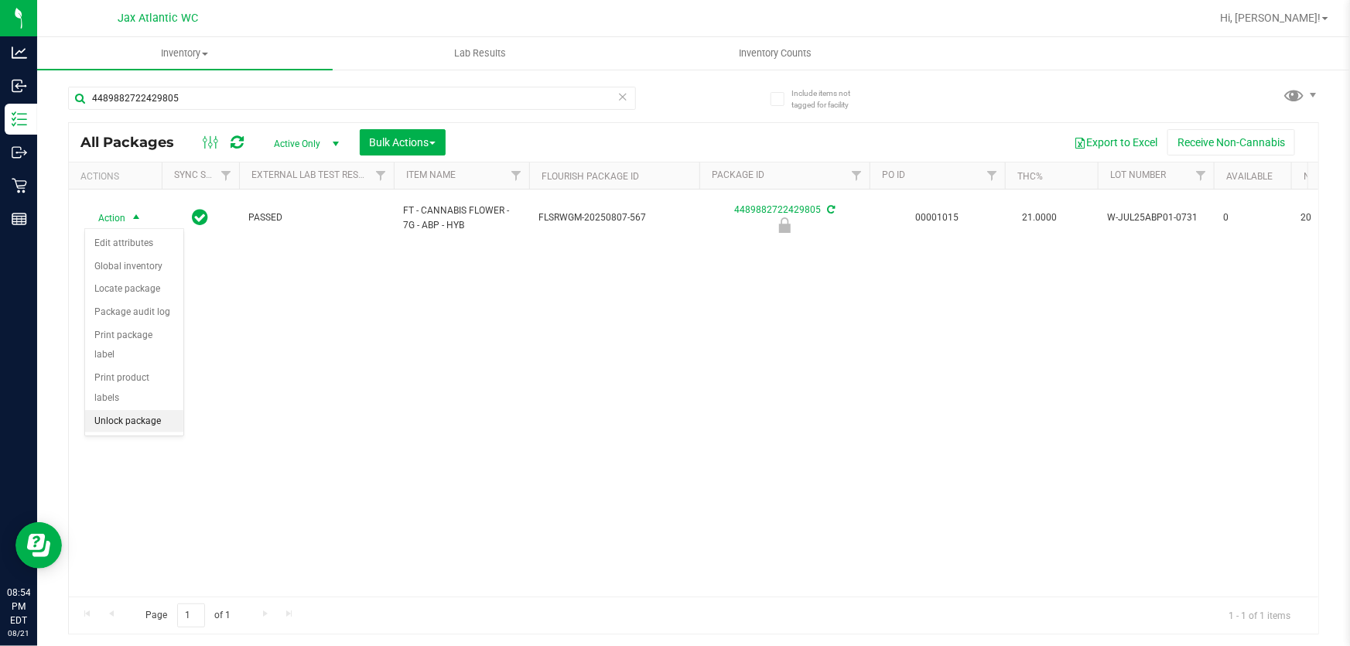
click at [112, 410] on li "Unlock package" at bounding box center [134, 421] width 98 height 23
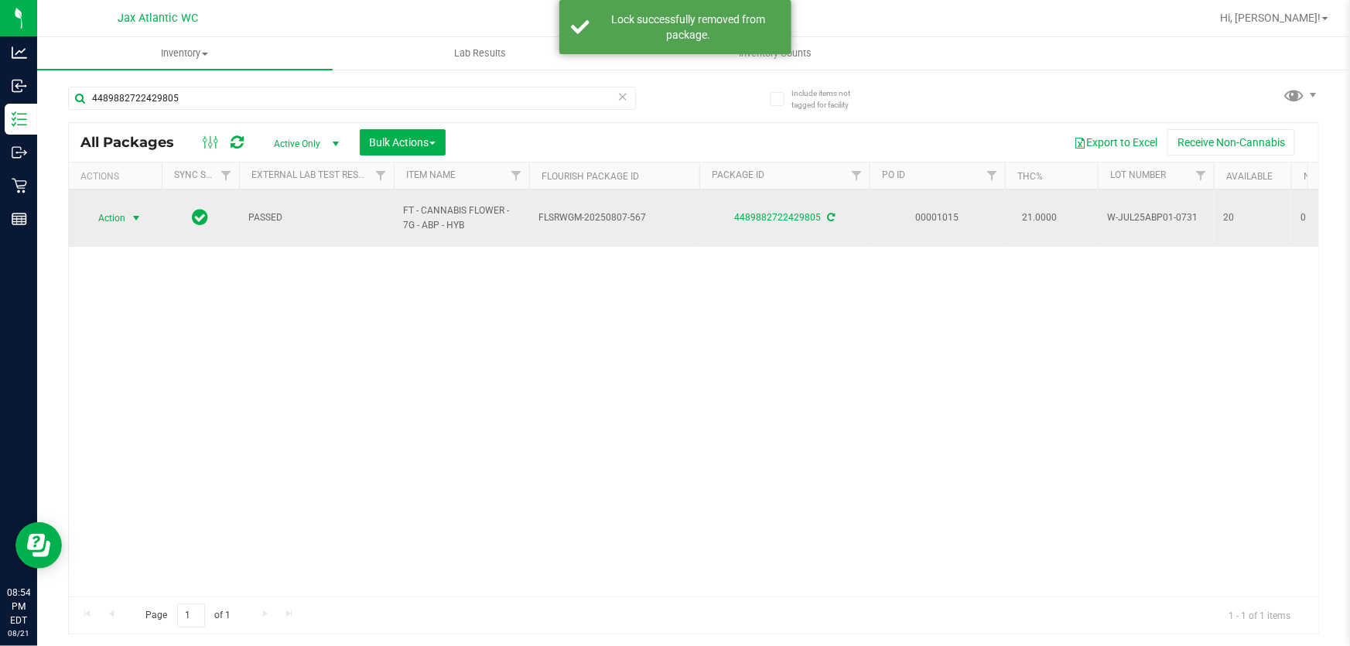
click at [113, 220] on span "Action" at bounding box center [105, 218] width 42 height 22
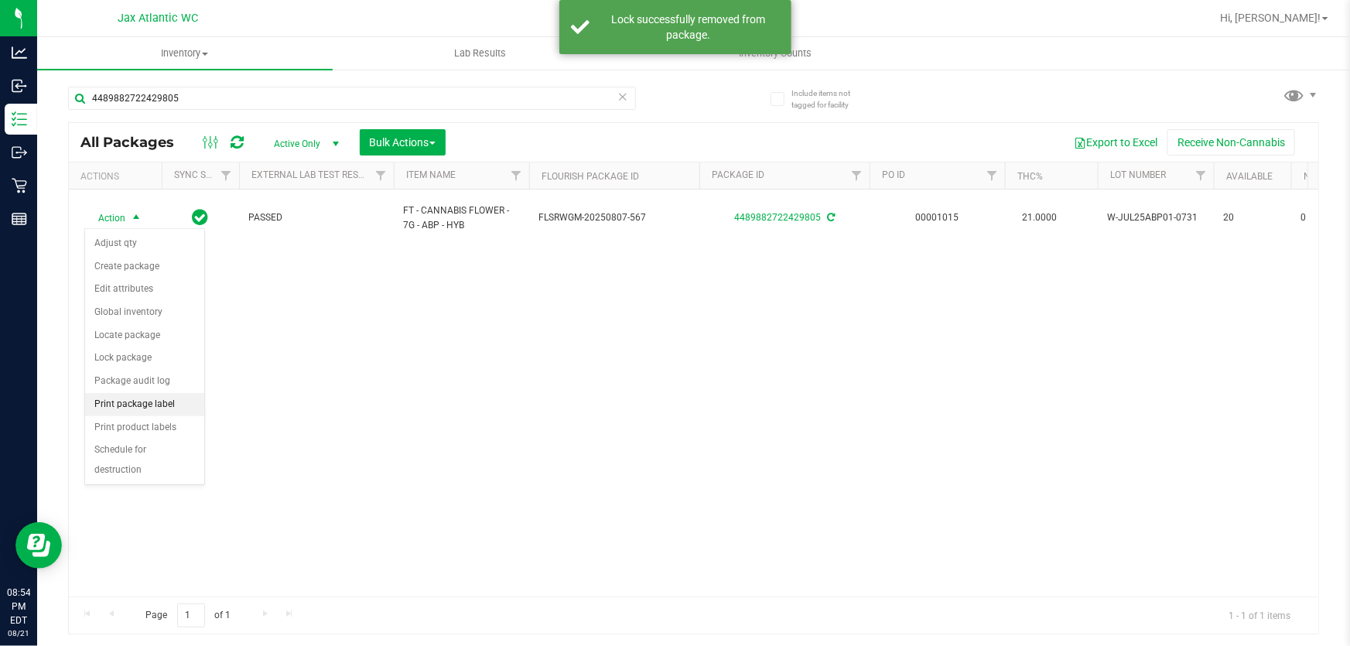
click at [105, 401] on li "Print package label" at bounding box center [144, 404] width 119 height 23
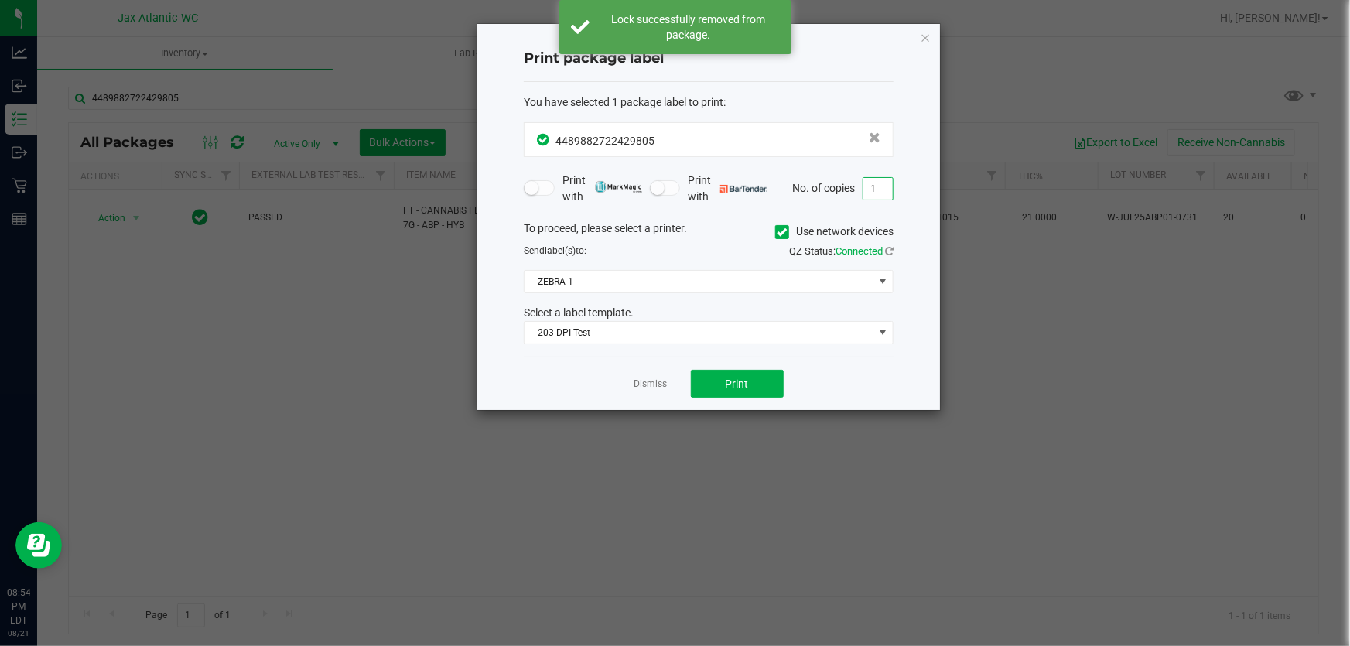
click at [882, 189] on input "1" at bounding box center [877, 189] width 29 height 22
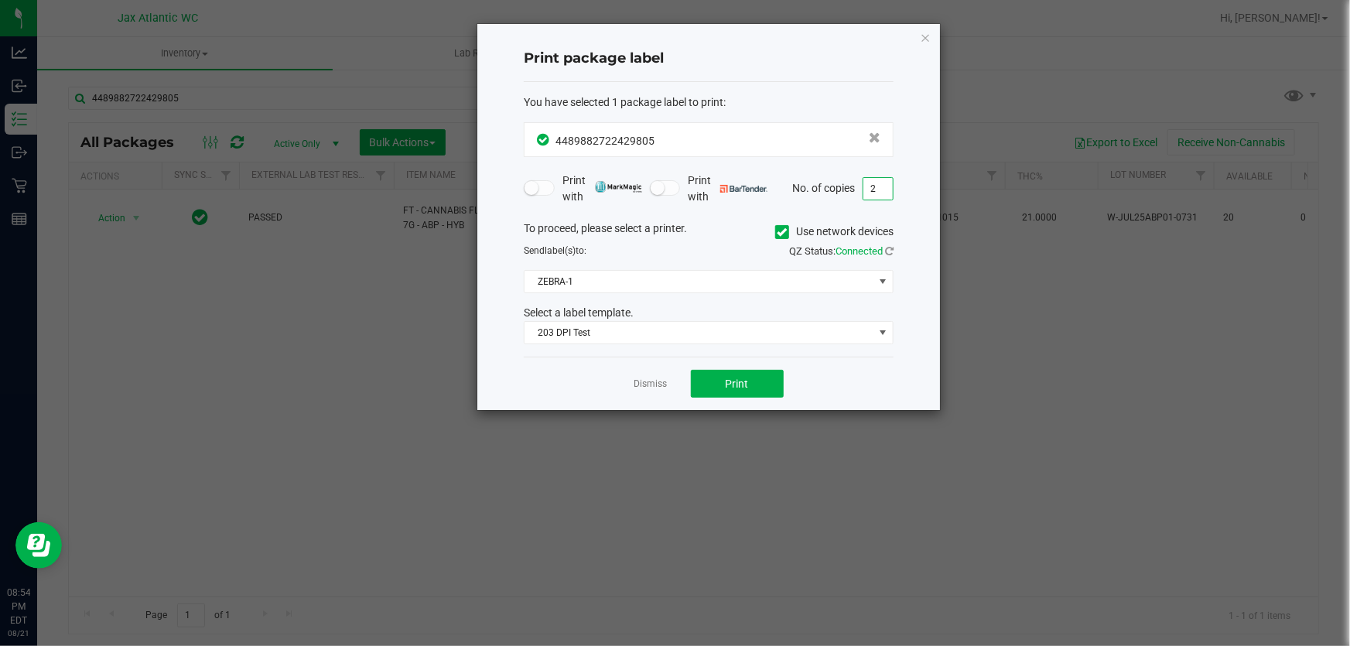
type input "2"
click at [765, 386] on button "Print" at bounding box center [737, 384] width 93 height 28
drag, startPoint x: 927, startPoint y: 34, endPoint x: 753, endPoint y: 59, distance: 175.8
click at [926, 33] on icon "button" at bounding box center [925, 37] width 11 height 19
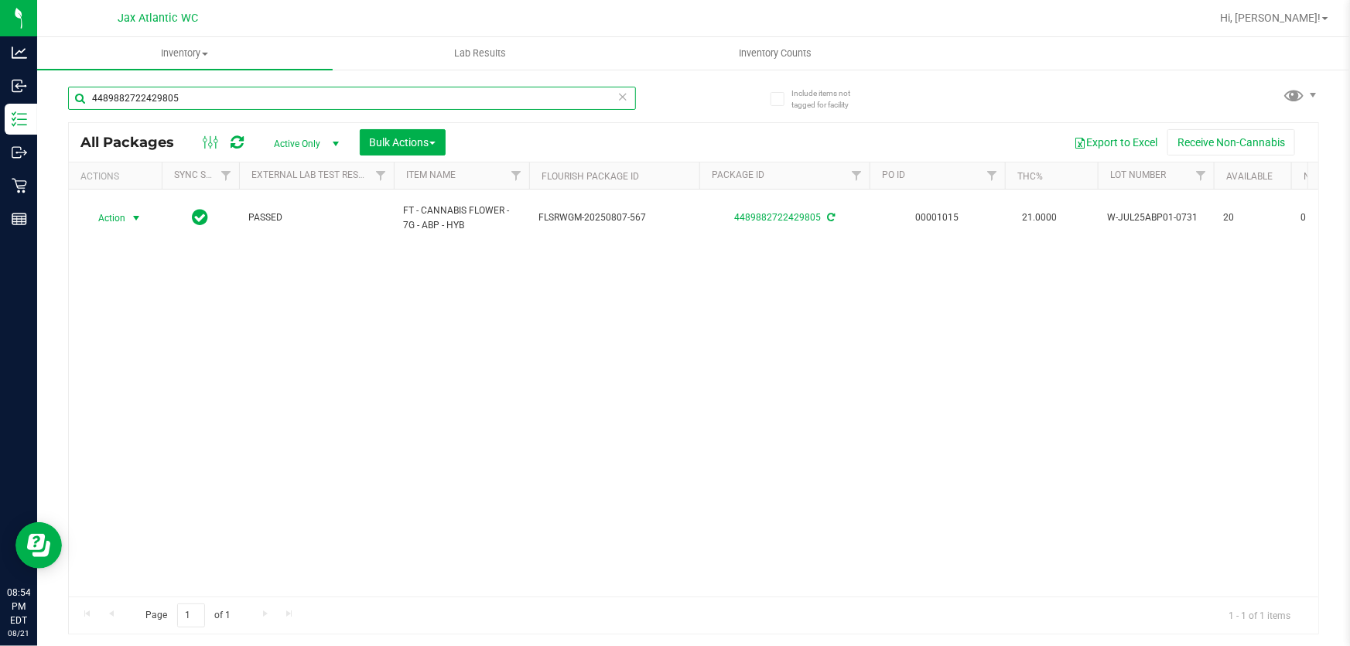
click at [282, 106] on input "4489882722429805" at bounding box center [352, 98] width 568 height 23
click at [282, 105] on input "4489882722429805" at bounding box center [352, 98] width 568 height 23
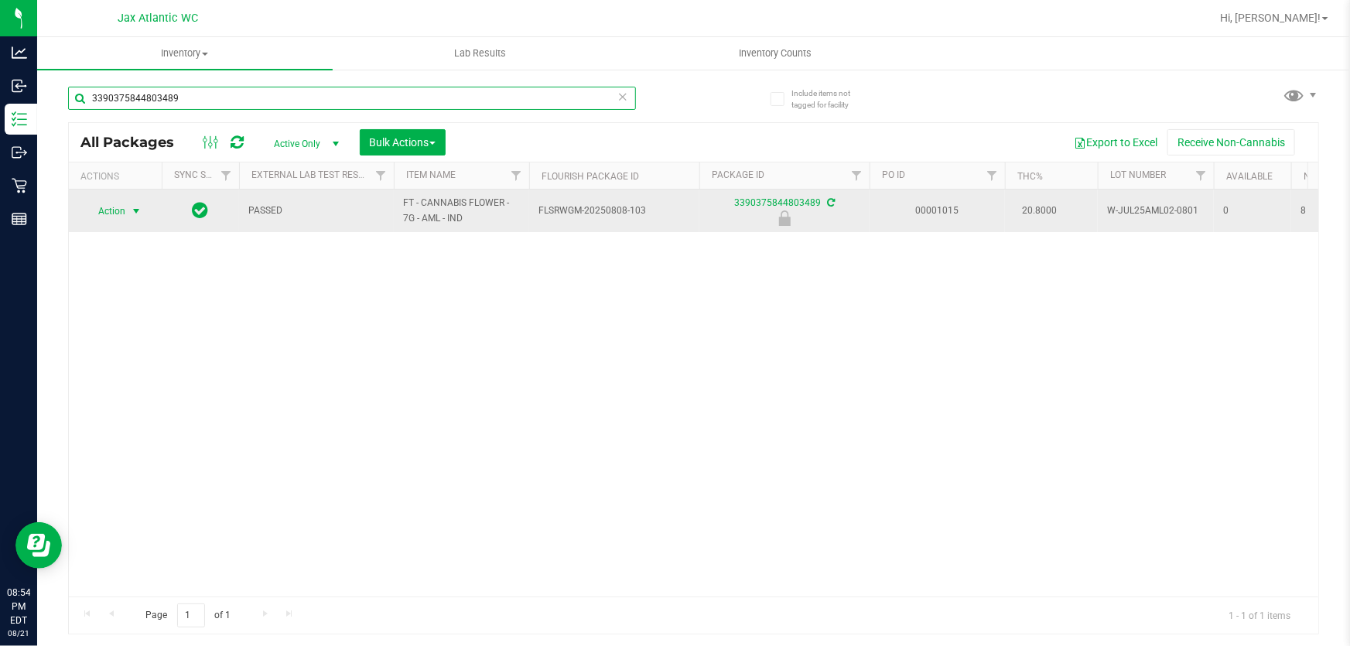
type input "3390375844803489"
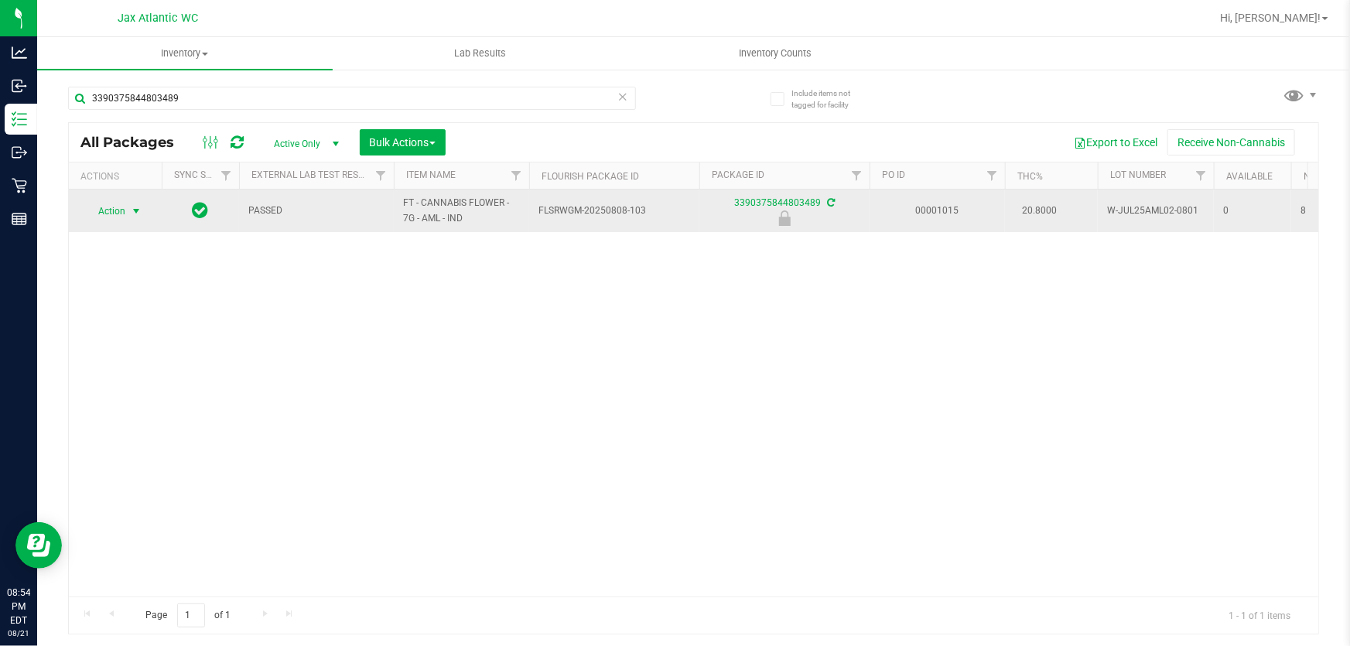
click at [122, 212] on span "Action" at bounding box center [105, 211] width 42 height 22
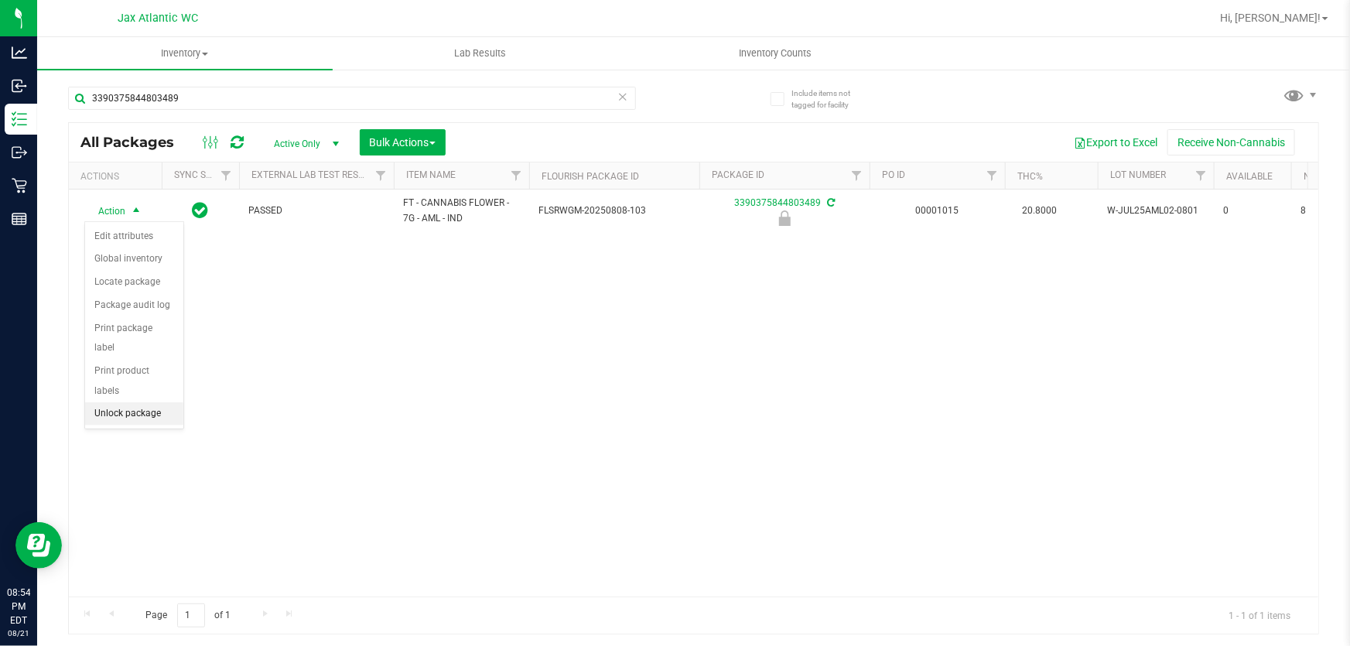
click at [115, 402] on li "Unlock package" at bounding box center [134, 413] width 98 height 23
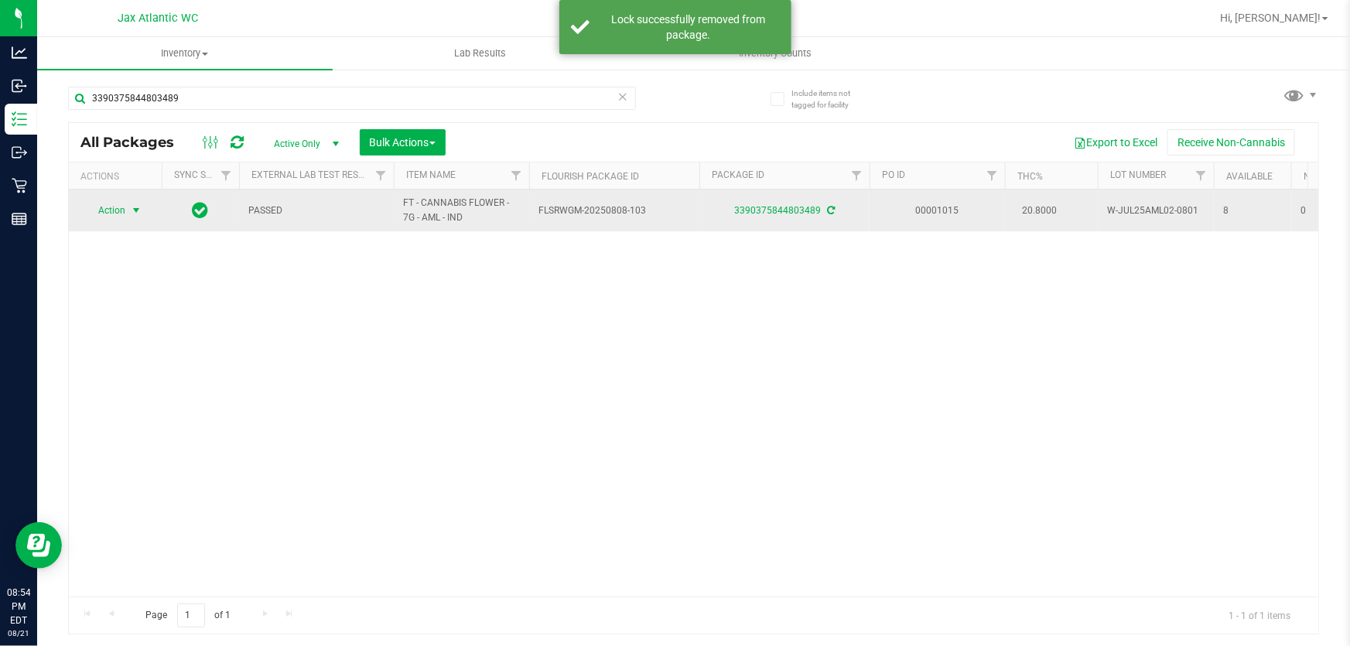
click at [113, 210] on span "Action" at bounding box center [105, 211] width 42 height 22
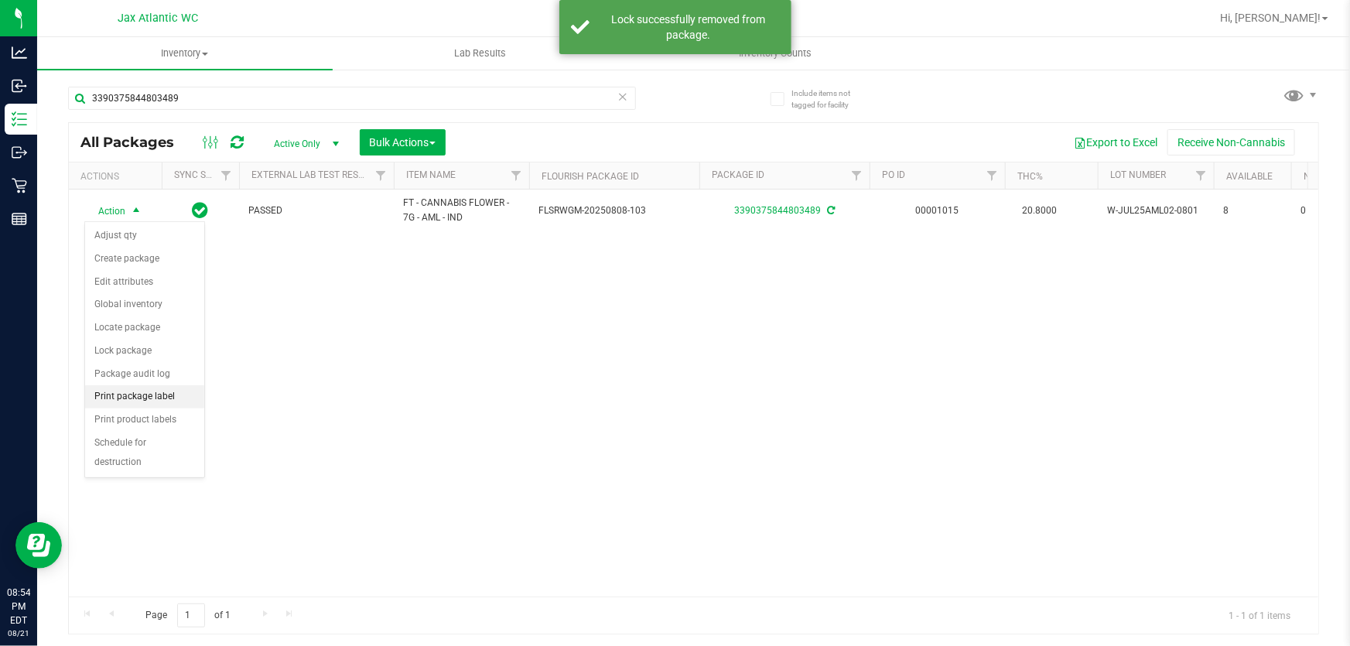
click at [124, 397] on li "Print package label" at bounding box center [144, 396] width 119 height 23
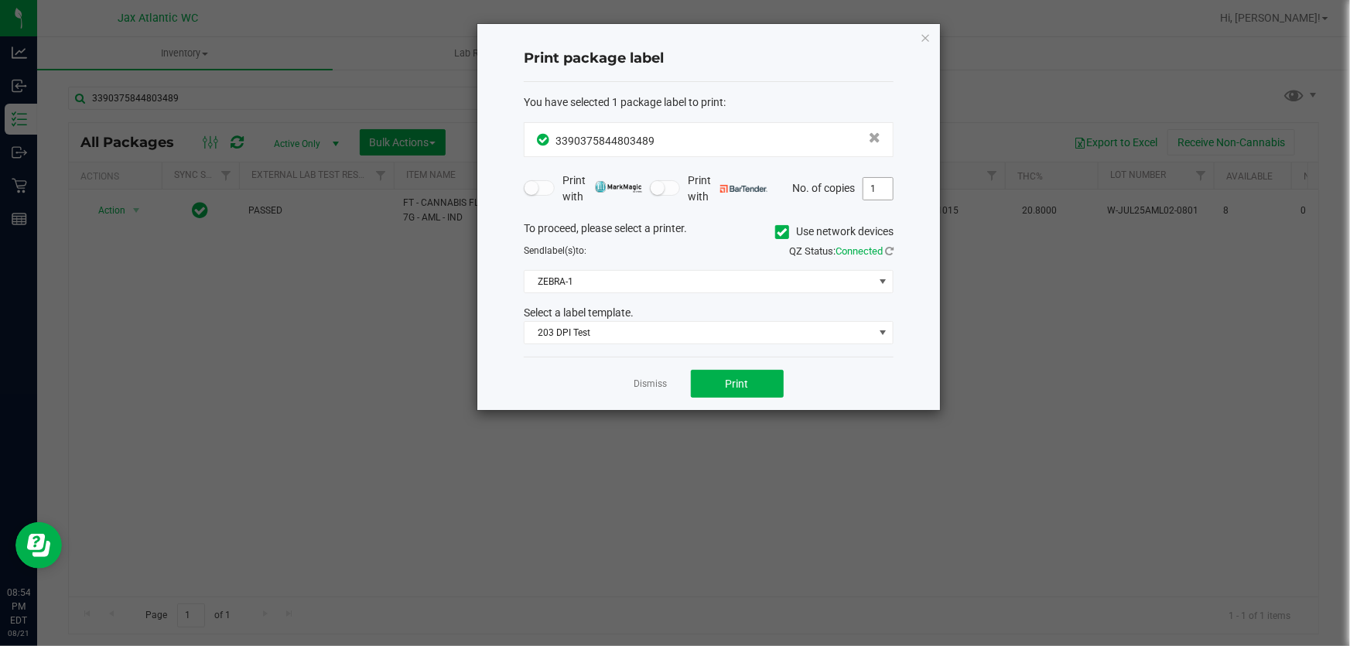
click at [883, 187] on input "1" at bounding box center [877, 189] width 29 height 22
type input "2"
drag, startPoint x: 734, startPoint y: 355, endPoint x: 732, endPoint y: 367, distance: 11.8
click at [734, 354] on div "You have selected 1 package label to print : 3390375844803489 Print with Print …" at bounding box center [709, 219] width 370 height 275
click at [726, 381] on span "Print" at bounding box center [737, 383] width 23 height 12
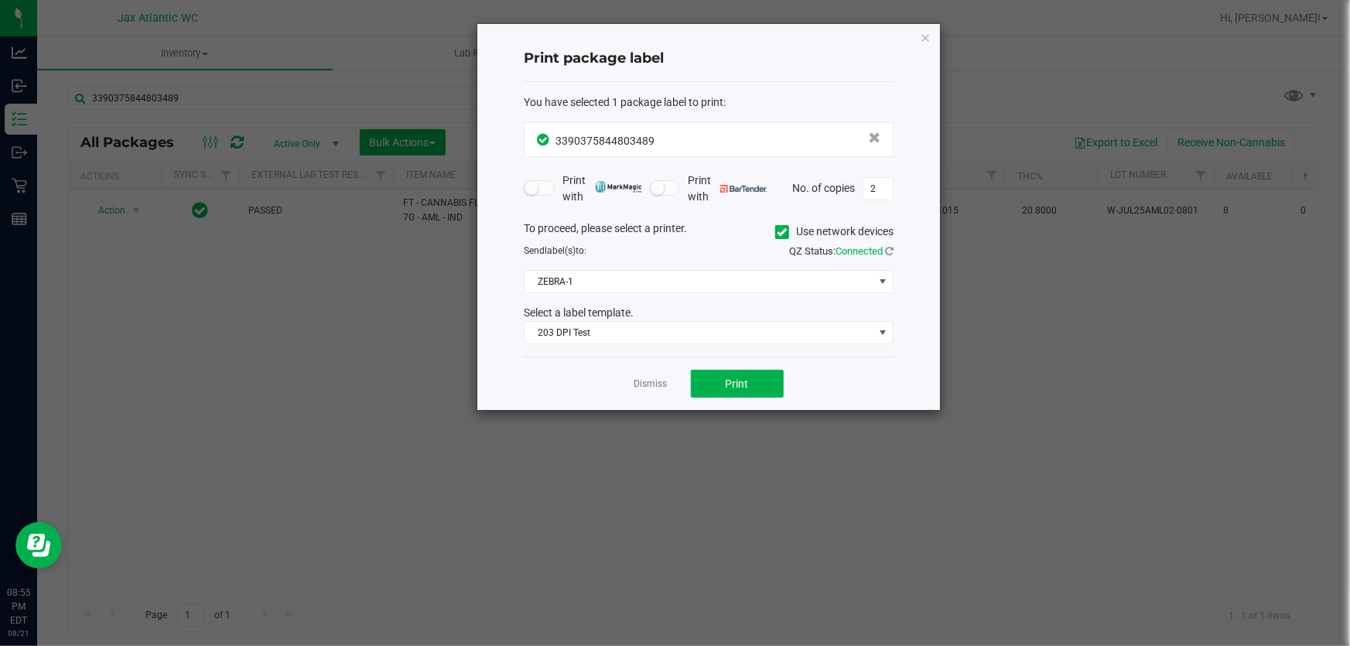
click at [923, 32] on icon "button" at bounding box center [925, 37] width 11 height 19
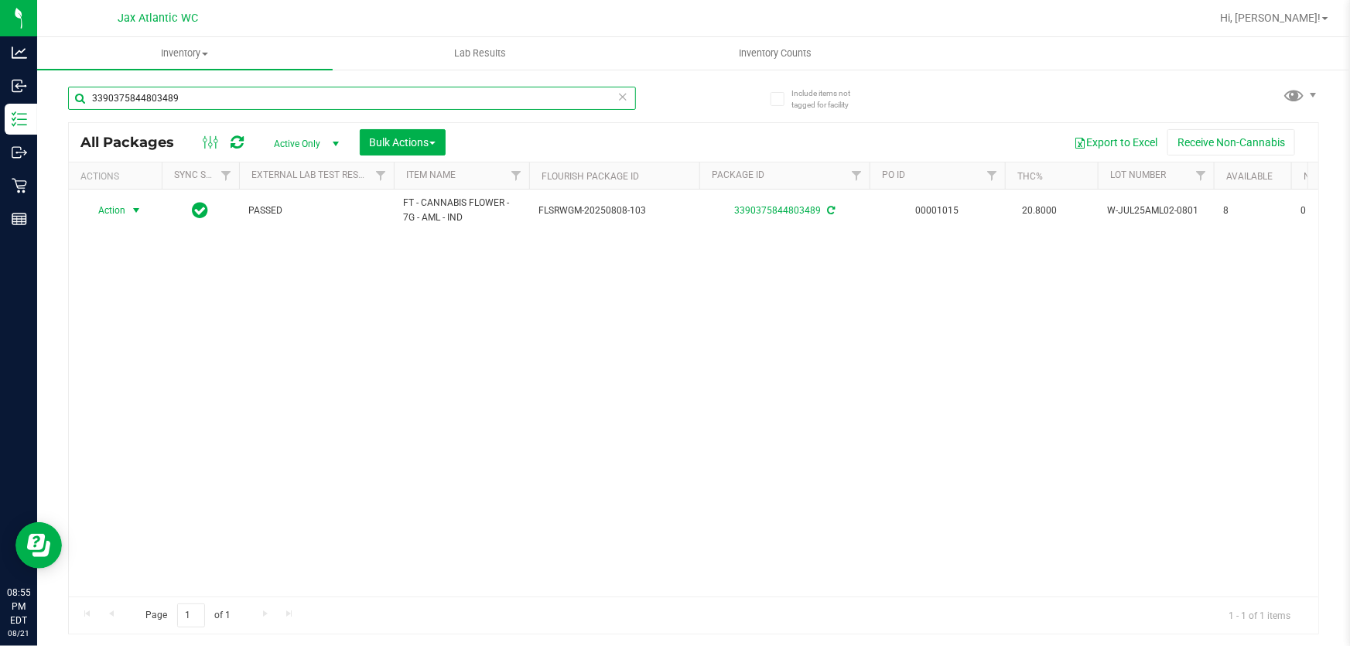
click at [280, 92] on input "3390375844803489" at bounding box center [352, 98] width 568 height 23
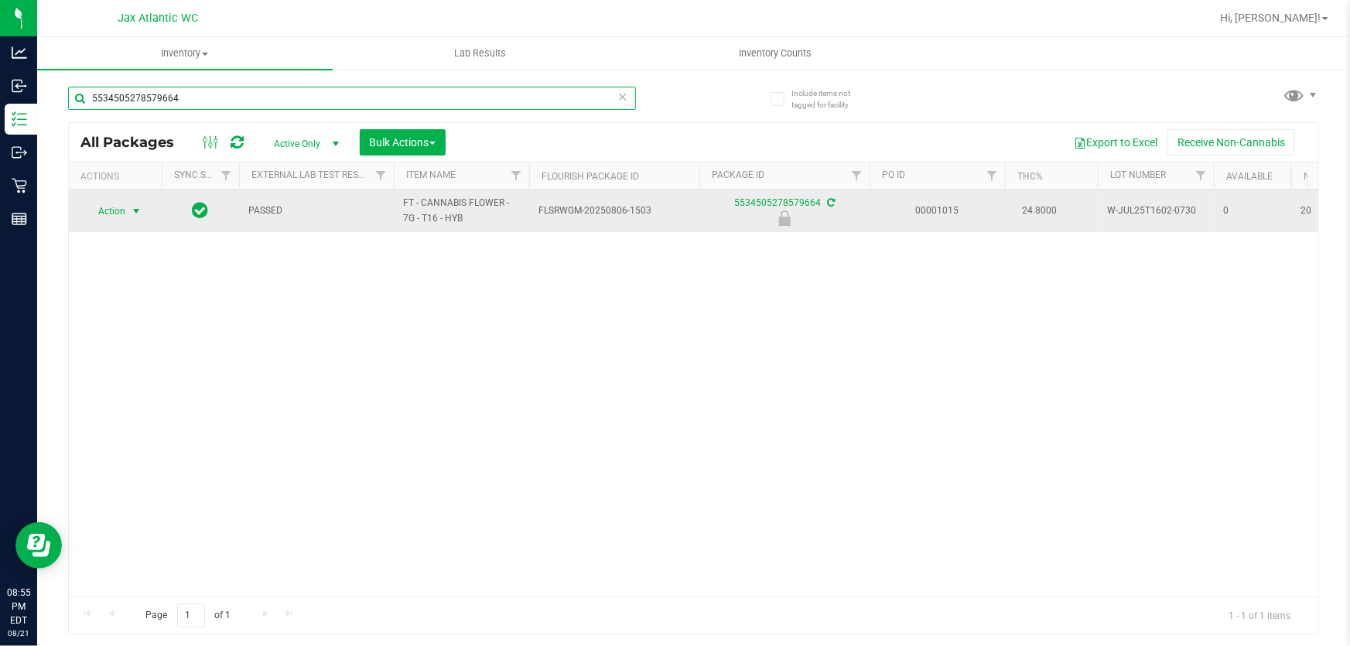
type input "5534505278579664"
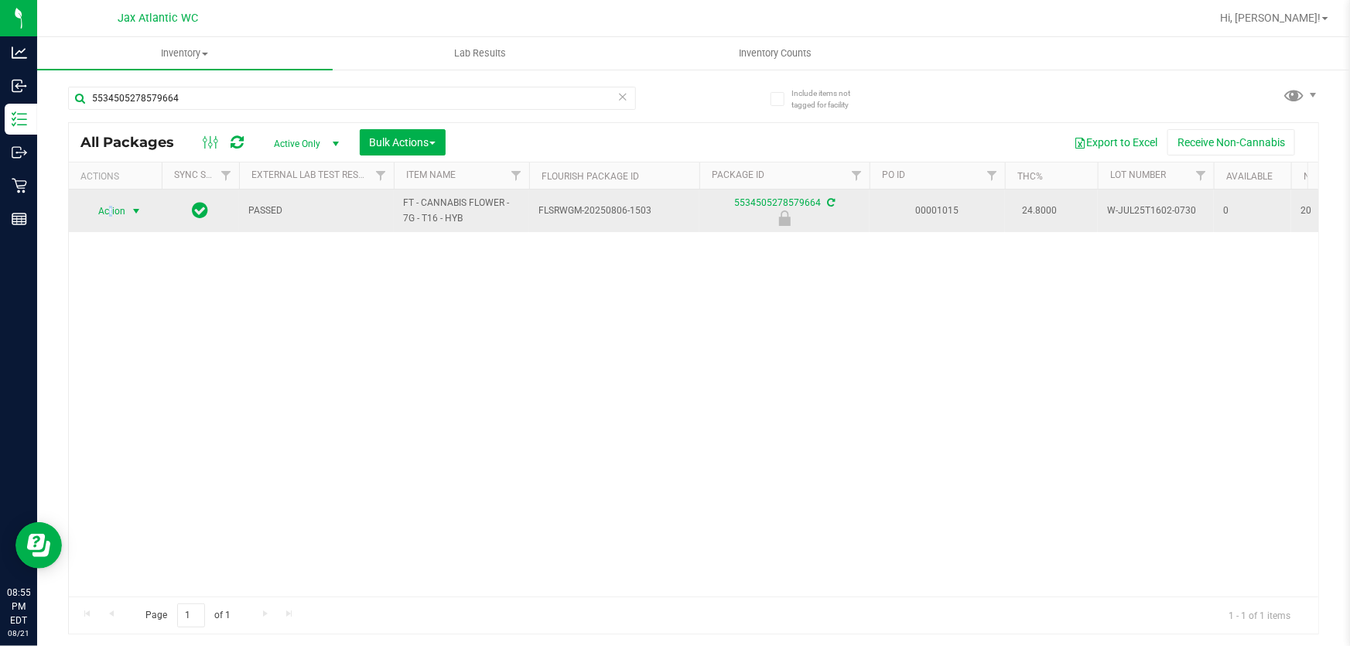
click at [110, 210] on span "Action" at bounding box center [105, 211] width 42 height 22
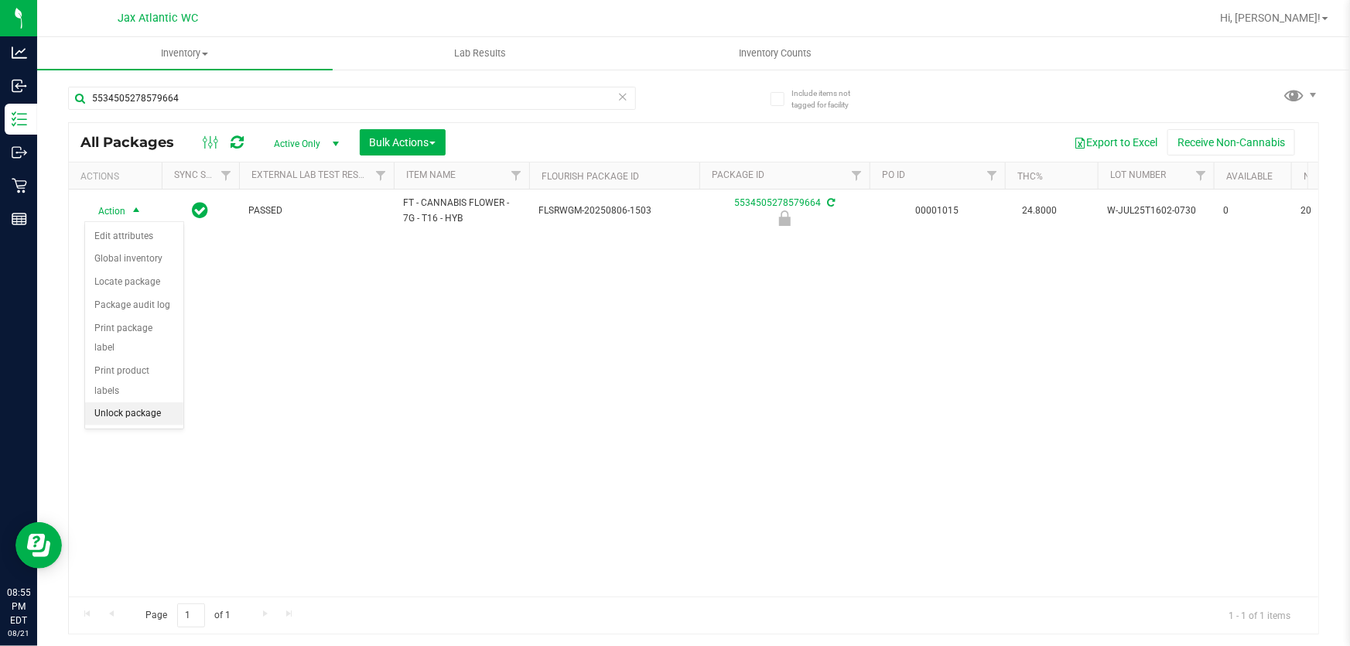
click at [131, 402] on li "Unlock package" at bounding box center [134, 413] width 98 height 23
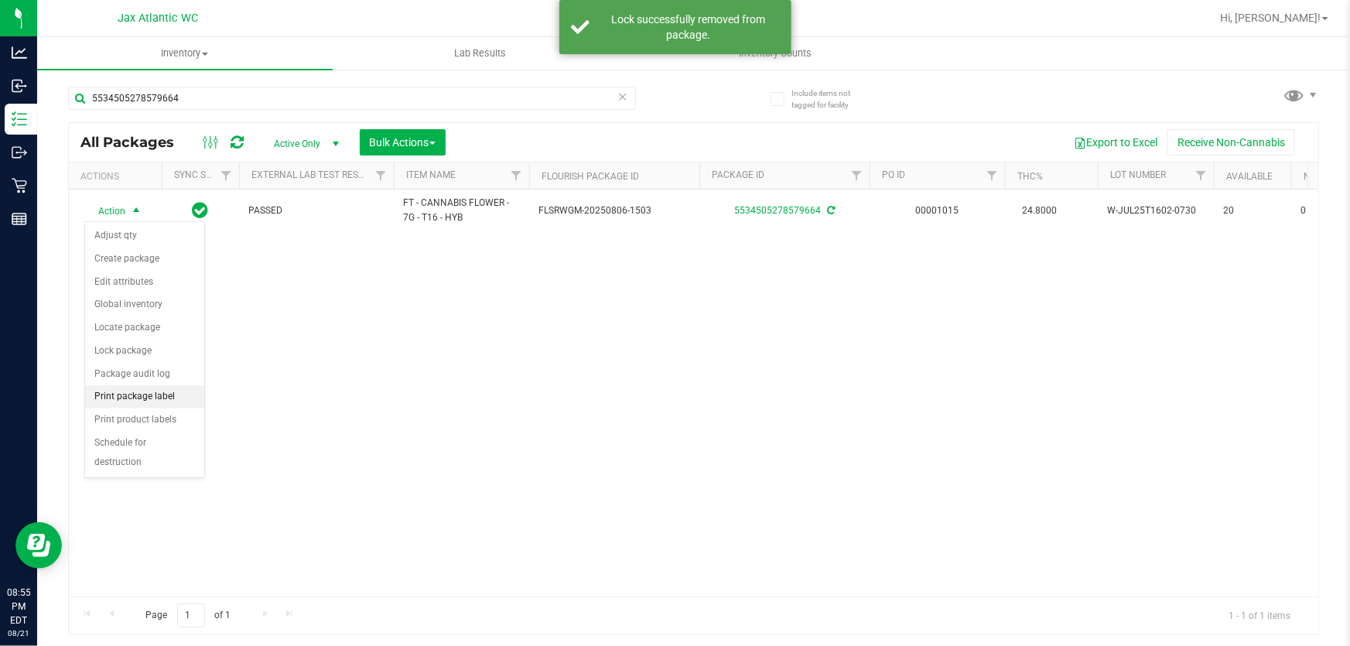
click at [128, 394] on li "Print package label" at bounding box center [144, 396] width 119 height 23
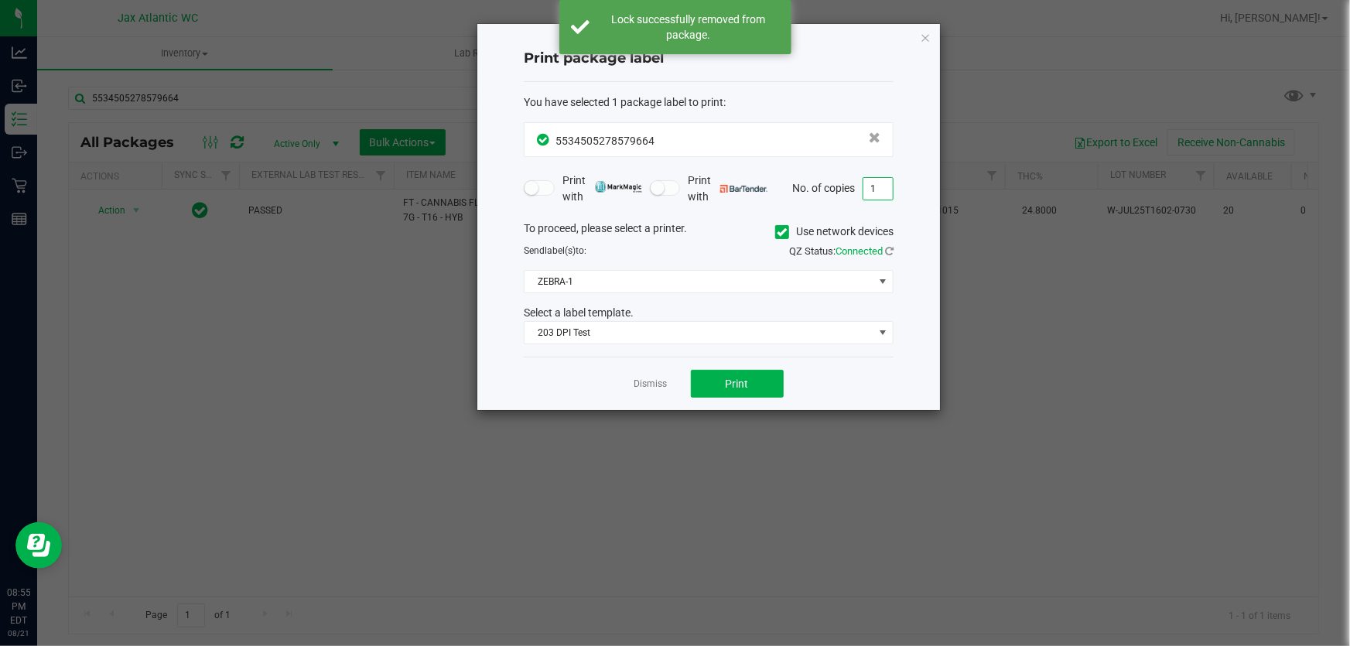
click at [876, 189] on input "1" at bounding box center [877, 189] width 29 height 22
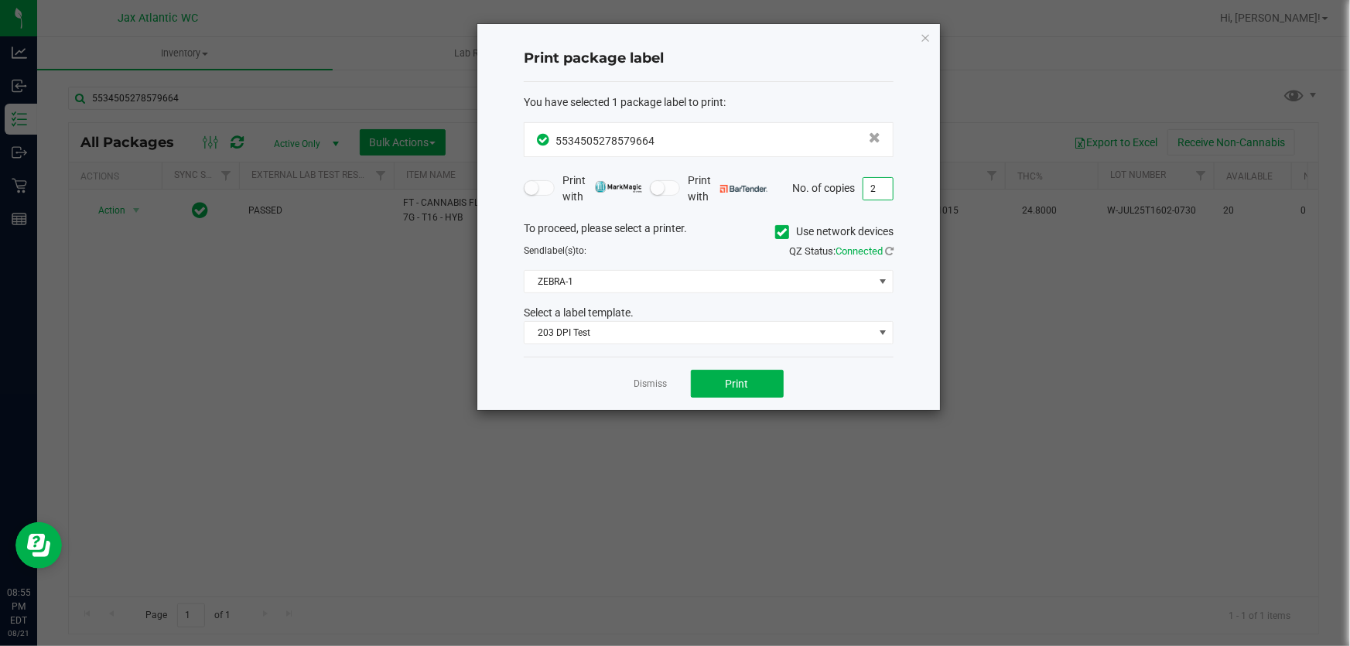
type input "2"
click at [734, 385] on span "Print" at bounding box center [737, 383] width 23 height 12
drag, startPoint x: 927, startPoint y: 38, endPoint x: 938, endPoint y: 37, distance: 10.9
click at [927, 39] on icon "button" at bounding box center [925, 37] width 11 height 19
